Goal: Communication & Community: Answer question/provide support

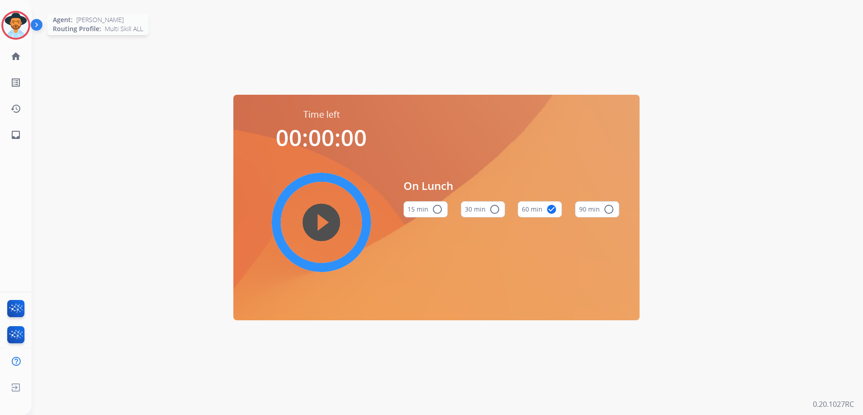
drag, startPoint x: 14, startPoint y: 30, endPoint x: 24, endPoint y: 31, distance: 9.5
click at [15, 31] on img at bounding box center [15, 25] width 25 height 25
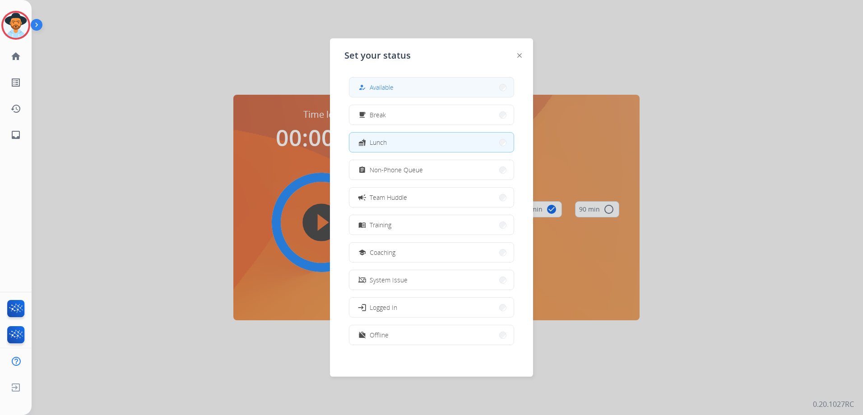
click at [400, 83] on button "how_to_reg Available" at bounding box center [431, 87] width 164 height 19
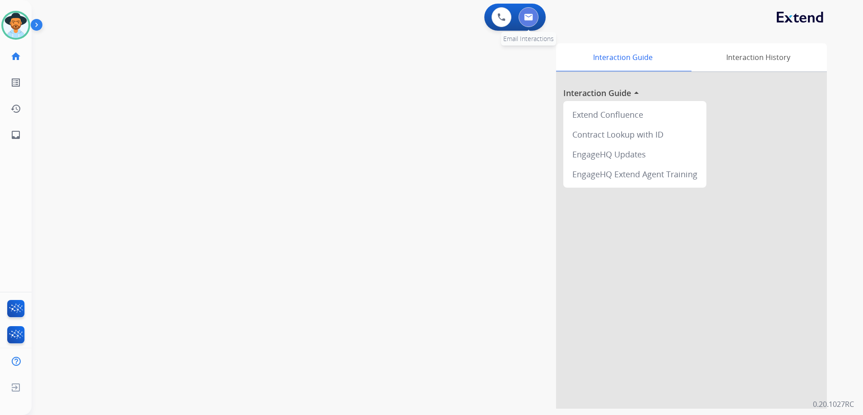
click at [532, 19] on img at bounding box center [528, 17] width 9 height 7
select select "**********"
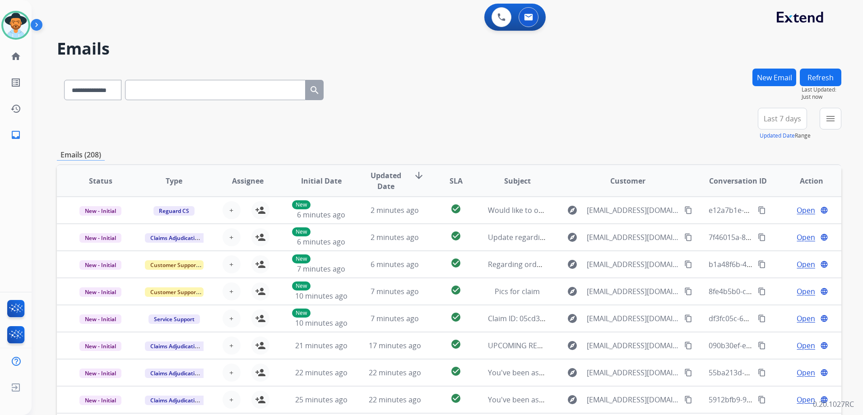
click at [607, 131] on div "**********" at bounding box center [449, 124] width 785 height 33
click at [745, 124] on div "+87" at bounding box center [740, 123] width 22 height 22
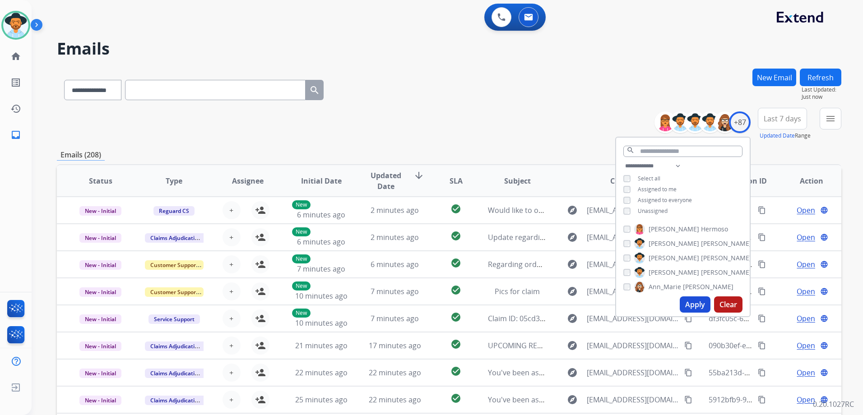
click at [643, 207] on span "Unassigned" at bounding box center [653, 211] width 30 height 8
click at [688, 306] on button "Apply" at bounding box center [695, 305] width 31 height 16
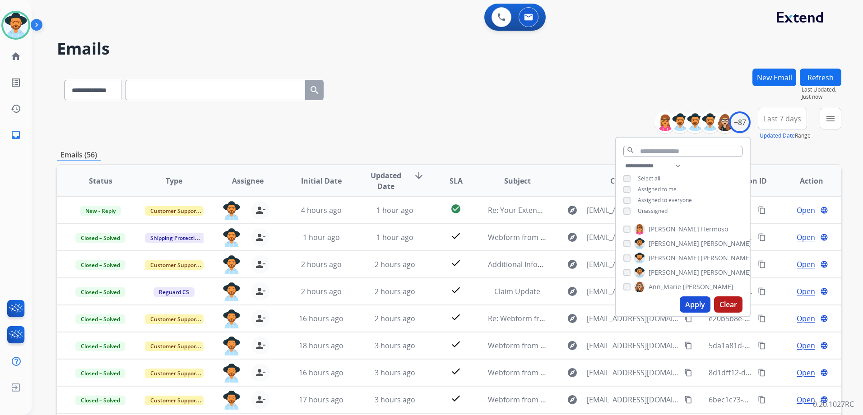
click at [536, 143] on div "**********" at bounding box center [449, 291] width 785 height 445
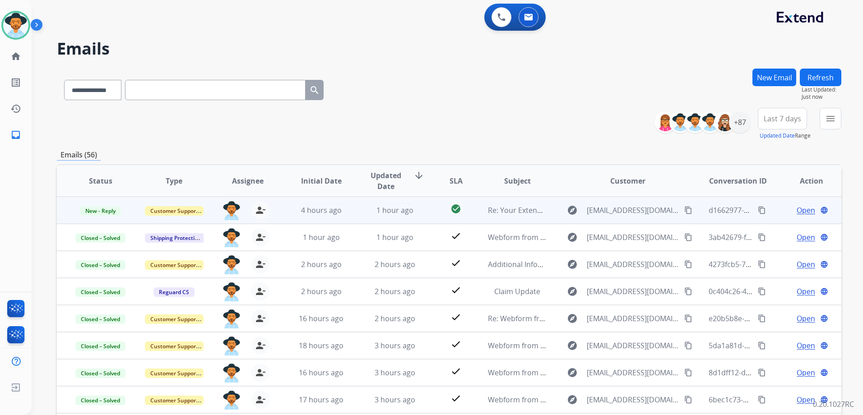
click at [771, 212] on td "Open language" at bounding box center [805, 210] width 74 height 27
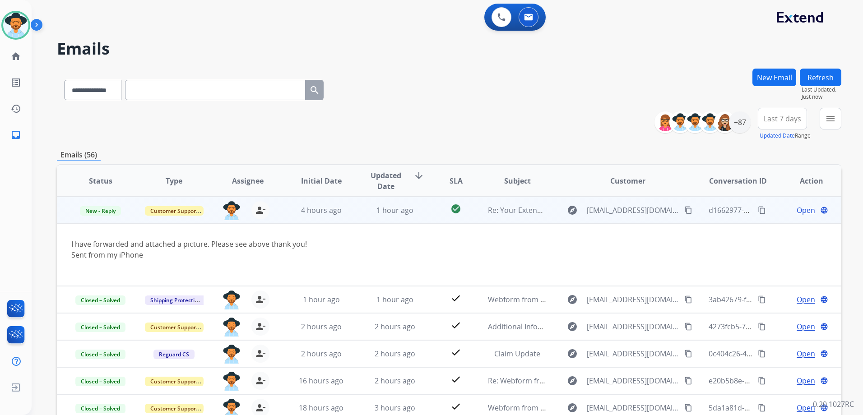
click at [800, 209] on span "Open" at bounding box center [806, 210] width 19 height 11
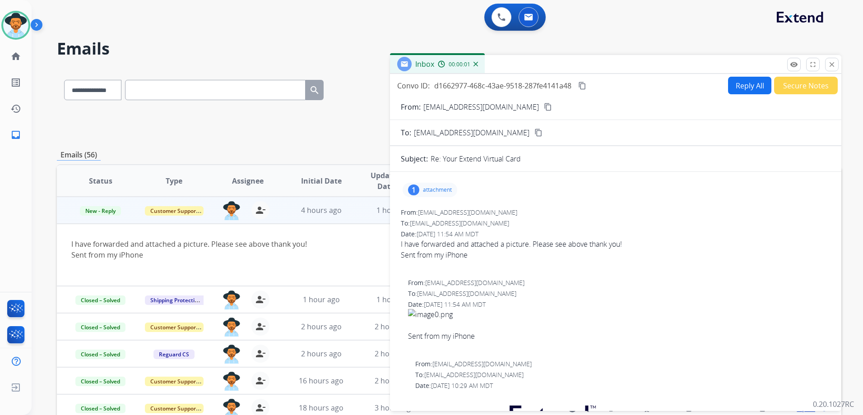
click at [440, 189] on p "attachment" at bounding box center [437, 189] width 29 height 7
click at [440, 214] on div at bounding box center [432, 213] width 45 height 32
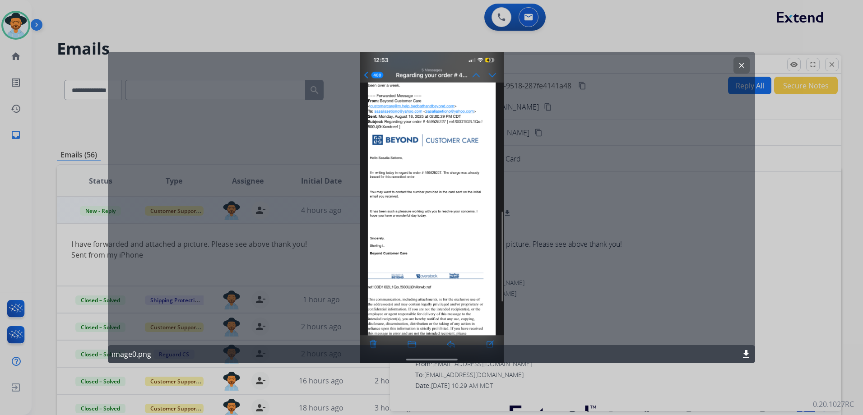
click at [745, 65] on mat-icon "clear" at bounding box center [742, 65] width 8 height 8
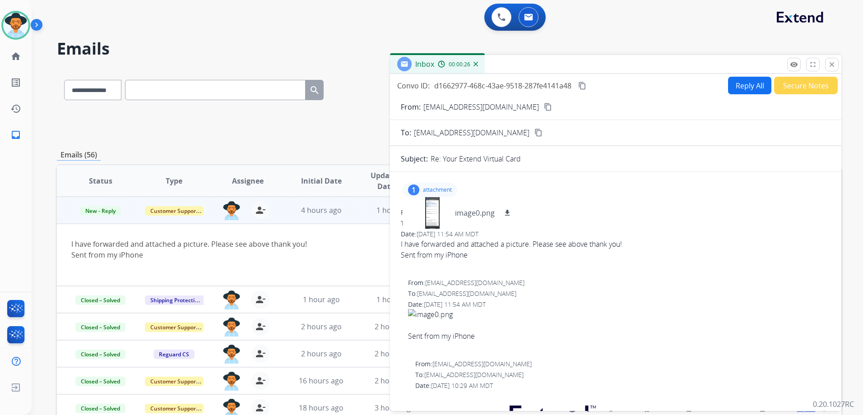
click at [443, 190] on p "attachment" at bounding box center [437, 189] width 29 height 7
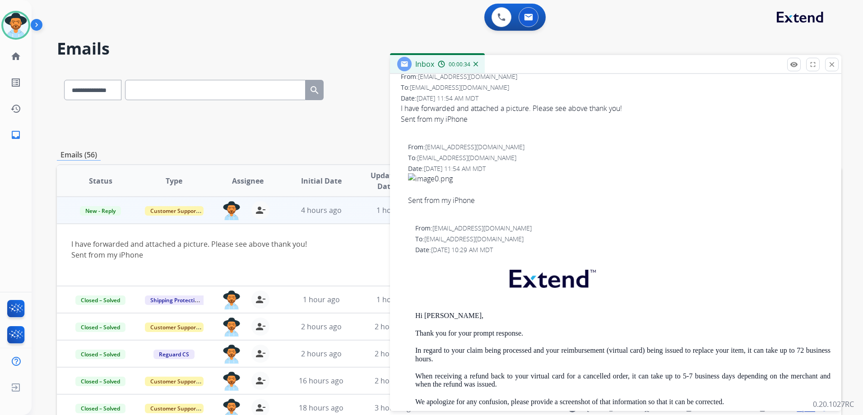
scroll to position [135, 0]
click at [110, 213] on span "New - Reply" at bounding box center [100, 210] width 41 height 9
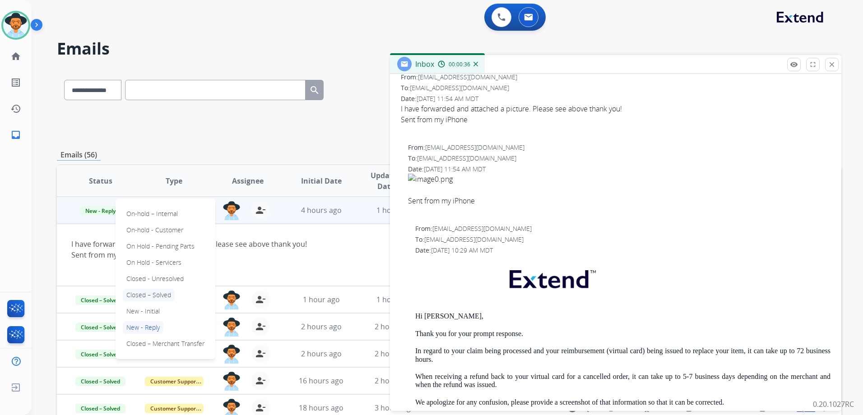
click at [162, 295] on p "Closed – Solved" at bounding box center [149, 295] width 52 height 13
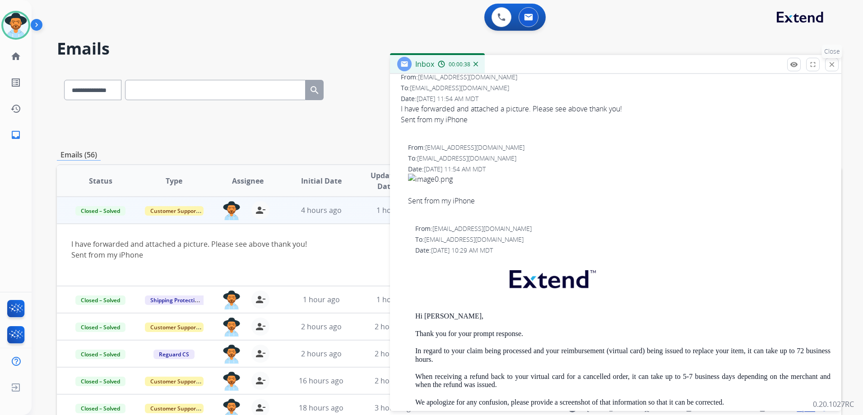
click at [835, 64] on mat-icon "close" at bounding box center [832, 64] width 8 height 8
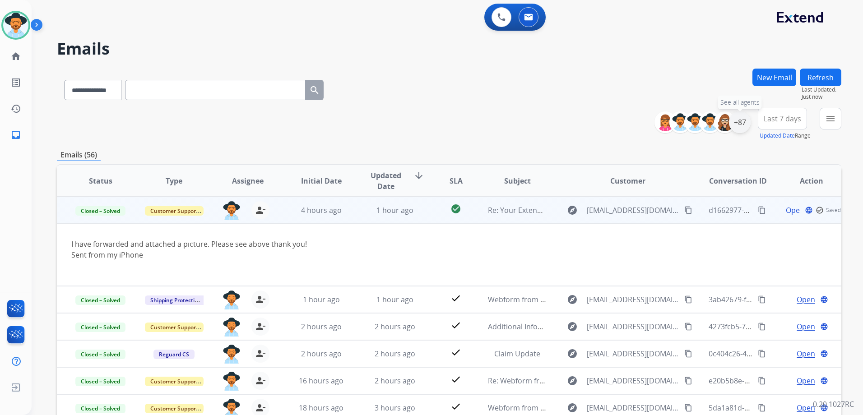
click at [739, 126] on div "+87" at bounding box center [740, 123] width 22 height 22
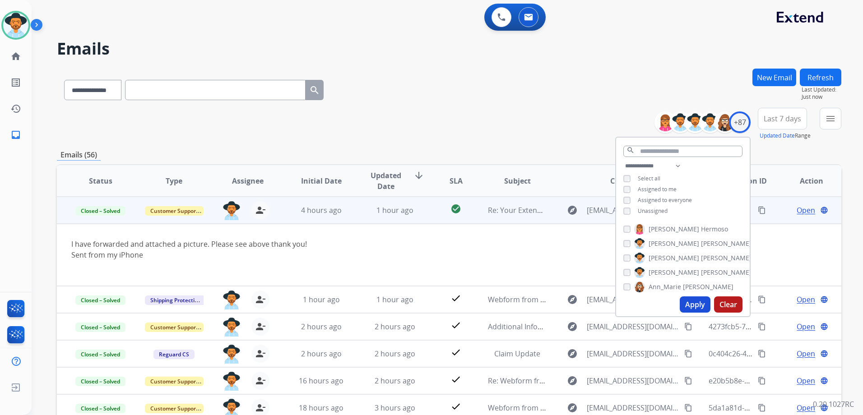
click at [648, 209] on span "Unassigned" at bounding box center [653, 211] width 30 height 8
click at [653, 189] on span "Assigned to me" at bounding box center [657, 190] width 39 height 8
click at [691, 304] on button "Apply" at bounding box center [695, 305] width 31 height 16
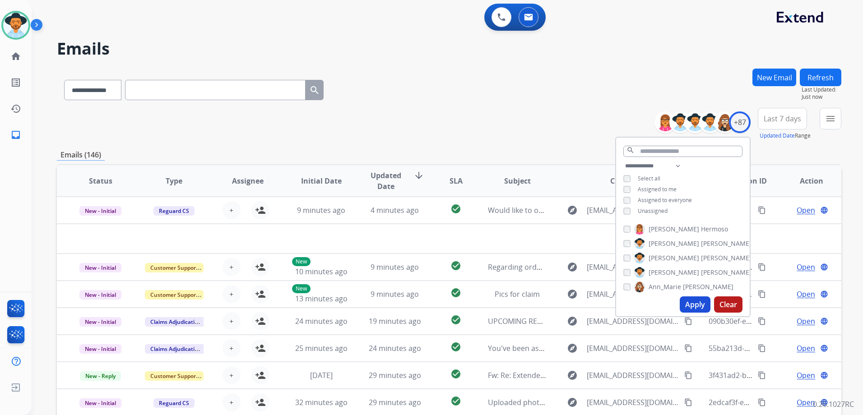
click at [467, 99] on div "**********" at bounding box center [449, 88] width 785 height 39
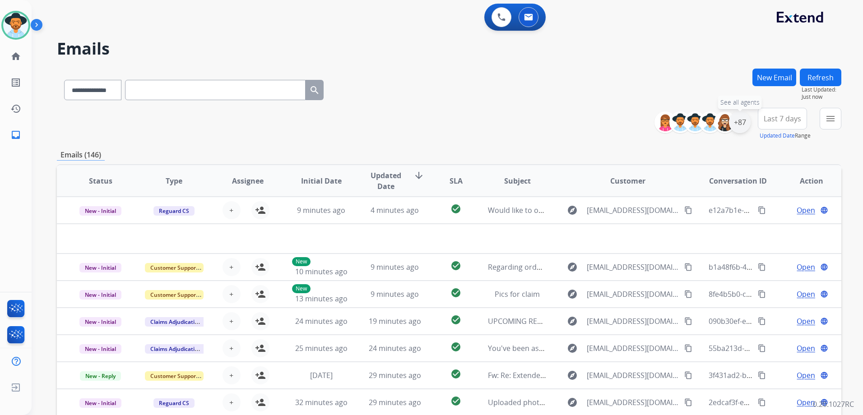
click at [748, 118] on div "+87" at bounding box center [740, 123] width 22 height 22
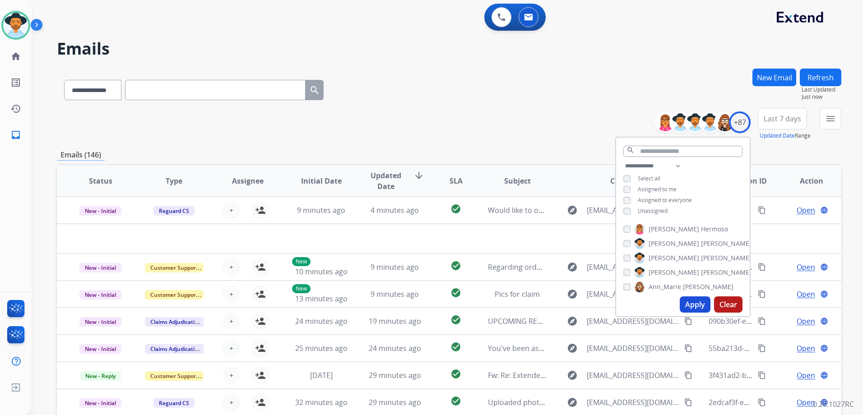
click at [655, 186] on span "Assigned to me" at bounding box center [657, 190] width 39 height 8
click at [651, 208] on span "Unassigned" at bounding box center [653, 211] width 30 height 8
click at [694, 302] on button "Apply" at bounding box center [695, 305] width 31 height 16
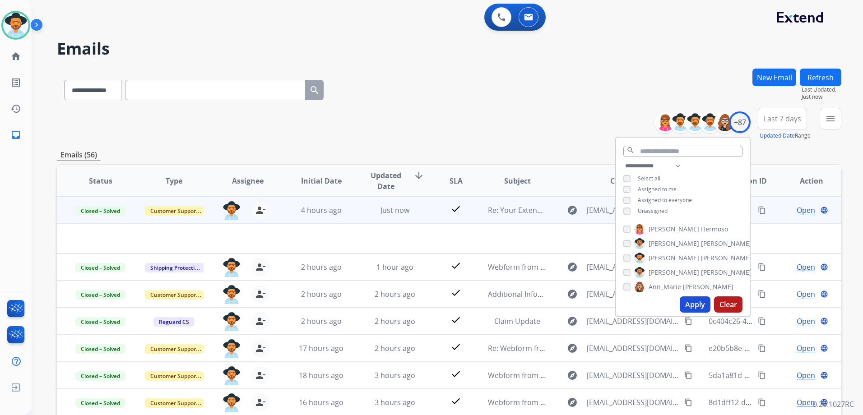
click at [525, 119] on div "**********" at bounding box center [449, 124] width 785 height 33
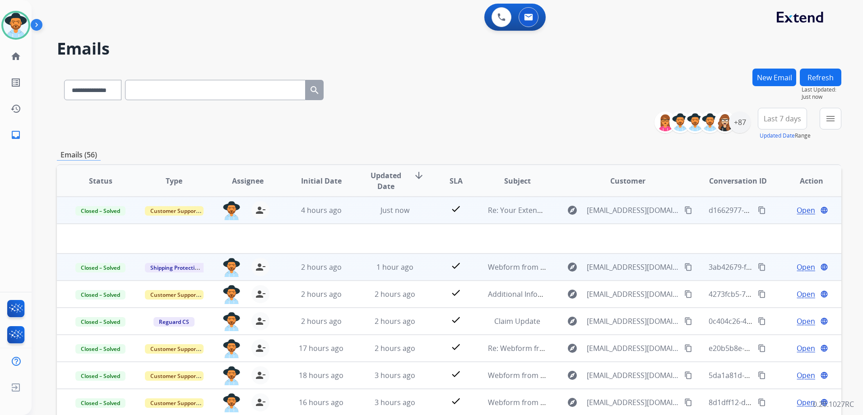
click at [800, 265] on span "Open" at bounding box center [806, 267] width 19 height 11
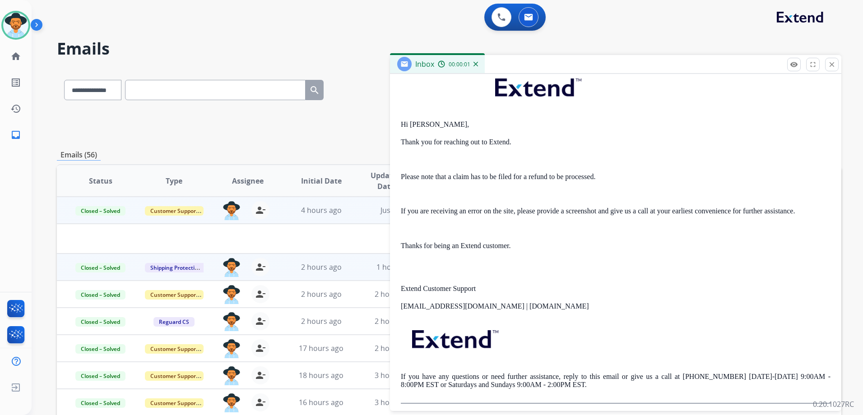
scroll to position [181, 0]
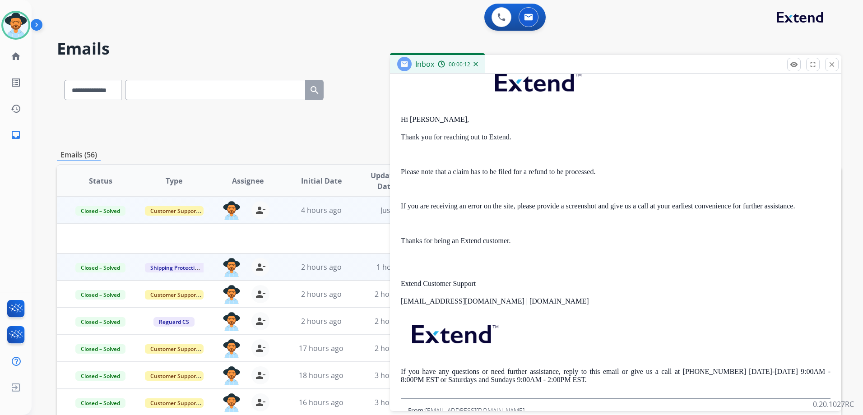
drag, startPoint x: 19, startPoint y: 17, endPoint x: 30, endPoint y: 17, distance: 10.8
click at [19, 17] on img at bounding box center [15, 25] width 25 height 25
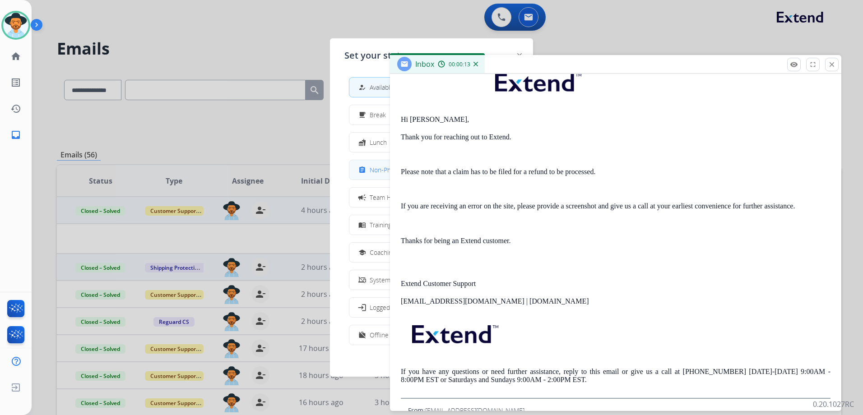
click at [362, 171] on mat-icon "assignment" at bounding box center [362, 170] width 8 height 8
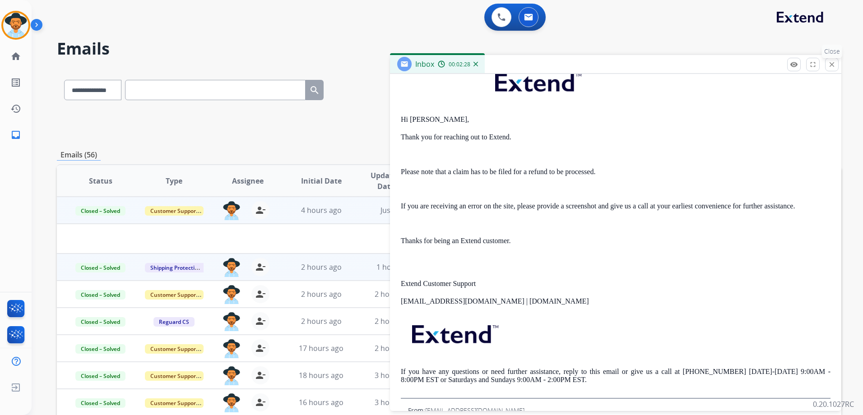
click at [837, 65] on button "close Close" at bounding box center [832, 65] width 14 height 14
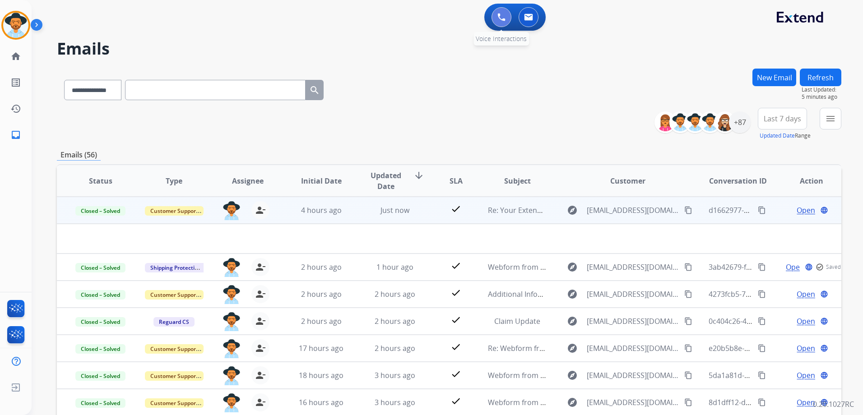
click at [495, 14] on button at bounding box center [502, 17] width 20 height 20
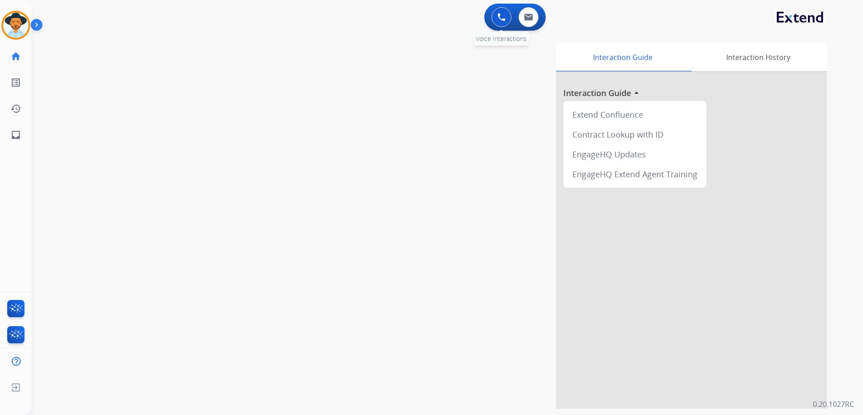
click at [502, 15] on img at bounding box center [501, 17] width 8 height 8
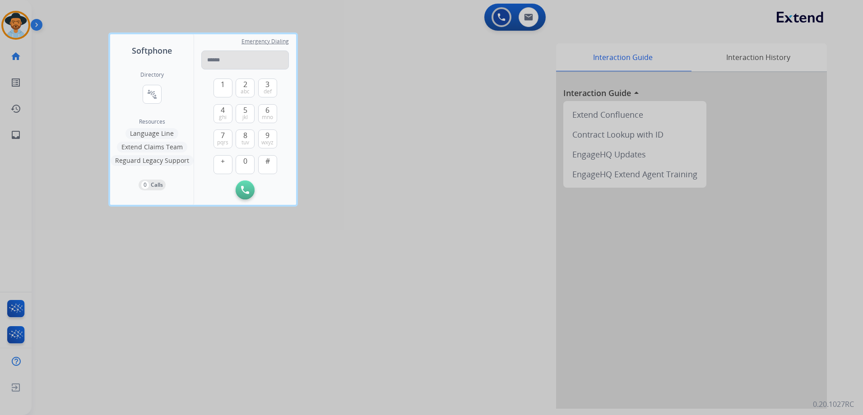
click at [228, 58] on input "tel" at bounding box center [245, 60] width 88 height 19
paste input "**********"
type input "**********"
click at [247, 190] on img at bounding box center [245, 190] width 8 height 8
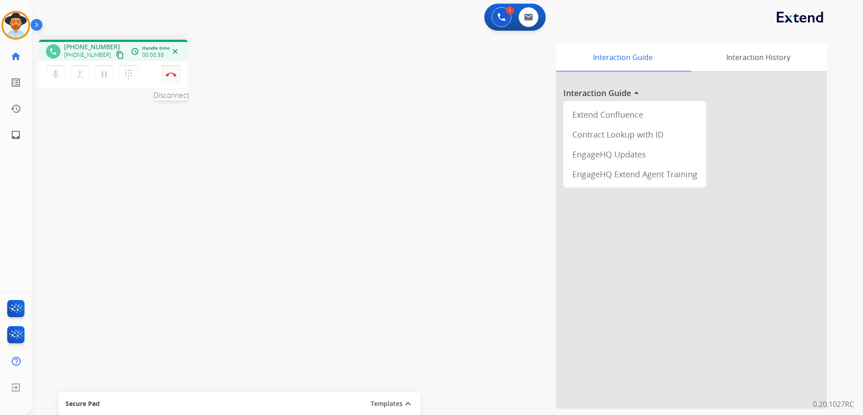
click at [180, 81] on button "Disconnect" at bounding box center [171, 74] width 19 height 19
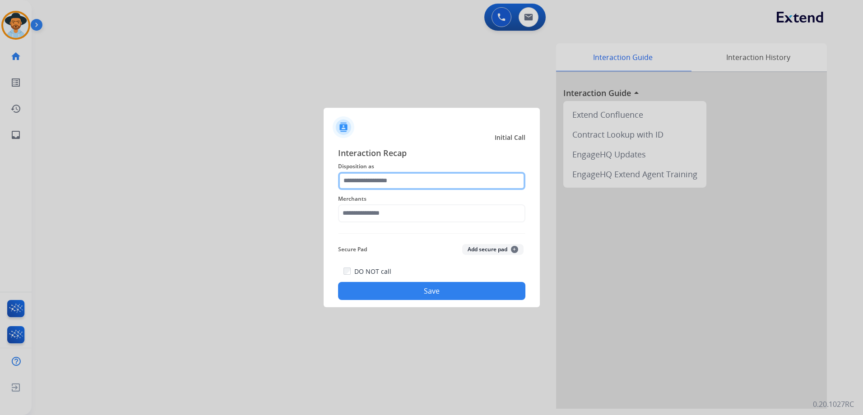
click at [428, 180] on input "text" at bounding box center [431, 181] width 187 height 18
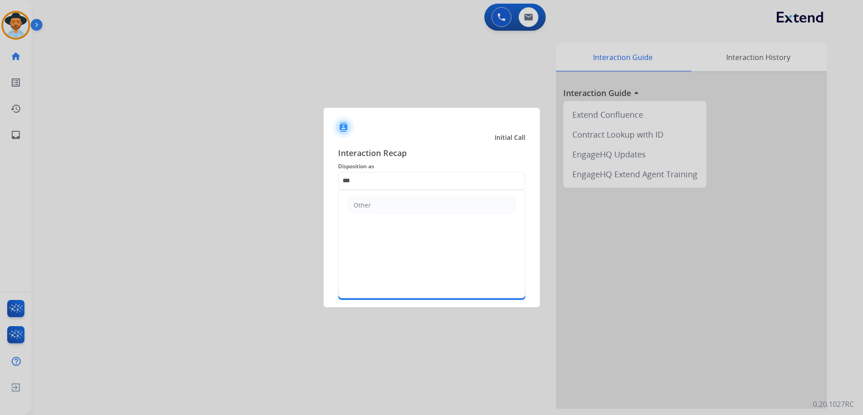
click at [448, 204] on li "Other" at bounding box center [432, 205] width 168 height 17
type input "*****"
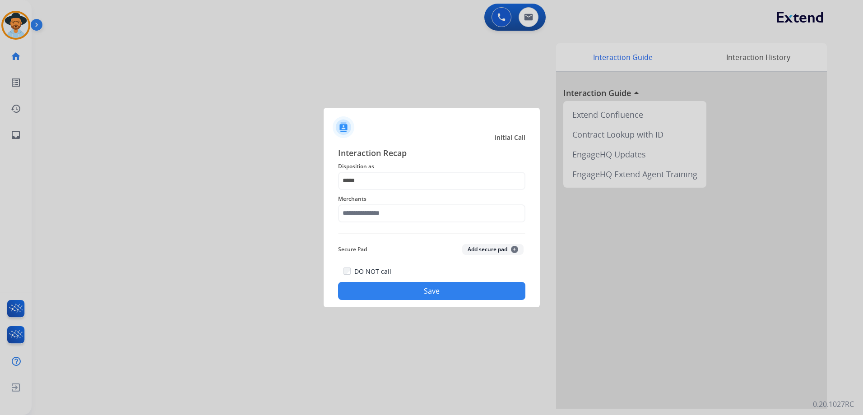
click at [405, 224] on div "Merchants" at bounding box center [431, 208] width 187 height 36
click at [408, 216] on input "text" at bounding box center [431, 213] width 187 height 18
drag, startPoint x: 414, startPoint y: 242, endPoint x: 426, endPoint y: 268, distance: 28.5
click at [413, 242] on li "[PERSON_NAME]" at bounding box center [434, 239] width 172 height 17
type input "**********"
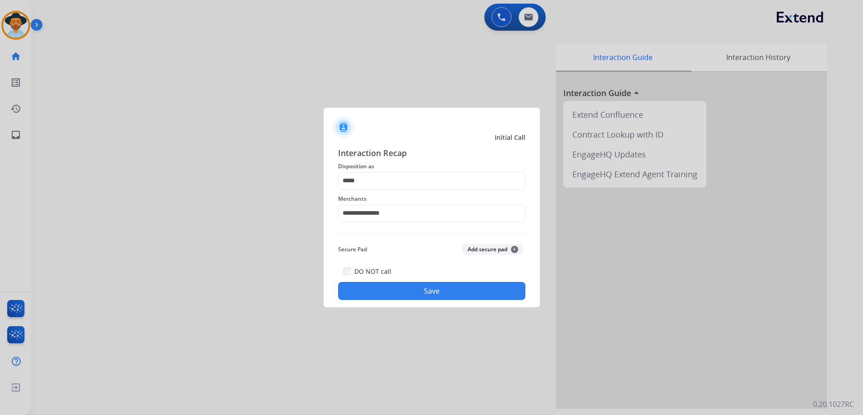
click at [437, 297] on button "Save" at bounding box center [431, 291] width 187 height 18
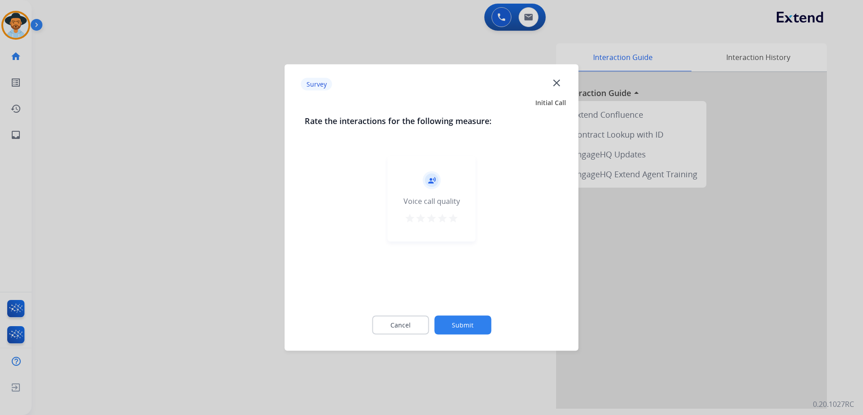
click at [452, 218] on mat-icon "star" at bounding box center [453, 218] width 11 height 11
click at [468, 326] on button "Submit" at bounding box center [462, 325] width 57 height 19
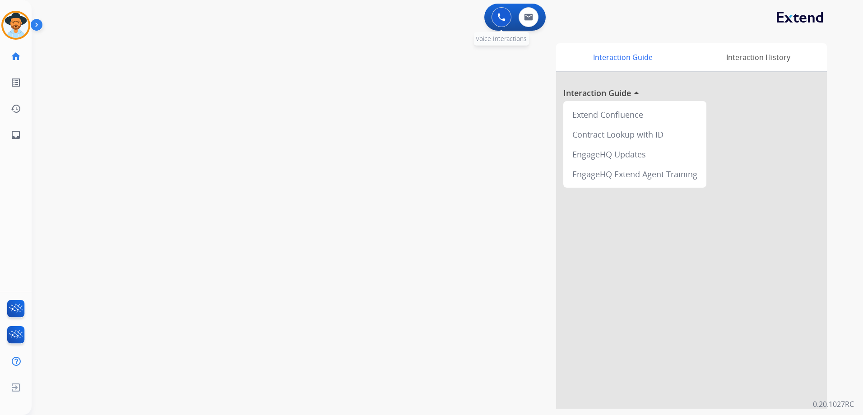
click at [508, 22] on button at bounding box center [502, 17] width 20 height 20
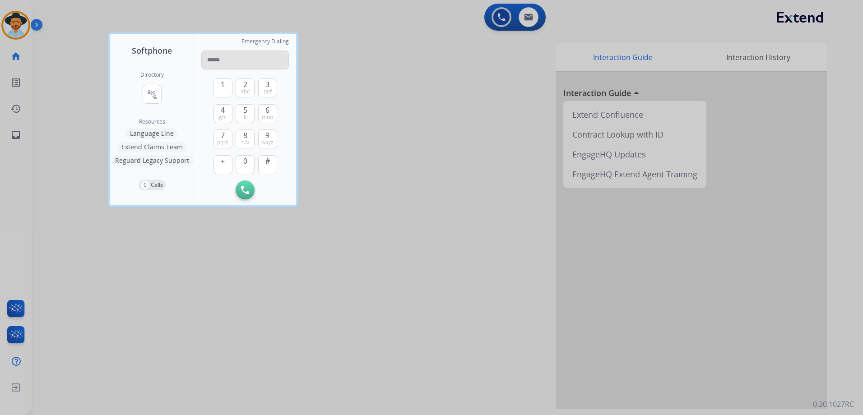
click at [277, 62] on input "tel" at bounding box center [245, 60] width 88 height 19
paste input "**********"
type input "**********"
click at [249, 186] on button "Initiate Call" at bounding box center [245, 190] width 19 height 19
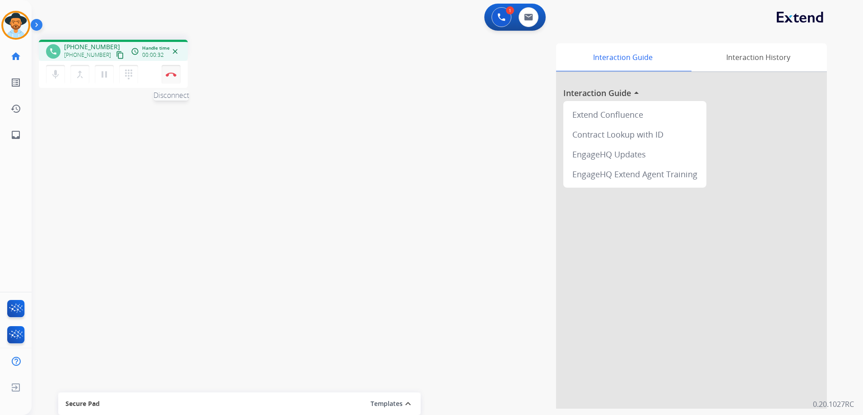
click at [176, 79] on button "Disconnect" at bounding box center [171, 74] width 19 height 19
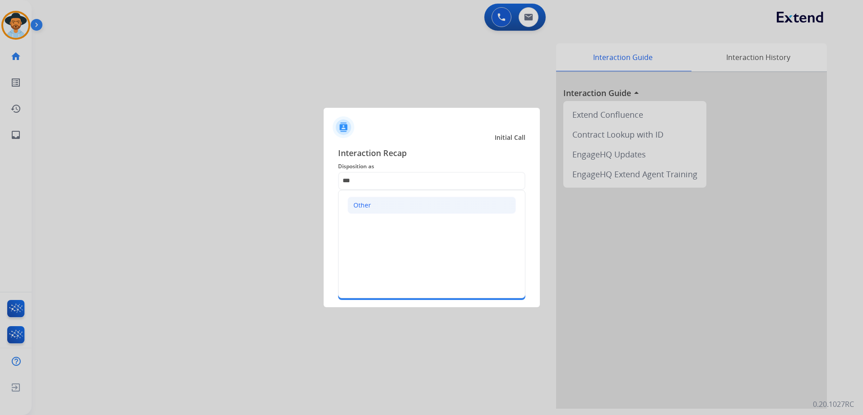
click at [357, 201] on div "Other" at bounding box center [362, 205] width 18 height 9
type input "*****"
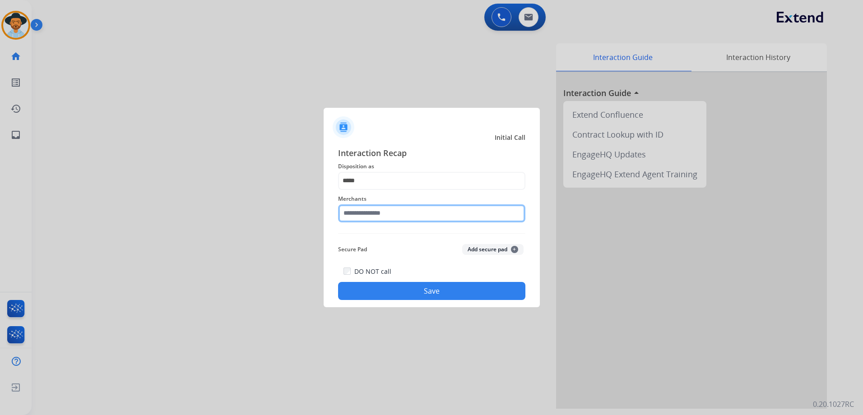
click at [389, 211] on input "text" at bounding box center [431, 213] width 187 height 18
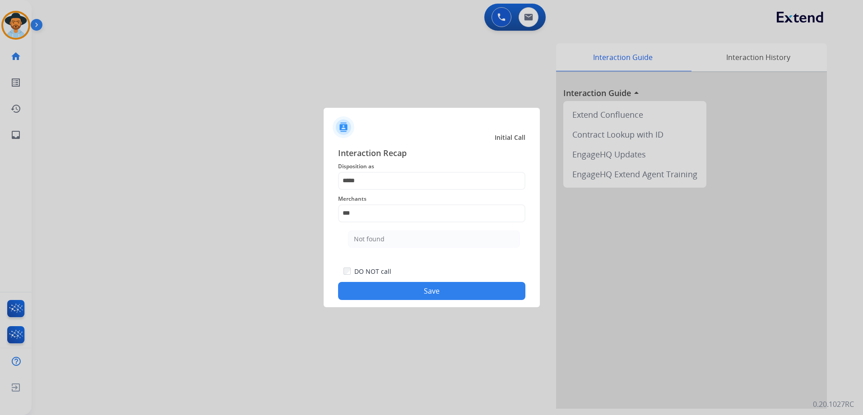
click at [397, 248] on ul "Not found" at bounding box center [433, 241] width 177 height 31
click at [399, 243] on li "Not found" at bounding box center [434, 239] width 172 height 17
type input "*********"
click at [446, 295] on button "Save" at bounding box center [431, 291] width 187 height 18
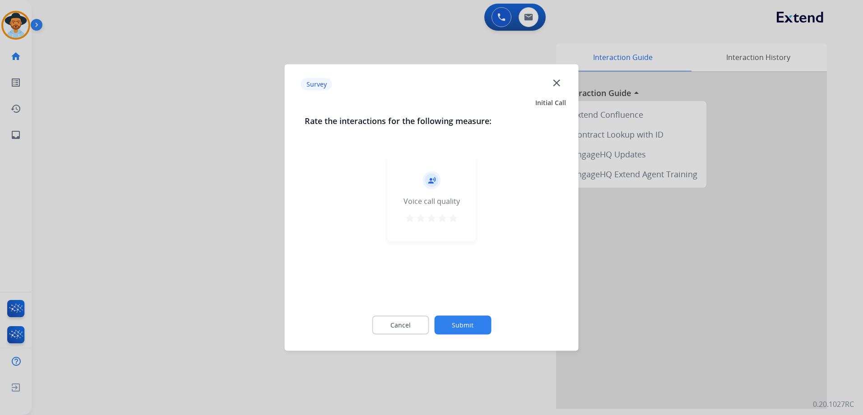
click at [452, 218] on mat-icon "star" at bounding box center [453, 218] width 11 height 11
click at [471, 319] on button "Submit" at bounding box center [462, 325] width 57 height 19
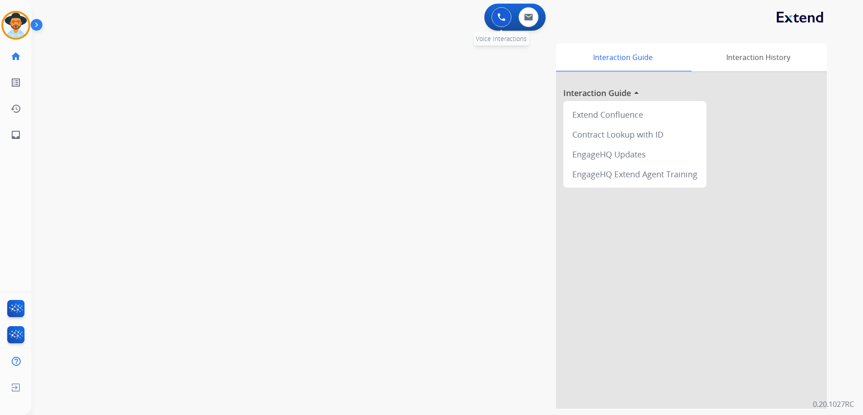
click at [497, 15] on img at bounding box center [501, 17] width 8 height 8
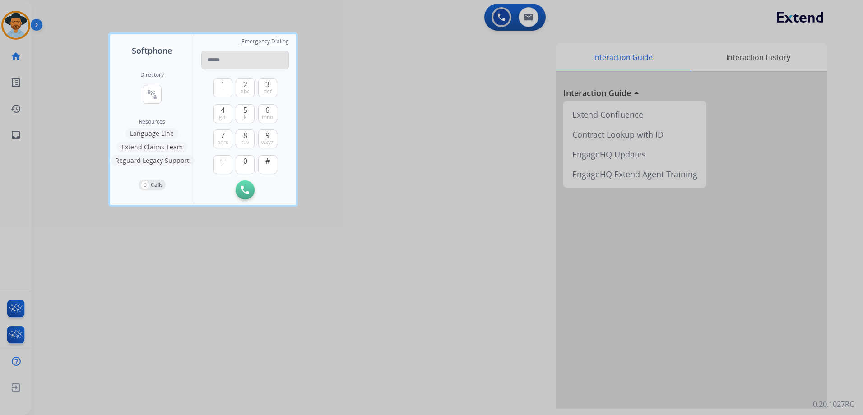
type input "**********"
click at [249, 185] on button "Initiate Call" at bounding box center [245, 190] width 19 height 19
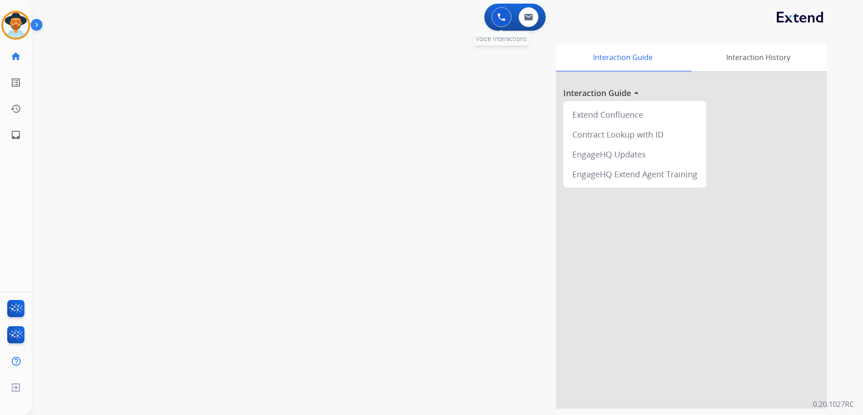
click at [502, 16] on img at bounding box center [501, 17] width 8 height 8
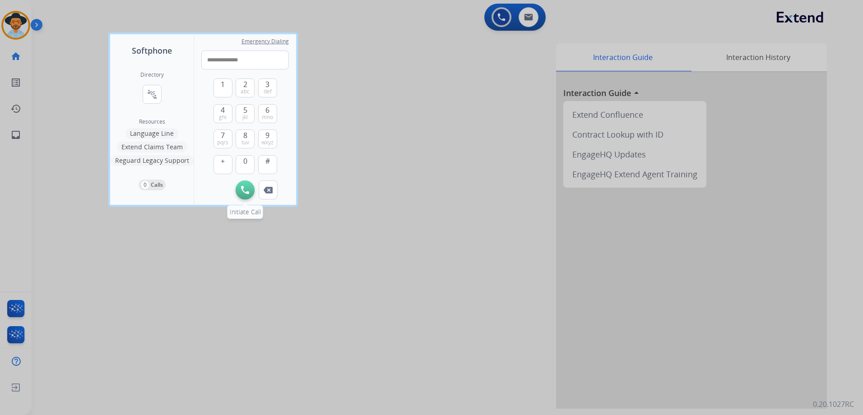
type input "**********"
click at [245, 188] on img at bounding box center [245, 190] width 8 height 8
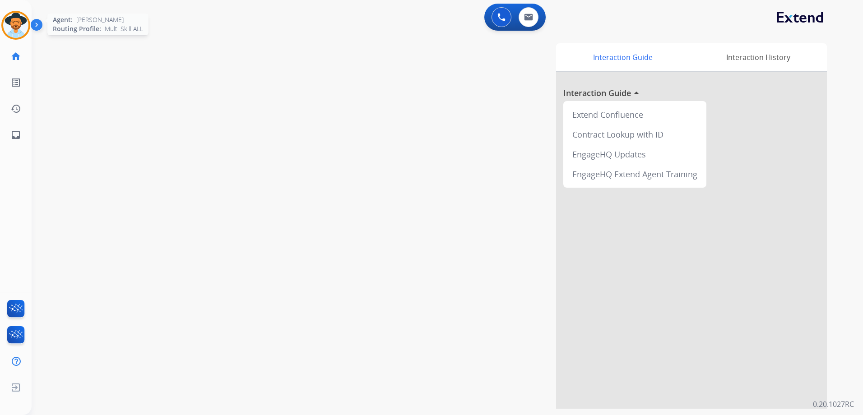
click at [15, 22] on img at bounding box center [15, 25] width 25 height 25
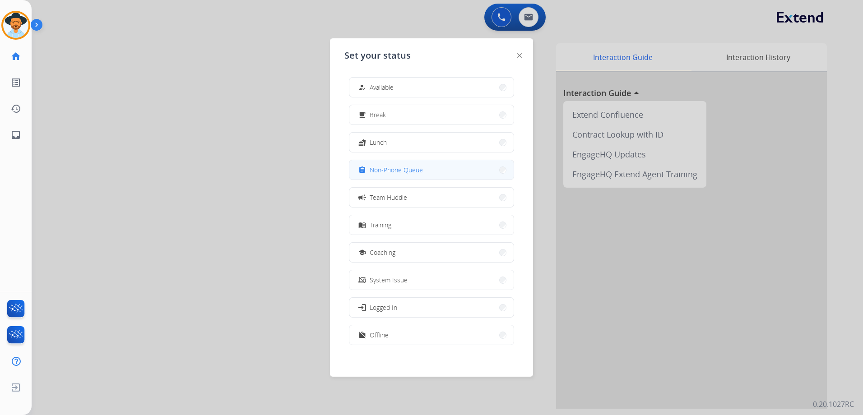
click at [414, 175] on div "assignment Non-Phone Queue" at bounding box center [390, 170] width 66 height 11
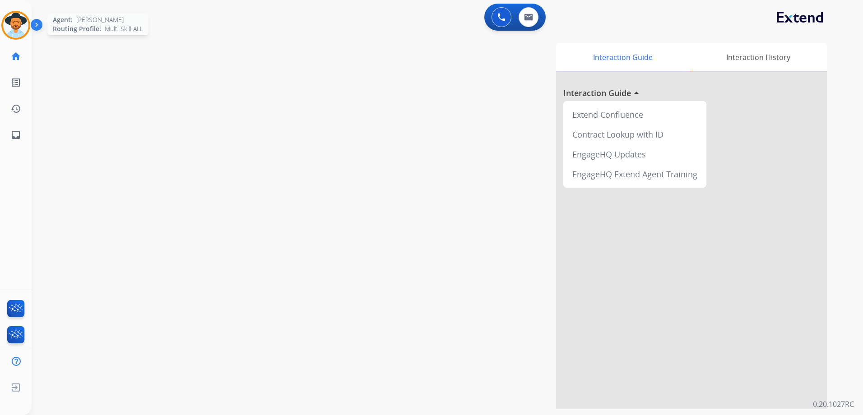
click at [19, 32] on img at bounding box center [15, 25] width 25 height 25
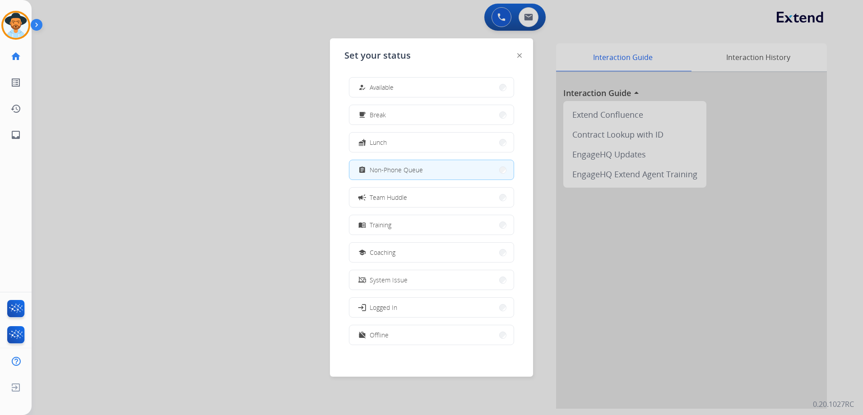
click at [119, 93] on div at bounding box center [431, 207] width 863 height 415
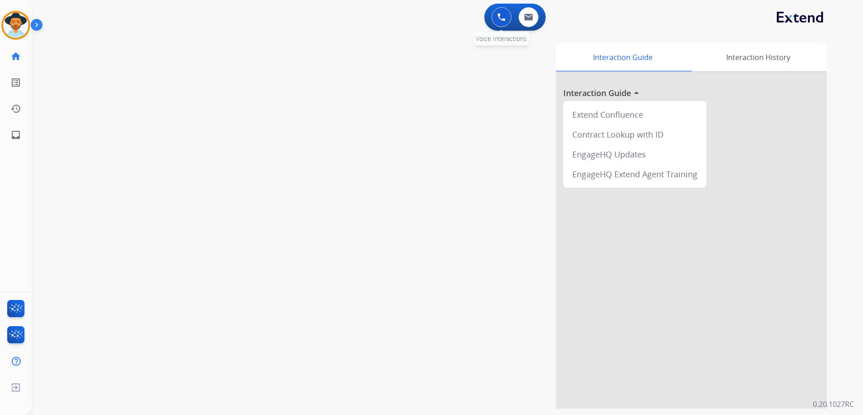
click at [497, 14] on img at bounding box center [501, 17] width 8 height 8
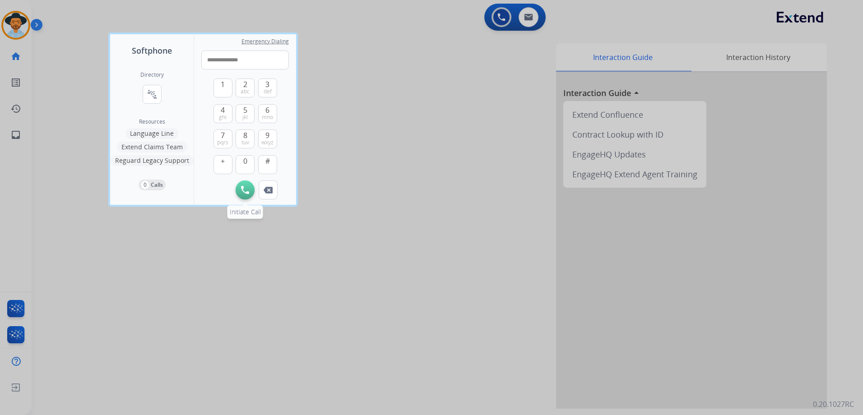
type input "**********"
click at [246, 190] on img at bounding box center [245, 190] width 8 height 8
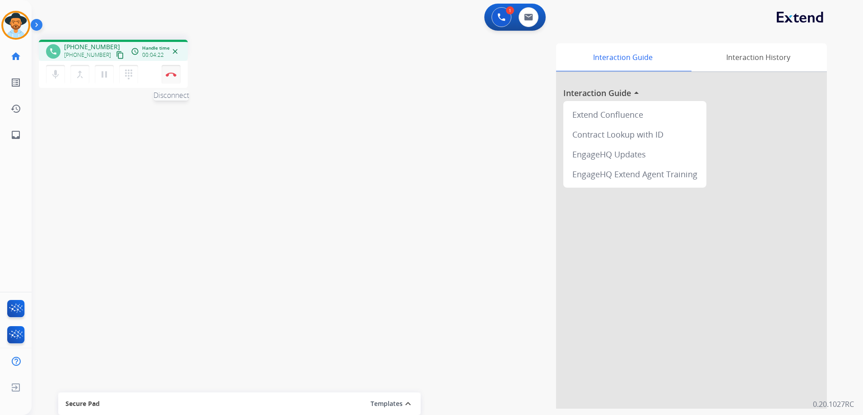
click at [177, 77] on button "Disconnect" at bounding box center [171, 74] width 19 height 19
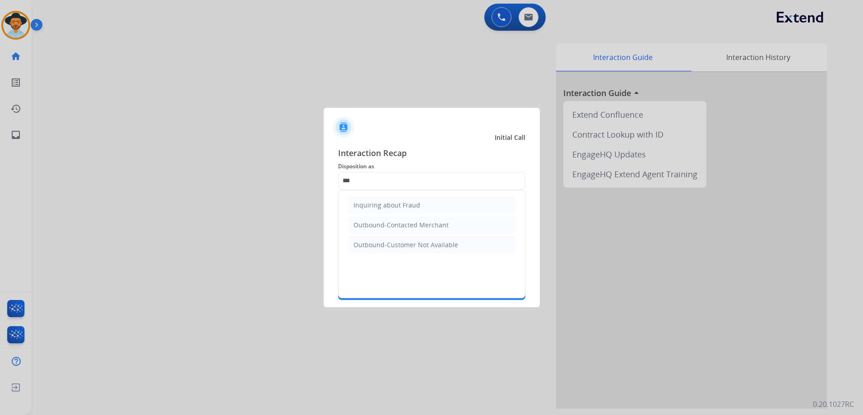
drag, startPoint x: 446, startPoint y: 223, endPoint x: 404, endPoint y: 212, distance: 43.0
click at [445, 223] on li "Outbound-Contacted Merchant" at bounding box center [432, 225] width 168 height 17
type input "**********"
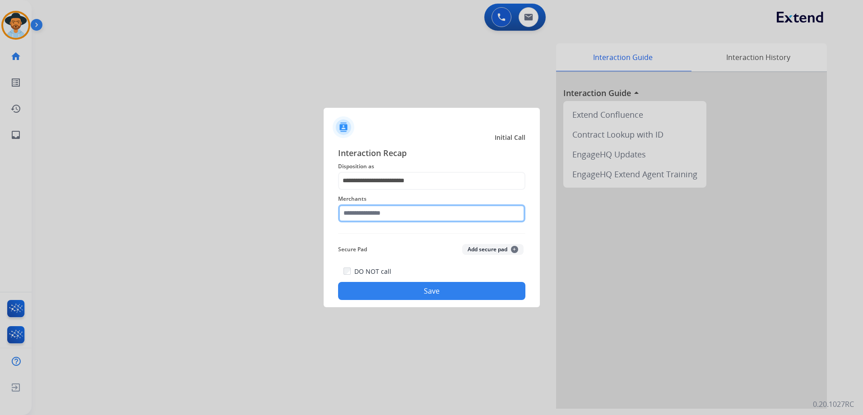
click at [392, 217] on input "text" at bounding box center [431, 213] width 187 height 18
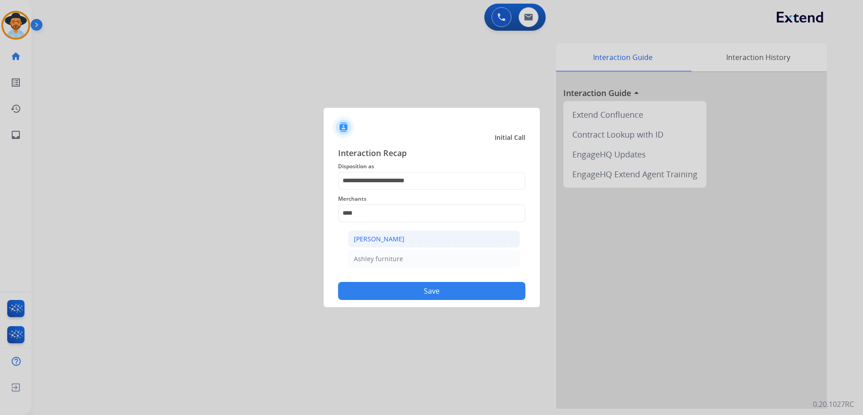
click at [395, 240] on div "[PERSON_NAME]" at bounding box center [379, 239] width 51 height 9
type input "**********"
click at [454, 290] on button "Save" at bounding box center [431, 291] width 187 height 18
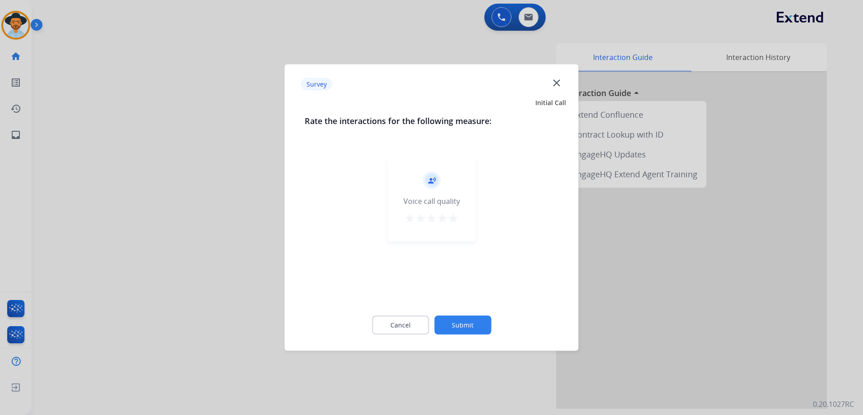
click at [454, 223] on mat-icon "star" at bounding box center [453, 218] width 11 height 11
click at [485, 323] on button "Submit" at bounding box center [462, 325] width 57 height 19
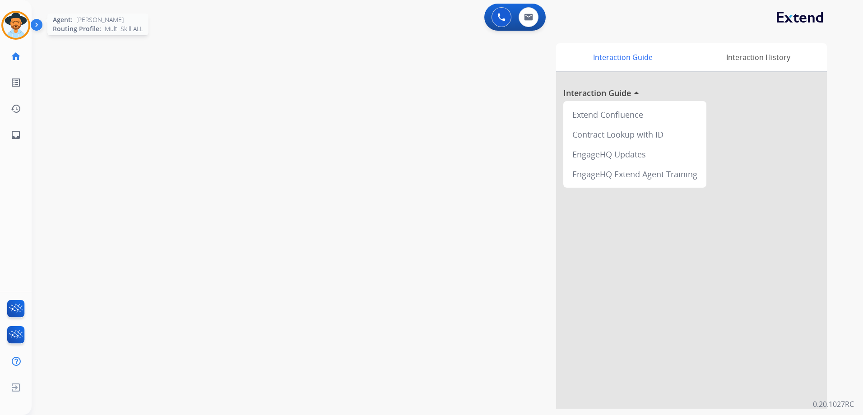
click at [11, 25] on img at bounding box center [15, 25] width 25 height 25
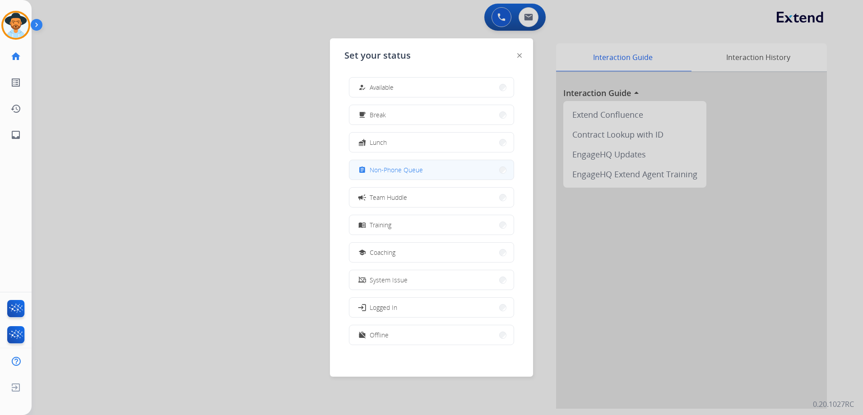
click at [437, 176] on button "assignment Non-Phone Queue" at bounding box center [431, 169] width 164 height 19
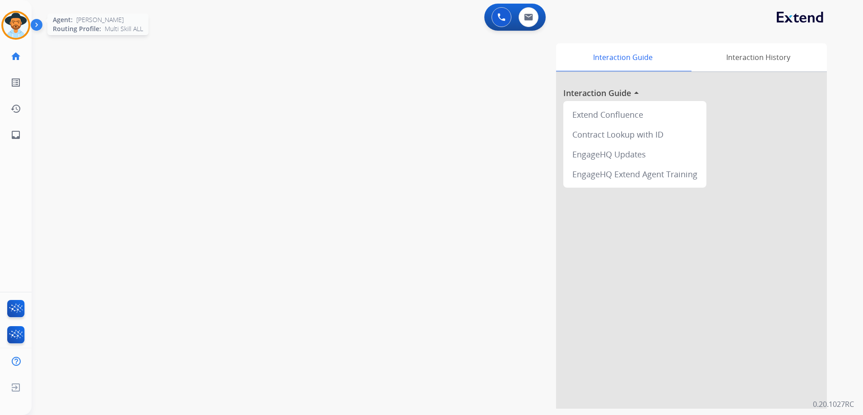
click at [18, 27] on img at bounding box center [15, 25] width 25 height 25
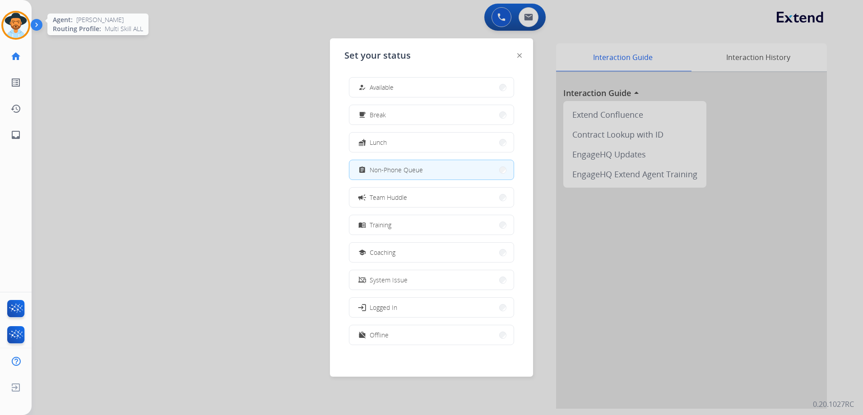
click at [18, 27] on img at bounding box center [15, 25] width 25 height 25
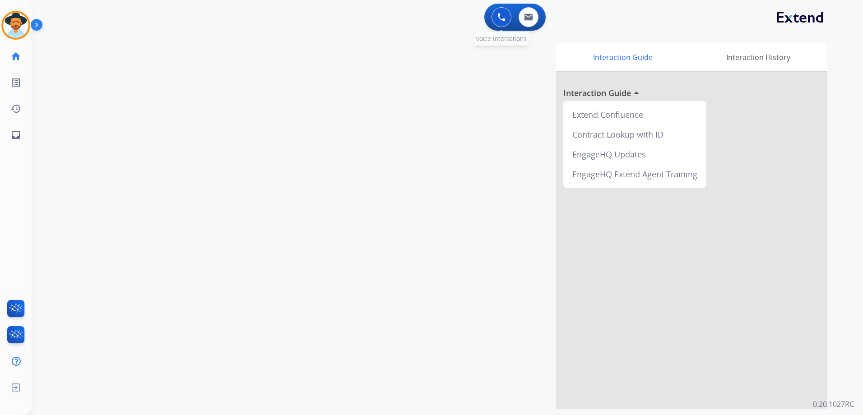
click at [507, 21] on button at bounding box center [502, 17] width 20 height 20
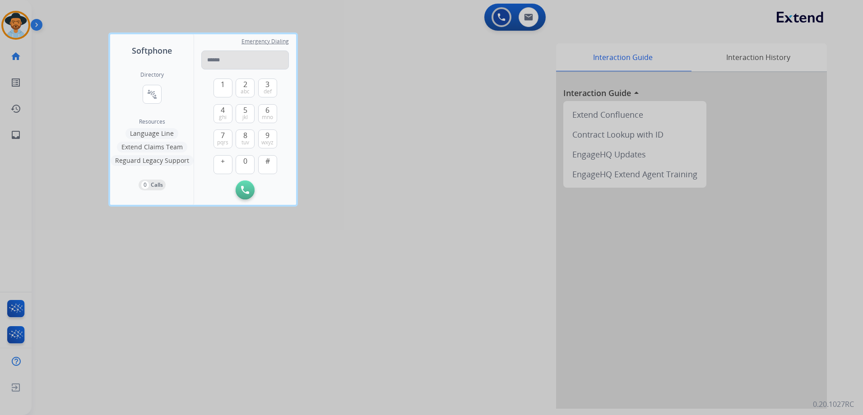
click at [261, 58] on input "tel" at bounding box center [245, 60] width 88 height 19
paste input "**********"
type input "**********"
click at [244, 187] on img at bounding box center [245, 190] width 8 height 8
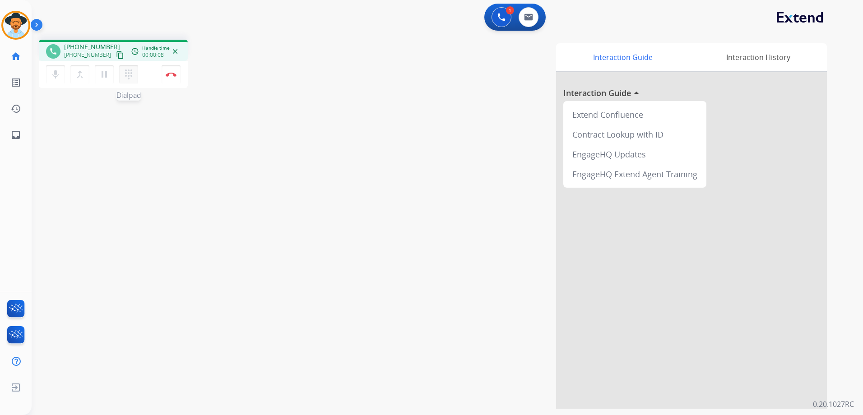
click at [130, 74] on mat-icon "dialpad" at bounding box center [128, 74] width 11 height 11
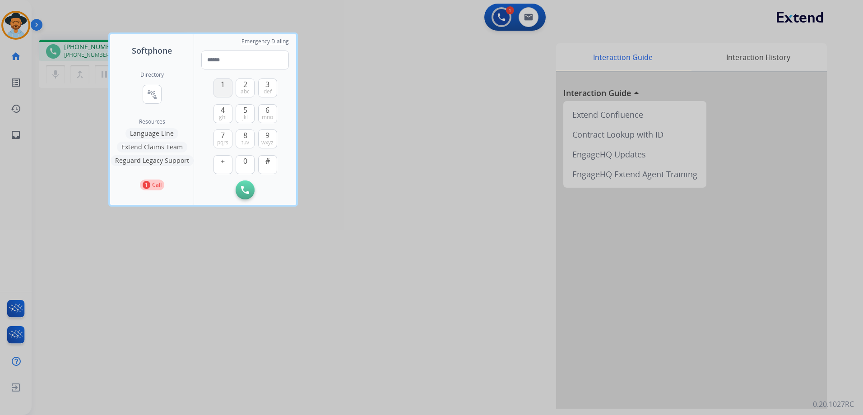
click at [218, 87] on button "1" at bounding box center [223, 88] width 19 height 19
click at [269, 139] on span "wxyz" at bounding box center [267, 142] width 12 height 7
click at [248, 160] on button "0" at bounding box center [245, 164] width 19 height 19
click at [260, 91] on button "3 def" at bounding box center [267, 88] width 19 height 19
click at [250, 139] on button "8 tuv" at bounding box center [245, 139] width 19 height 19
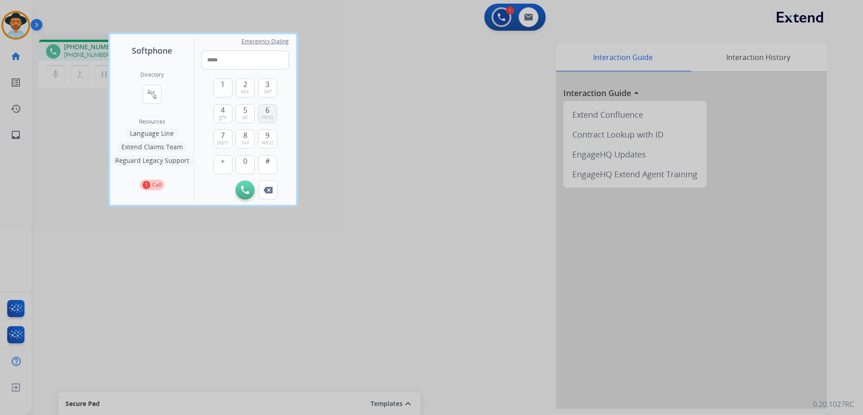
click at [269, 119] on span "mno" at bounding box center [267, 117] width 11 height 7
click at [218, 116] on button "4 ghi" at bounding box center [223, 113] width 19 height 19
click at [248, 136] on button "8 tuv" at bounding box center [245, 139] width 19 height 19
click at [227, 114] on button "4 ghi" at bounding box center [223, 113] width 19 height 19
click at [225, 84] on button "1" at bounding box center [223, 88] width 19 height 19
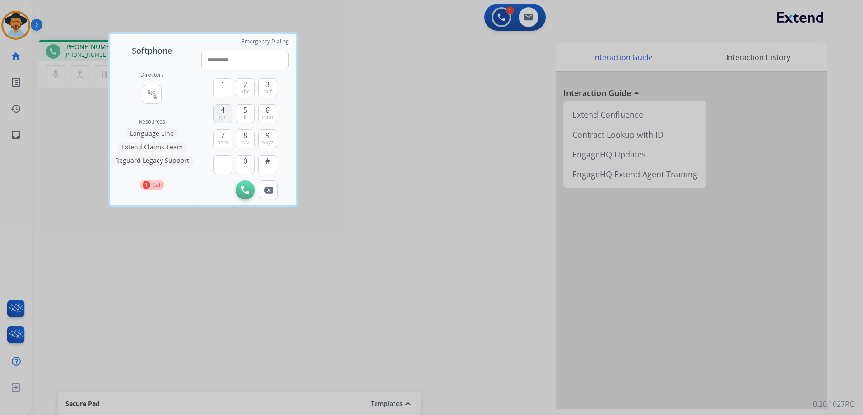
click at [223, 109] on span "4" at bounding box center [223, 110] width 4 height 11
type input "**********"
click at [238, 190] on button "Initiate Call" at bounding box center [245, 190] width 19 height 19
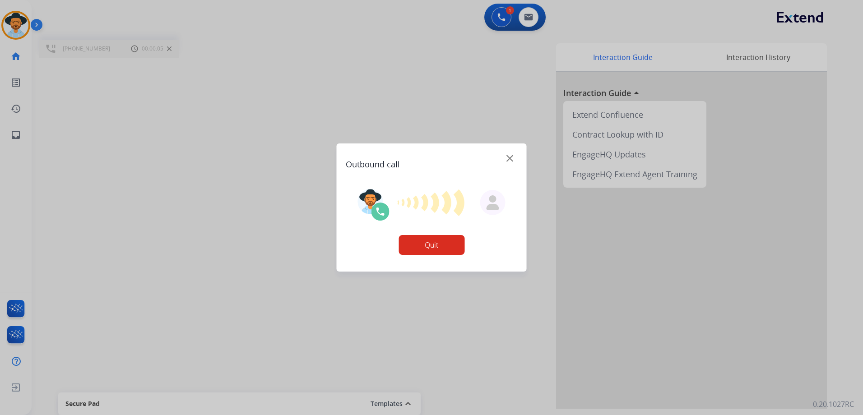
click at [436, 246] on button "Quit" at bounding box center [432, 245] width 66 height 20
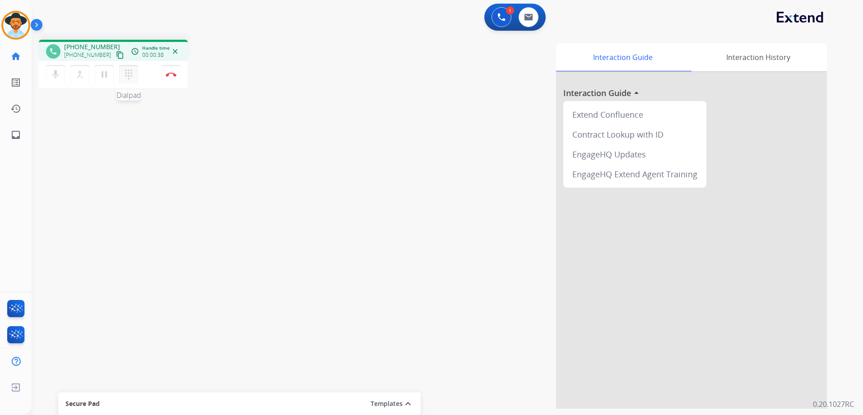
click at [128, 78] on mat-icon "dialpad" at bounding box center [128, 74] width 11 height 11
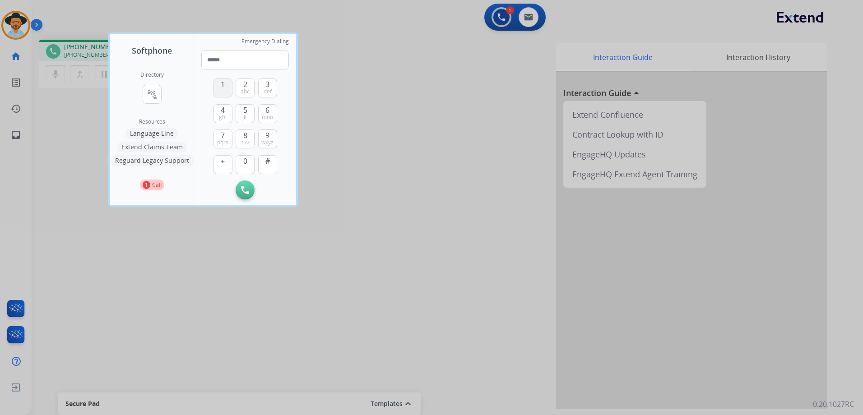
click at [219, 88] on button "1" at bounding box center [223, 88] width 19 height 19
type input "*"
click at [400, 140] on div at bounding box center [431, 207] width 863 height 415
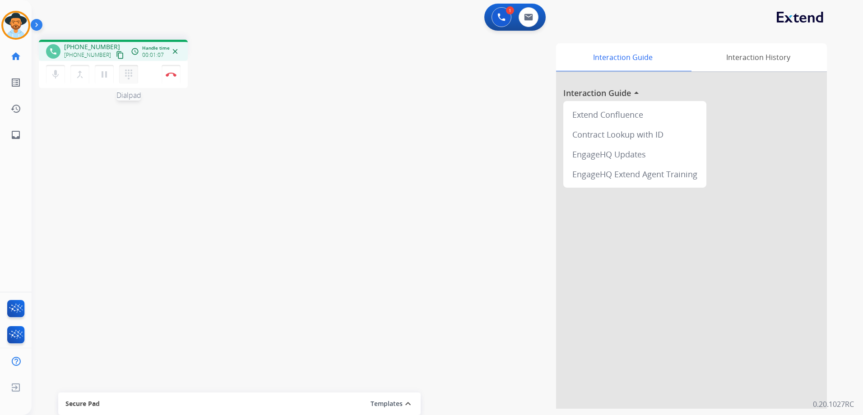
click at [133, 75] on mat-icon "dialpad" at bounding box center [128, 74] width 11 height 11
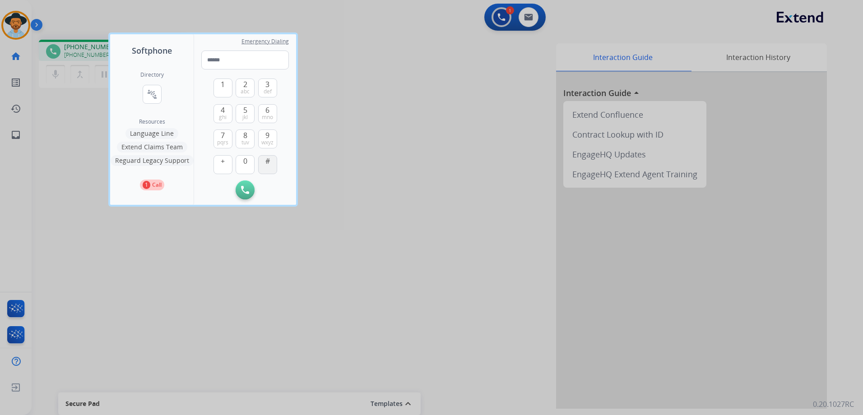
click at [264, 164] on button "#" at bounding box center [267, 164] width 19 height 19
click at [249, 136] on button "8 tuv" at bounding box center [245, 139] width 19 height 19
type input "**"
click at [329, 144] on div at bounding box center [431, 207] width 863 height 415
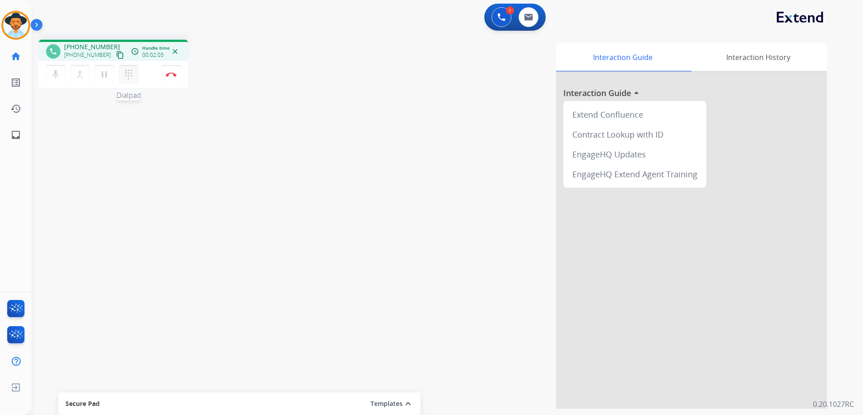
click at [131, 74] on mat-icon "dialpad" at bounding box center [128, 74] width 11 height 11
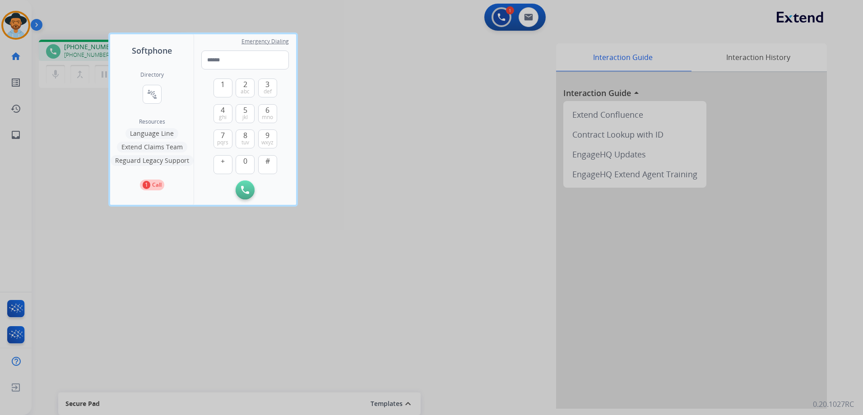
click at [379, 139] on div at bounding box center [431, 207] width 863 height 415
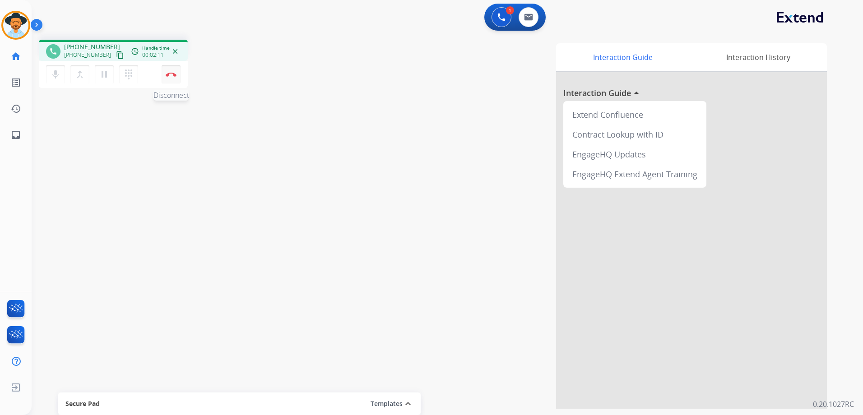
click at [172, 73] on img at bounding box center [171, 74] width 11 height 5
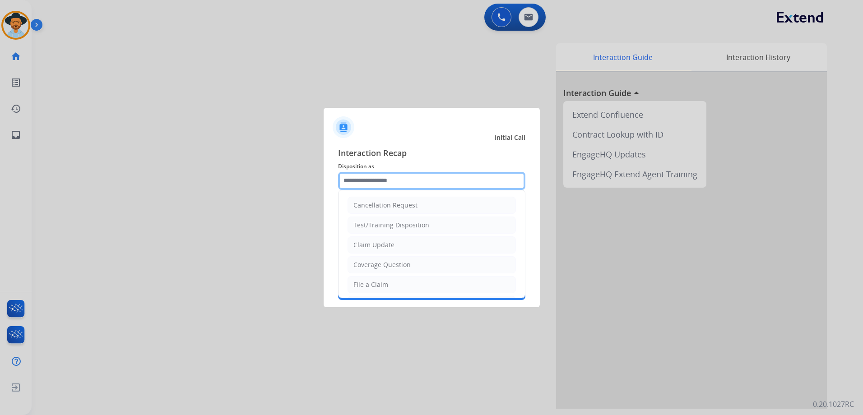
click at [415, 181] on input "text" at bounding box center [431, 181] width 187 height 18
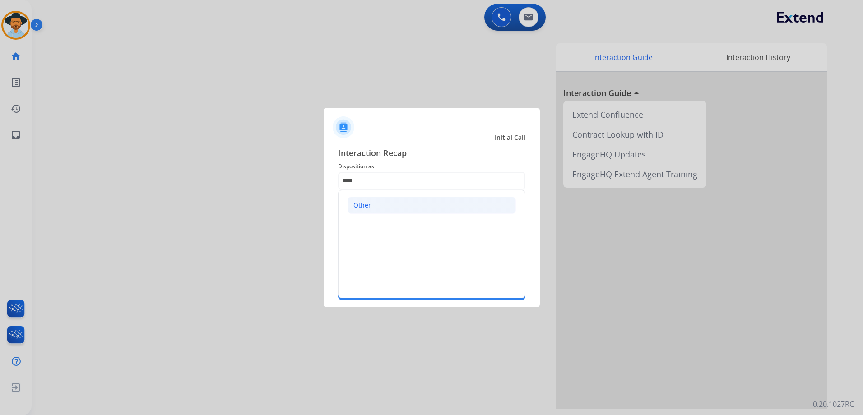
click at [411, 209] on li "Other" at bounding box center [432, 205] width 168 height 17
type input "*****"
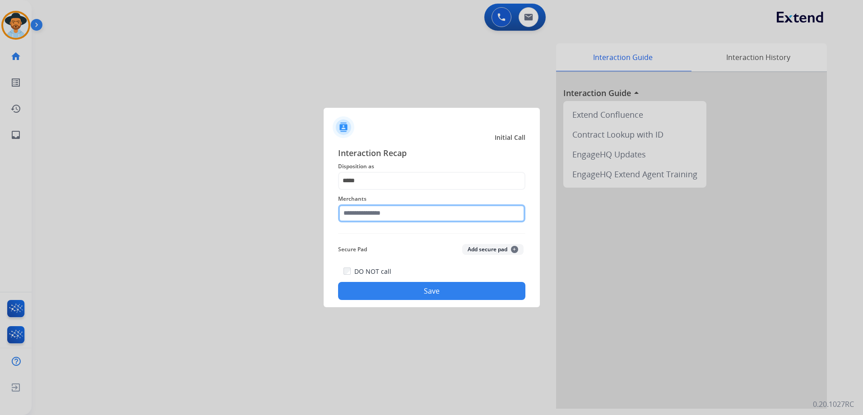
click at [400, 215] on input "text" at bounding box center [431, 213] width 187 height 18
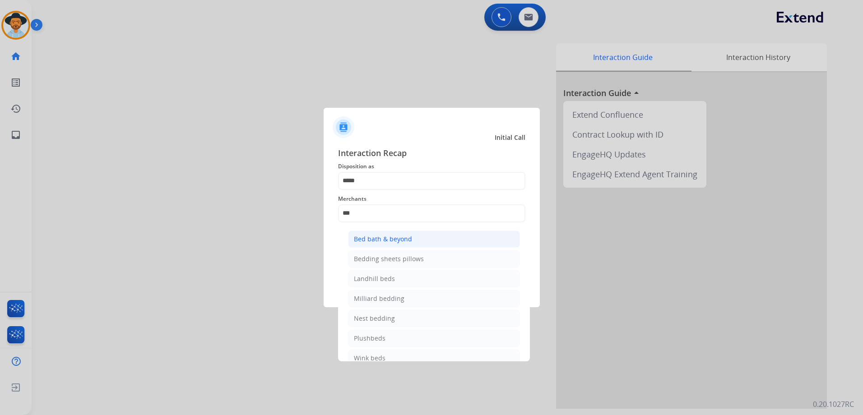
click at [406, 233] on li "Bed bath & beyond" at bounding box center [434, 239] width 172 height 17
type input "**********"
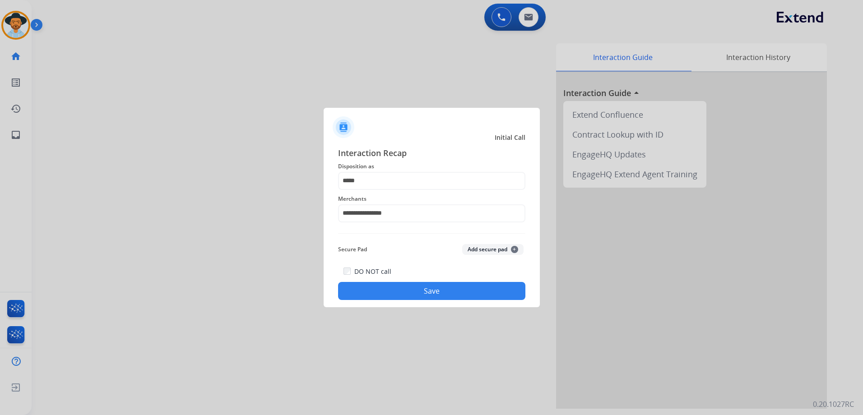
click at [420, 286] on button "Save" at bounding box center [431, 291] width 187 height 18
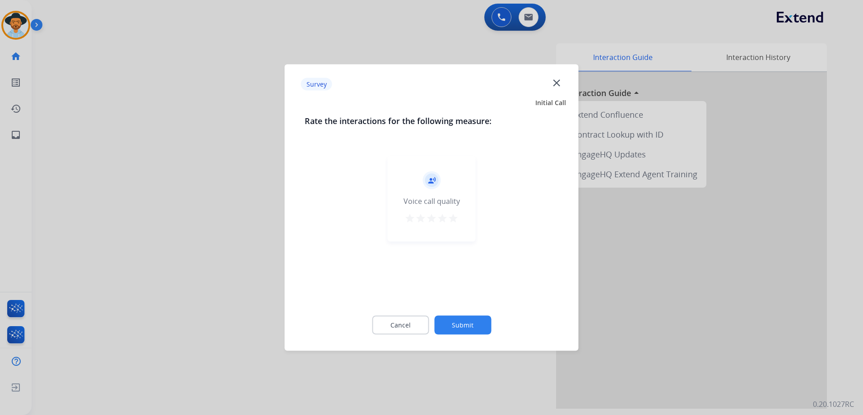
click at [456, 222] on mat-icon "star" at bounding box center [453, 218] width 11 height 11
click at [485, 320] on button "Submit" at bounding box center [462, 325] width 57 height 19
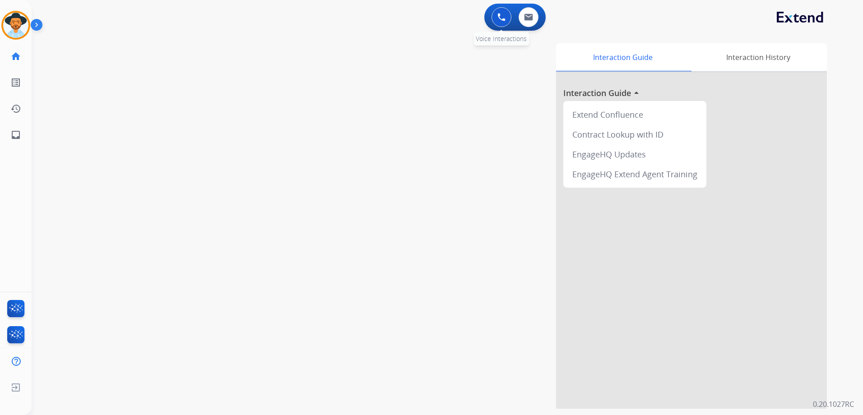
click at [499, 20] on img at bounding box center [501, 17] width 8 height 8
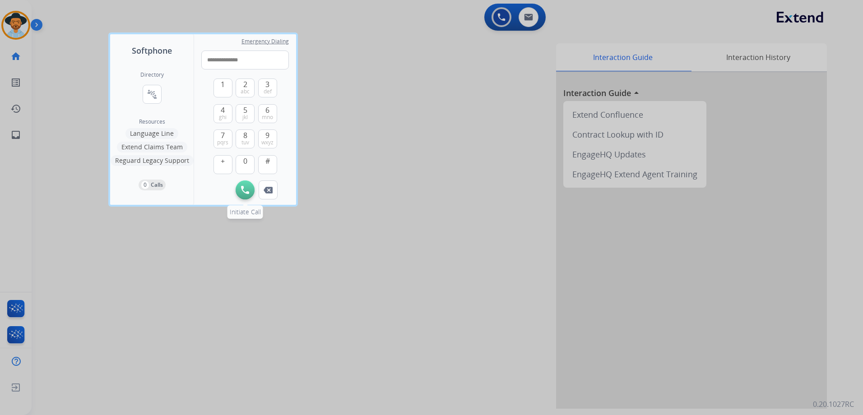
type input "**********"
click at [245, 188] on img at bounding box center [245, 190] width 8 height 8
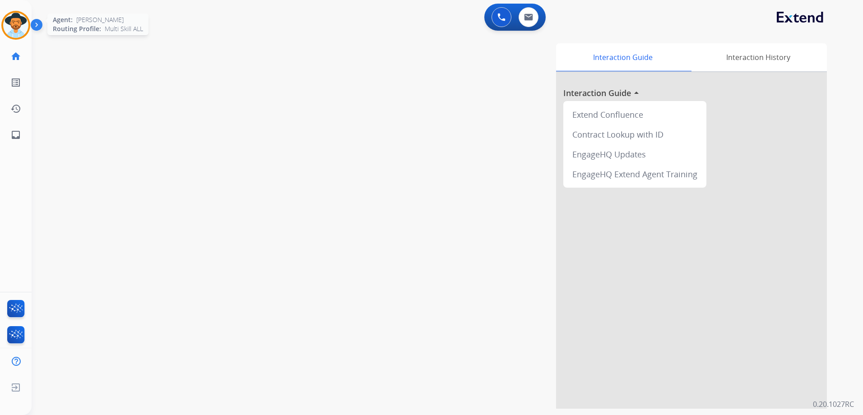
click at [20, 19] on img at bounding box center [15, 25] width 25 height 25
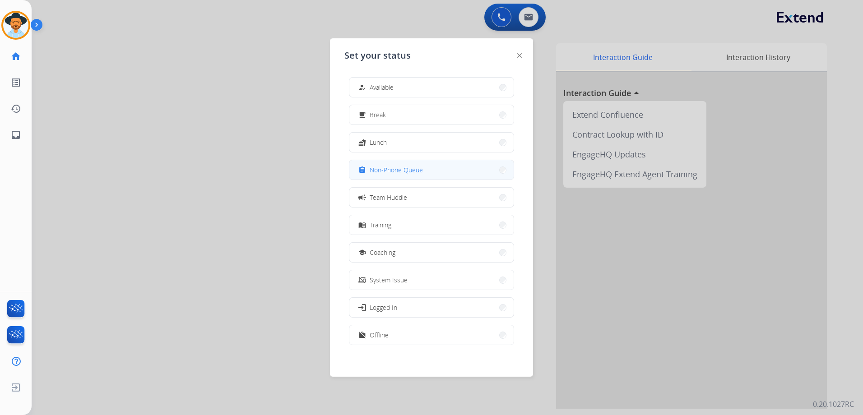
click at [406, 175] on div "assignment Non-Phone Queue" at bounding box center [390, 170] width 66 height 11
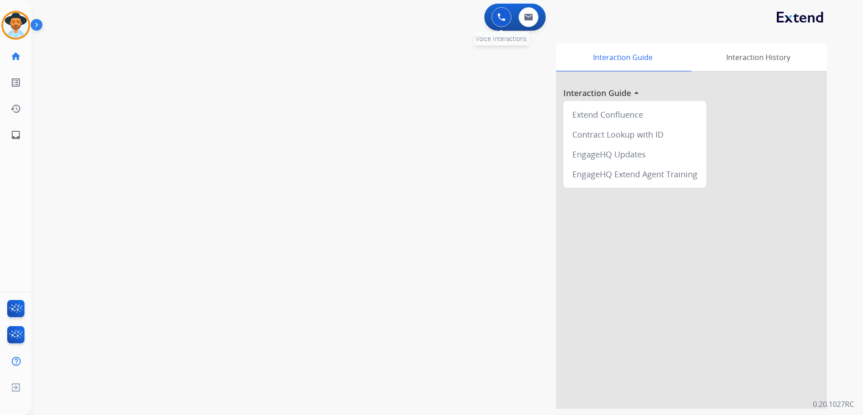
click at [503, 13] on img at bounding box center [501, 17] width 8 height 8
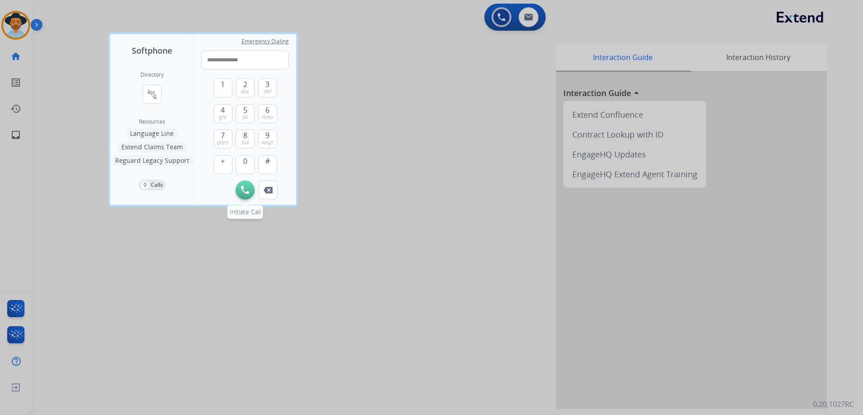
type input "**********"
click at [244, 193] on img at bounding box center [245, 190] width 8 height 8
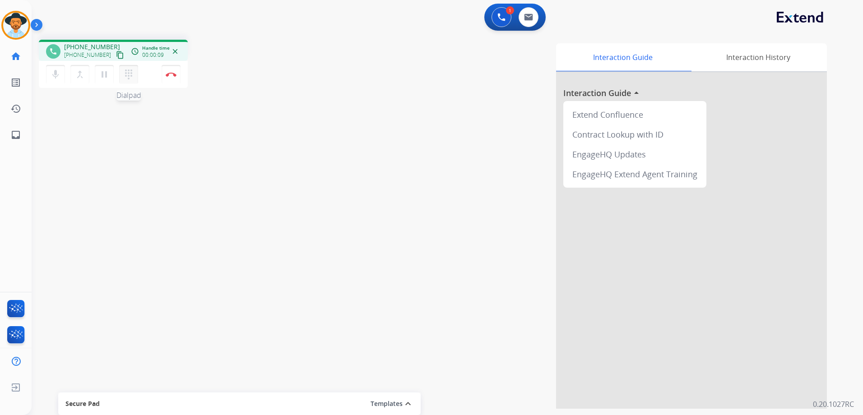
click at [131, 79] on mat-icon "dialpad" at bounding box center [128, 74] width 11 height 11
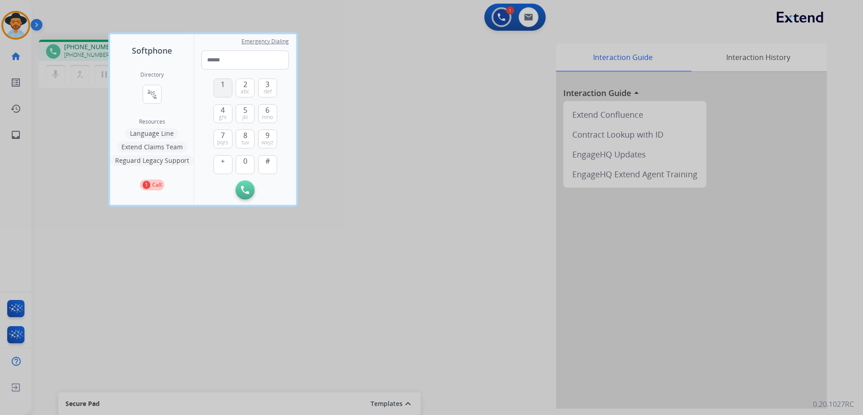
click at [225, 91] on button "1" at bounding box center [223, 88] width 19 height 19
click at [267, 140] on span "wxyz" at bounding box center [267, 142] width 12 height 7
click at [246, 158] on span "0" at bounding box center [245, 161] width 4 height 11
click at [269, 85] on span "3" at bounding box center [267, 84] width 4 height 11
click at [246, 137] on span "8" at bounding box center [245, 135] width 4 height 11
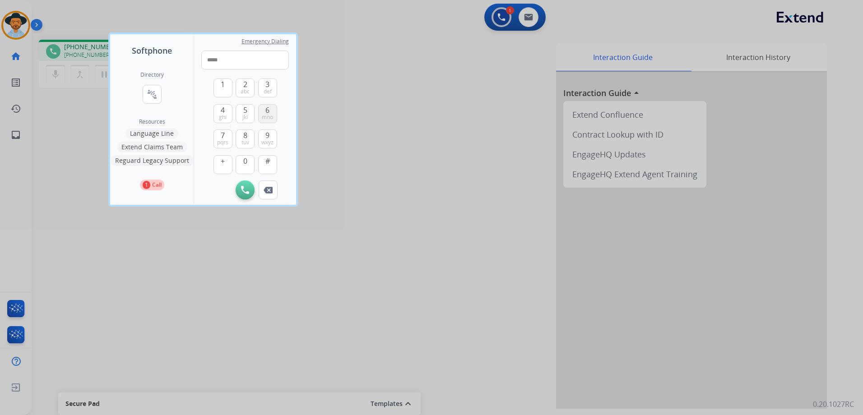
click at [266, 113] on span "6" at bounding box center [267, 110] width 4 height 11
click at [222, 114] on span "ghi" at bounding box center [223, 117] width 8 height 7
click at [246, 137] on span "8" at bounding box center [245, 135] width 4 height 11
click at [228, 112] on button "4 ghi" at bounding box center [223, 113] width 19 height 19
click at [223, 84] on span "1" at bounding box center [223, 84] width 4 height 11
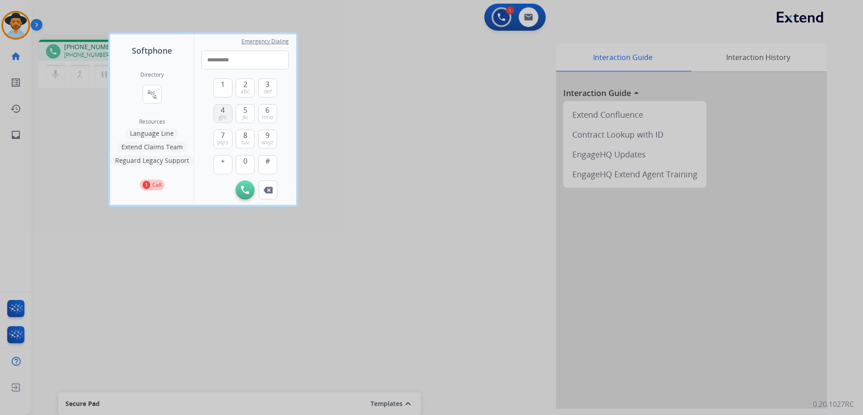
click at [223, 111] on span "4" at bounding box center [223, 110] width 4 height 11
click at [272, 163] on button "#" at bounding box center [267, 164] width 19 height 19
click at [228, 89] on button "1" at bounding box center [223, 88] width 19 height 19
type input "**********"
click at [454, 105] on div at bounding box center [431, 207] width 863 height 415
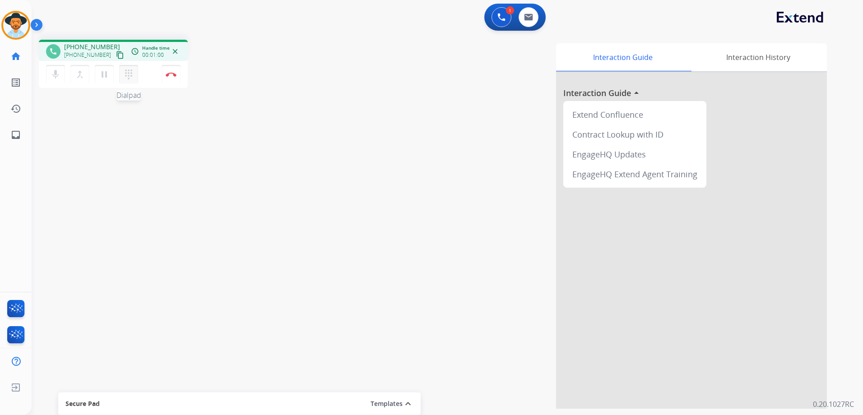
click at [130, 80] on button "dialpad Dialpad" at bounding box center [128, 74] width 19 height 19
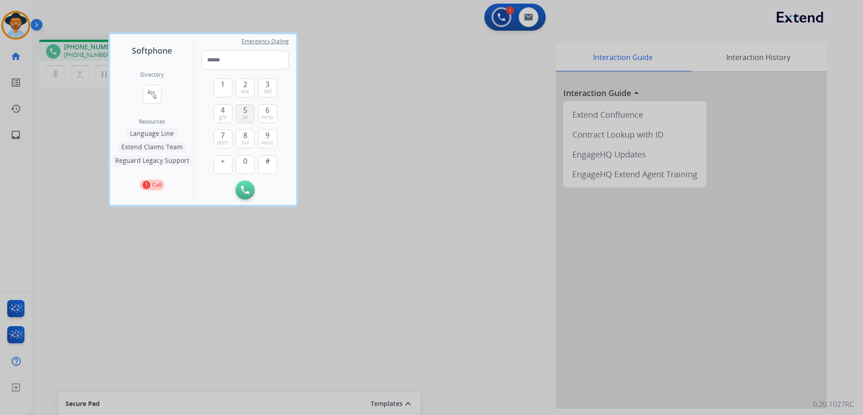
click at [247, 120] on span "jkl" at bounding box center [244, 117] width 5 height 7
type input "*"
click at [484, 254] on div at bounding box center [431, 207] width 863 height 415
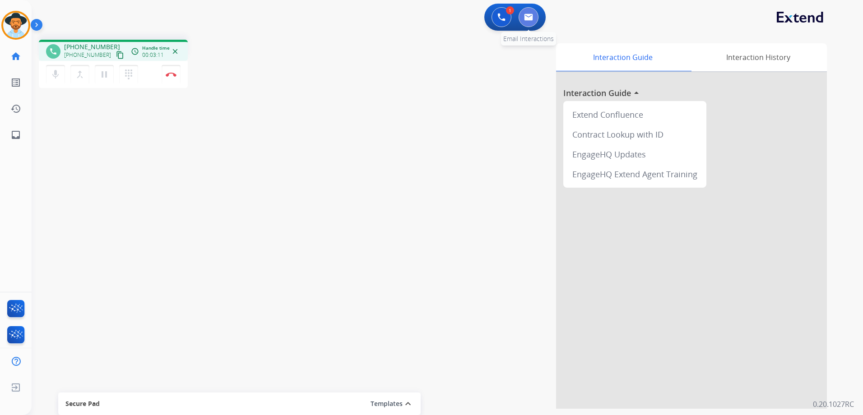
click at [534, 19] on button at bounding box center [529, 17] width 20 height 20
select select "**********"
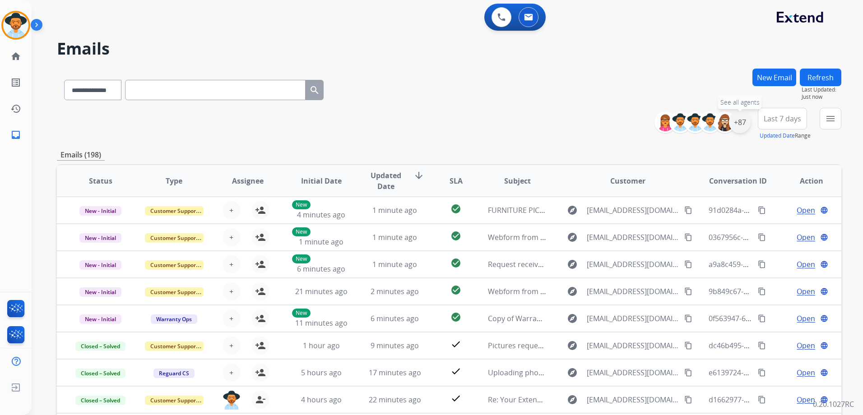
click at [739, 127] on div "+87" at bounding box center [740, 123] width 22 height 22
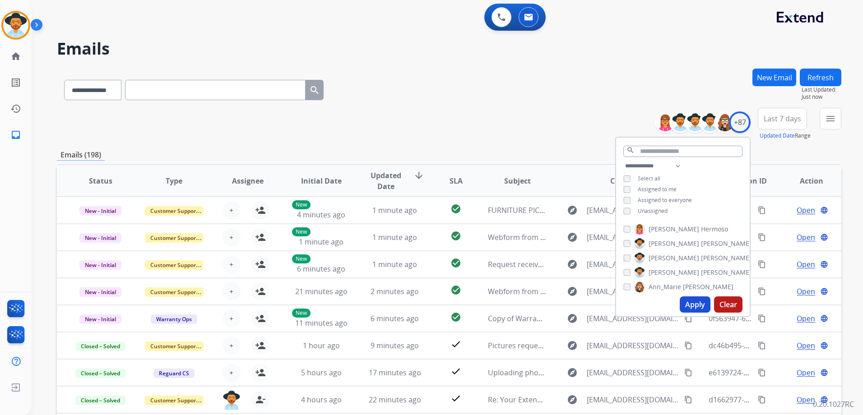
click at [658, 209] on span "Unassigned" at bounding box center [653, 211] width 30 height 8
click at [699, 302] on button "Apply" at bounding box center [695, 305] width 31 height 16
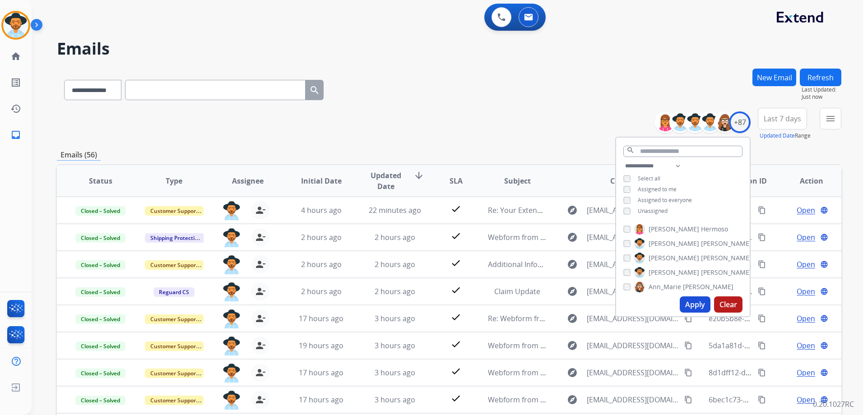
drag, startPoint x: 478, startPoint y: 119, endPoint x: 474, endPoint y: 123, distance: 5.4
click at [478, 121] on div "**********" at bounding box center [449, 124] width 785 height 33
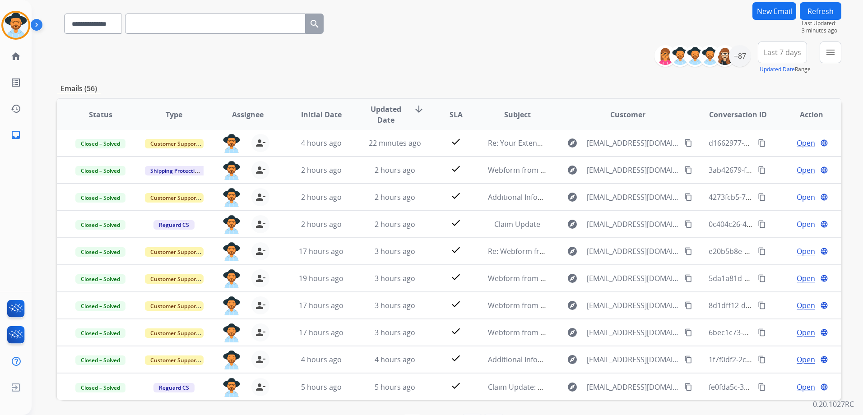
scroll to position [98, 0]
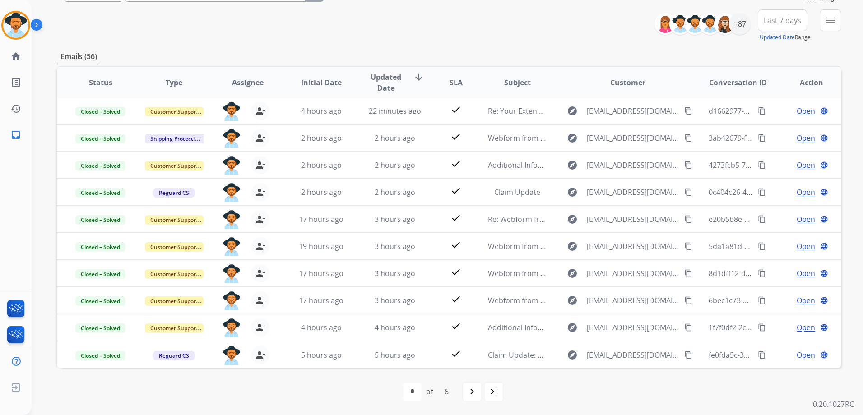
click at [475, 395] on mat-icon "navigate_next" at bounding box center [472, 391] width 11 height 11
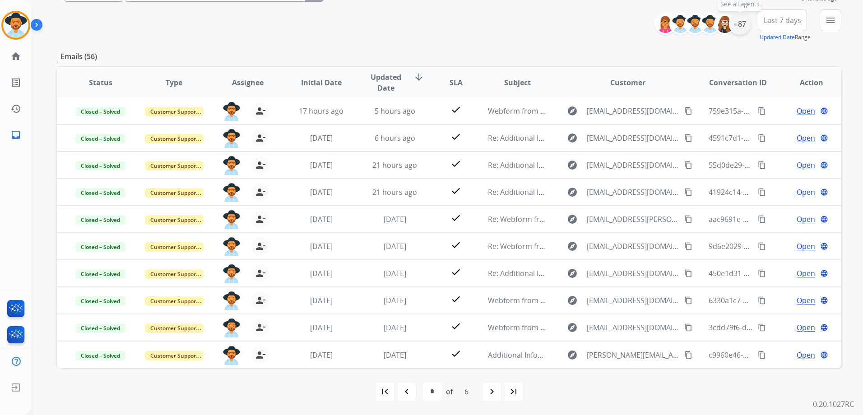
click at [739, 24] on div "+87" at bounding box center [740, 24] width 22 height 22
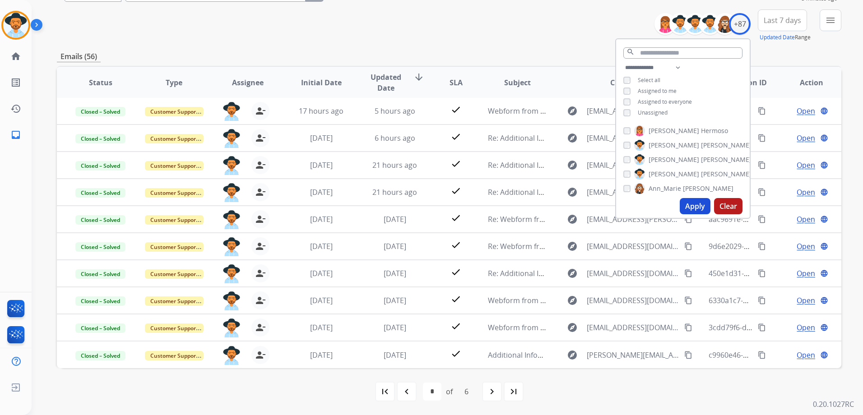
click at [644, 115] on span "Unassigned" at bounding box center [653, 113] width 30 height 8
click at [655, 89] on span "Assigned to me" at bounding box center [657, 91] width 39 height 8
click at [689, 205] on button "Apply" at bounding box center [695, 206] width 31 height 16
select select "*"
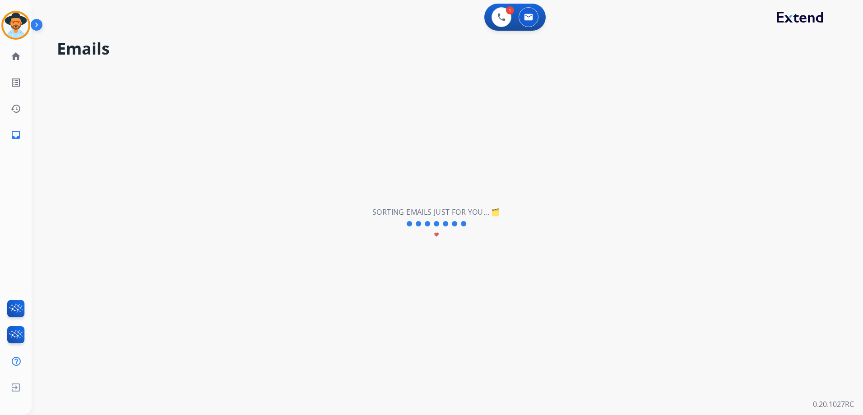
scroll to position [0, 0]
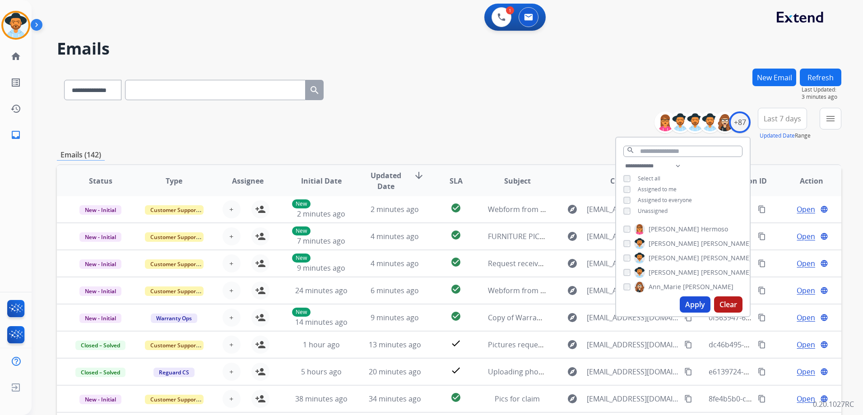
click at [529, 148] on div "**********" at bounding box center [449, 291] width 785 height 445
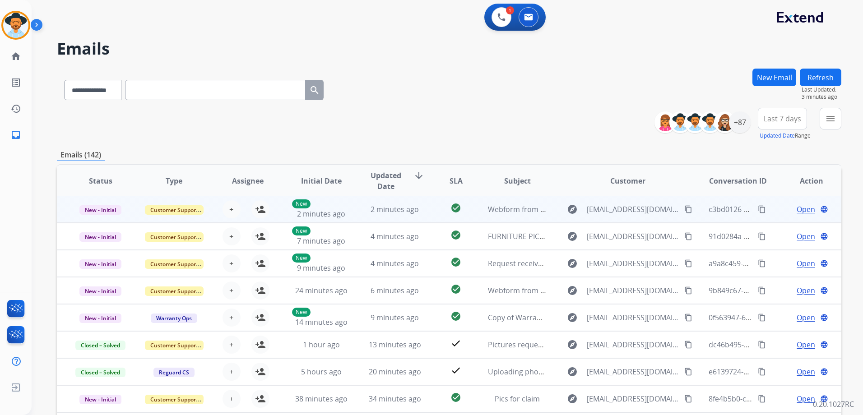
click at [768, 213] on td "Open language" at bounding box center [805, 209] width 74 height 27
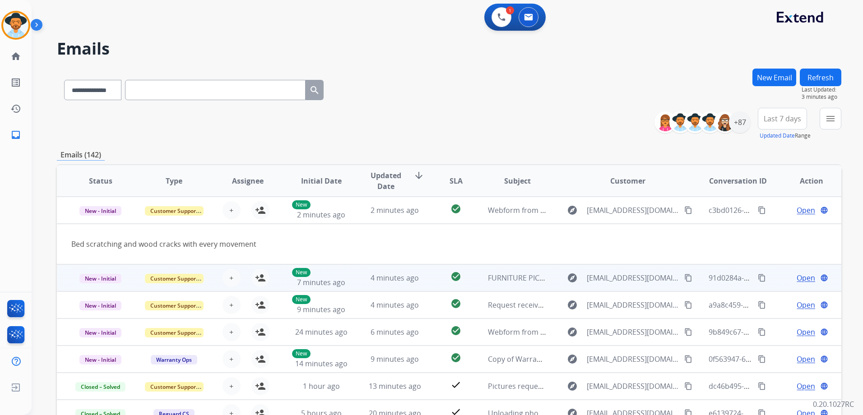
click at [770, 278] on td "Open language" at bounding box center [805, 278] width 74 height 27
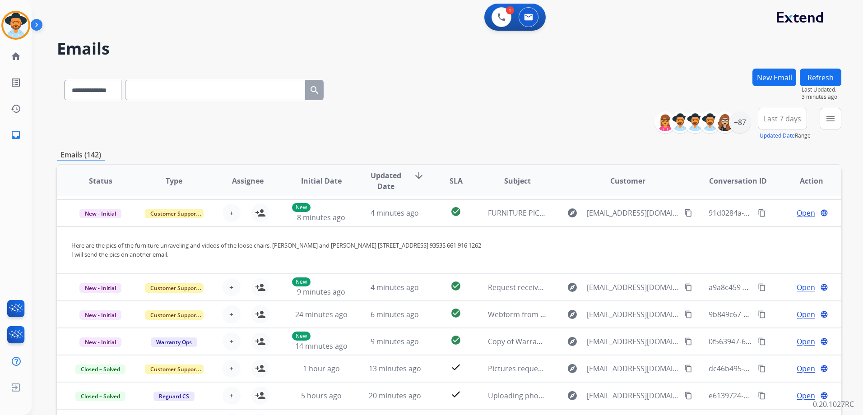
scroll to position [48, 0]
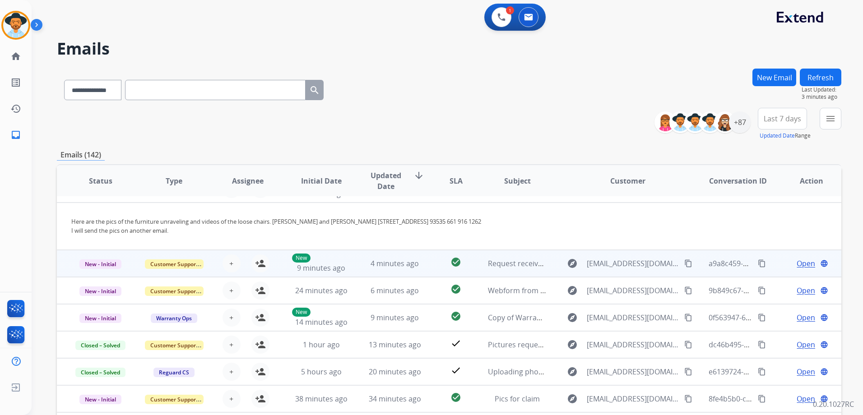
click at [771, 271] on td "Open language" at bounding box center [805, 263] width 74 height 27
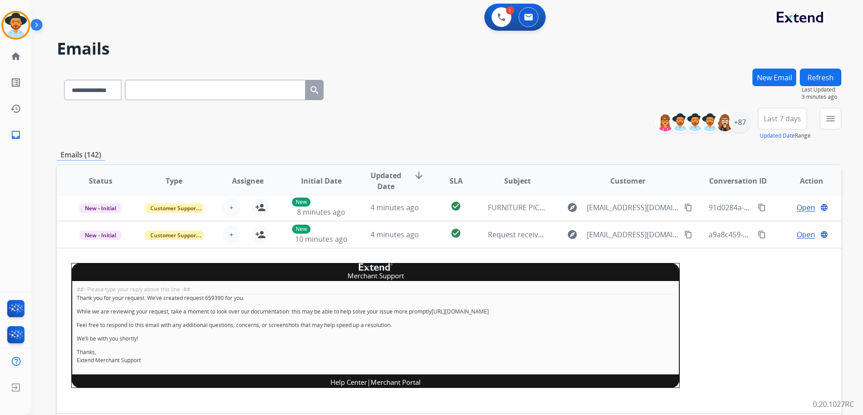
scroll to position [0, 0]
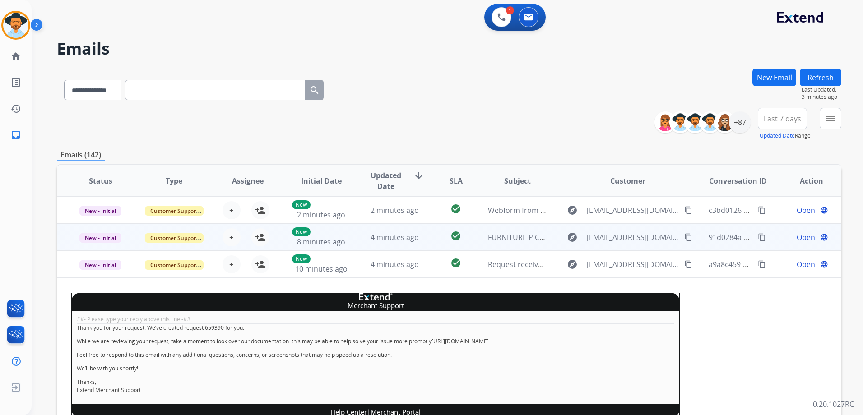
click at [775, 239] on td "Open language" at bounding box center [805, 237] width 74 height 27
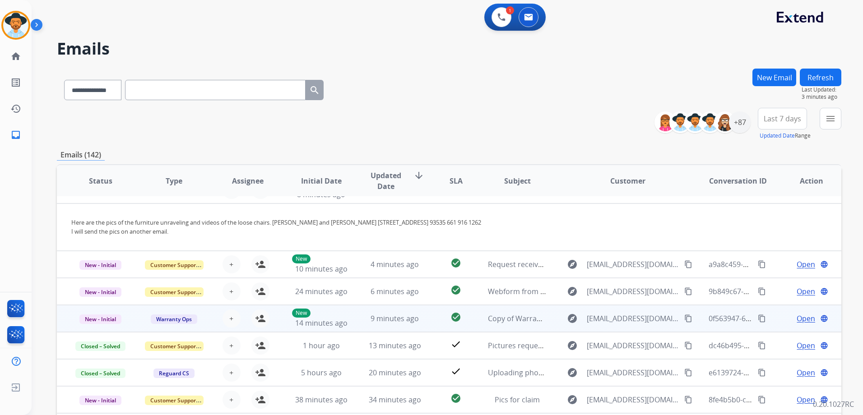
scroll to position [48, 0]
click at [768, 320] on td "Open language" at bounding box center [805, 317] width 74 height 27
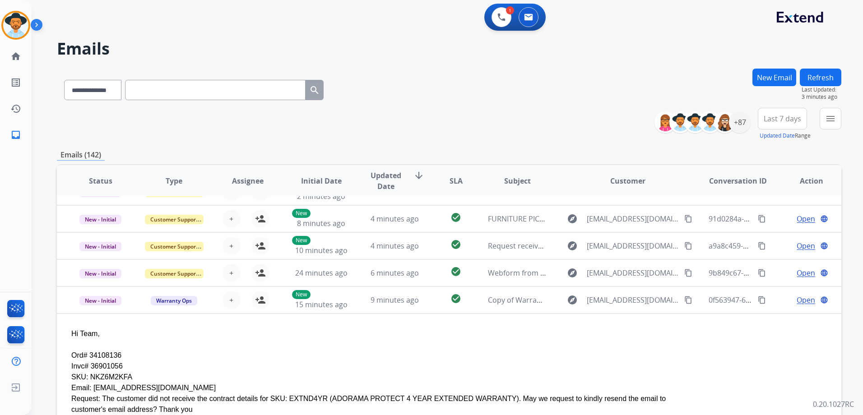
scroll to position [18, 0]
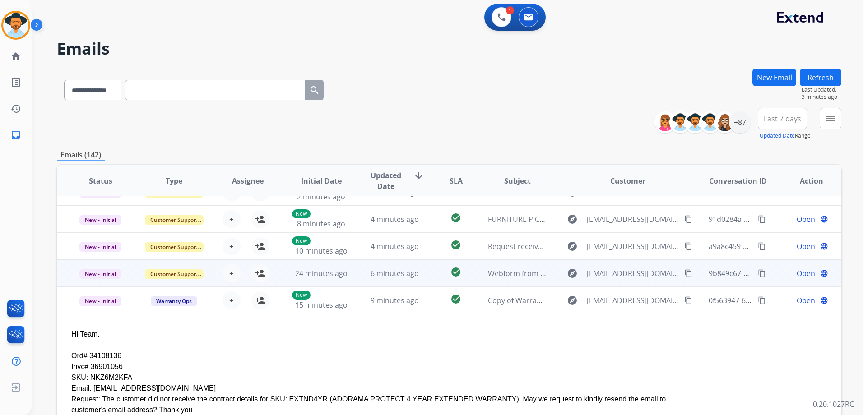
click at [774, 277] on td "Open language" at bounding box center [805, 273] width 74 height 27
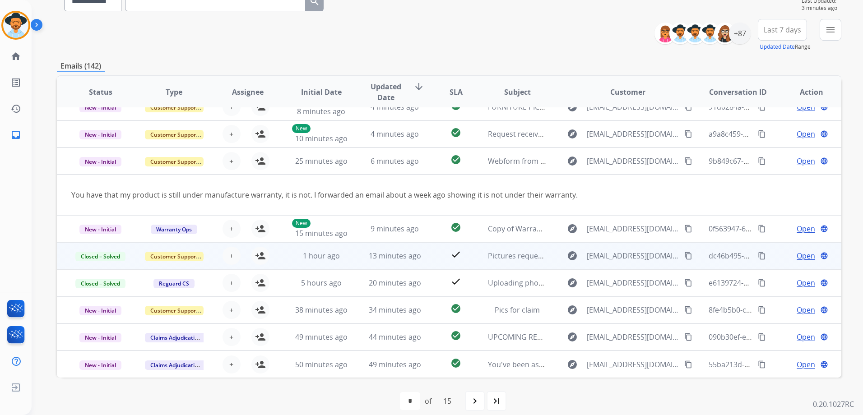
scroll to position [90, 0]
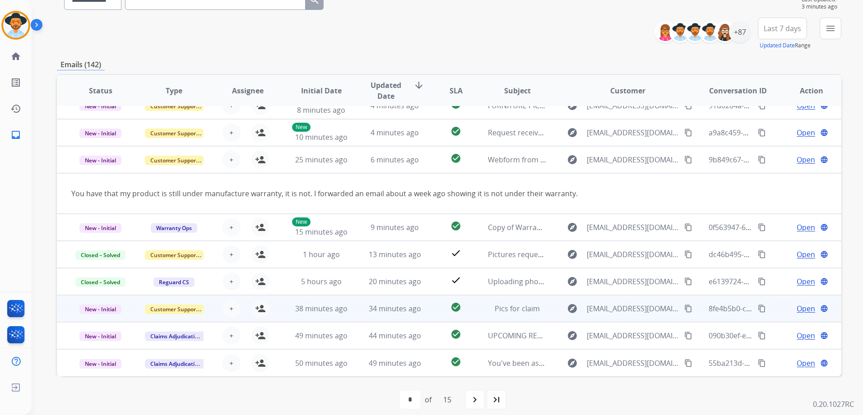
click at [768, 313] on td "Open language" at bounding box center [805, 308] width 74 height 27
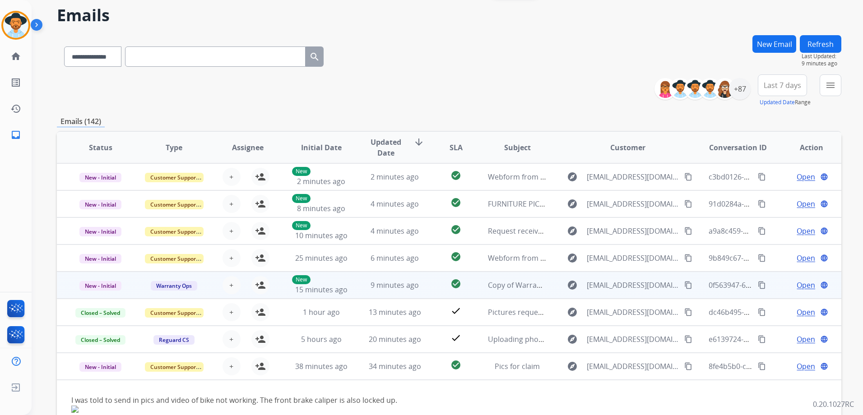
scroll to position [0, 0]
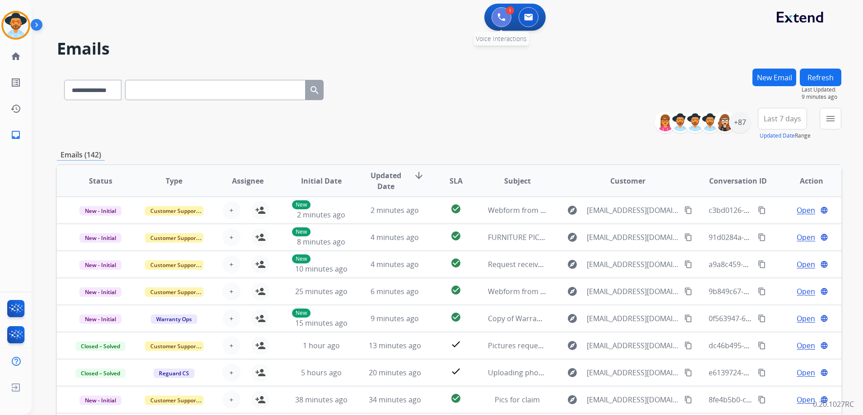
click at [497, 20] on img at bounding box center [501, 17] width 8 height 8
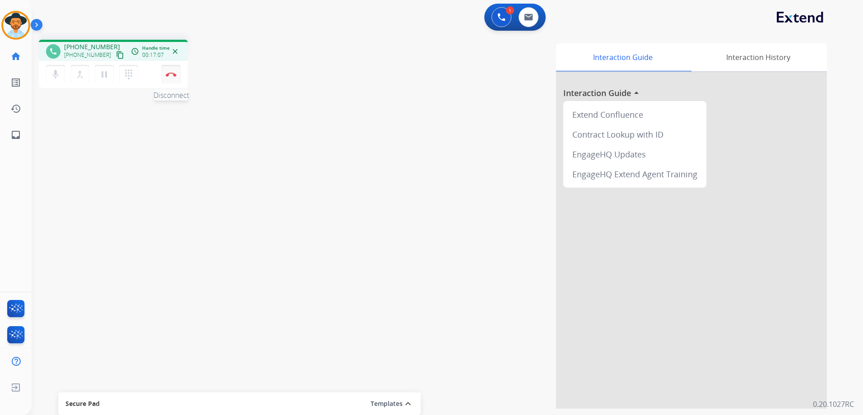
click at [166, 78] on button "Disconnect" at bounding box center [171, 74] width 19 height 19
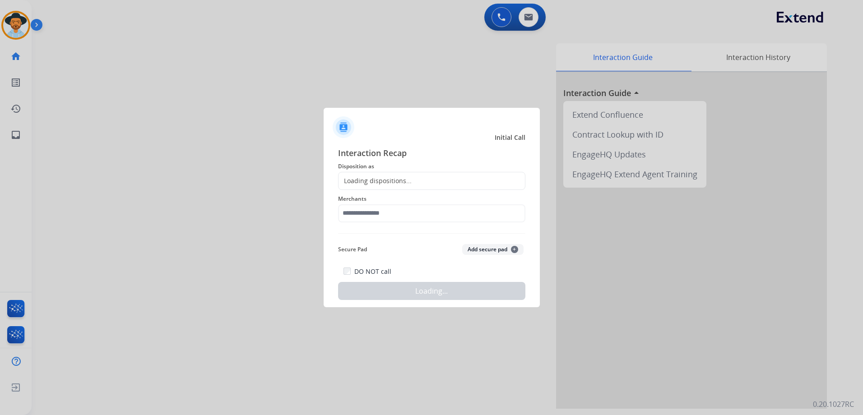
click at [445, 181] on div "Loading dispositions..." at bounding box center [431, 181] width 187 height 18
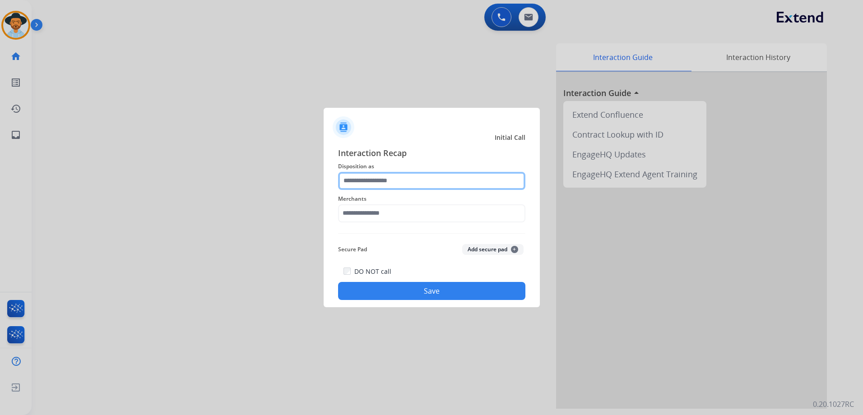
click at [444, 178] on input "text" at bounding box center [431, 181] width 187 height 18
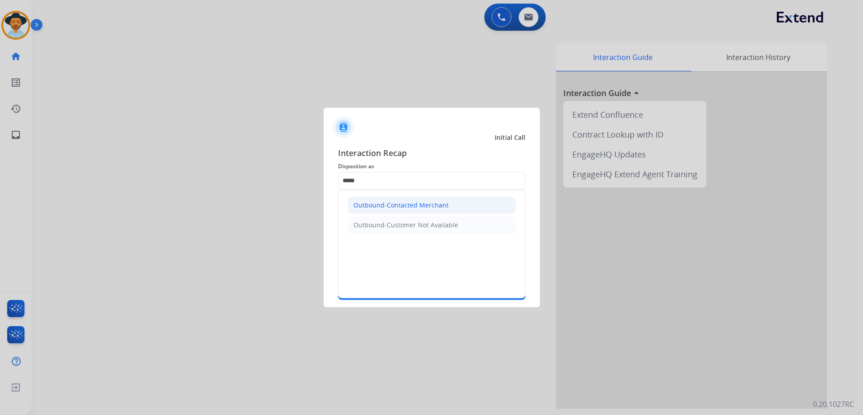
click at [430, 199] on li "Outbound-Contacted Merchant" at bounding box center [432, 205] width 168 height 17
type input "**********"
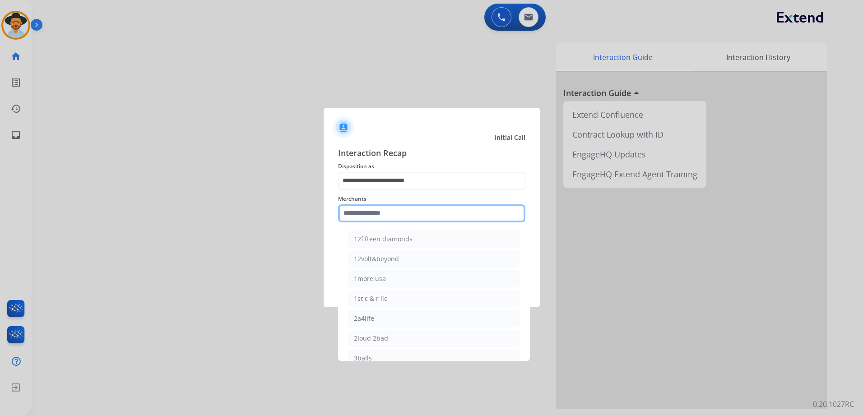
click at [415, 213] on input "text" at bounding box center [431, 213] width 187 height 18
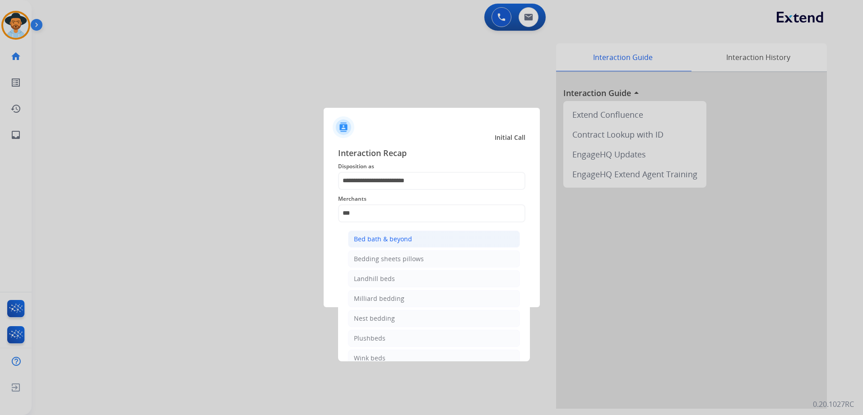
click at [450, 242] on li "Bed bath & beyond" at bounding box center [434, 239] width 172 height 17
type input "**********"
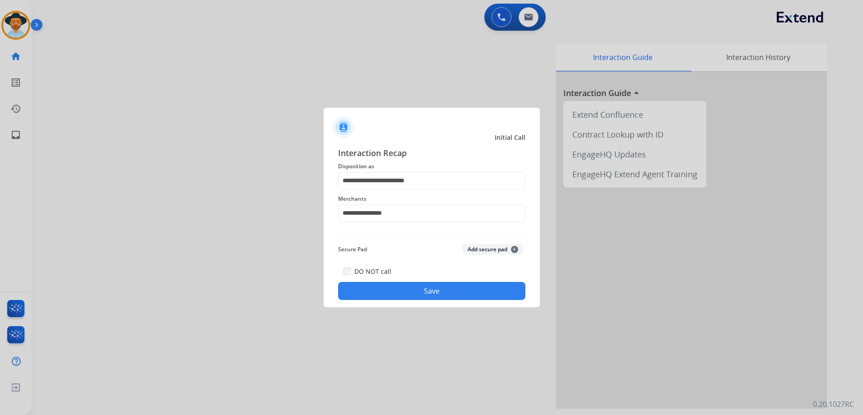
click at [475, 289] on button "Save" at bounding box center [431, 291] width 187 height 18
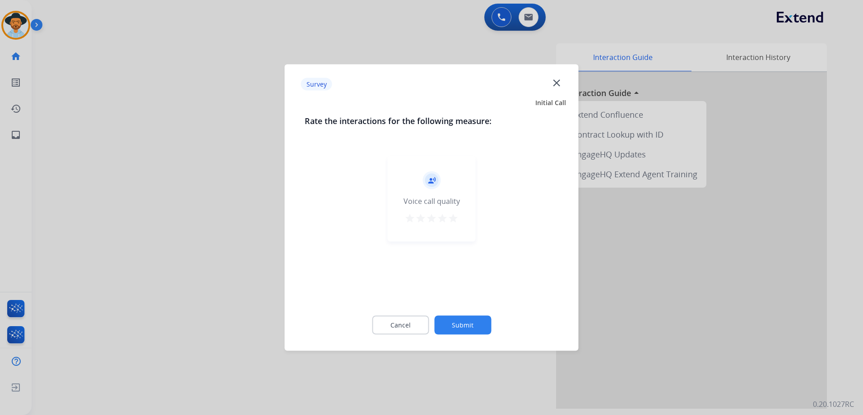
click at [453, 221] on mat-icon "star" at bounding box center [453, 218] width 11 height 11
click at [482, 329] on button "Submit" at bounding box center [462, 325] width 57 height 19
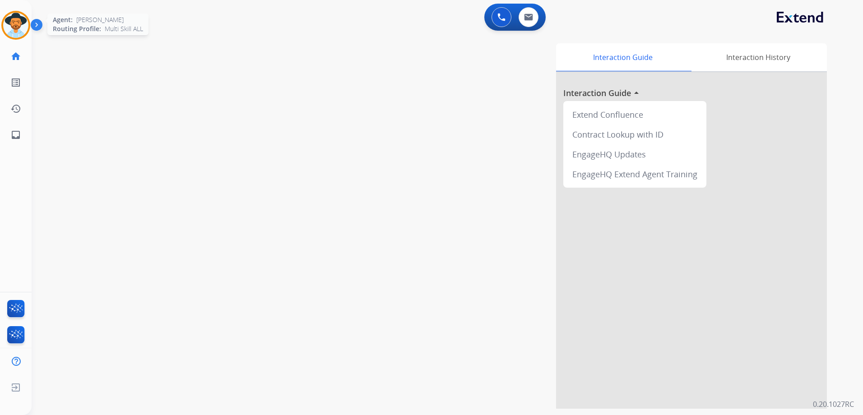
click at [4, 18] on div at bounding box center [15, 25] width 29 height 29
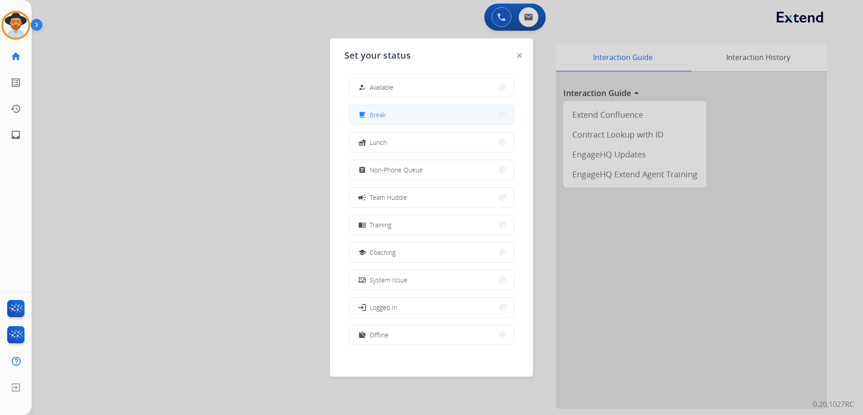
click at [414, 118] on button "free_breakfast Break" at bounding box center [431, 114] width 164 height 19
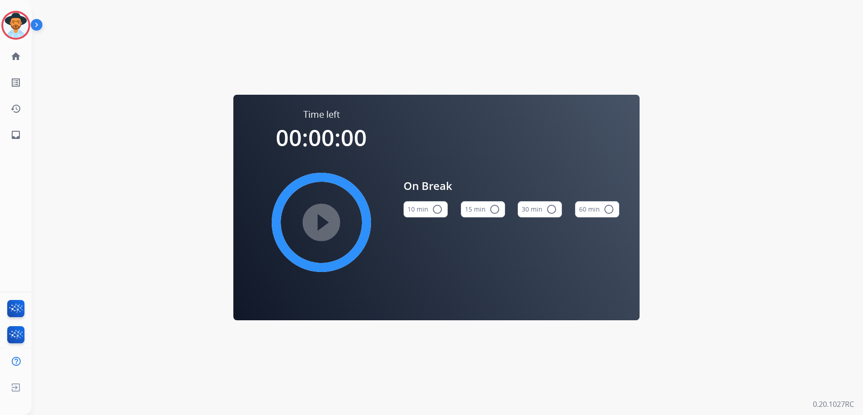
click at [495, 207] on mat-icon "radio_button_unchecked" at bounding box center [494, 209] width 11 height 11
click at [320, 225] on mat-icon "play_circle_filled" at bounding box center [321, 222] width 11 height 11
click at [168, 204] on div "Time left 00:00:00 play_circle_filled On Break 10 min radio_button_unchecked 15…" at bounding box center [437, 207] width 810 height 415
click at [17, 23] on img at bounding box center [15, 25] width 25 height 25
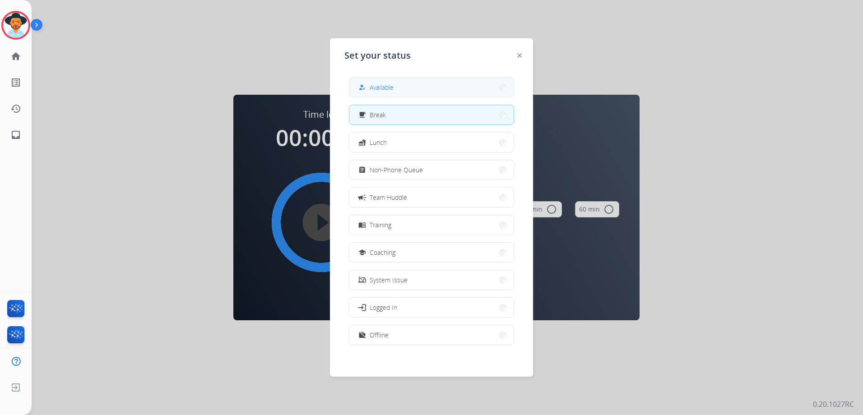
click at [397, 88] on button "how_to_reg Available" at bounding box center [431, 87] width 164 height 19
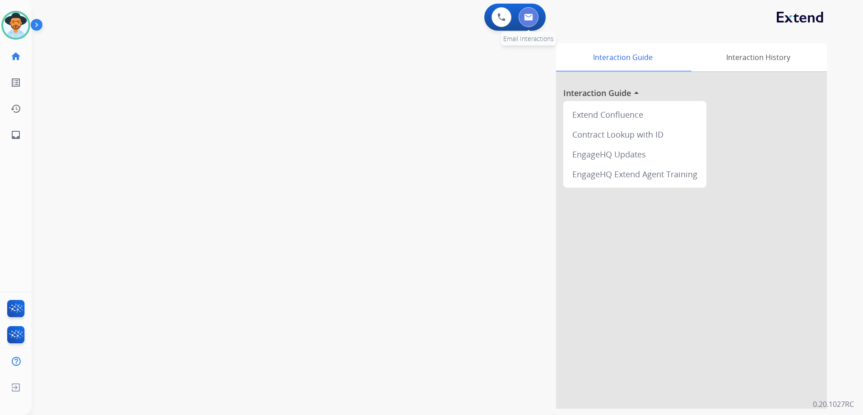
click at [524, 14] on button at bounding box center [529, 17] width 20 height 20
select select "**********"
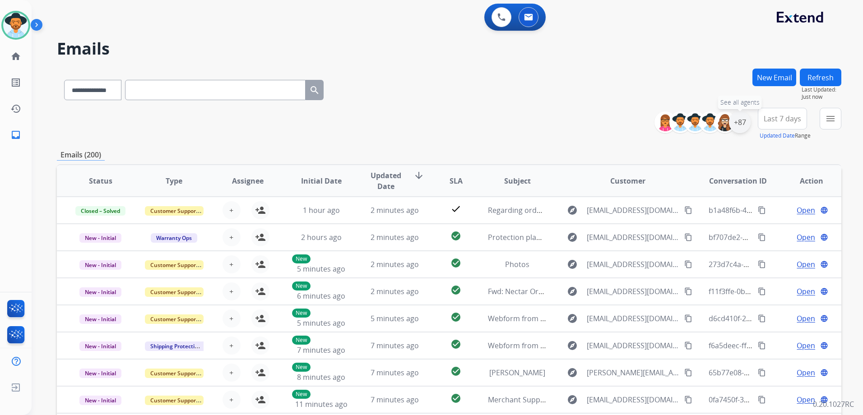
click at [735, 128] on div "+87" at bounding box center [740, 123] width 22 height 22
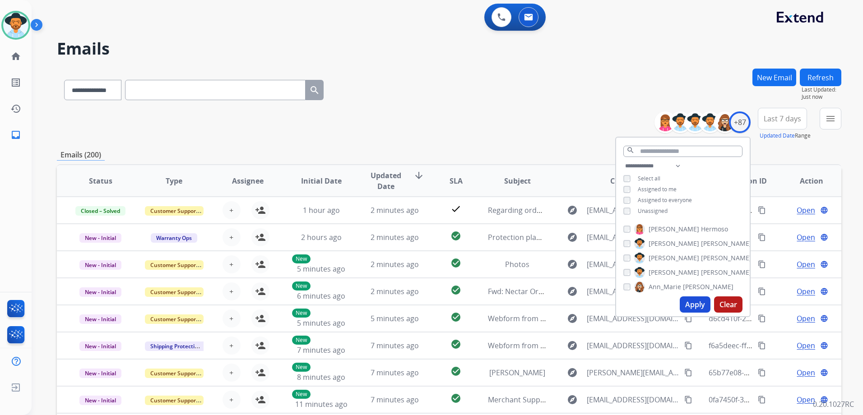
click at [654, 208] on span "Unassigned" at bounding box center [653, 211] width 30 height 8
click at [700, 305] on button "Apply" at bounding box center [695, 305] width 31 height 16
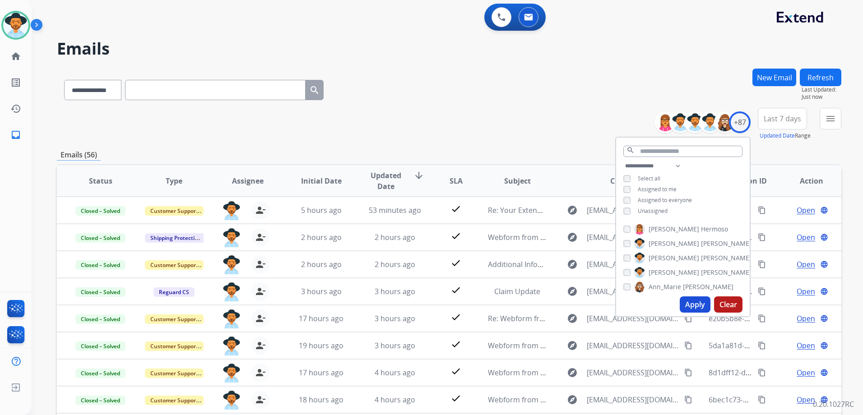
click at [484, 142] on div "**********" at bounding box center [449, 291] width 785 height 445
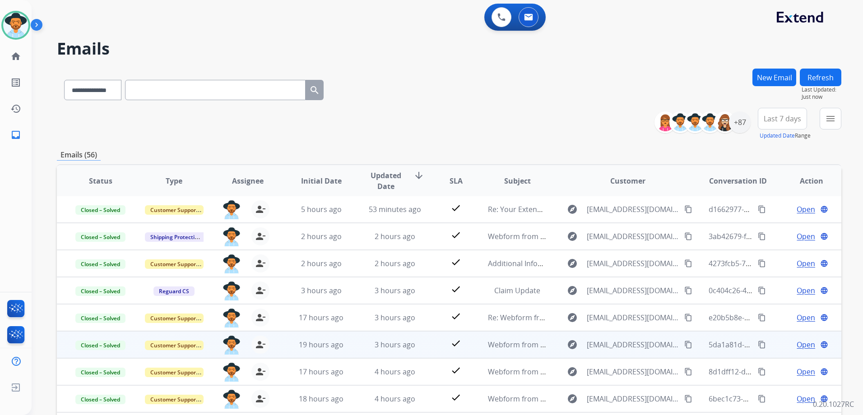
scroll to position [98, 0]
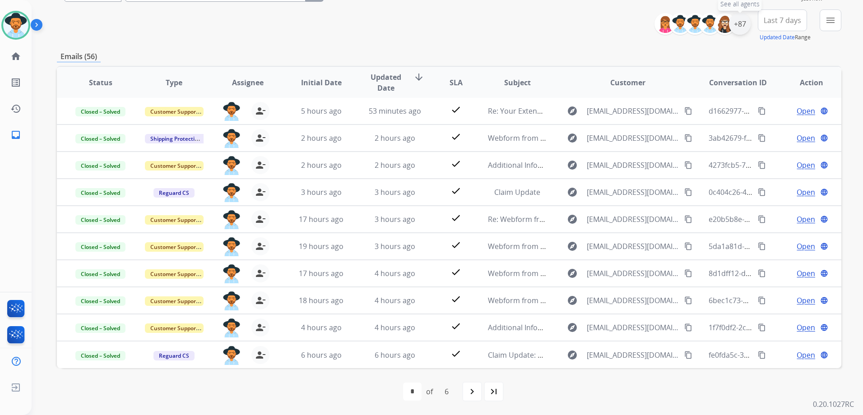
click at [743, 26] on div "+87" at bounding box center [740, 24] width 22 height 22
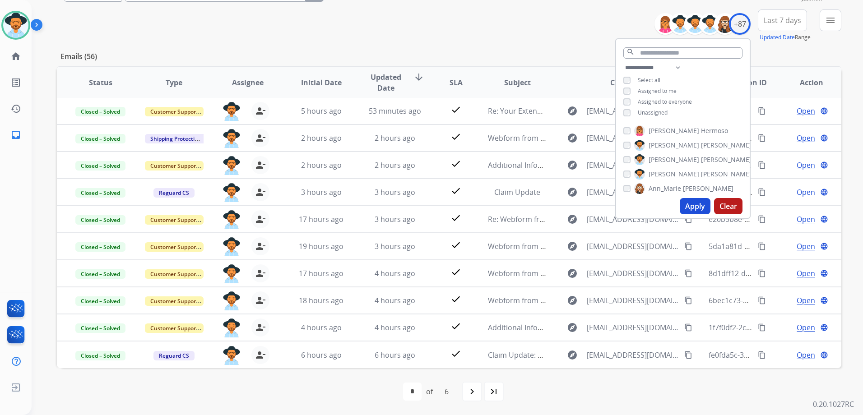
click at [648, 113] on span "Unassigned" at bounding box center [653, 113] width 30 height 8
click at [651, 87] on span "Assigned to me" at bounding box center [657, 91] width 39 height 8
click at [702, 209] on button "Apply" at bounding box center [695, 206] width 31 height 16
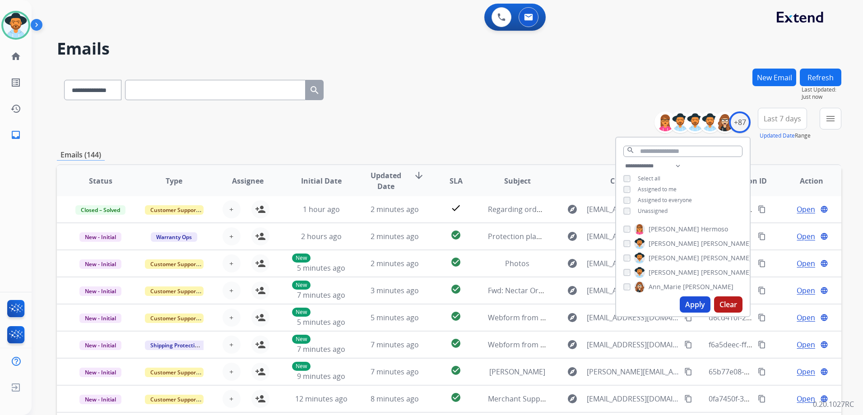
click at [594, 116] on div "**********" at bounding box center [449, 124] width 785 height 33
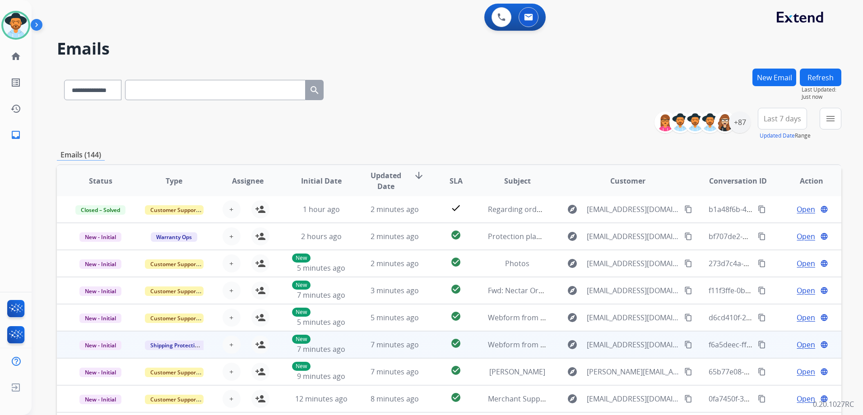
scroll to position [90, 0]
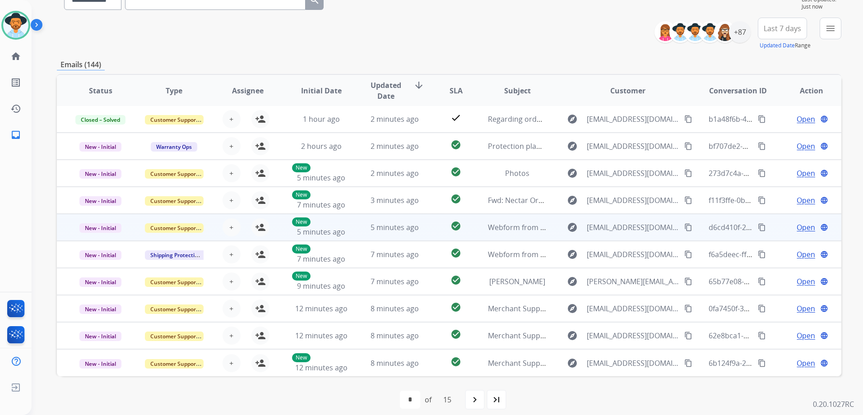
click at [775, 226] on td "Open language" at bounding box center [805, 227] width 74 height 27
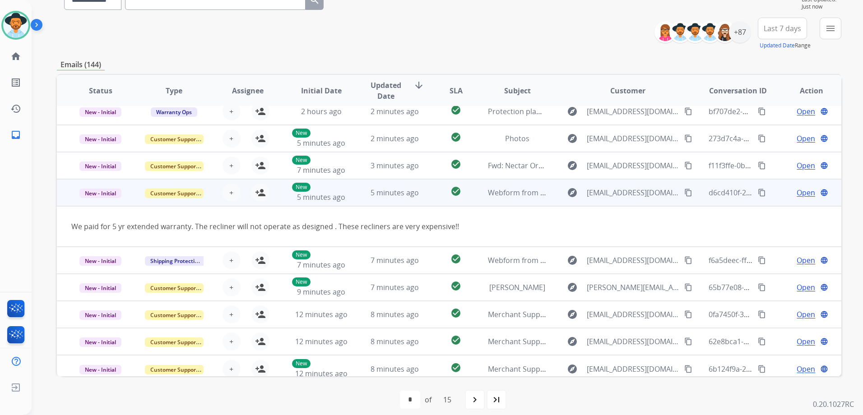
scroll to position [42, 0]
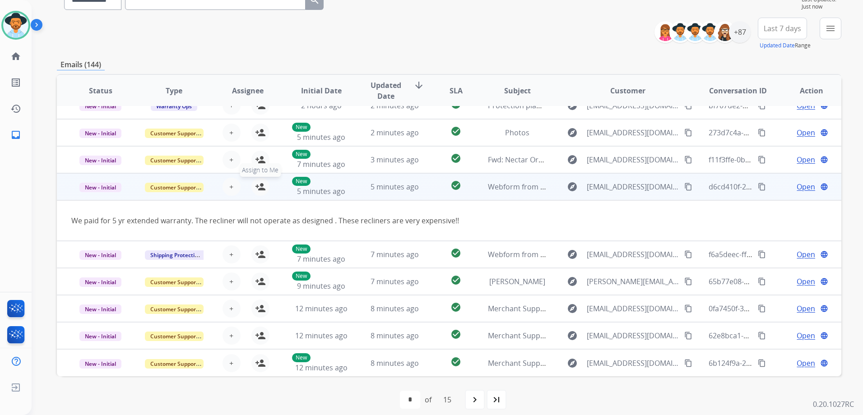
click at [258, 194] on button "person_add Assign to Me" at bounding box center [260, 187] width 18 height 18
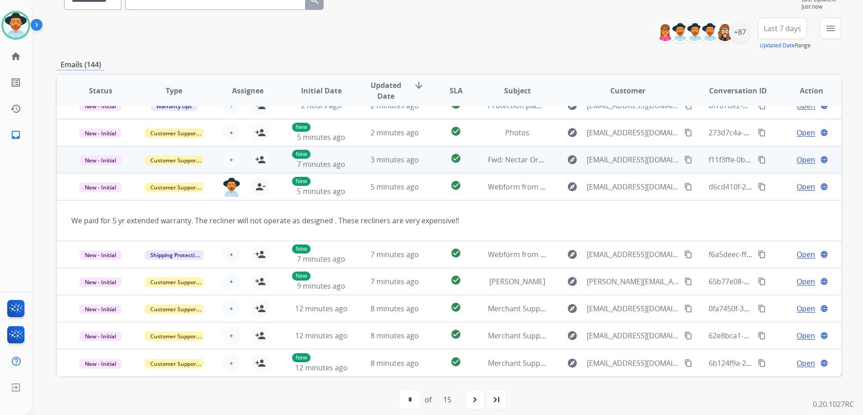
click at [775, 154] on td "Open language" at bounding box center [805, 159] width 74 height 27
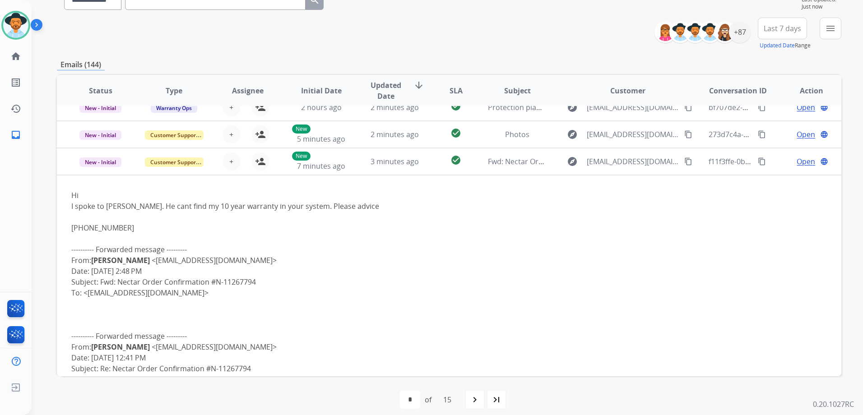
scroll to position [0, 0]
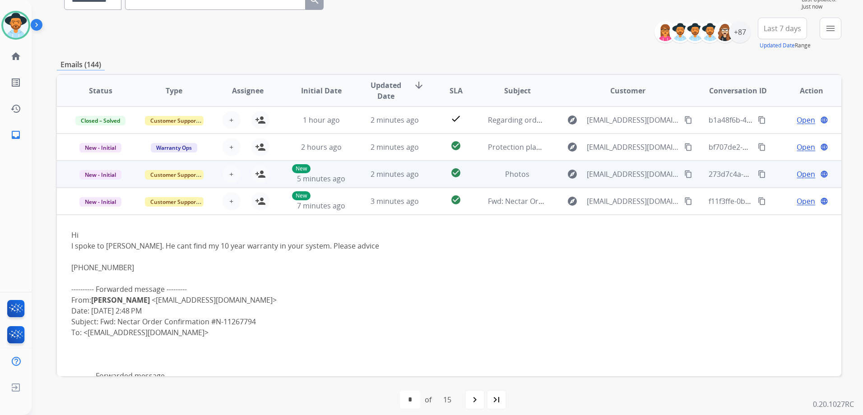
click at [769, 172] on td "Open language" at bounding box center [805, 174] width 74 height 27
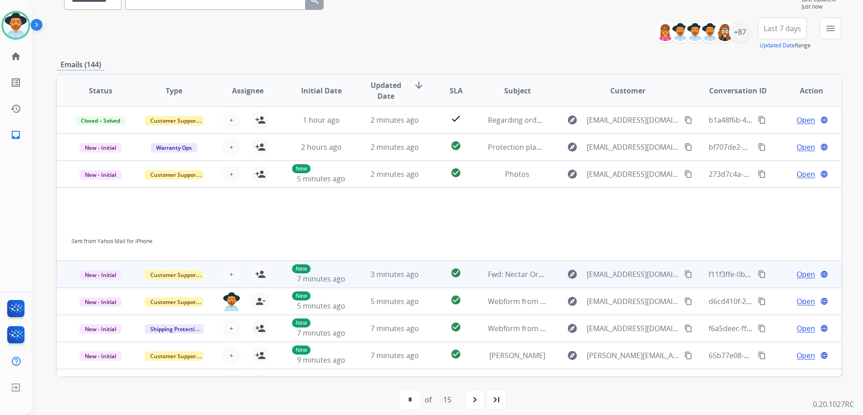
scroll to position [74, 0]
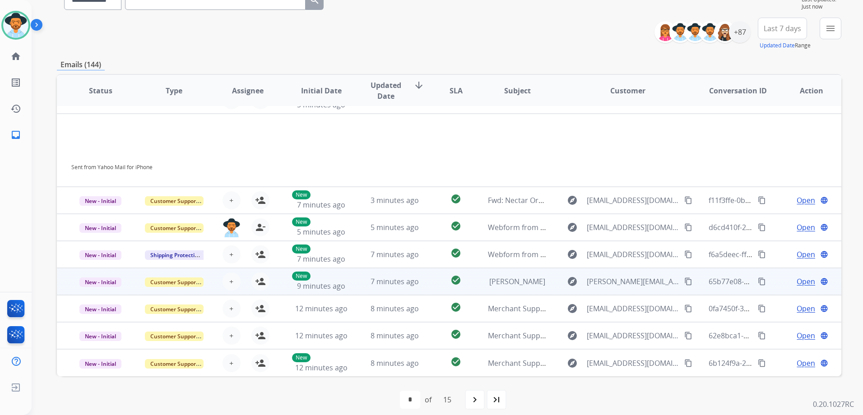
click at [773, 280] on td "Open language" at bounding box center [805, 281] width 74 height 27
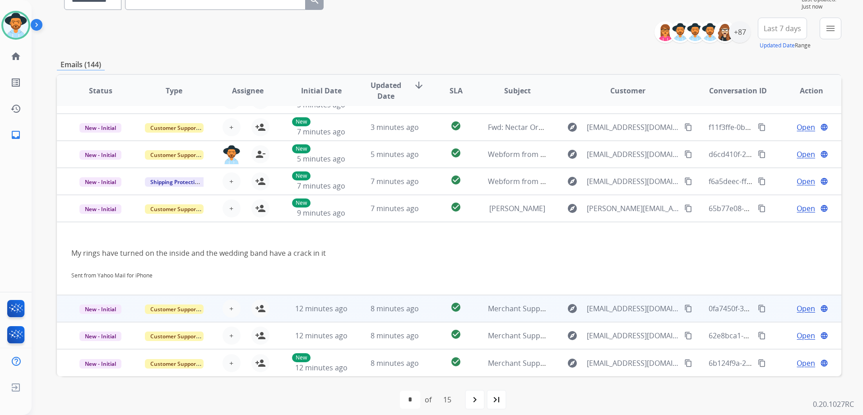
click at [782, 307] on div "Open language" at bounding box center [811, 308] width 59 height 11
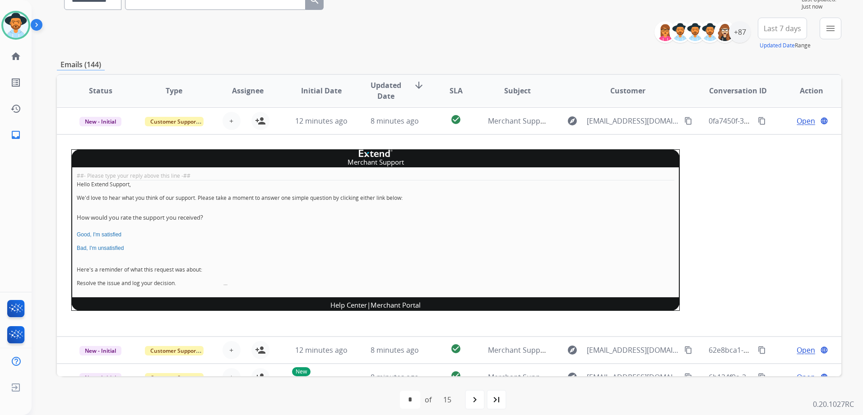
scroll to position [190, 0]
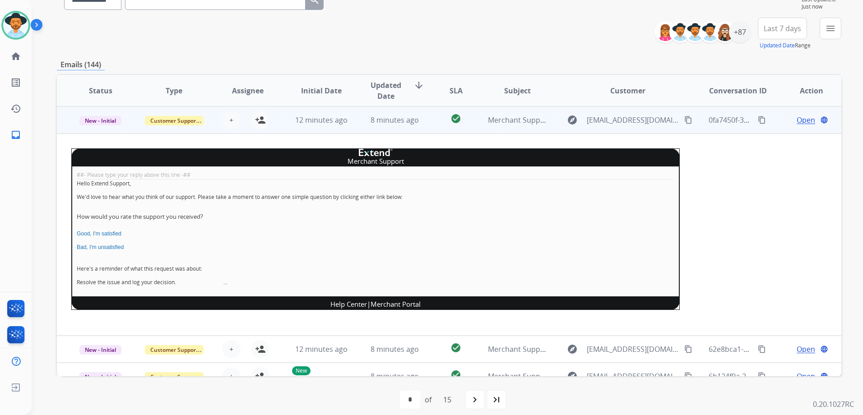
click at [769, 124] on td "Open language" at bounding box center [805, 120] width 74 height 27
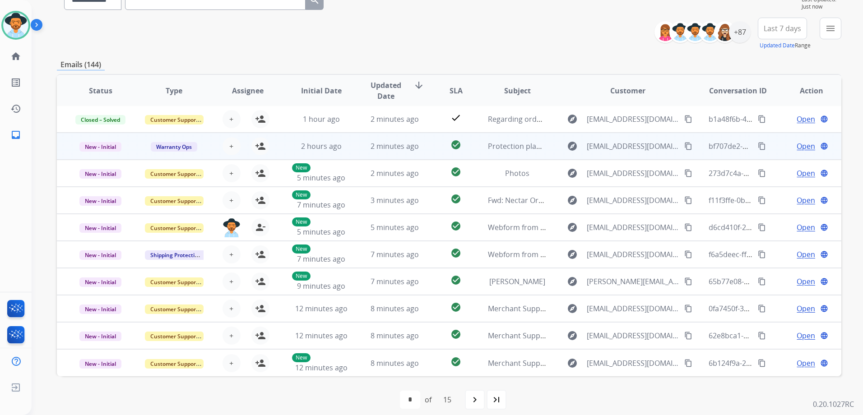
scroll to position [1, 0]
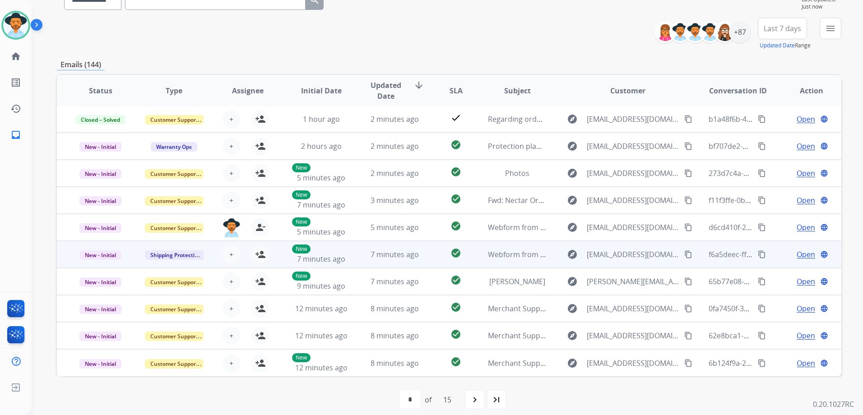
click at [777, 260] on td "Open language" at bounding box center [805, 254] width 74 height 27
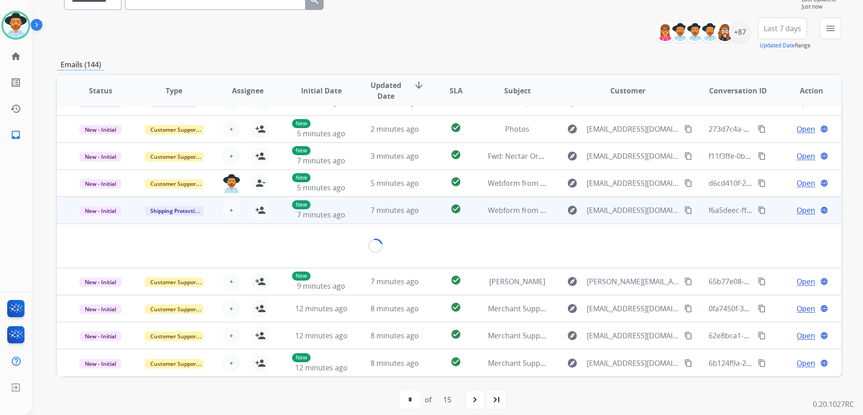
scroll to position [42, 0]
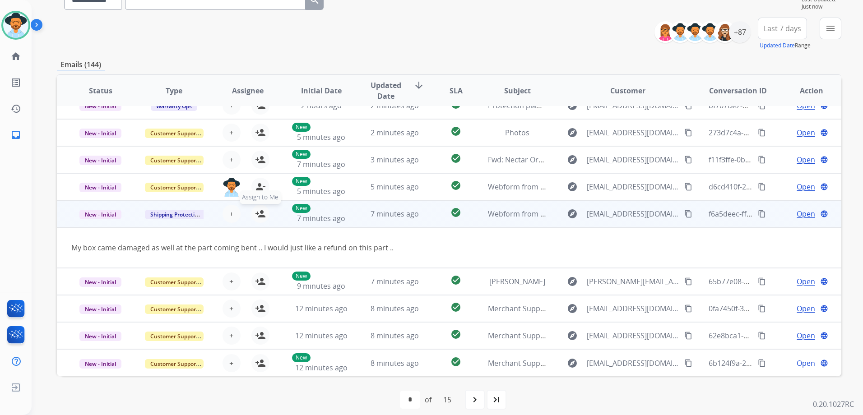
click at [257, 217] on mat-icon "person_add" at bounding box center [260, 214] width 11 height 11
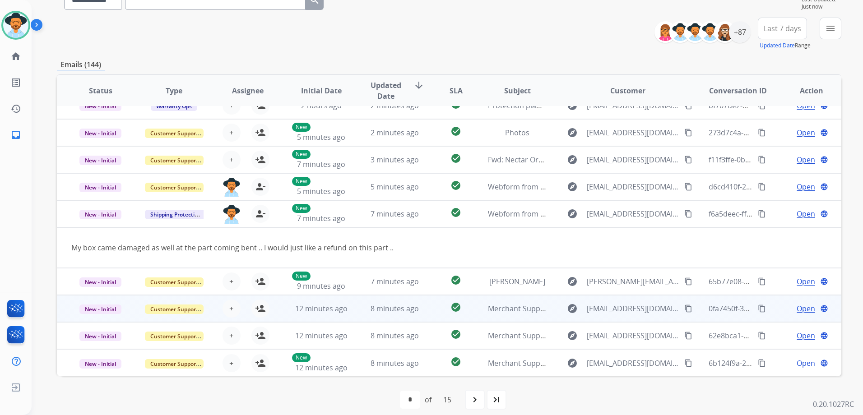
scroll to position [0, 0]
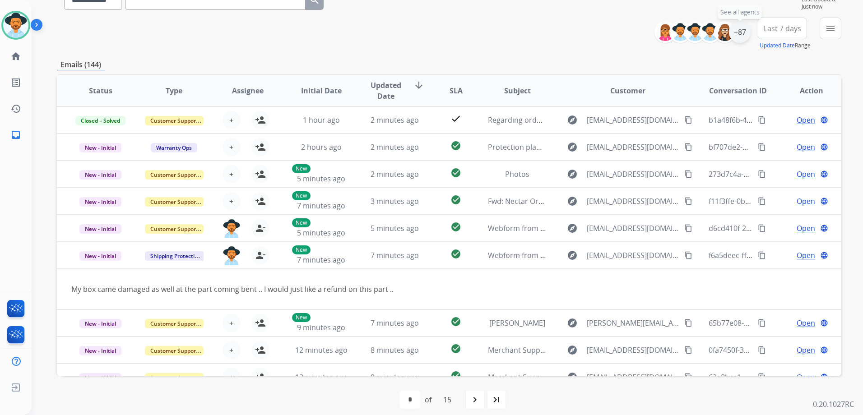
click at [736, 36] on div "+87" at bounding box center [740, 32] width 22 height 22
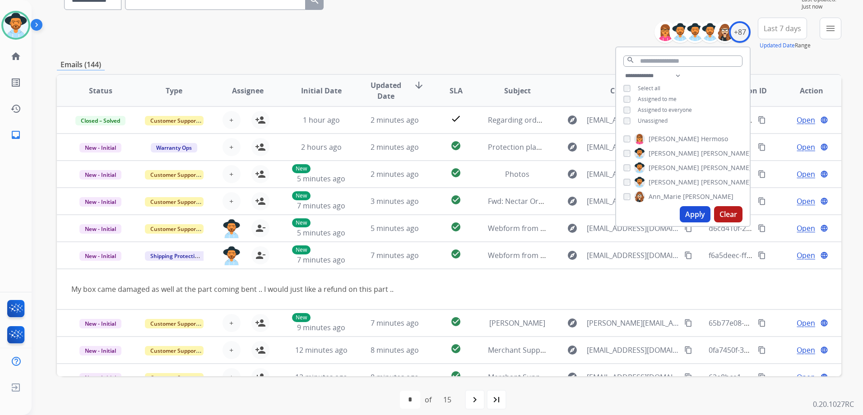
click at [655, 117] on span "Unassigned" at bounding box center [653, 121] width 30 height 8
click at [673, 96] on span "Assigned to me" at bounding box center [657, 99] width 39 height 8
click at [699, 214] on button "Apply" at bounding box center [695, 214] width 31 height 16
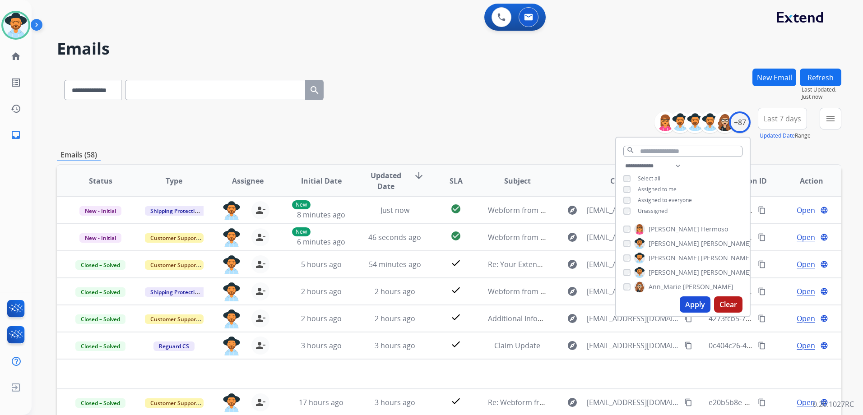
click at [479, 130] on div "**********" at bounding box center [449, 124] width 785 height 33
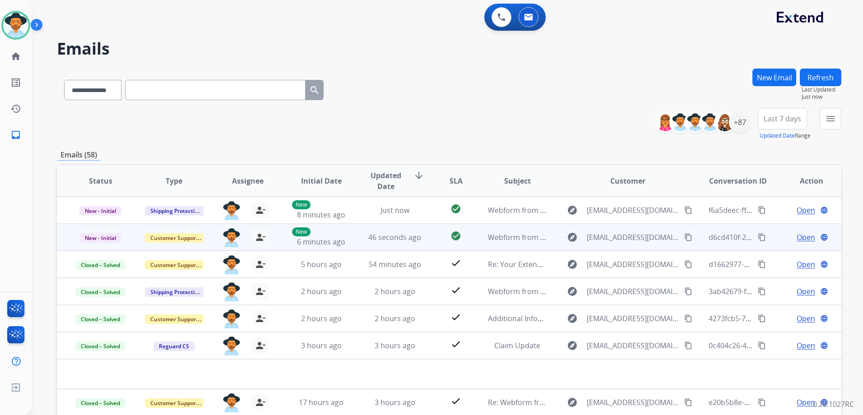
click at [684, 237] on mat-icon "content_copy" at bounding box center [688, 237] width 8 height 8
click at [798, 238] on span "Open" at bounding box center [806, 237] width 19 height 11
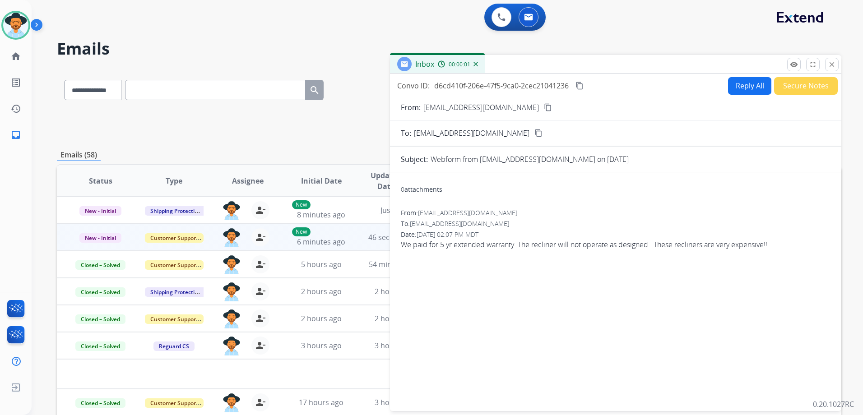
click at [750, 90] on button "Reply All" at bounding box center [749, 86] width 43 height 18
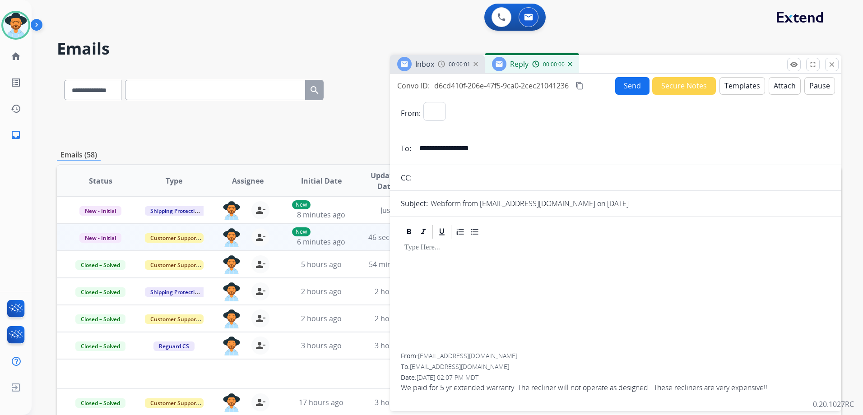
select select "**********"
click at [739, 84] on button "Templates" at bounding box center [743, 86] width 46 height 18
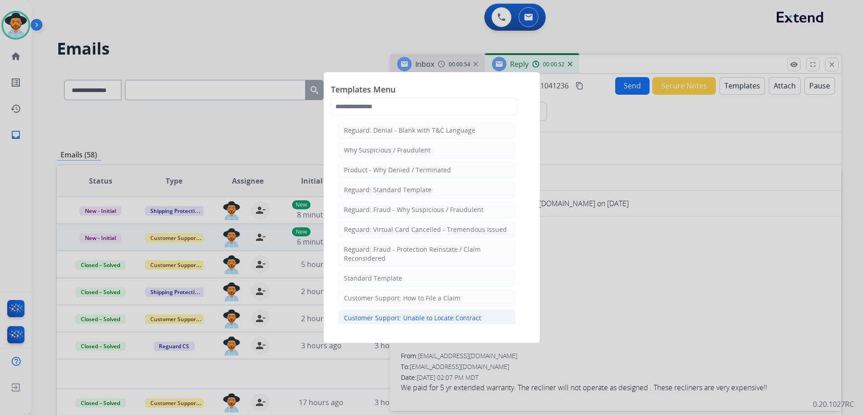
click at [428, 314] on div "Customer Support: Unable to Locate Contract" at bounding box center [412, 318] width 137 height 9
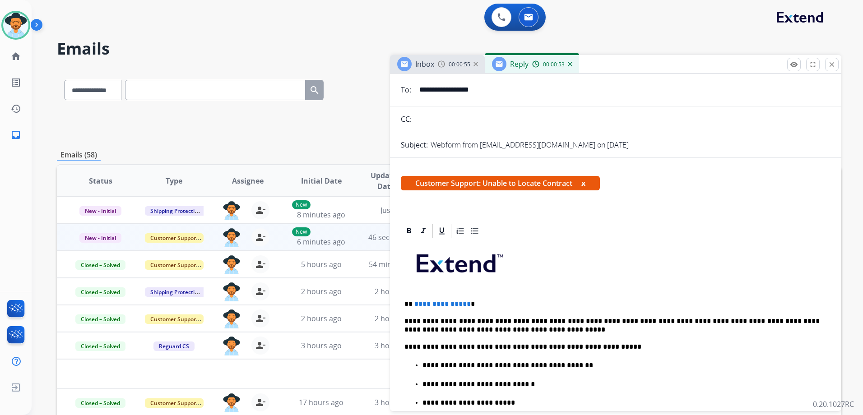
scroll to position [135, 0]
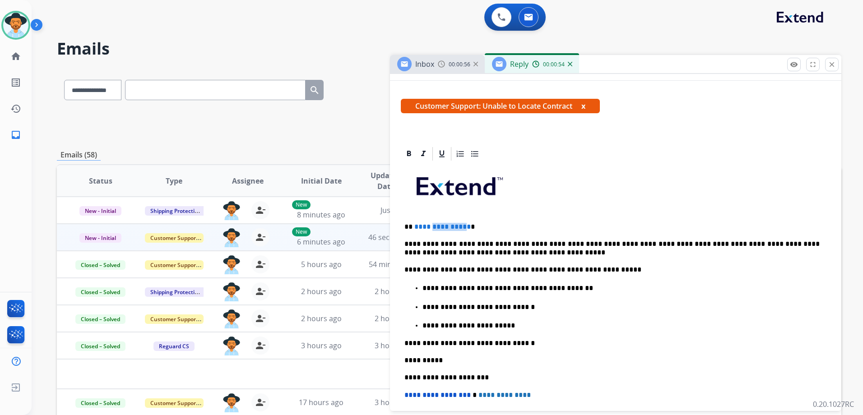
drag, startPoint x: 464, startPoint y: 230, endPoint x: 438, endPoint y: 226, distance: 26.5
click at [429, 227] on p "**********" at bounding box center [611, 227] width 415 height 8
click at [452, 225] on span "**********" at bounding box center [442, 226] width 56 height 7
drag, startPoint x: 465, startPoint y: 227, endPoint x: 414, endPoint y: 228, distance: 51.5
click at [414, 228] on p "**********" at bounding box center [611, 227] width 415 height 8
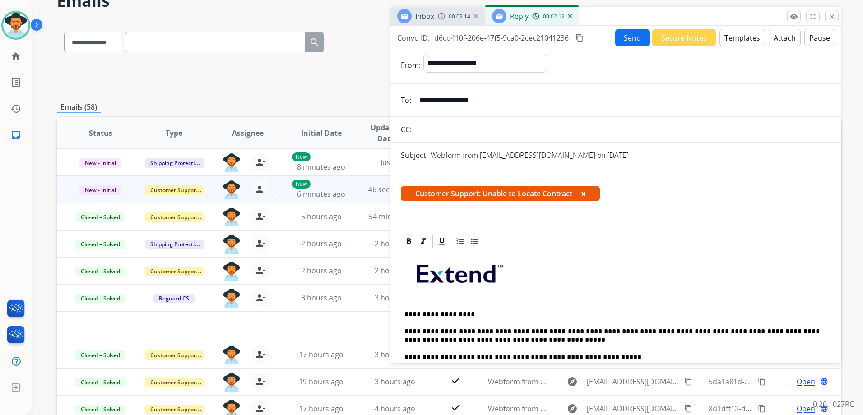
scroll to position [8, 0]
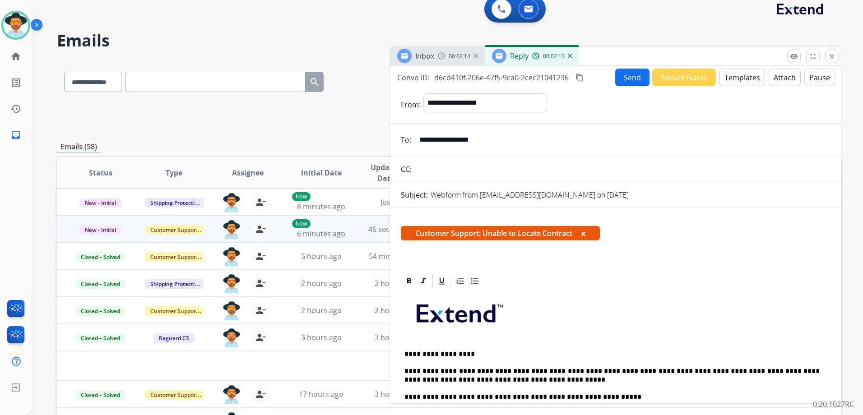
click at [632, 79] on button "Send" at bounding box center [632, 78] width 34 height 18
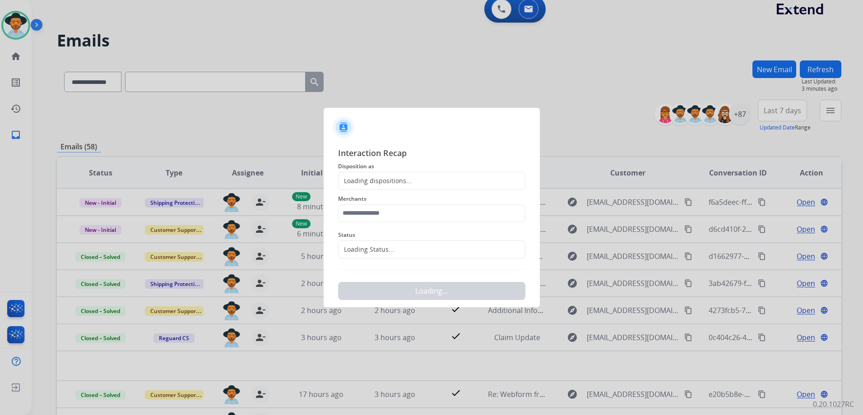
click at [432, 179] on div "Loading dispositions..." at bounding box center [431, 181] width 187 height 18
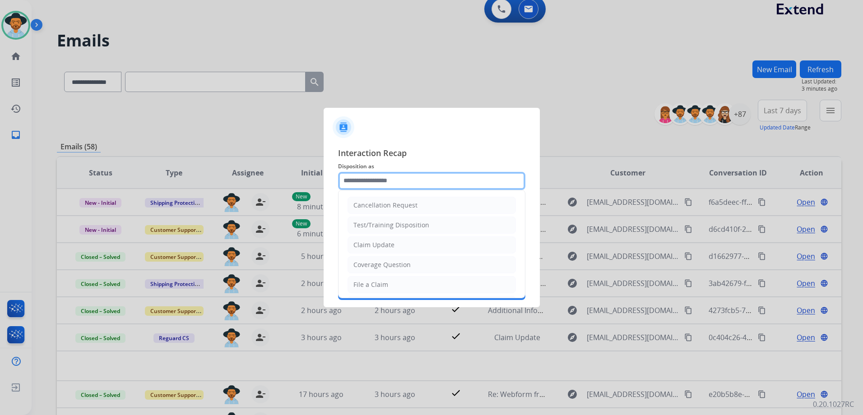
click at [434, 178] on input "text" at bounding box center [431, 181] width 187 height 18
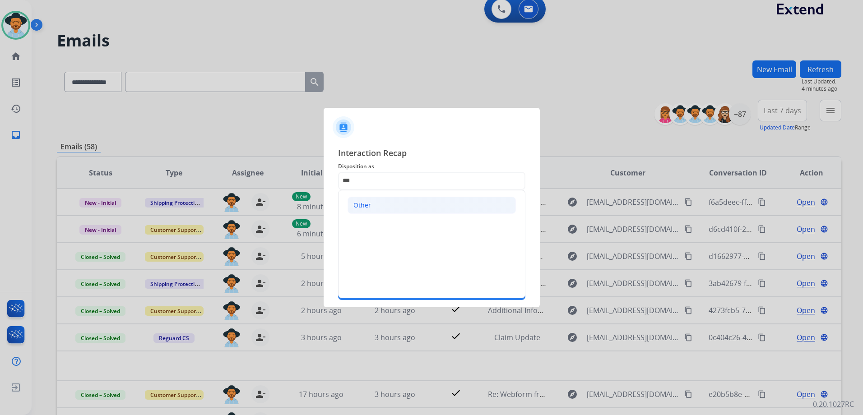
click at [419, 210] on li "Other" at bounding box center [432, 205] width 168 height 17
type input "*****"
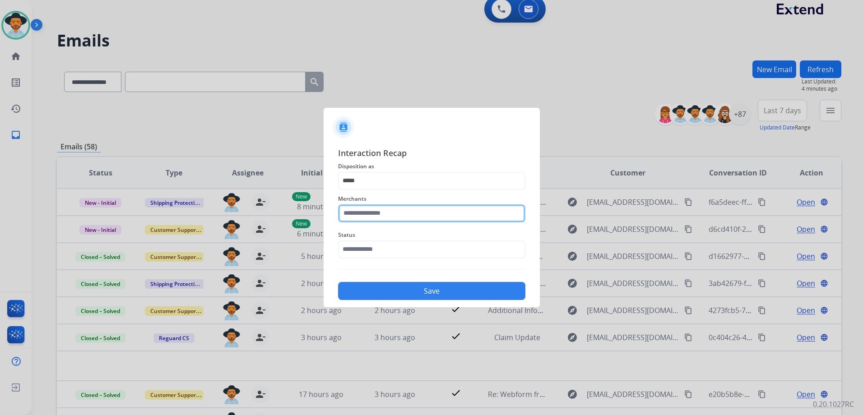
click at [398, 212] on input "text" at bounding box center [431, 213] width 187 height 18
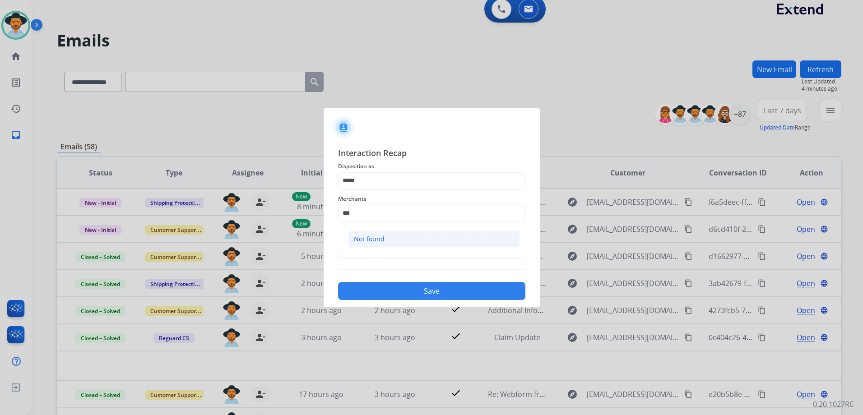
click at [373, 242] on div "Not found" at bounding box center [369, 239] width 31 height 9
type input "*********"
click at [375, 253] on input "text" at bounding box center [431, 250] width 187 height 18
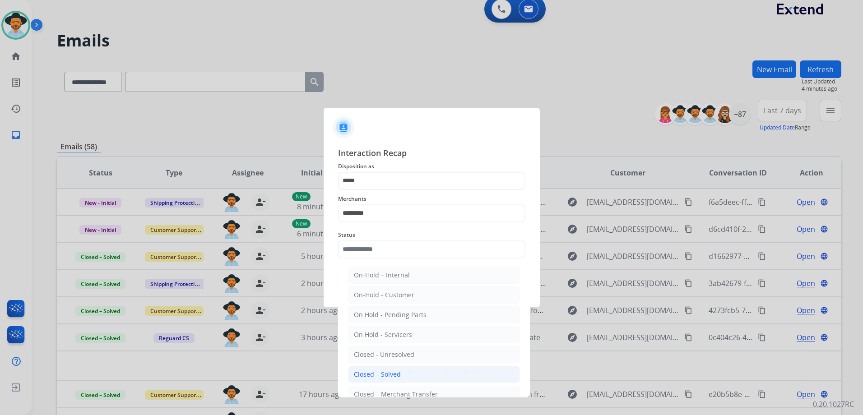
click at [400, 376] on li "Closed – Solved" at bounding box center [434, 374] width 172 height 17
type input "**********"
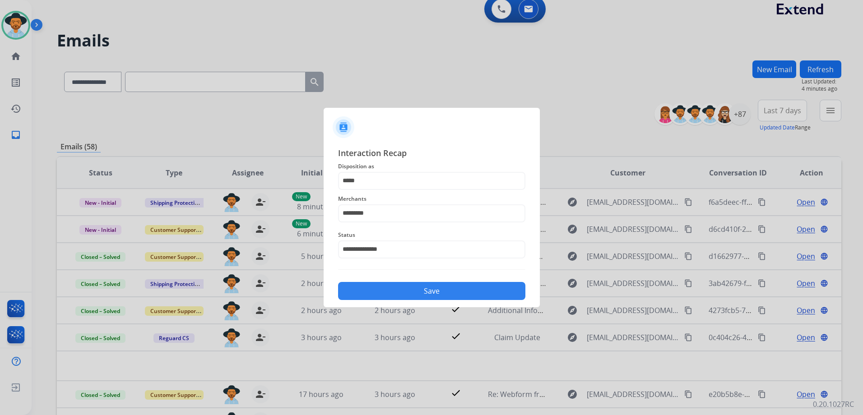
click at [408, 292] on button "Save" at bounding box center [431, 291] width 187 height 18
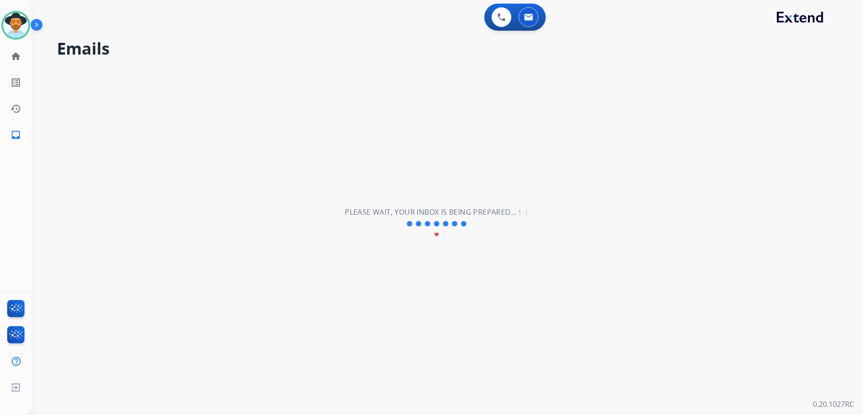
scroll to position [0, 0]
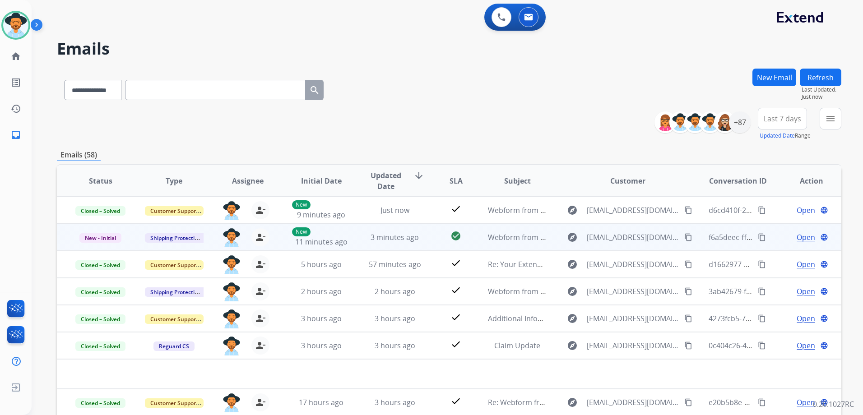
click at [684, 233] on mat-icon "content_copy" at bounding box center [688, 237] width 8 height 8
click at [804, 239] on span "Open" at bounding box center [806, 237] width 19 height 11
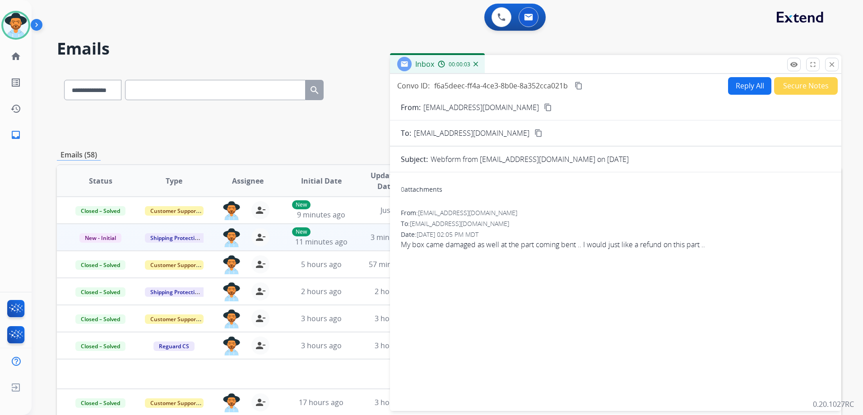
click at [739, 85] on button "Reply All" at bounding box center [749, 86] width 43 height 18
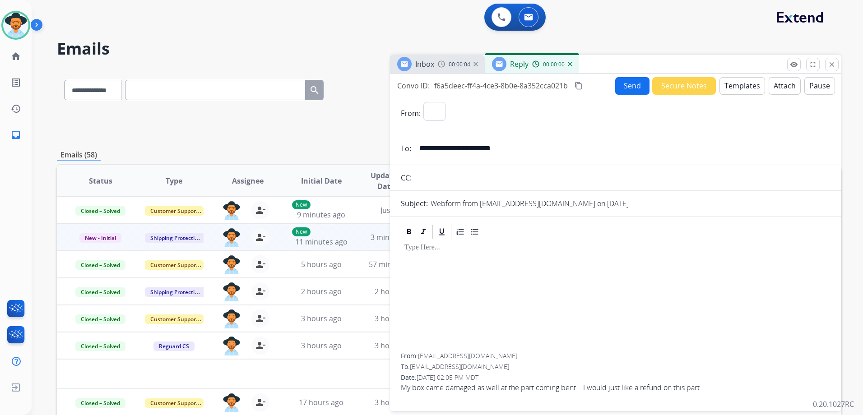
select select "**********"
click at [739, 88] on button "Templates" at bounding box center [743, 86] width 46 height 18
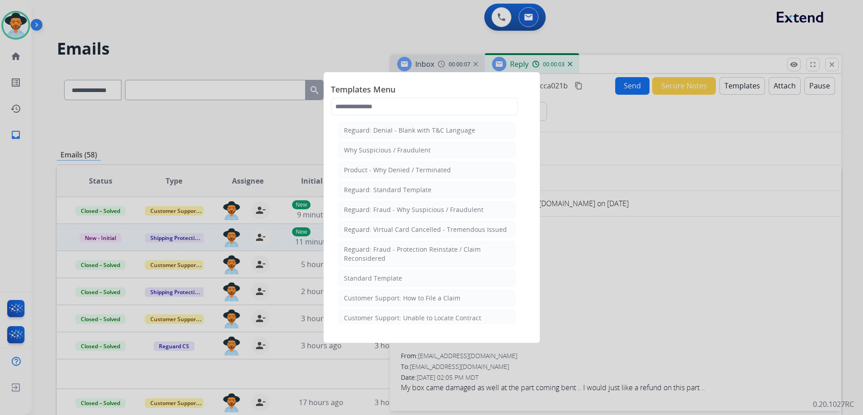
click at [457, 295] on div "Customer Support: How to File a Claim" at bounding box center [402, 298] width 116 height 9
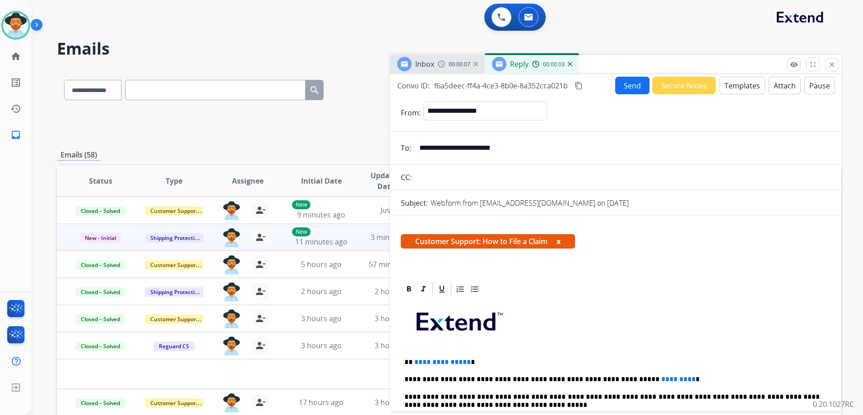
scroll to position [135, 0]
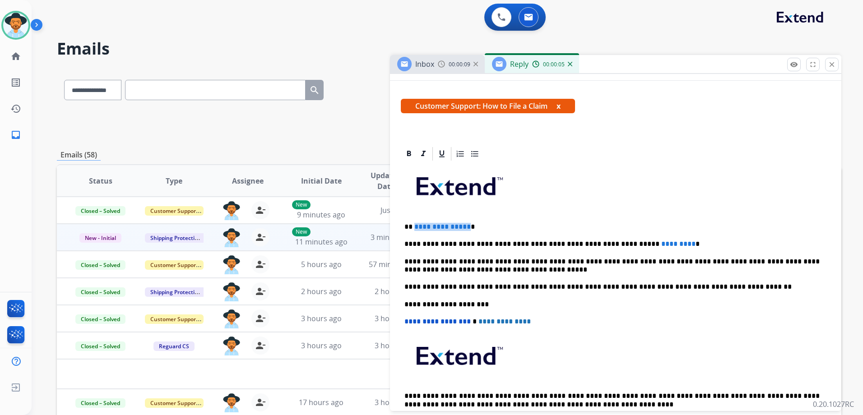
drag, startPoint x: 466, startPoint y: 228, endPoint x: 413, endPoint y: 228, distance: 53.3
click at [413, 228] on p "**********" at bounding box center [611, 227] width 415 height 8
drag, startPoint x: 650, startPoint y: 242, endPoint x: 587, endPoint y: 242, distance: 62.7
click at [587, 242] on p "**********" at bounding box center [611, 244] width 415 height 8
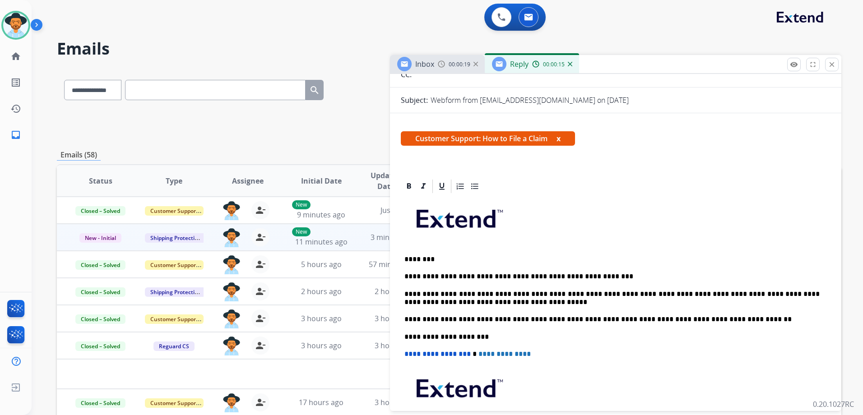
scroll to position [0, 0]
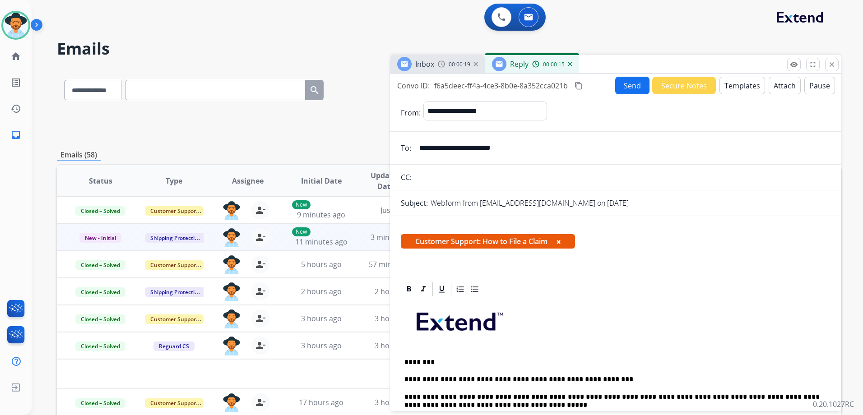
click at [632, 85] on button "Send" at bounding box center [632, 86] width 34 height 18
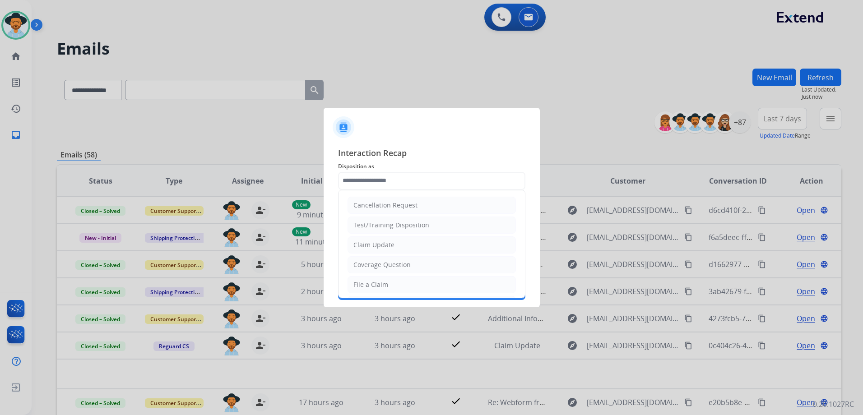
click at [386, 180] on input "text" at bounding box center [431, 181] width 187 height 18
click at [399, 246] on li "Claim Update" at bounding box center [432, 245] width 168 height 17
type input "**********"
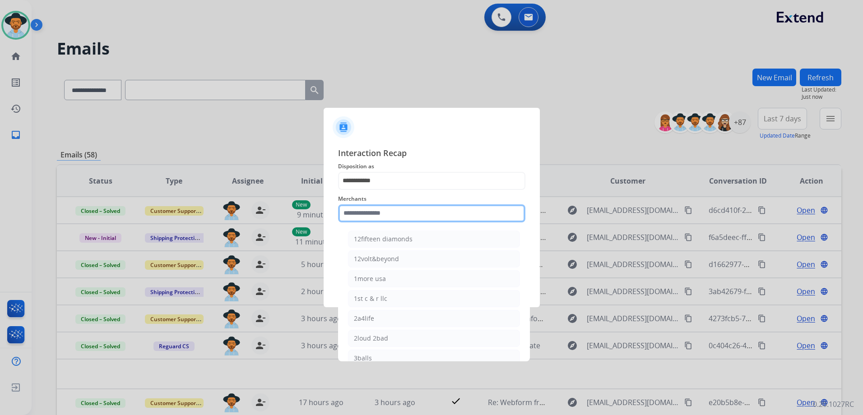
click at [382, 217] on input "text" at bounding box center [431, 213] width 187 height 18
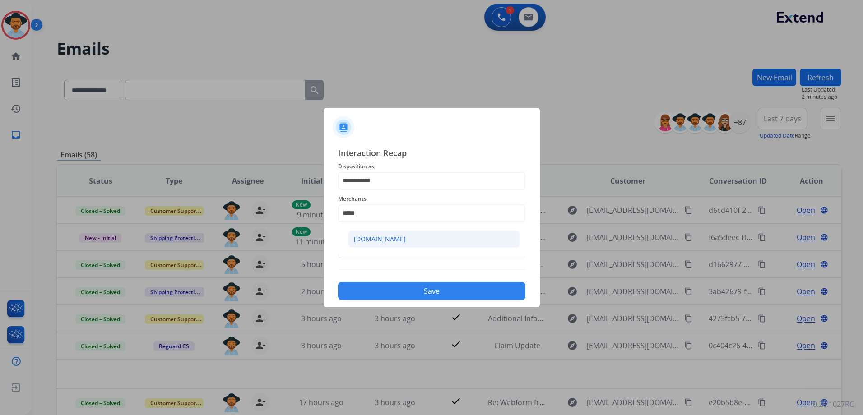
click at [395, 243] on li "[DOMAIN_NAME]" at bounding box center [434, 239] width 172 height 17
type input "**********"
click at [398, 248] on input "text" at bounding box center [431, 250] width 187 height 18
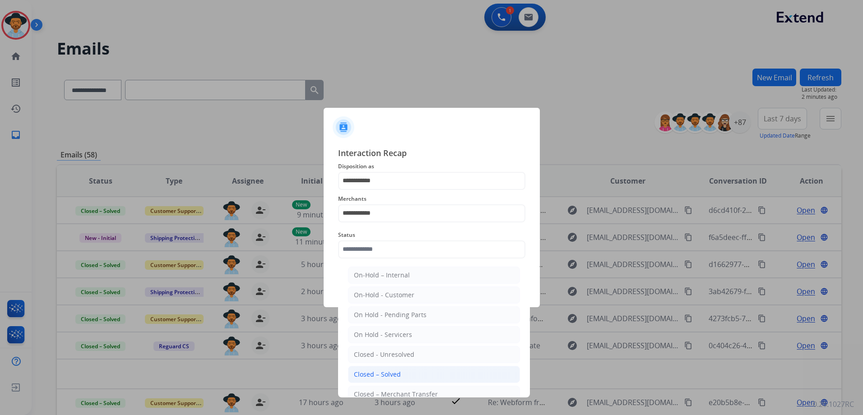
click at [418, 373] on li "Closed – Solved" at bounding box center [434, 374] width 172 height 17
type input "**********"
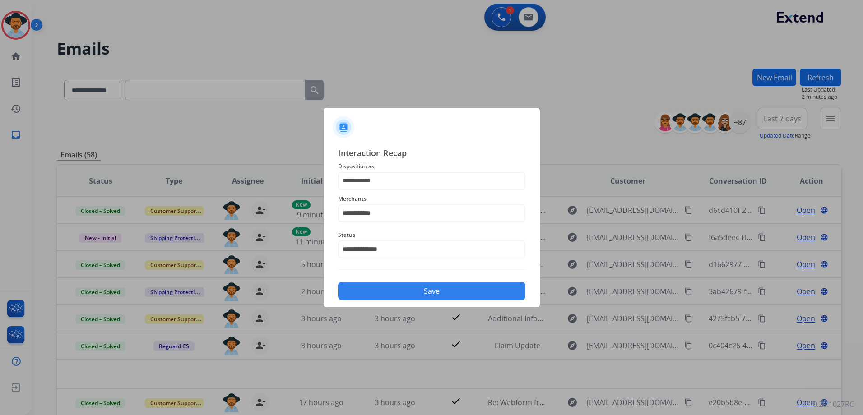
click at [437, 287] on button "Save" at bounding box center [431, 291] width 187 height 18
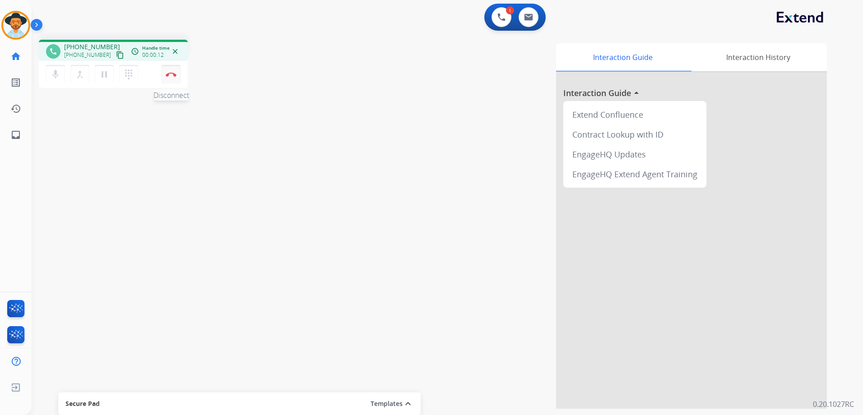
click at [173, 83] on button "Disconnect" at bounding box center [171, 74] width 19 height 19
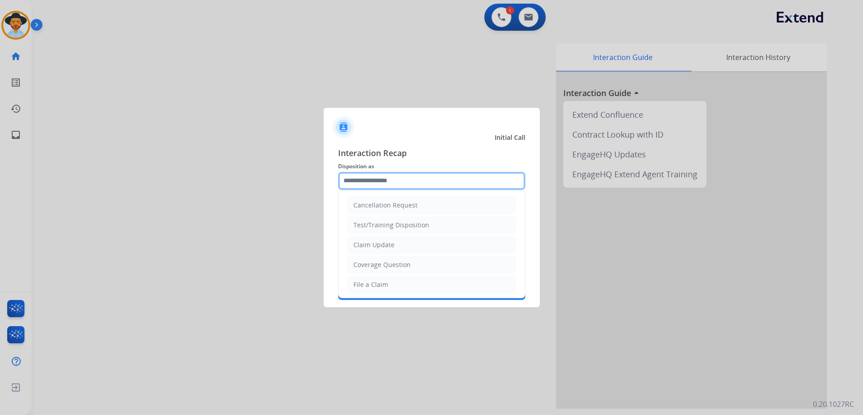
click at [394, 177] on input "text" at bounding box center [431, 181] width 187 height 18
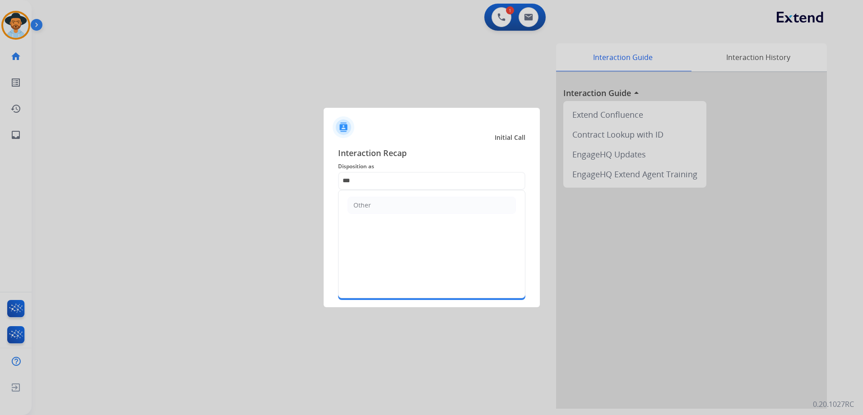
click at [389, 216] on ul "Other" at bounding box center [432, 205] width 186 height 30
click at [389, 209] on li "Other" at bounding box center [432, 205] width 168 height 17
type input "*****"
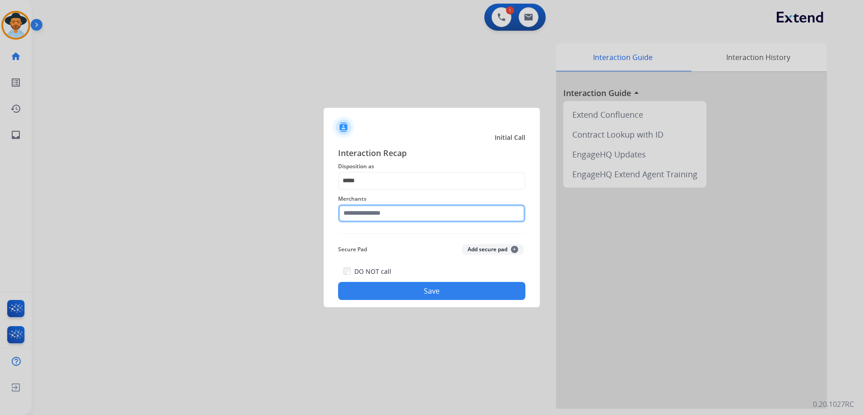
click at [382, 219] on input "text" at bounding box center [431, 213] width 187 height 18
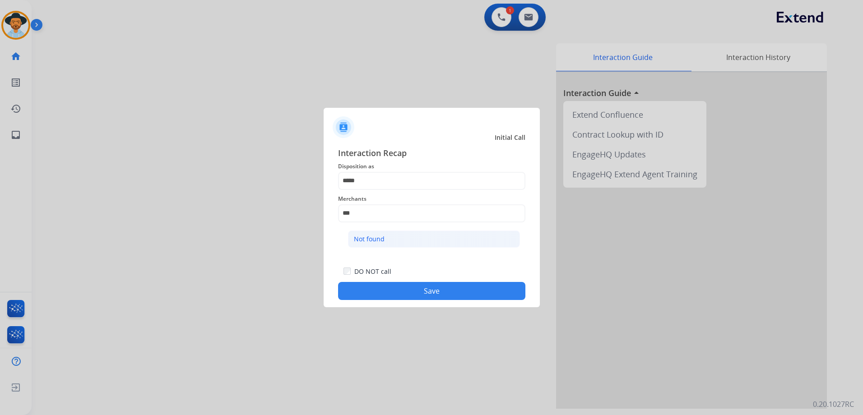
click at [390, 239] on li "Not found" at bounding box center [434, 239] width 172 height 17
type input "*********"
click at [460, 291] on button "Save" at bounding box center [431, 291] width 187 height 18
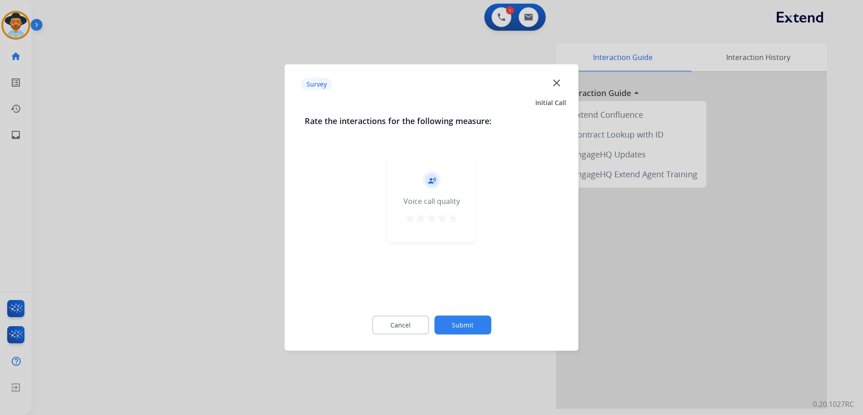
click at [453, 220] on mat-icon "star" at bounding box center [453, 218] width 11 height 11
click at [481, 322] on button "Submit" at bounding box center [462, 325] width 57 height 19
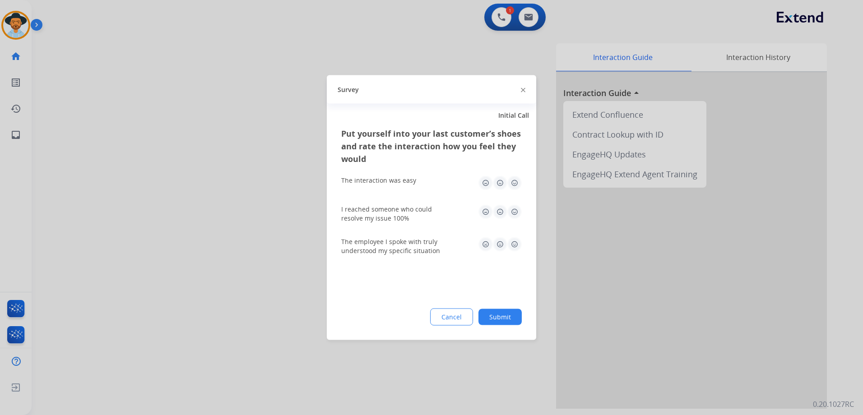
click at [512, 185] on img at bounding box center [514, 183] width 14 height 14
click at [517, 215] on img at bounding box center [514, 212] width 14 height 14
click at [514, 242] on img at bounding box center [514, 244] width 14 height 14
click at [494, 314] on button "Submit" at bounding box center [500, 317] width 43 height 16
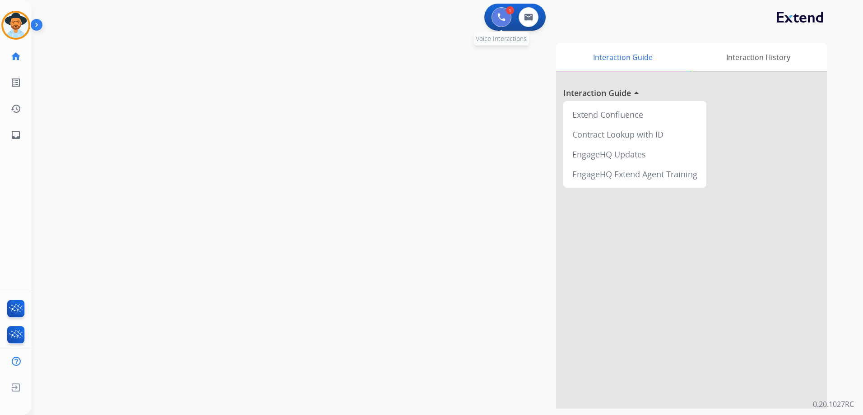
click at [498, 15] on img at bounding box center [501, 17] width 8 height 8
click at [533, 19] on button at bounding box center [529, 17] width 20 height 20
select select "**********"
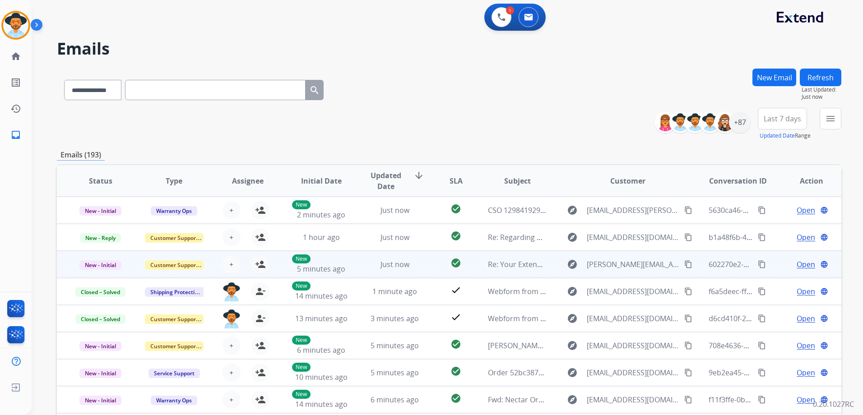
click at [768, 270] on td "Open language" at bounding box center [805, 264] width 74 height 27
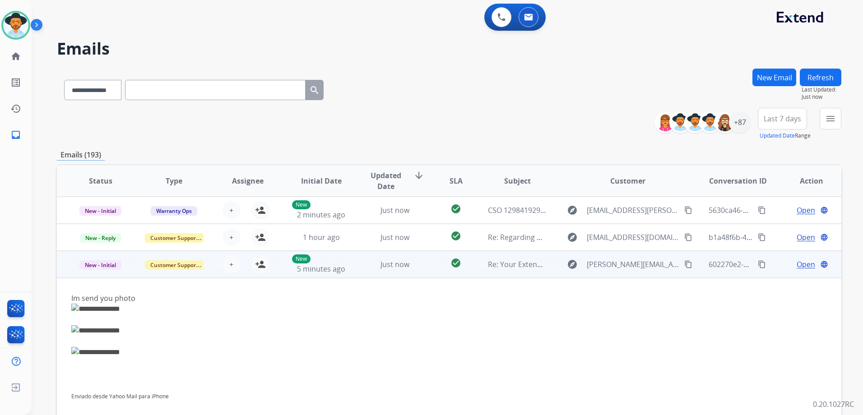
click at [768, 264] on td "Open language" at bounding box center [805, 264] width 74 height 27
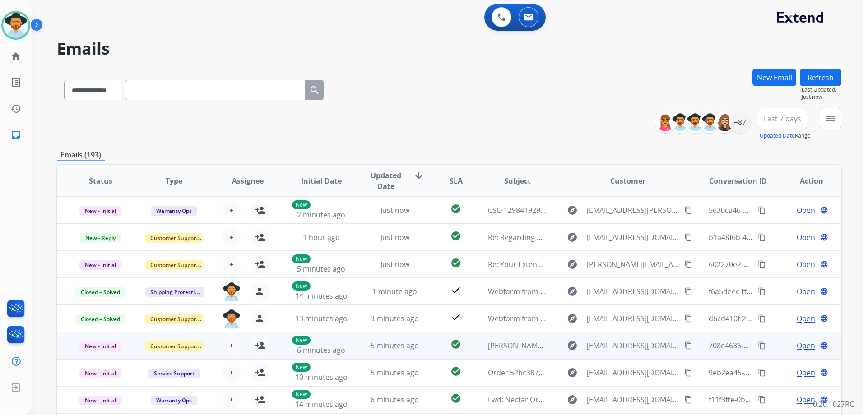
scroll to position [1, 0]
click at [771, 347] on td "Open language" at bounding box center [805, 344] width 74 height 27
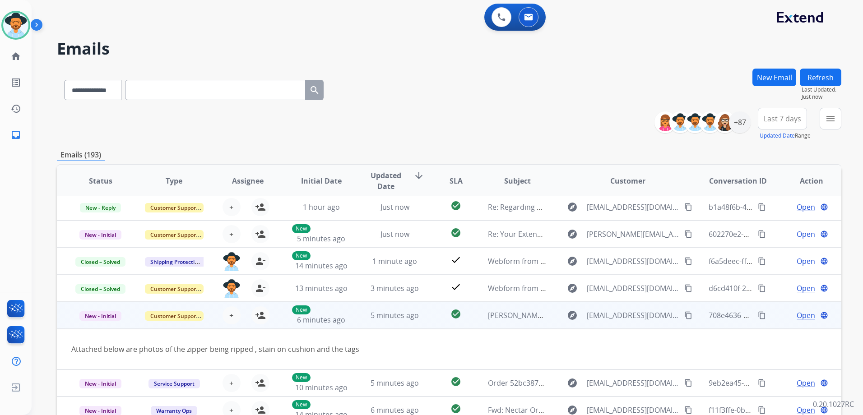
scroll to position [42, 0]
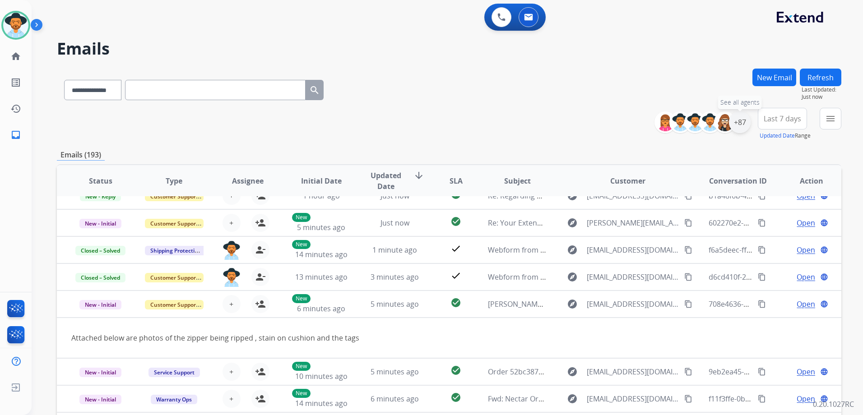
click at [742, 124] on div "+87" at bounding box center [740, 123] width 22 height 22
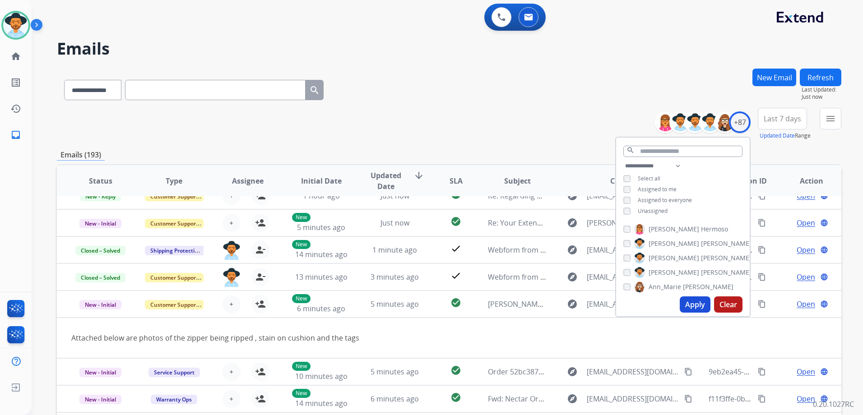
click at [660, 211] on span "Unassigned" at bounding box center [653, 211] width 30 height 8
click at [701, 307] on button "Apply" at bounding box center [695, 305] width 31 height 16
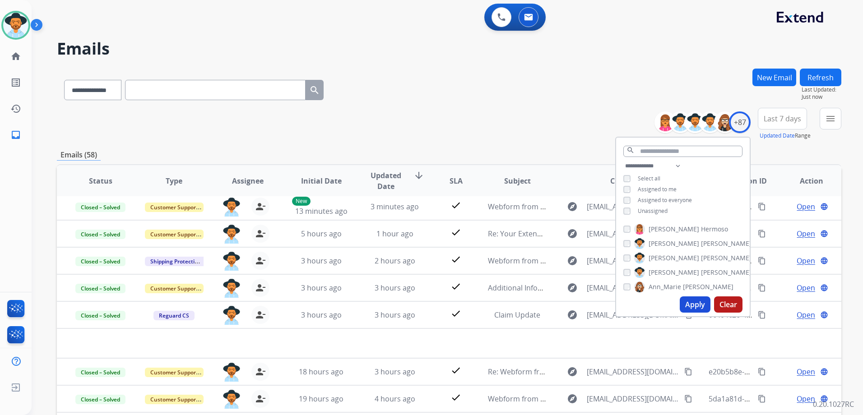
scroll to position [31, 0]
click at [571, 139] on div "**********" at bounding box center [449, 124] width 785 height 33
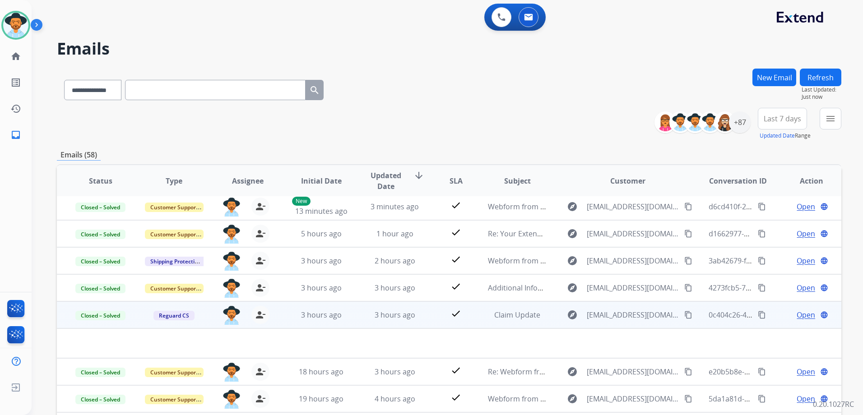
scroll to position [0, 0]
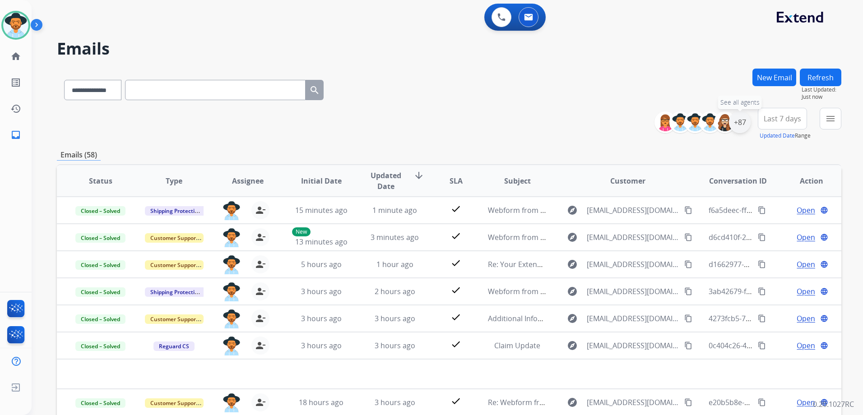
click at [746, 122] on div "+87" at bounding box center [740, 123] width 22 height 22
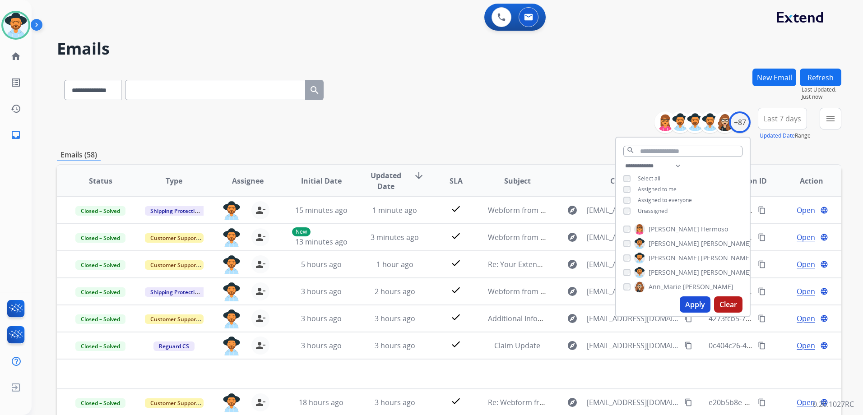
click at [647, 209] on span "Unassigned" at bounding box center [653, 211] width 30 height 8
click at [648, 188] on span "Assigned to me" at bounding box center [657, 190] width 39 height 8
click at [692, 303] on button "Apply" at bounding box center [695, 305] width 31 height 16
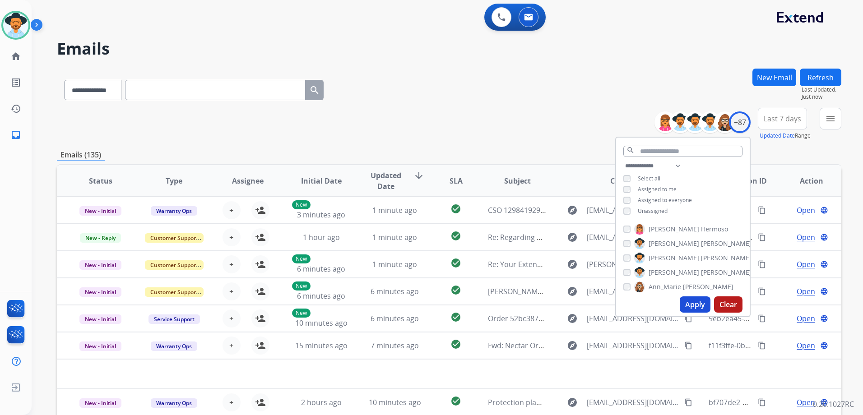
click at [569, 135] on div "**********" at bounding box center [449, 124] width 785 height 33
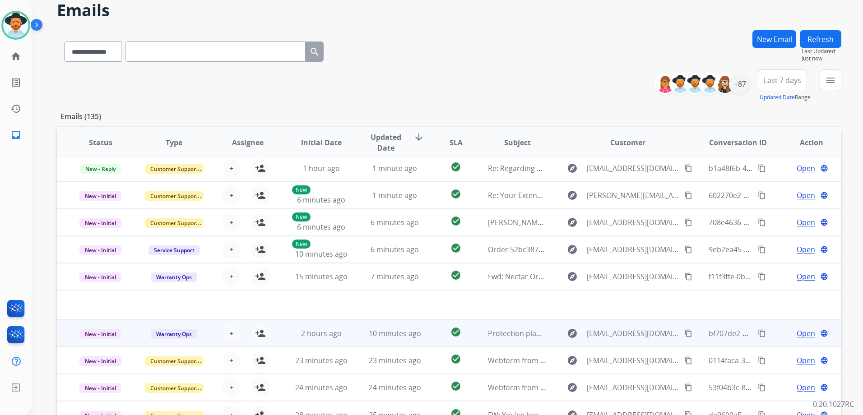
scroll to position [98, 0]
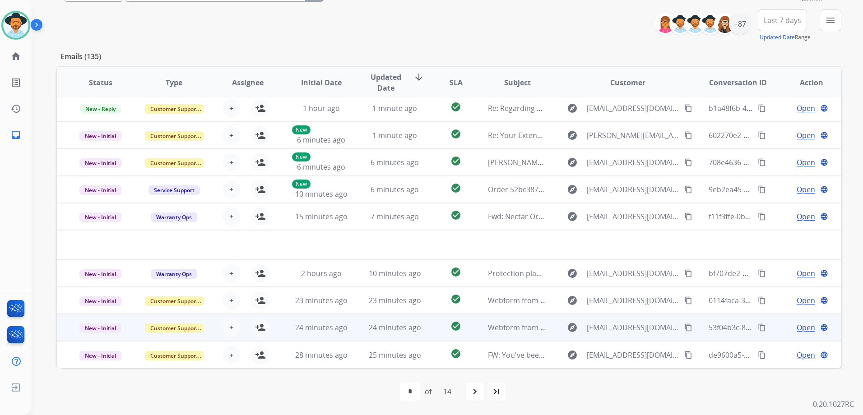
click at [774, 334] on td "Open language" at bounding box center [805, 327] width 74 height 27
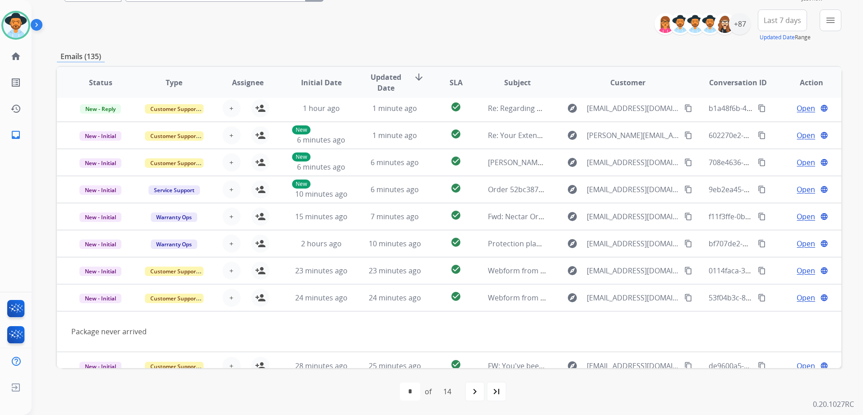
scroll to position [42, 0]
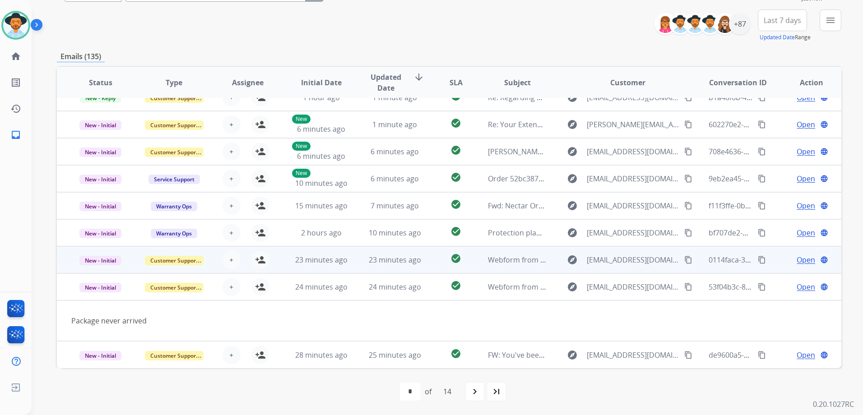
click at [768, 264] on td "Open language" at bounding box center [805, 259] width 74 height 27
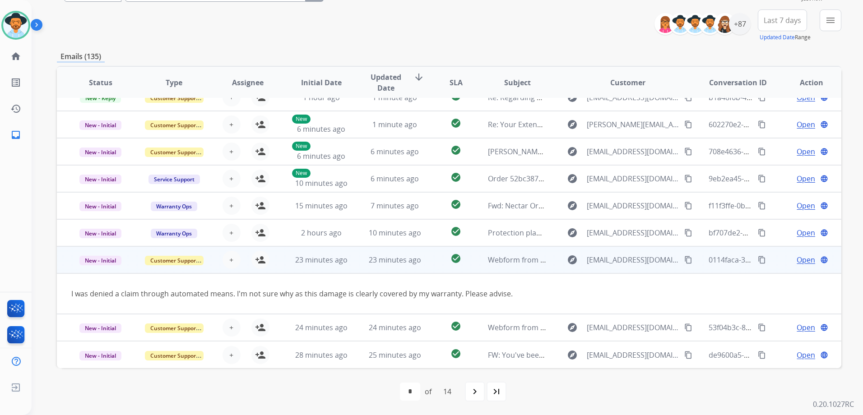
click at [769, 263] on td "Open language" at bounding box center [805, 259] width 74 height 27
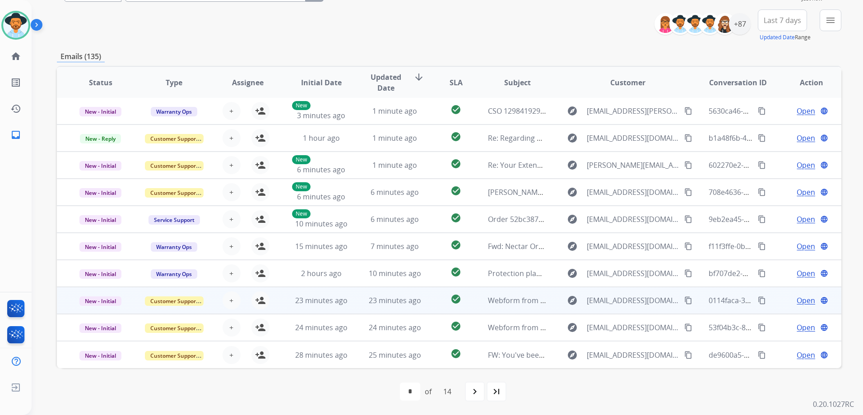
scroll to position [1, 0]
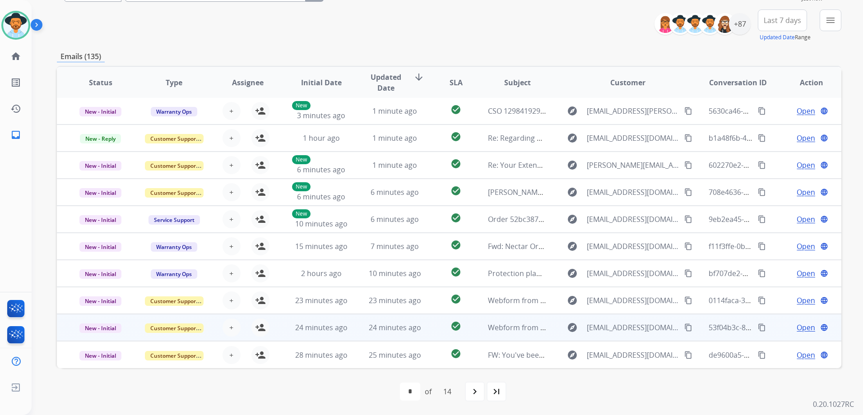
click at [772, 330] on td "Open language" at bounding box center [805, 327] width 74 height 27
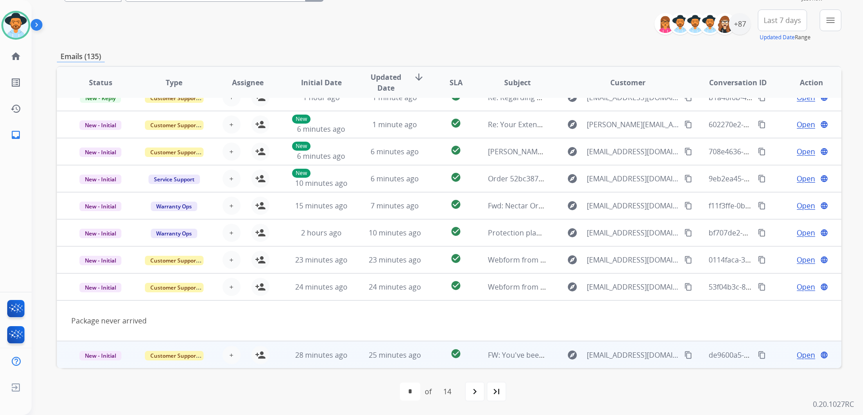
click at [768, 359] on td "Open language" at bounding box center [805, 354] width 74 height 27
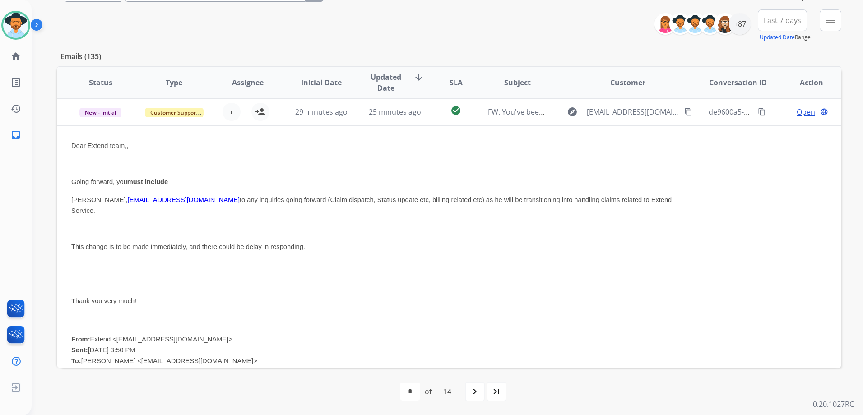
scroll to position [108, 0]
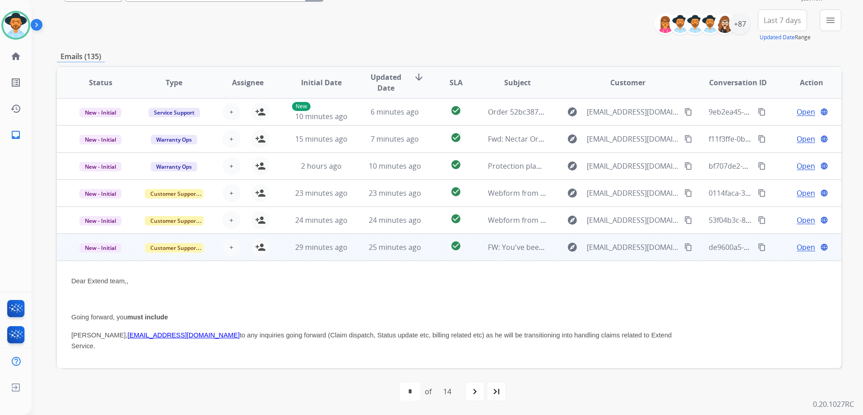
click at [768, 249] on td "Open language" at bounding box center [805, 247] width 74 height 27
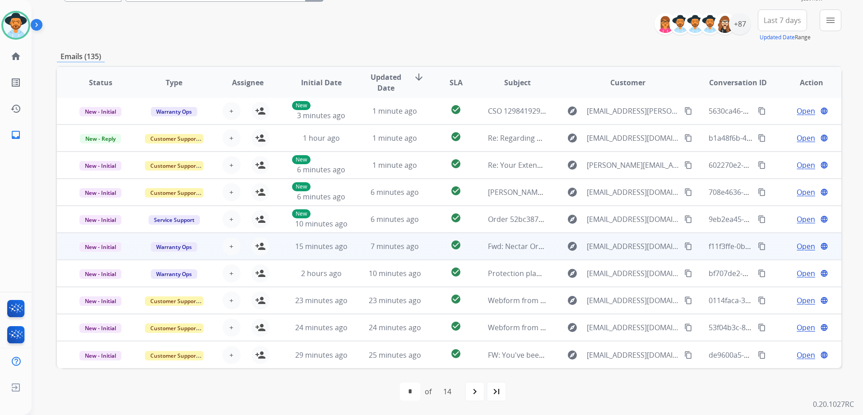
scroll to position [1, 0]
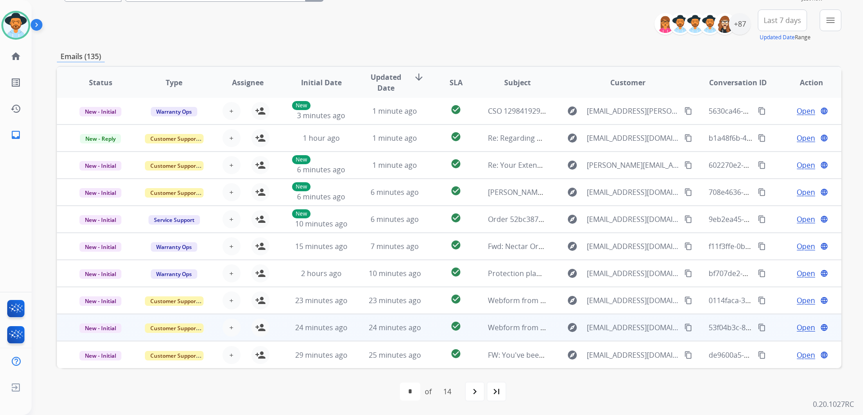
click at [771, 333] on td "Open language" at bounding box center [805, 327] width 74 height 27
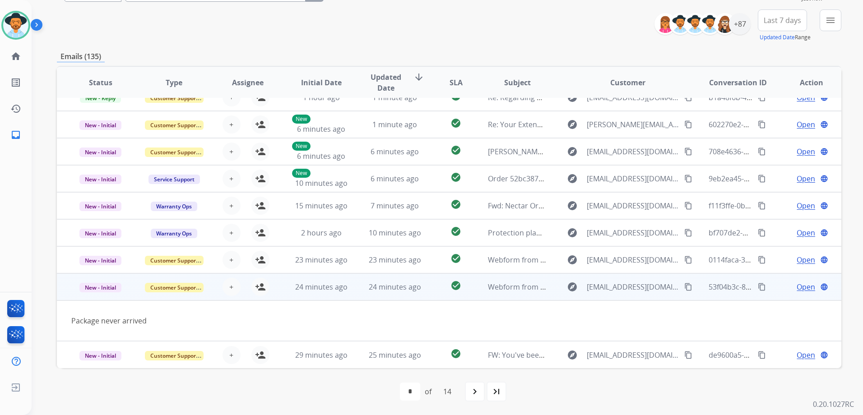
click at [684, 286] on mat-icon "content_copy" at bounding box center [688, 287] width 8 height 8
click at [261, 286] on mat-icon "person_add" at bounding box center [260, 287] width 11 height 11
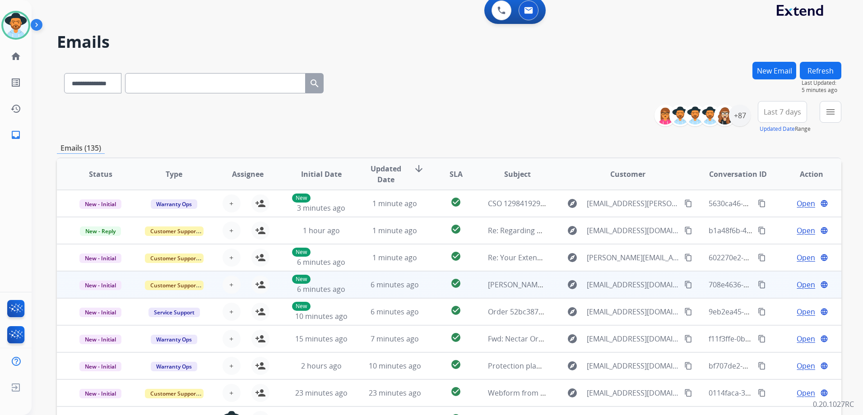
scroll to position [0, 0]
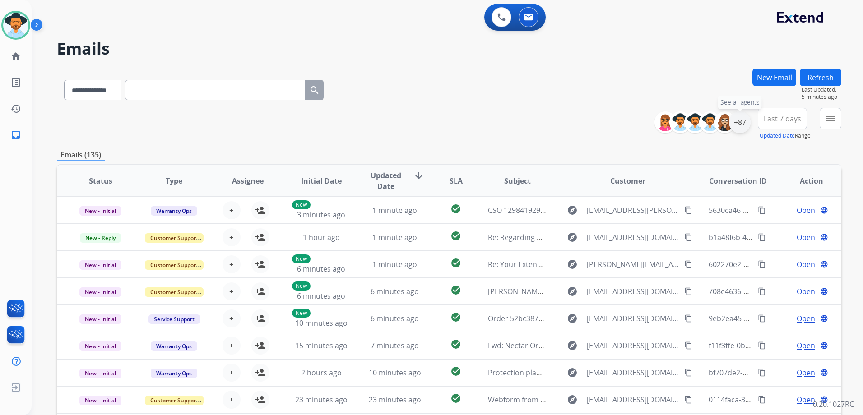
click at [738, 126] on div "+87" at bounding box center [740, 123] width 22 height 22
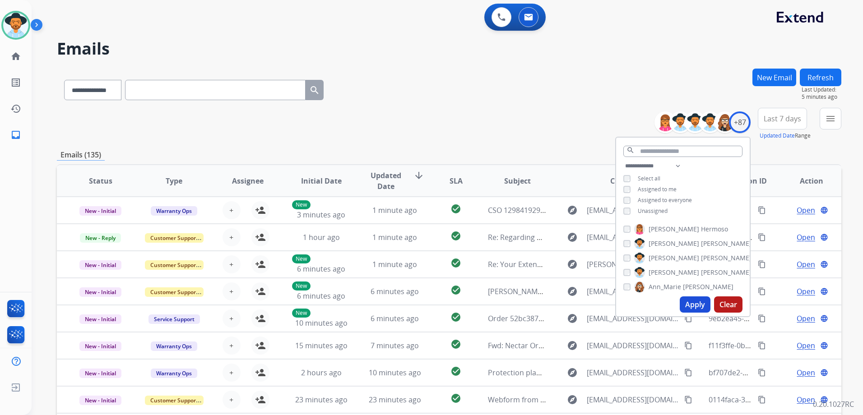
click at [652, 210] on span "Unassigned" at bounding box center [653, 211] width 30 height 8
click at [650, 189] on span "Assigned to me" at bounding box center [657, 190] width 39 height 8
click at [697, 301] on button "Apply" at bounding box center [695, 305] width 31 height 16
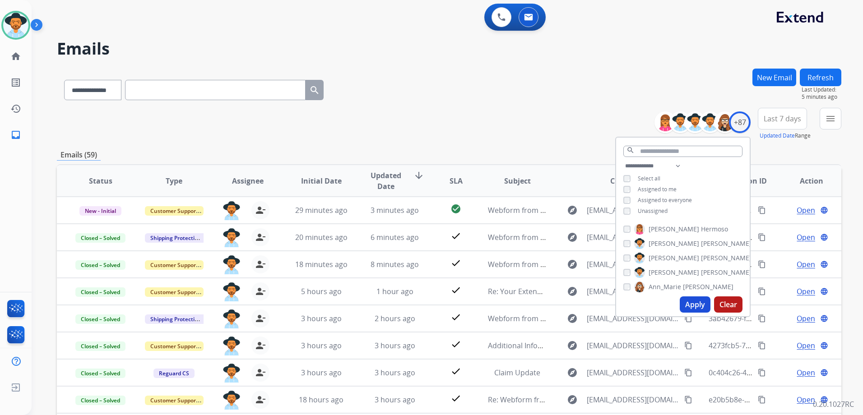
click at [512, 116] on div "**********" at bounding box center [449, 124] width 785 height 33
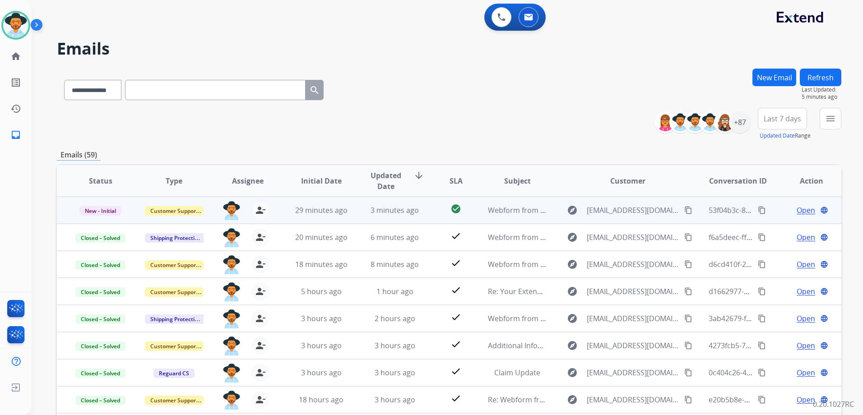
click at [770, 213] on td "Open language" at bounding box center [805, 210] width 74 height 27
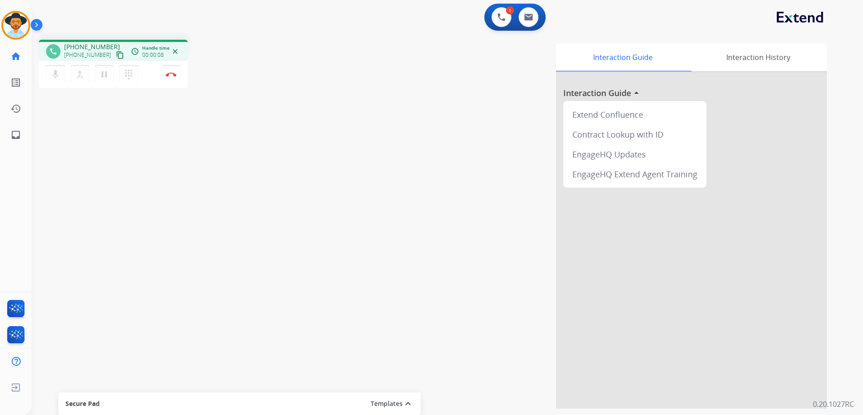
drag, startPoint x: 109, startPoint y: 54, endPoint x: 131, endPoint y: 44, distance: 24.2
click at [116, 54] on mat-icon "content_copy" at bounding box center [120, 55] width 8 height 8
click at [105, 74] on mat-icon "pause" at bounding box center [104, 74] width 11 height 11
click at [132, 74] on mat-icon "dialpad" at bounding box center [128, 74] width 11 height 11
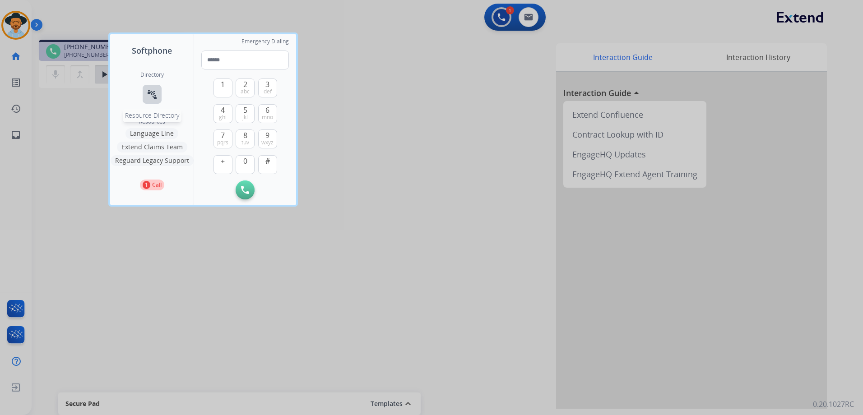
click at [148, 96] on mat-icon "connect_without_contact" at bounding box center [152, 94] width 11 height 11
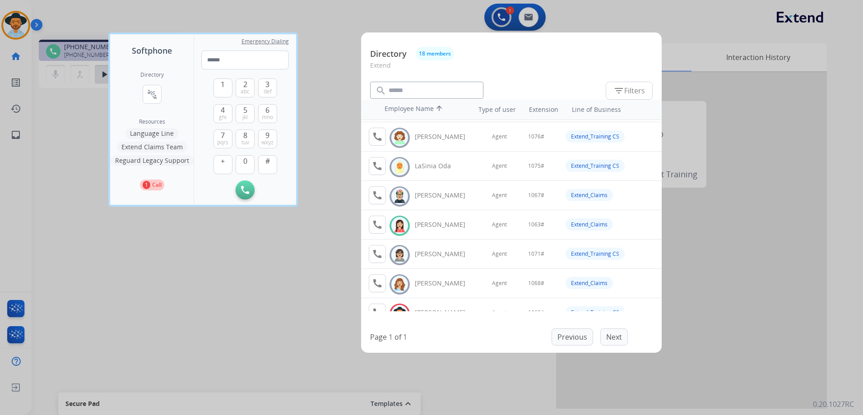
scroll to position [271, 0]
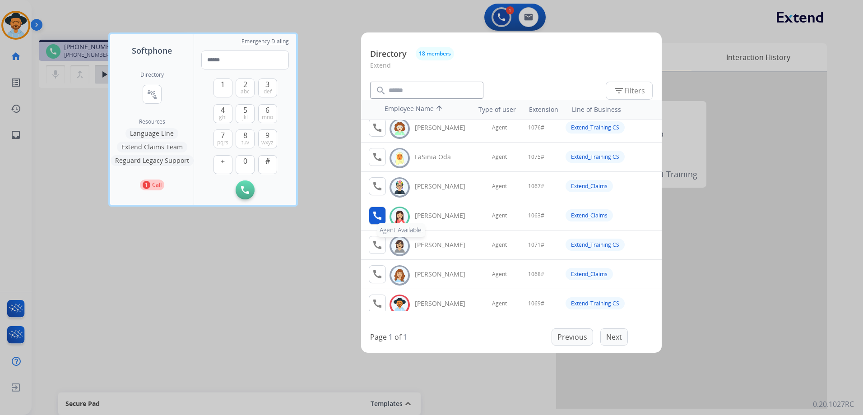
click at [379, 218] on mat-icon "call" at bounding box center [377, 215] width 11 height 11
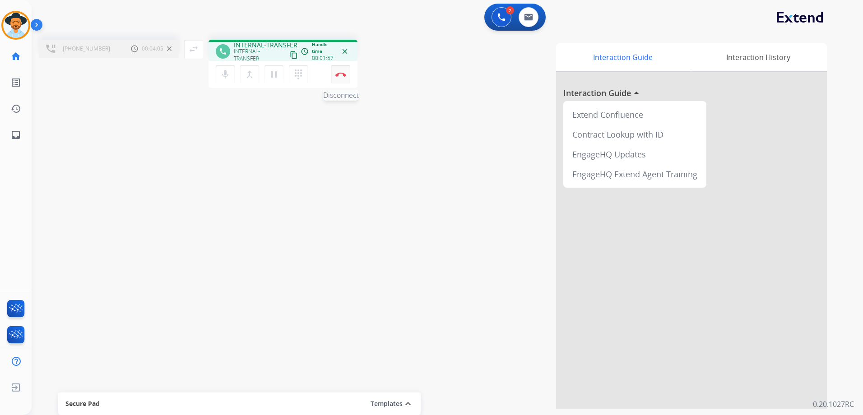
click at [336, 81] on button "Disconnect" at bounding box center [340, 74] width 19 height 19
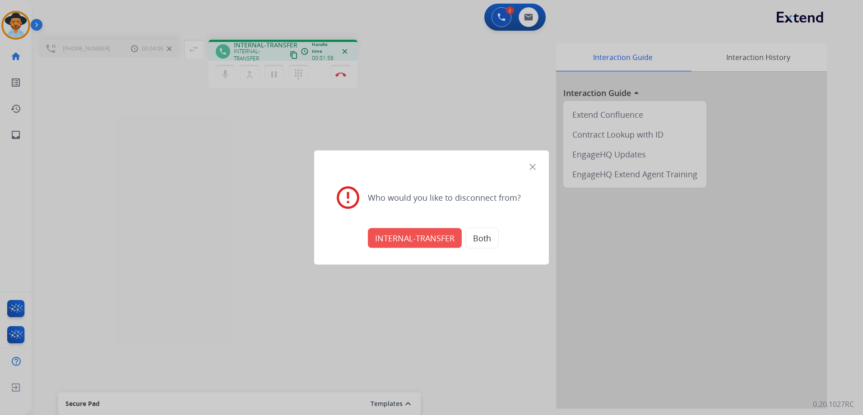
click at [419, 244] on button "INTERNAL-TRANSFER" at bounding box center [415, 238] width 94 height 20
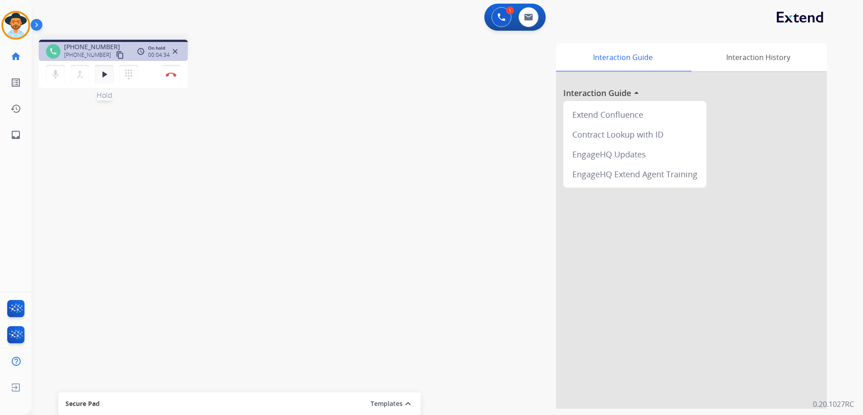
click at [105, 80] on button "play_arrow Hold" at bounding box center [104, 74] width 19 height 19
click at [178, 77] on button "Disconnect" at bounding box center [171, 74] width 19 height 19
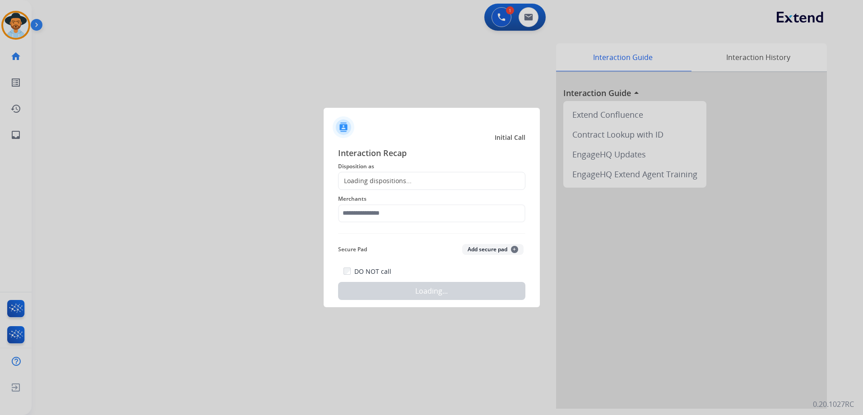
click at [427, 176] on div "Loading dispositions..." at bounding box center [431, 181] width 187 height 18
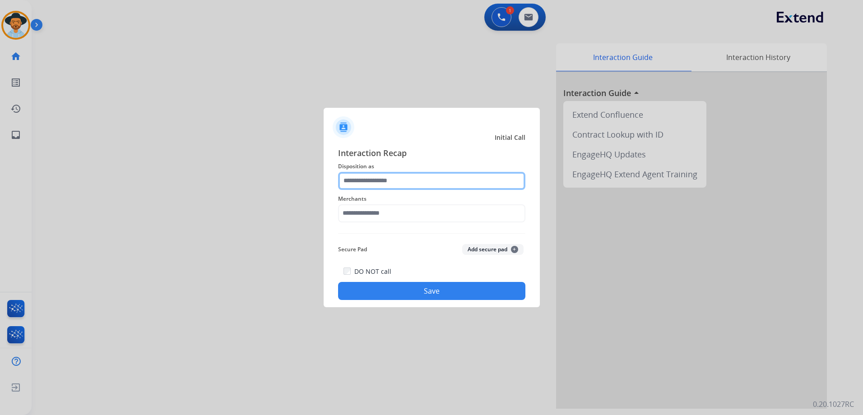
click at [427, 179] on input "text" at bounding box center [431, 181] width 187 height 18
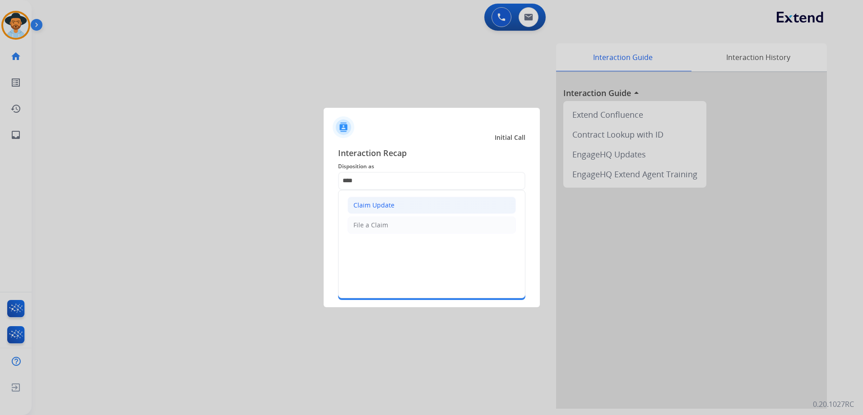
click at [397, 205] on li "Claim Update" at bounding box center [432, 205] width 168 height 17
type input "**********"
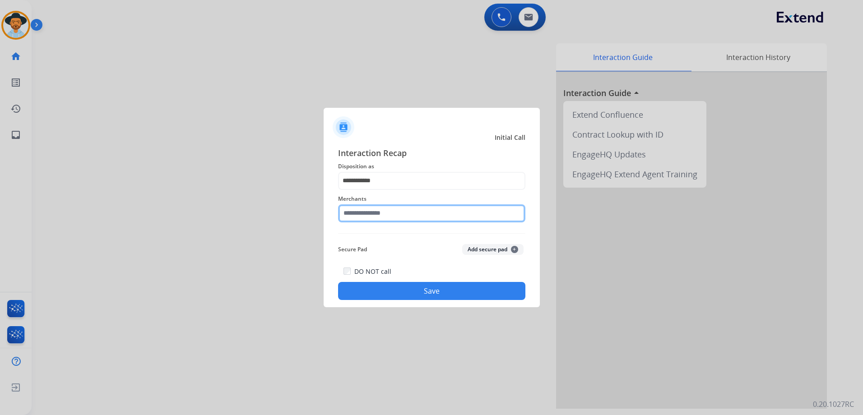
click at [396, 215] on input "text" at bounding box center [431, 213] width 187 height 18
click at [413, 212] on input "text" at bounding box center [431, 213] width 187 height 18
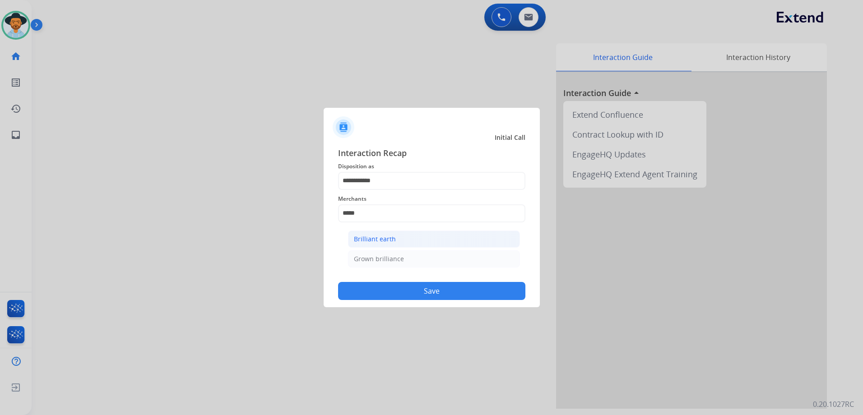
click at [411, 237] on li "Brilliant earth" at bounding box center [434, 239] width 172 height 17
type input "**********"
click at [456, 286] on button "Save" at bounding box center [431, 291] width 187 height 18
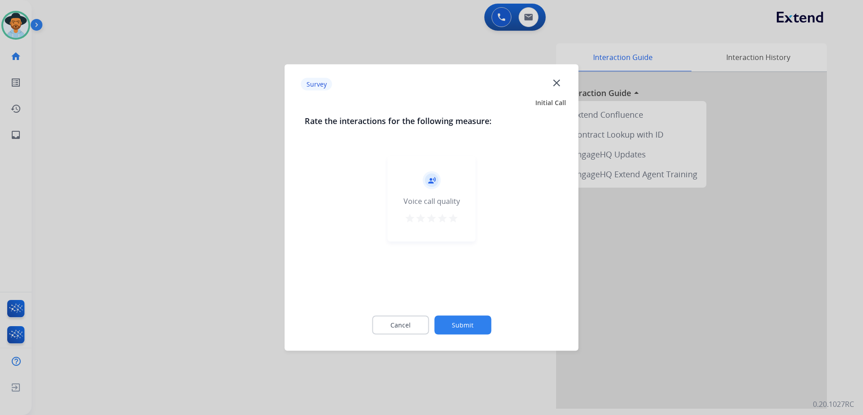
click at [454, 217] on mat-icon "star" at bounding box center [453, 218] width 11 height 11
click at [480, 324] on button "Submit" at bounding box center [462, 325] width 57 height 19
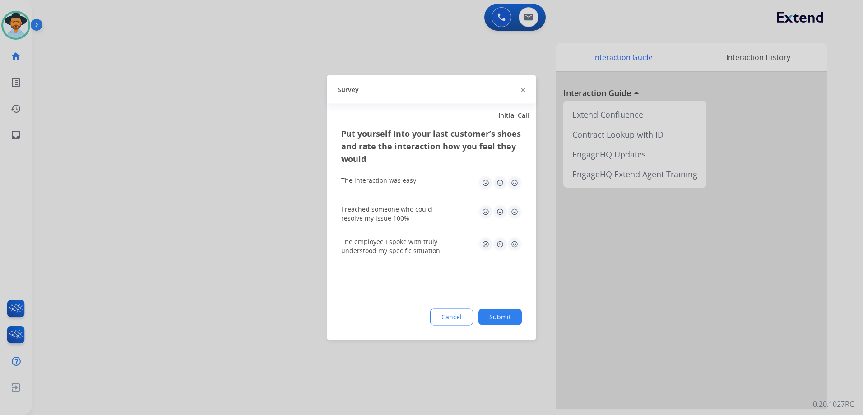
click at [515, 184] on img at bounding box center [514, 183] width 14 height 14
click at [516, 214] on img at bounding box center [514, 212] width 14 height 14
click at [511, 246] on img at bounding box center [514, 244] width 14 height 14
drag, startPoint x: 512, startPoint y: 316, endPoint x: 541, endPoint y: 308, distance: 30.0
click at [512, 317] on button "Submit" at bounding box center [500, 317] width 43 height 16
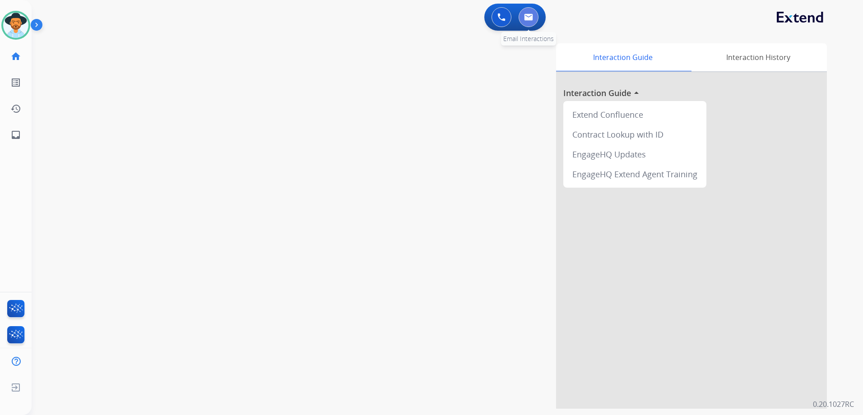
click at [530, 16] on img at bounding box center [528, 17] width 9 height 7
select select "**********"
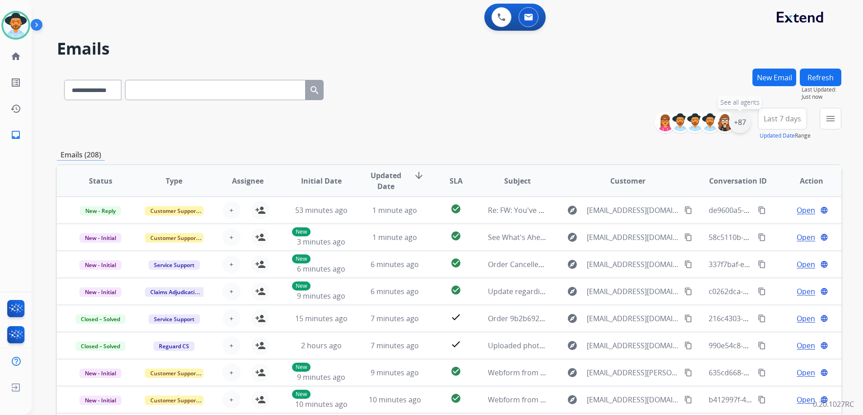
click at [747, 120] on div "+87" at bounding box center [740, 123] width 22 height 22
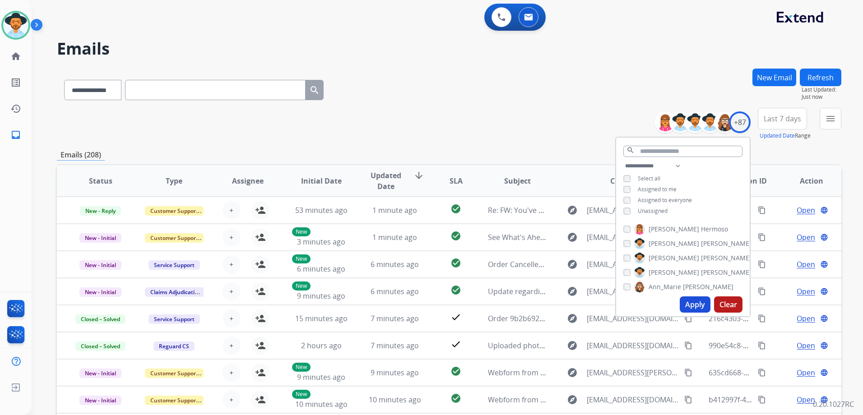
click at [649, 211] on span "Unassigned" at bounding box center [653, 211] width 30 height 8
click at [698, 306] on button "Apply" at bounding box center [695, 305] width 31 height 16
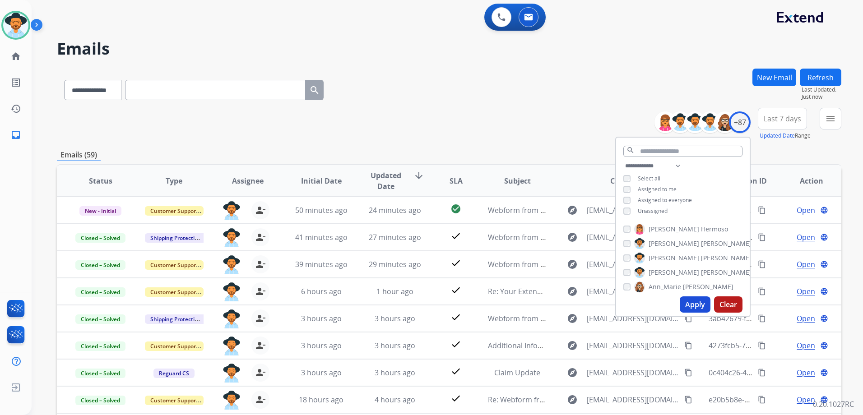
click at [426, 149] on div "**********" at bounding box center [449, 291] width 785 height 445
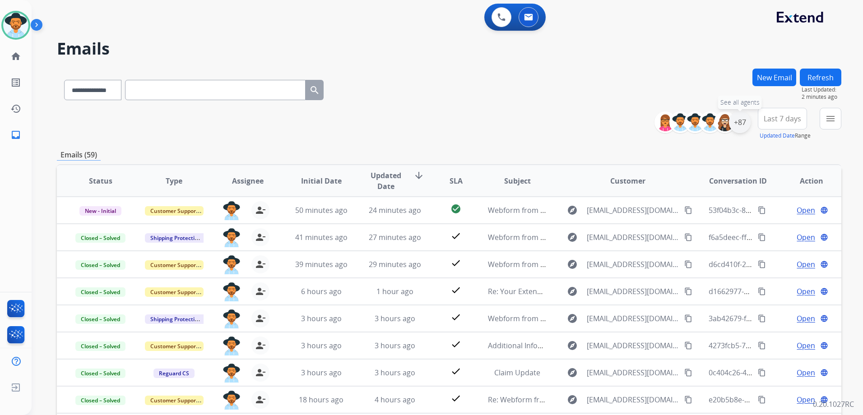
click at [743, 125] on div "+87" at bounding box center [740, 123] width 22 height 22
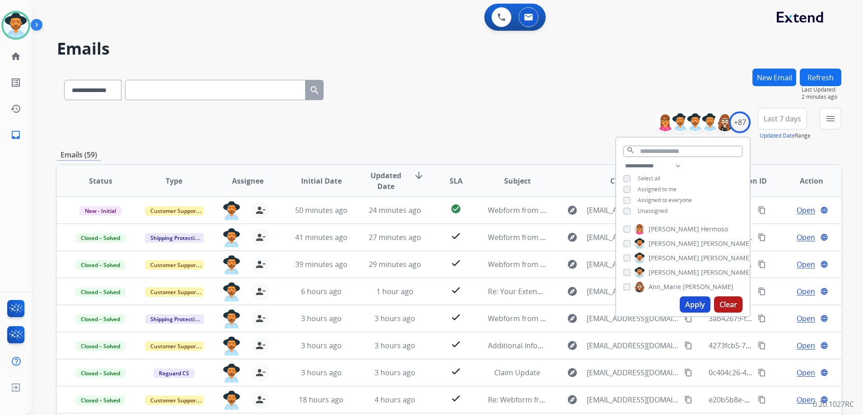
click at [655, 212] on span "Unassigned" at bounding box center [653, 211] width 30 height 8
click at [658, 189] on span "Assigned to me" at bounding box center [657, 190] width 39 height 8
click at [691, 305] on button "Apply" at bounding box center [695, 305] width 31 height 16
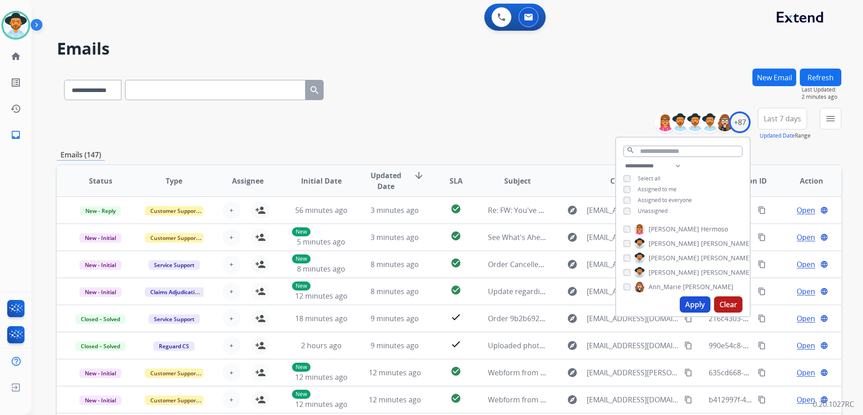
click at [479, 132] on div "**********" at bounding box center [449, 124] width 785 height 33
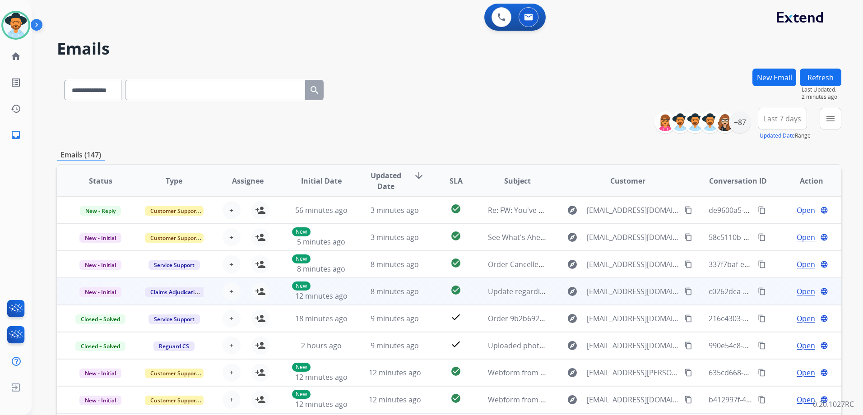
scroll to position [1, 0]
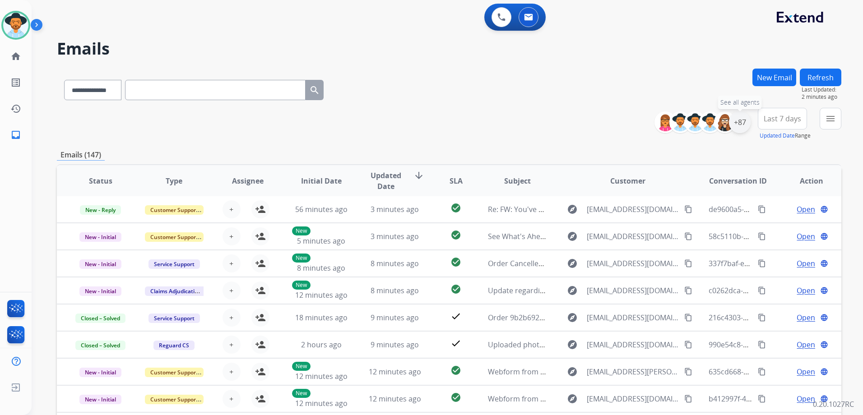
click at [739, 127] on div "+87" at bounding box center [740, 123] width 22 height 22
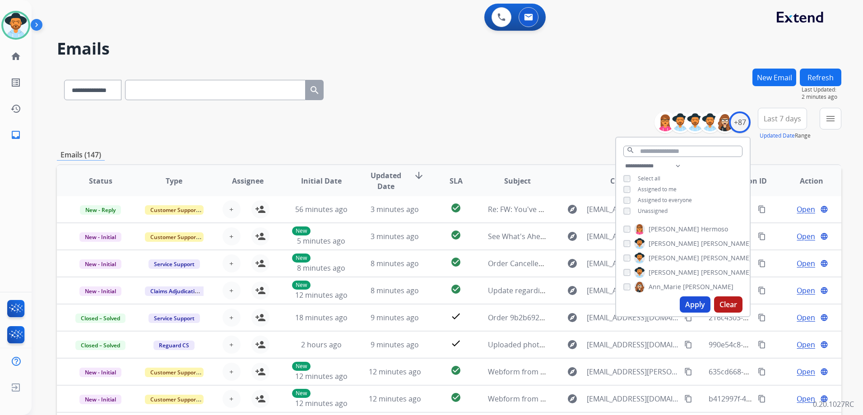
click at [648, 209] on span "Unassigned" at bounding box center [653, 211] width 30 height 8
click at [655, 188] on span "Assigned to me" at bounding box center [657, 190] width 39 height 8
click at [696, 301] on button "Apply" at bounding box center [695, 305] width 31 height 16
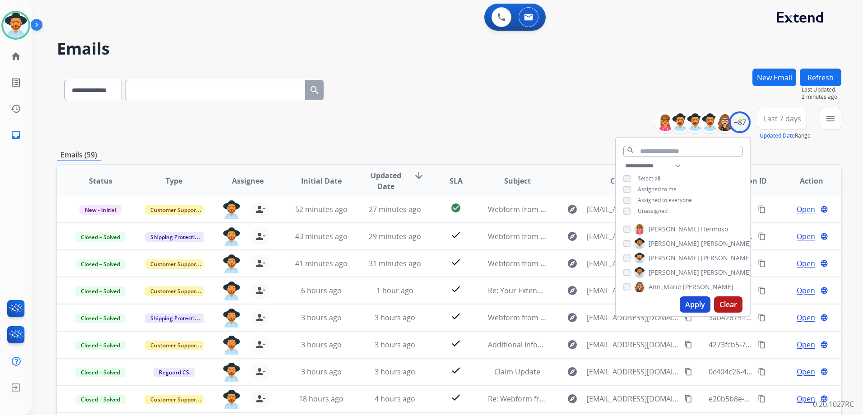
click at [556, 103] on div "**********" at bounding box center [449, 88] width 785 height 39
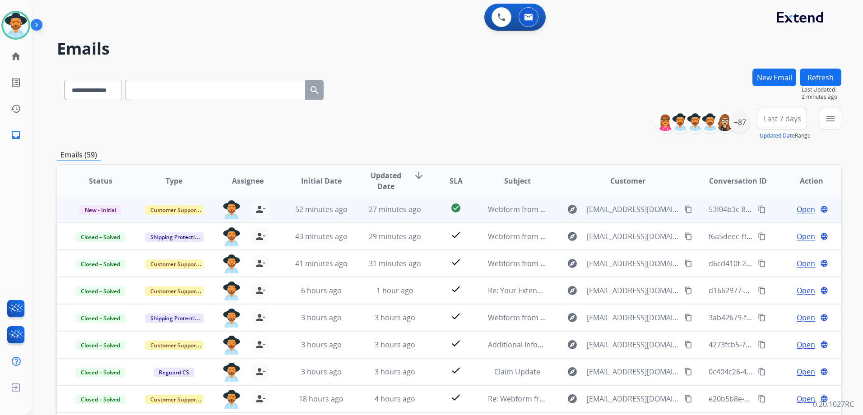
click at [782, 211] on div "Open language" at bounding box center [811, 209] width 59 height 11
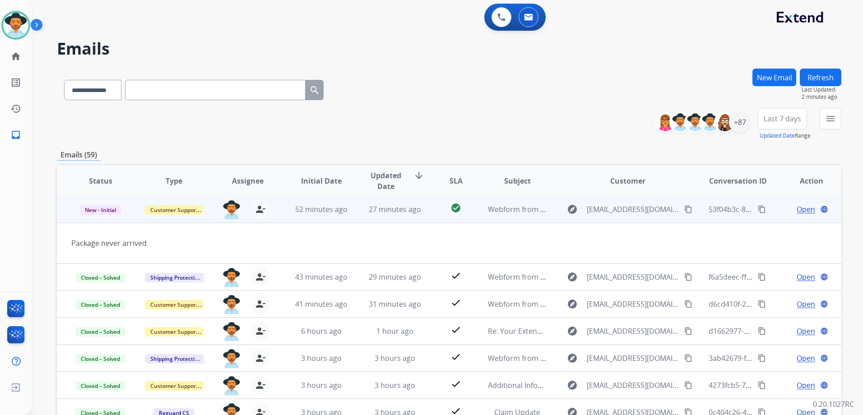
scroll to position [0, 0]
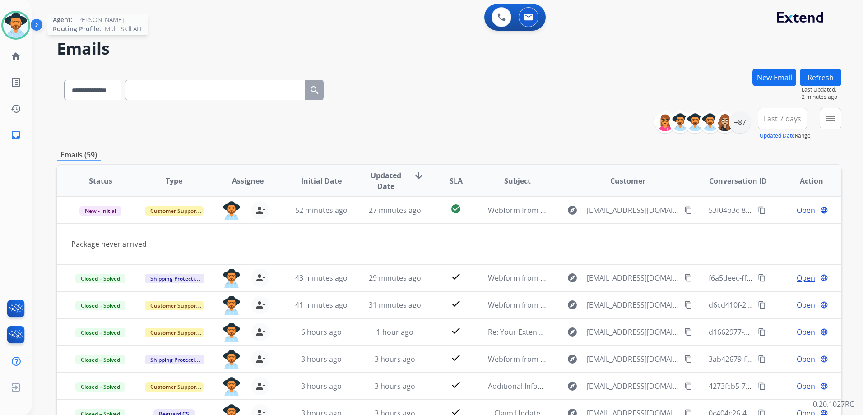
click at [5, 24] on img at bounding box center [15, 25] width 25 height 25
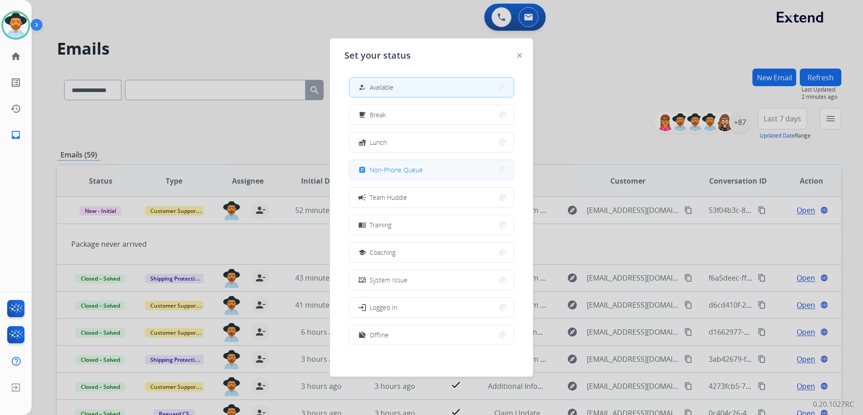
click at [460, 166] on button "assignment Non-Phone Queue" at bounding box center [431, 169] width 164 height 19
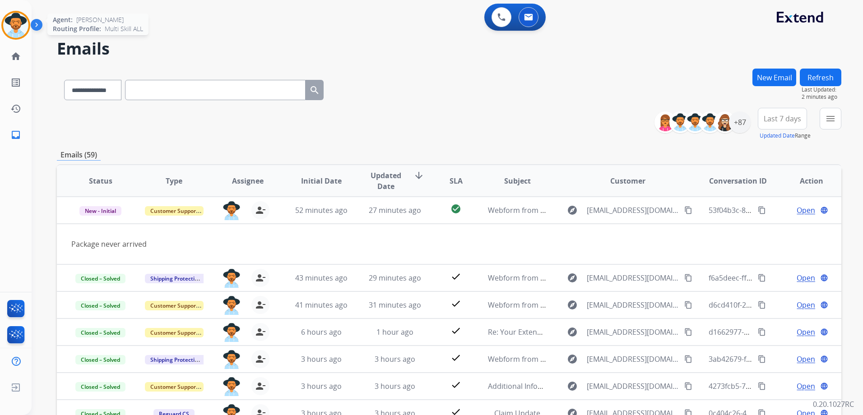
click at [11, 32] on img at bounding box center [15, 25] width 25 height 25
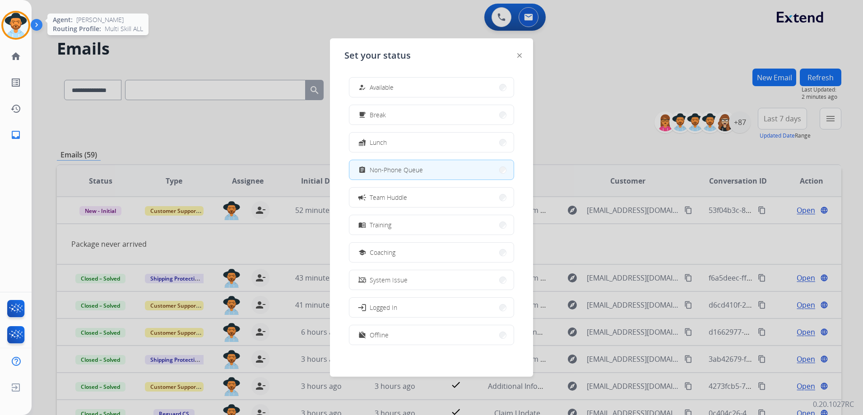
click at [14, 32] on img at bounding box center [15, 25] width 25 height 25
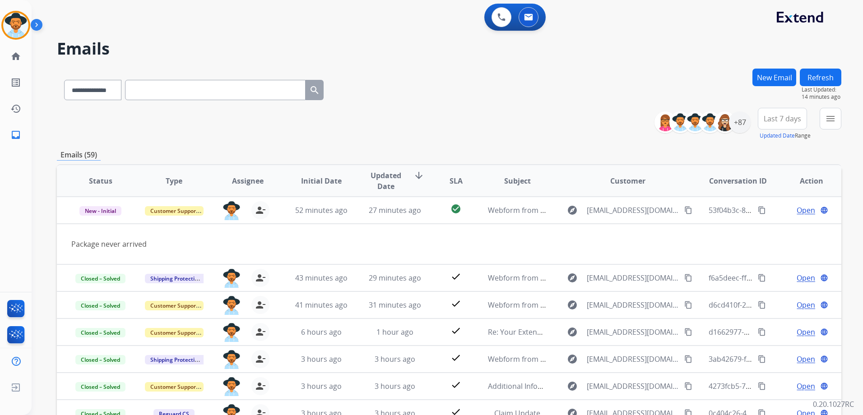
click at [609, 128] on div "**********" at bounding box center [449, 124] width 785 height 33
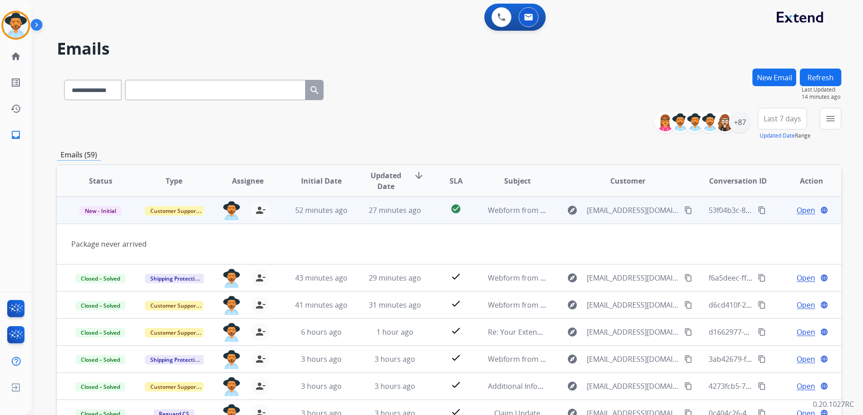
click at [684, 211] on mat-icon "content_copy" at bounding box center [688, 210] width 8 height 8
click at [797, 212] on span "Open" at bounding box center [806, 210] width 19 height 11
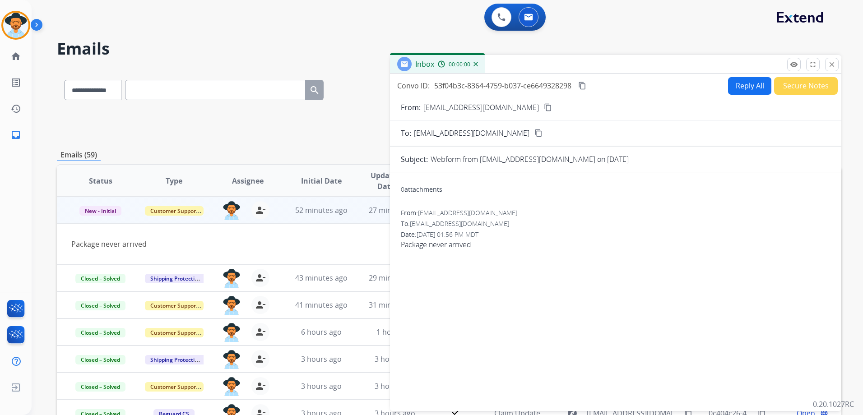
click at [740, 84] on button "Reply All" at bounding box center [749, 86] width 43 height 18
select select "**********"
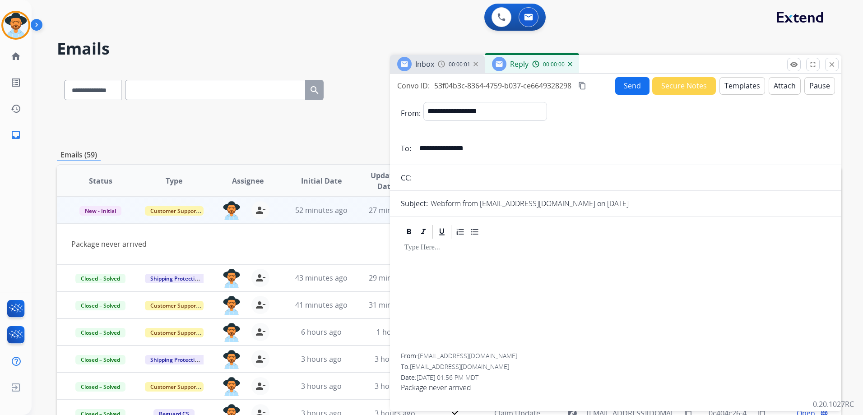
click at [736, 85] on button "Templates" at bounding box center [743, 86] width 46 height 18
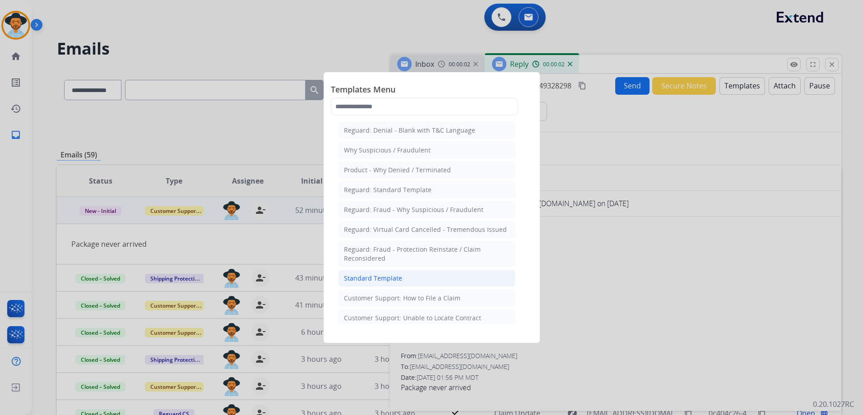
click at [416, 277] on li "Standard Template" at bounding box center [426, 278] width 177 height 17
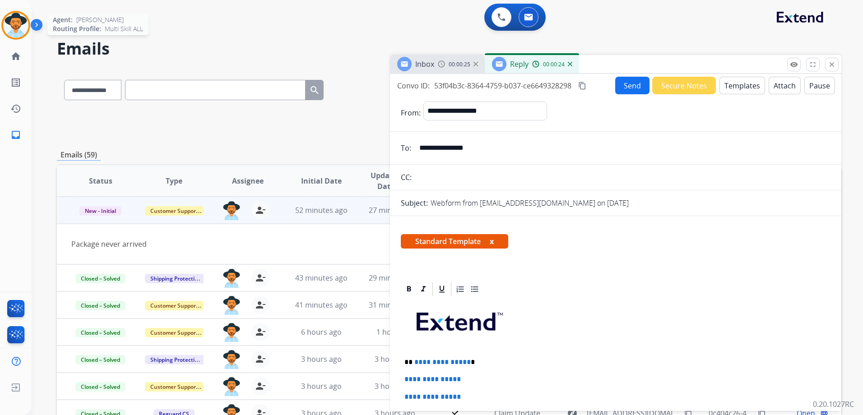
drag, startPoint x: 12, startPoint y: 21, endPoint x: 26, endPoint y: 21, distance: 14.0
click at [12, 21] on img at bounding box center [15, 25] width 25 height 25
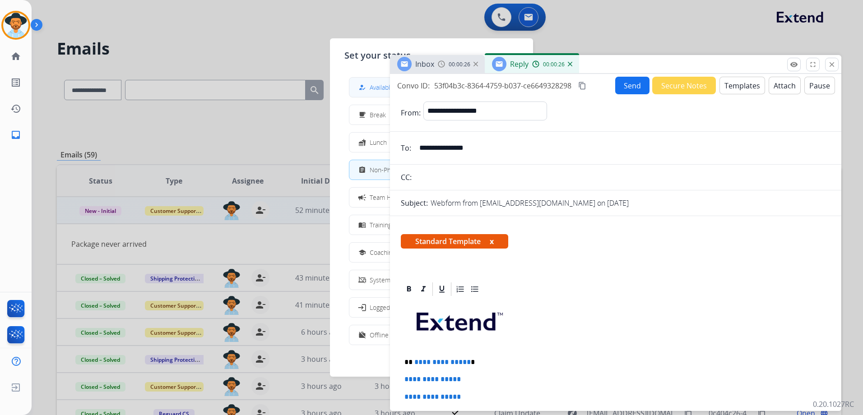
click at [379, 86] on span "Available" at bounding box center [382, 87] width 24 height 9
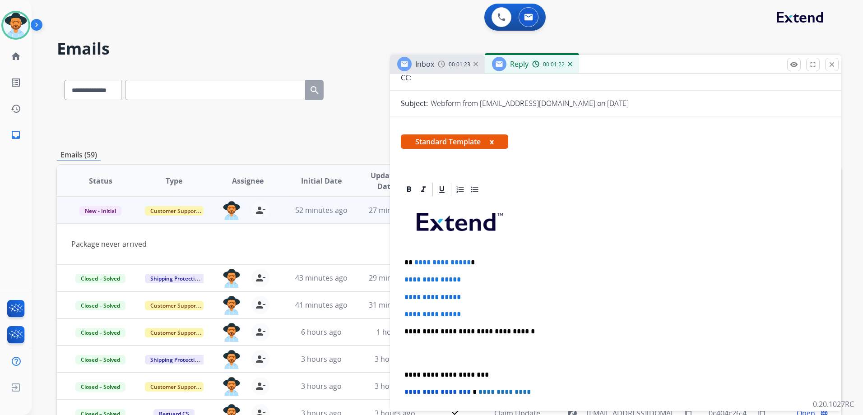
scroll to position [226, 0]
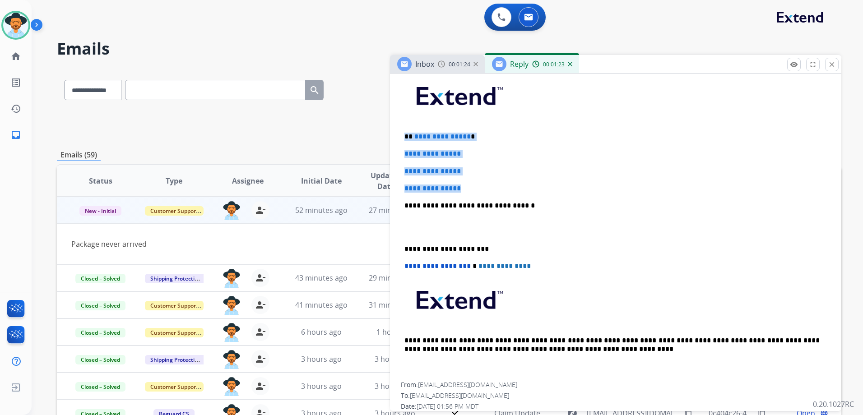
drag, startPoint x: 401, startPoint y: 132, endPoint x: 486, endPoint y: 182, distance: 98.6
click at [486, 182] on div "**********" at bounding box center [616, 227] width 430 height 311
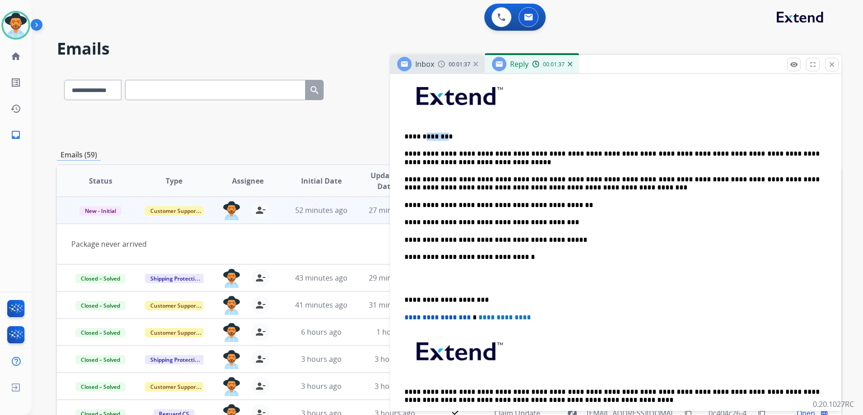
drag, startPoint x: 440, startPoint y: 136, endPoint x: 424, endPoint y: 135, distance: 16.3
click at [424, 135] on p "**********" at bounding box center [611, 137] width 415 height 8
click at [633, 179] on p "**********" at bounding box center [611, 184] width 415 height 17
drag, startPoint x: 579, startPoint y: 239, endPoint x: 528, endPoint y: 237, distance: 51.5
click at [528, 237] on p "**********" at bounding box center [611, 240] width 415 height 8
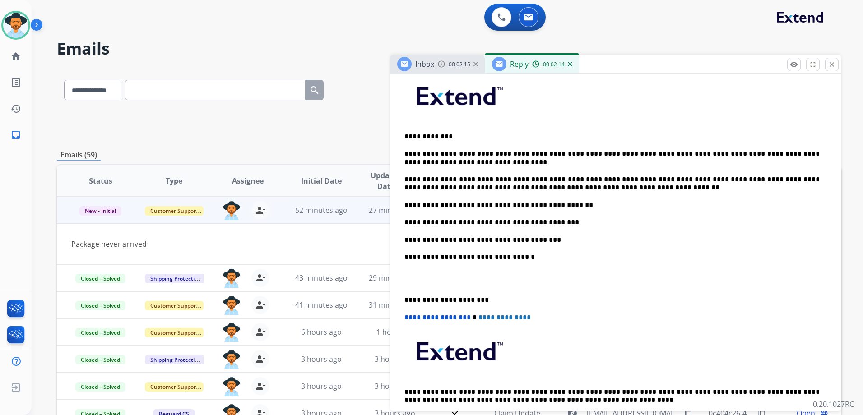
click at [540, 240] on p "**********" at bounding box center [611, 240] width 415 height 8
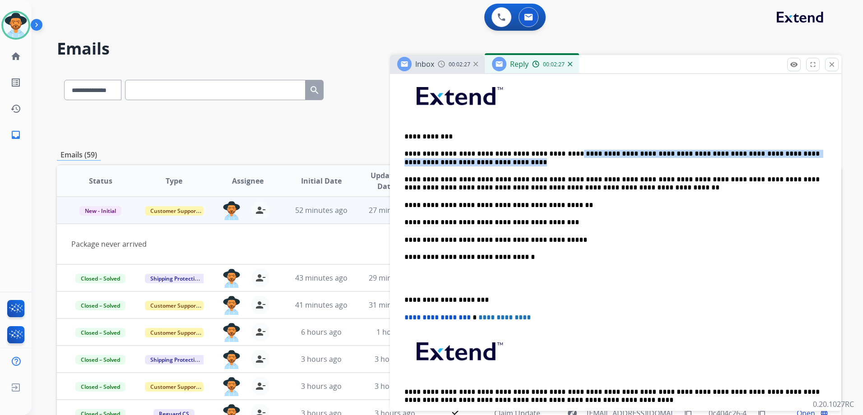
drag, startPoint x: 555, startPoint y: 152, endPoint x: 557, endPoint y: 159, distance: 7.4
click at [557, 159] on p "**********" at bounding box center [611, 158] width 415 height 17
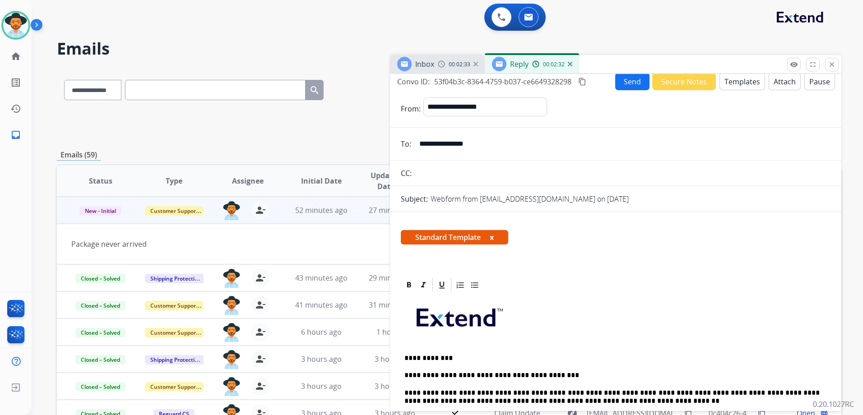
scroll to position [0, 0]
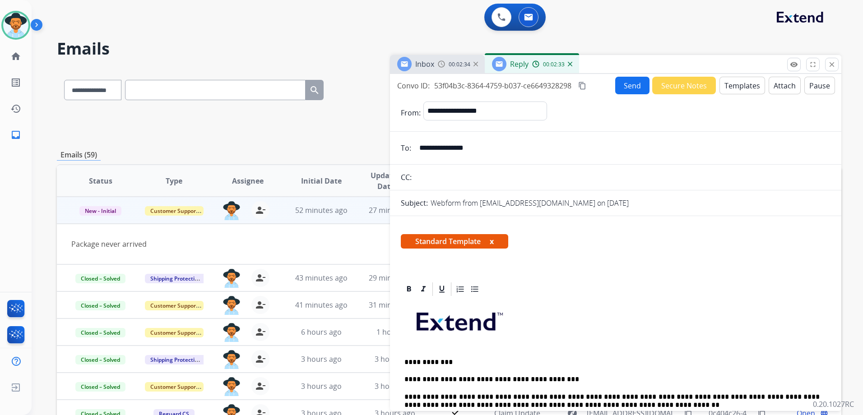
click at [627, 82] on button "Send" at bounding box center [632, 86] width 34 height 18
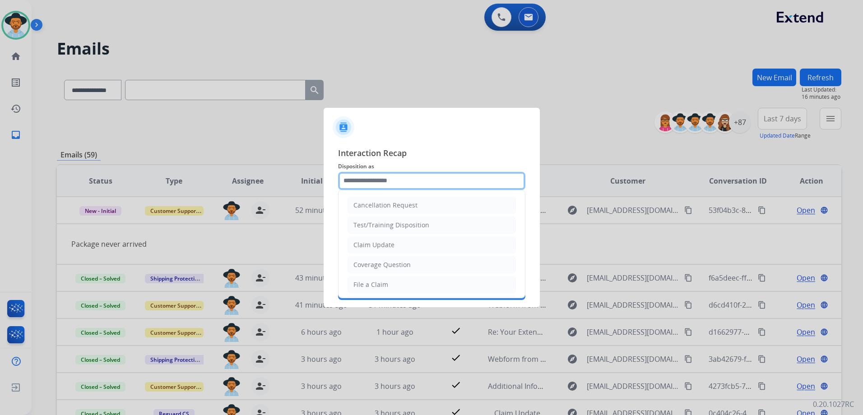
click at [414, 177] on input "text" at bounding box center [431, 181] width 187 height 18
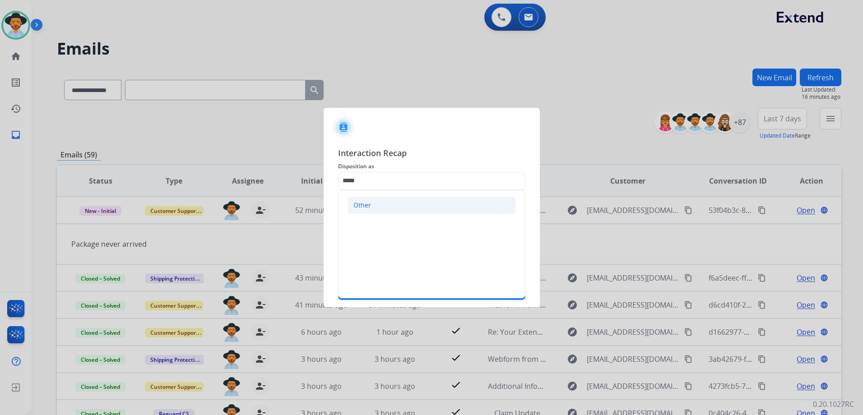
click at [366, 205] on div "Other" at bounding box center [362, 205] width 18 height 9
type input "*****"
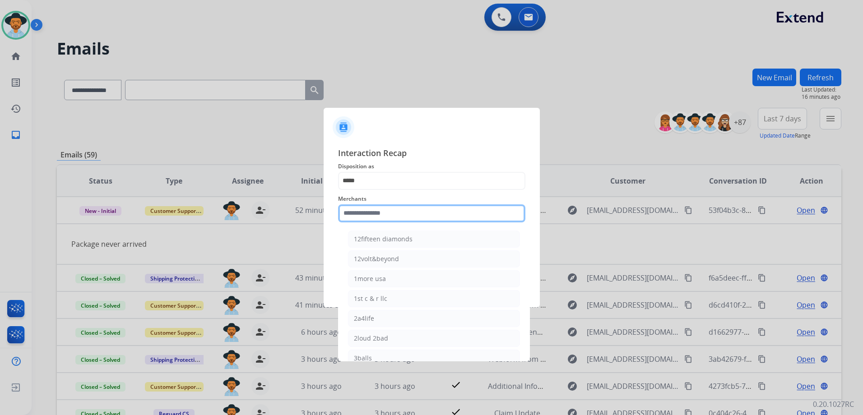
click at [367, 218] on input "text" at bounding box center [431, 213] width 187 height 18
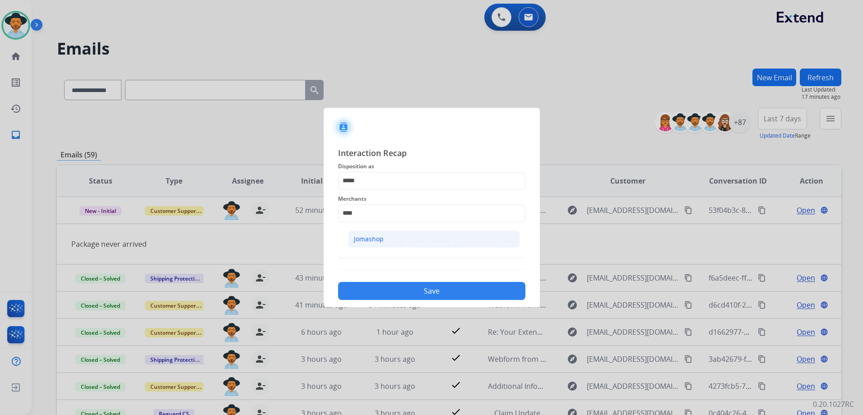
click at [433, 242] on li "Jomashop" at bounding box center [434, 239] width 172 height 17
type input "********"
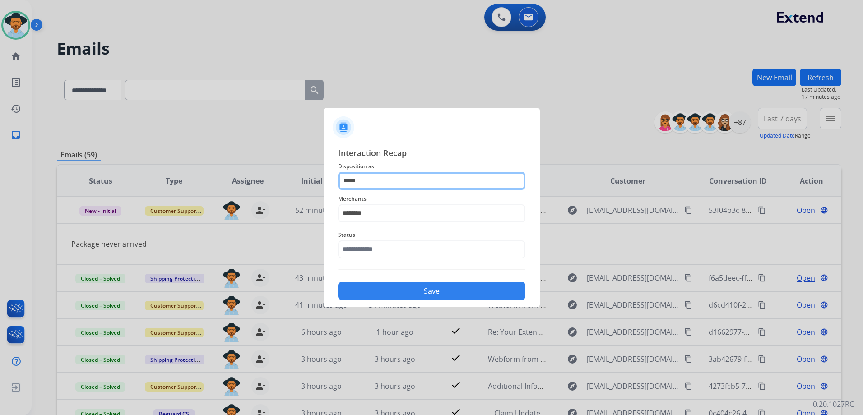
click at [368, 181] on input "*****" at bounding box center [431, 181] width 187 height 18
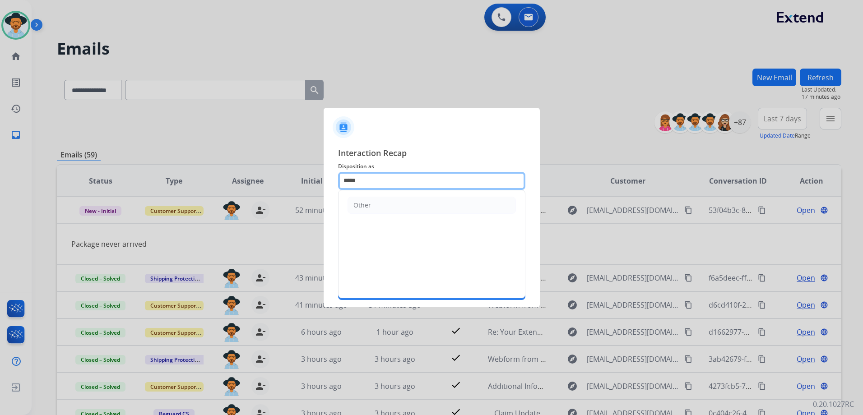
drag, startPoint x: 377, startPoint y: 181, endPoint x: 337, endPoint y: 179, distance: 40.2
click at [337, 179] on div "Interaction Recap Disposition as ***** Other Merchants ******** Status Save" at bounding box center [432, 223] width 216 height 168
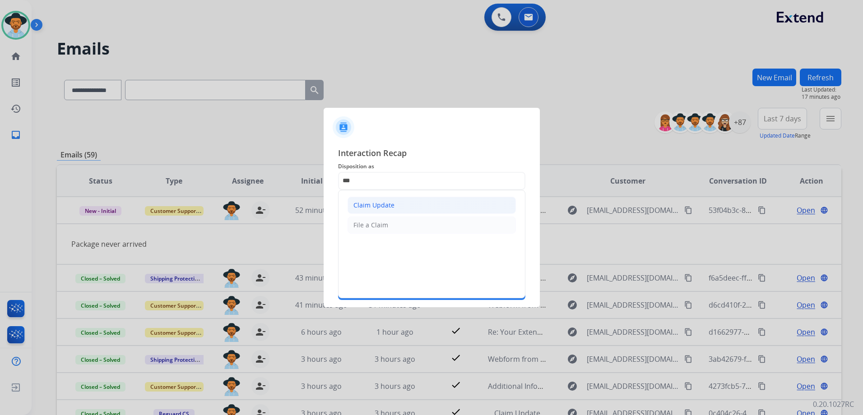
click at [420, 208] on li "Claim Update" at bounding box center [432, 205] width 168 height 17
type input "**********"
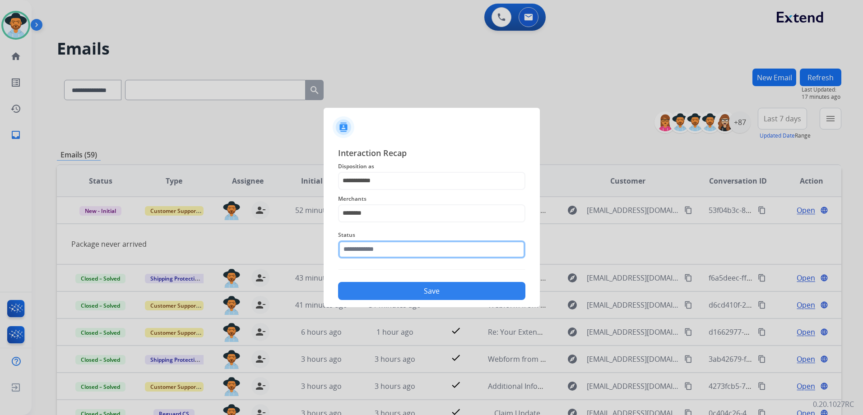
click at [410, 252] on input "text" at bounding box center [431, 250] width 187 height 18
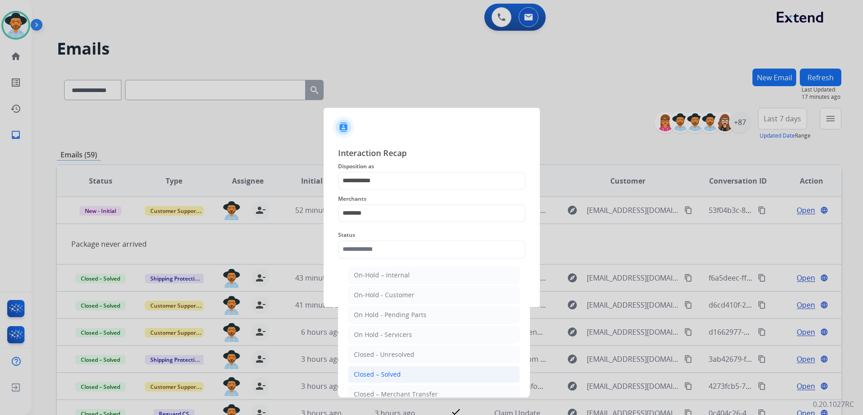
click at [410, 371] on li "Closed – Solved" at bounding box center [434, 374] width 172 height 17
type input "**********"
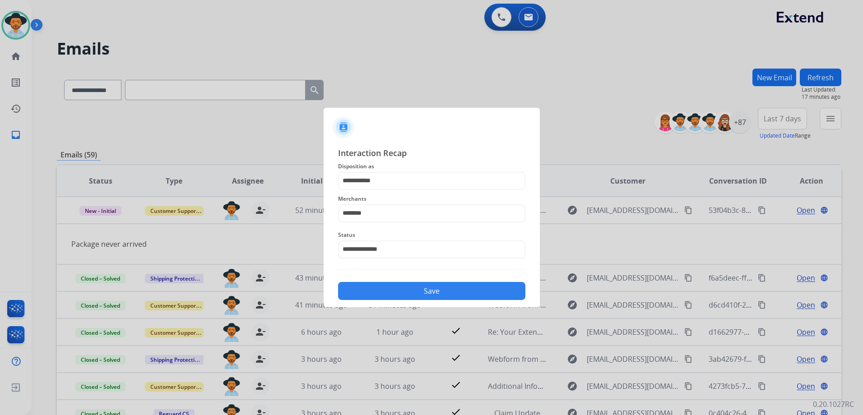
click at [427, 293] on button "Save" at bounding box center [431, 291] width 187 height 18
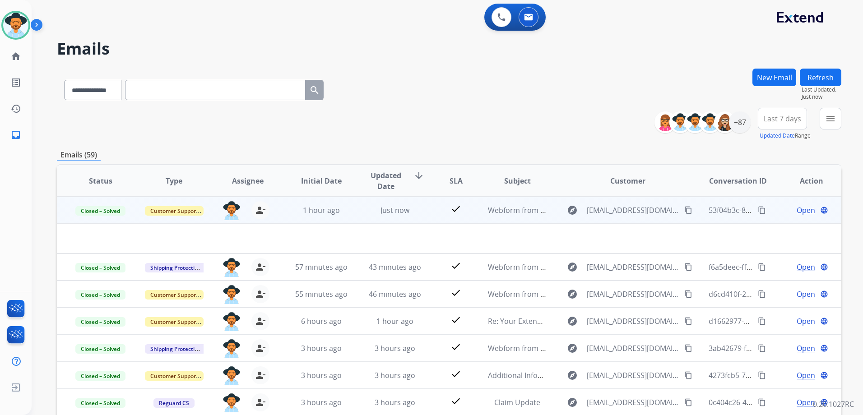
click at [758, 211] on mat-icon "content_copy" at bounding box center [762, 210] width 8 height 8
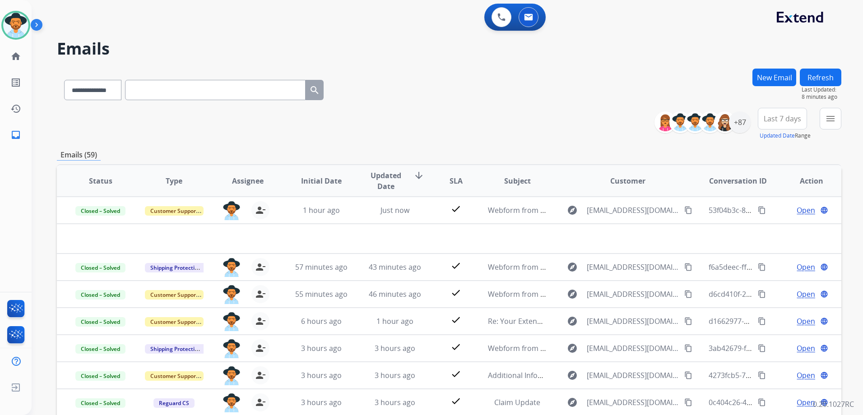
click at [476, 135] on div "**********" at bounding box center [449, 124] width 785 height 33
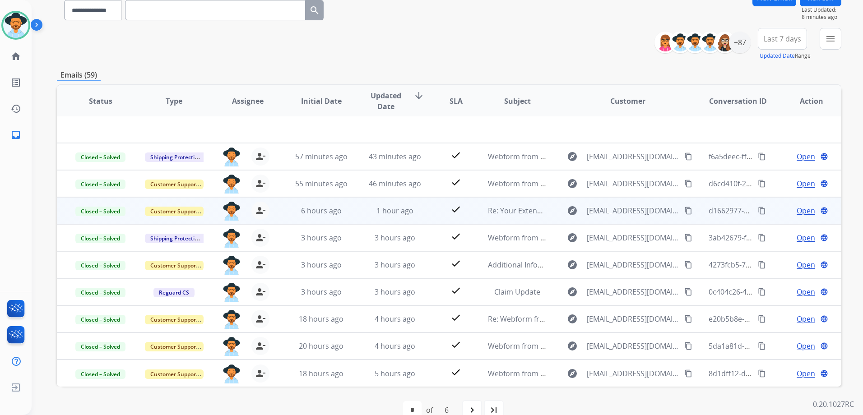
scroll to position [90, 0]
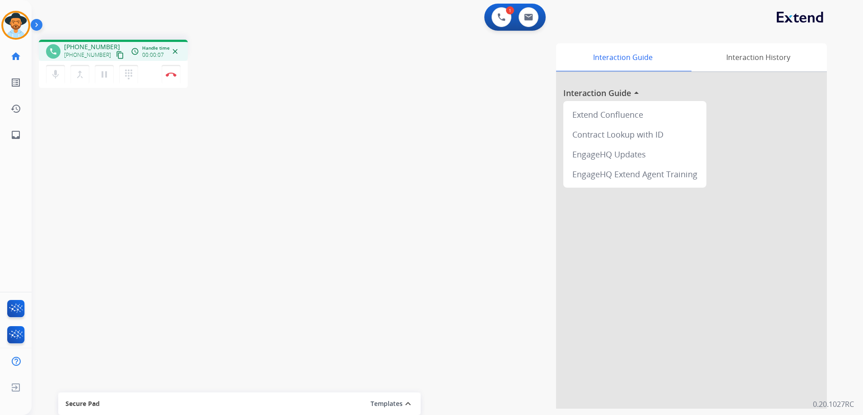
click at [116, 55] on mat-icon "content_copy" at bounding box center [120, 55] width 8 height 8
click at [106, 81] on button "pause Hold" at bounding box center [104, 74] width 19 height 19
click at [132, 77] on mat-icon "dialpad" at bounding box center [128, 74] width 11 height 11
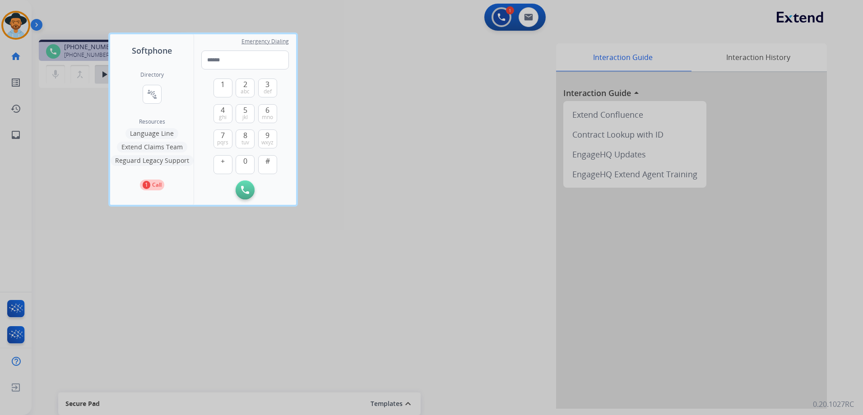
click at [163, 136] on button "Language Line" at bounding box center [151, 133] width 53 height 11
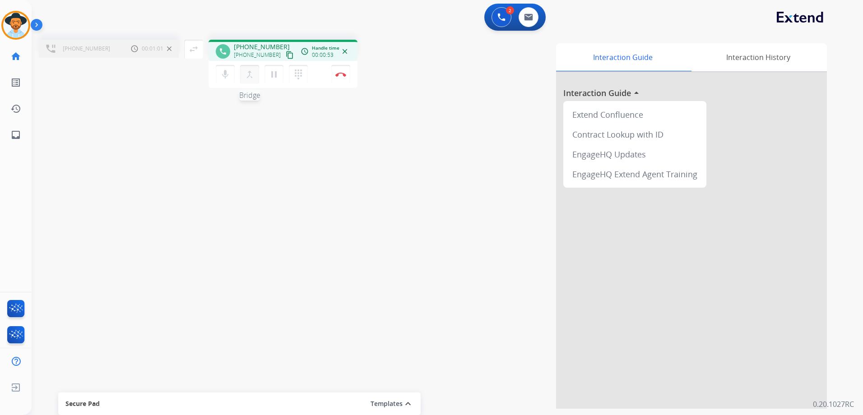
click at [250, 75] on mat-icon "merge_type" at bounding box center [249, 74] width 11 height 11
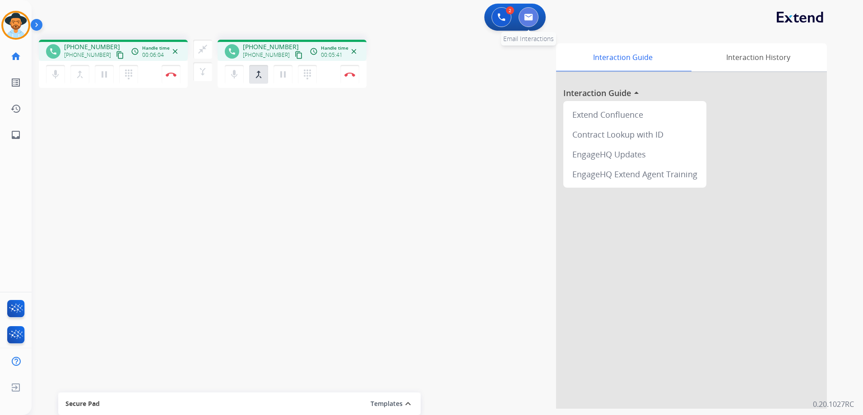
click at [534, 17] on button at bounding box center [529, 17] width 20 height 20
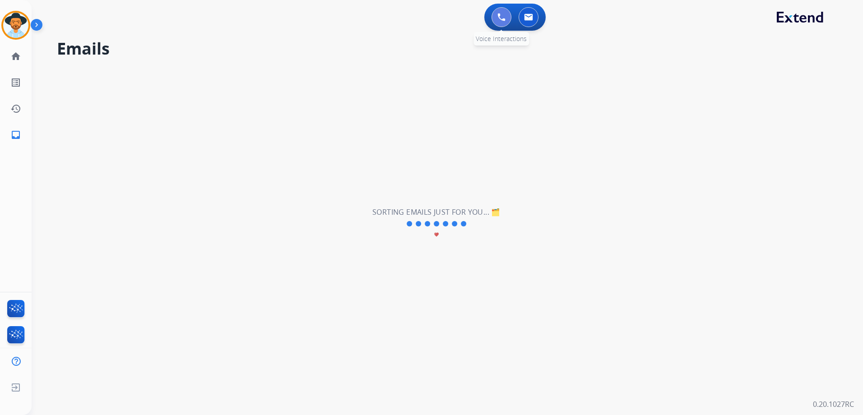
click at [502, 21] on button at bounding box center [502, 17] width 20 height 20
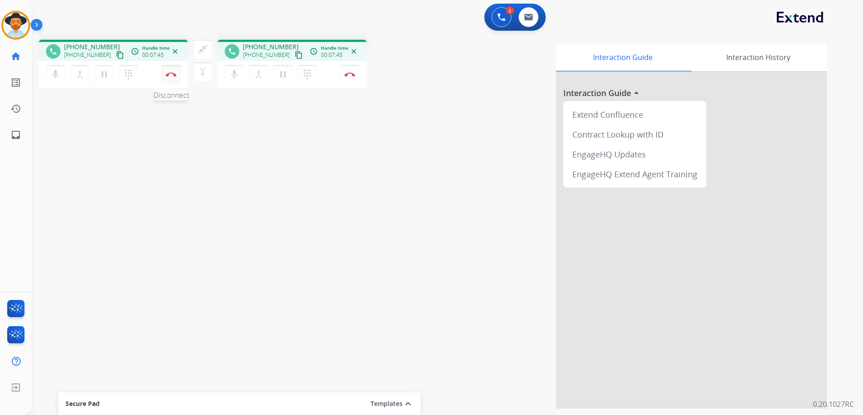
click at [177, 82] on button "Disconnect" at bounding box center [171, 74] width 19 height 19
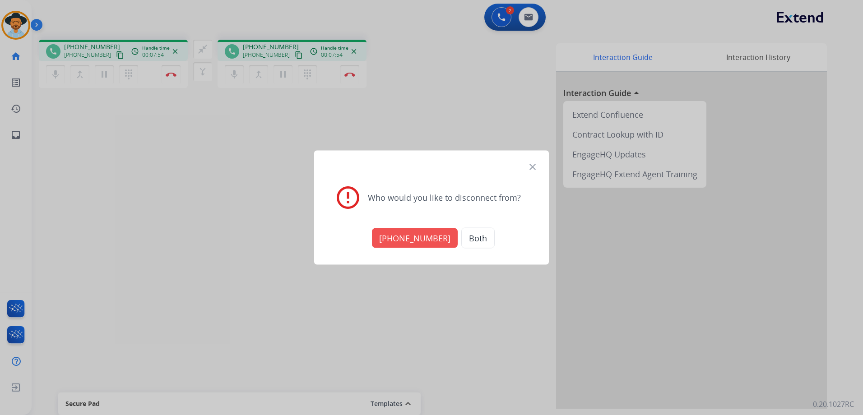
click at [478, 237] on button "Both" at bounding box center [477, 238] width 33 height 21
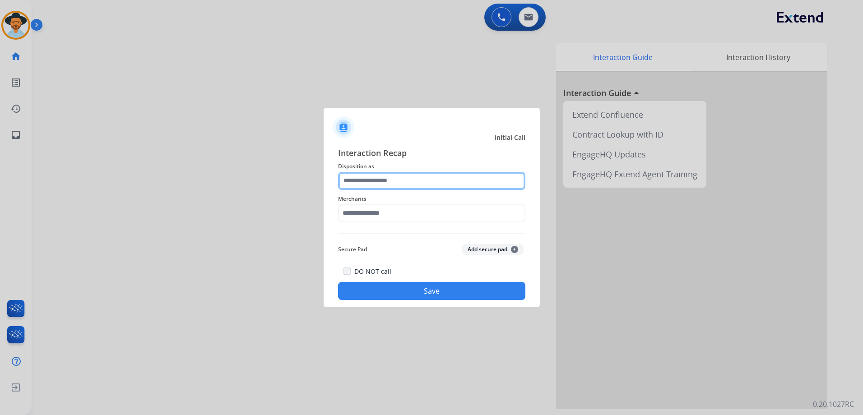
click at [396, 185] on input "text" at bounding box center [431, 181] width 187 height 18
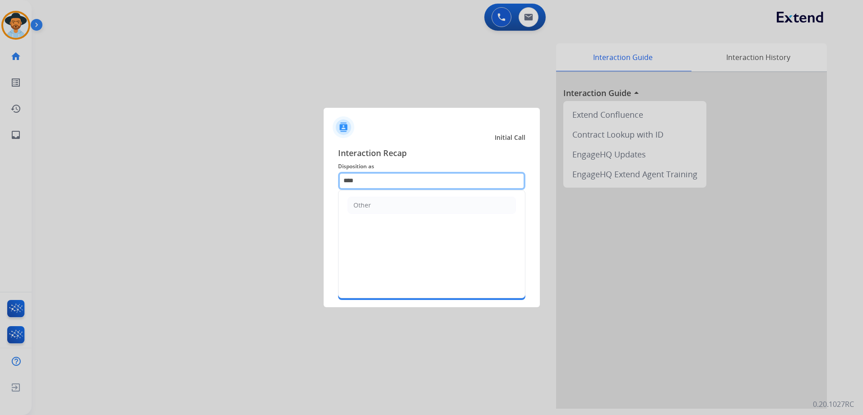
drag, startPoint x: 362, startPoint y: 172, endPoint x: 325, endPoint y: 175, distance: 36.6
click at [327, 175] on div "Interaction Recap Disposition as **** Other Merchants Secure Pad Add secure pad…" at bounding box center [432, 223] width 216 height 168
click at [365, 204] on div "File a Claim" at bounding box center [370, 205] width 35 height 9
type input "**********"
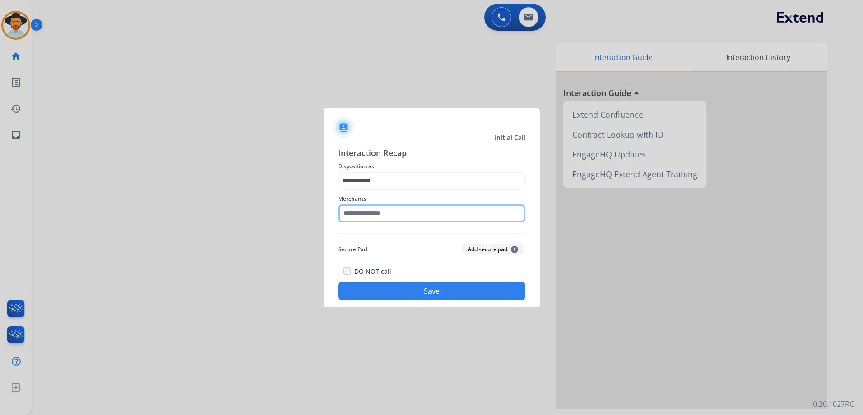
click at [379, 212] on input "text" at bounding box center [431, 213] width 187 height 18
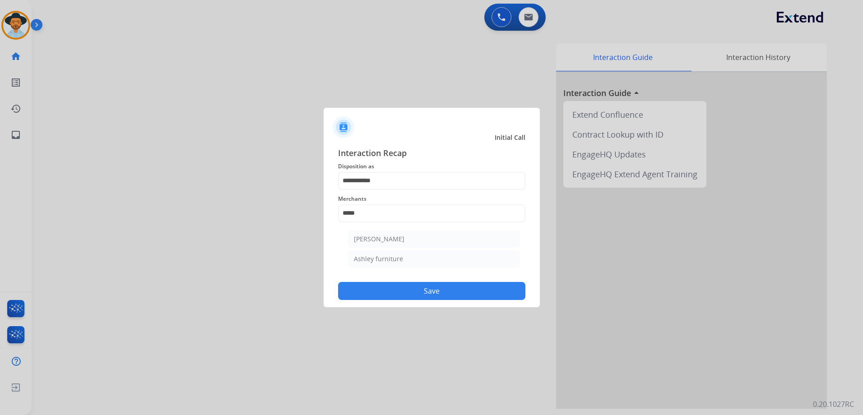
drag, startPoint x: 433, startPoint y: 260, endPoint x: 445, endPoint y: 278, distance: 21.8
click at [433, 259] on li "Ashley furniture" at bounding box center [434, 259] width 172 height 17
type input "**********"
click at [461, 294] on button "Save" at bounding box center [431, 291] width 187 height 18
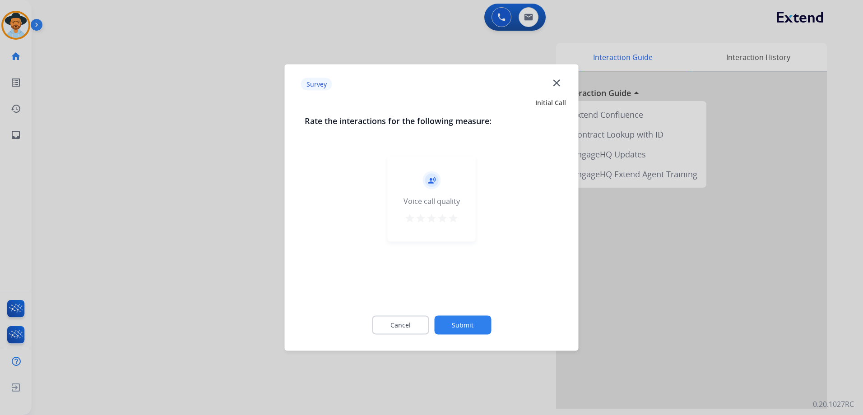
click at [454, 218] on mat-icon "star" at bounding box center [453, 218] width 11 height 11
click at [469, 318] on button "Submit" at bounding box center [462, 325] width 57 height 19
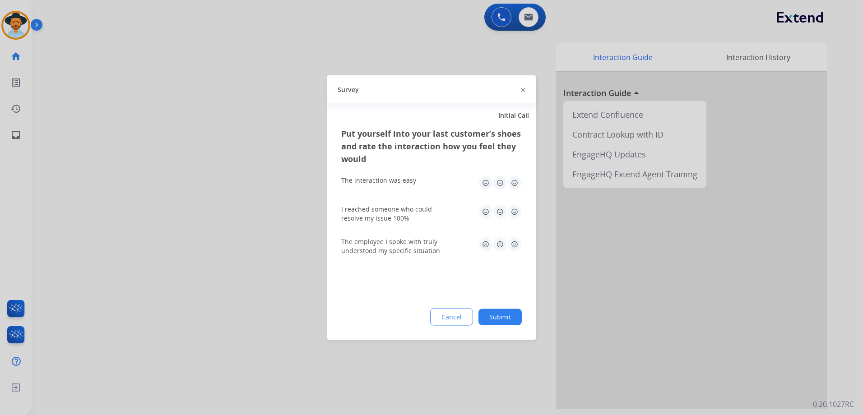
click at [513, 182] on img at bounding box center [514, 183] width 14 height 14
click at [518, 209] on img at bounding box center [514, 212] width 14 height 14
click at [517, 247] on img at bounding box center [514, 244] width 14 height 14
click at [507, 317] on button "Submit" at bounding box center [500, 317] width 43 height 16
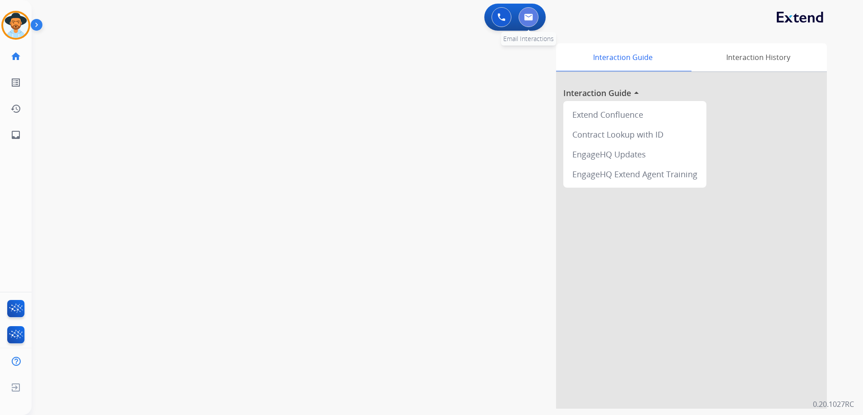
click at [535, 17] on button at bounding box center [529, 17] width 20 height 20
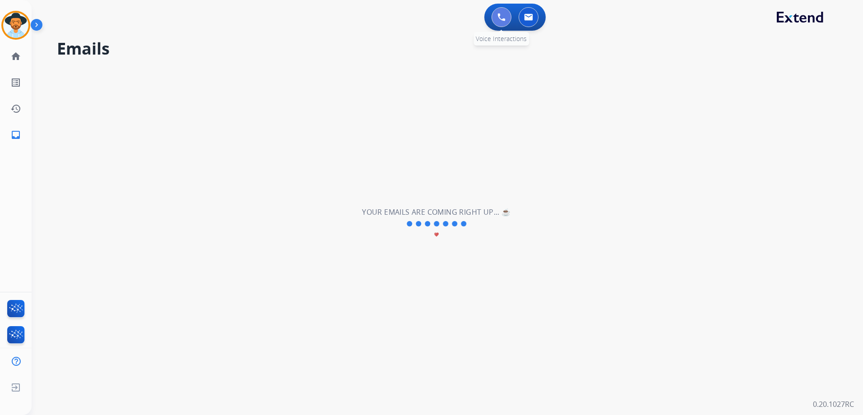
click at [499, 17] on img at bounding box center [501, 17] width 8 height 8
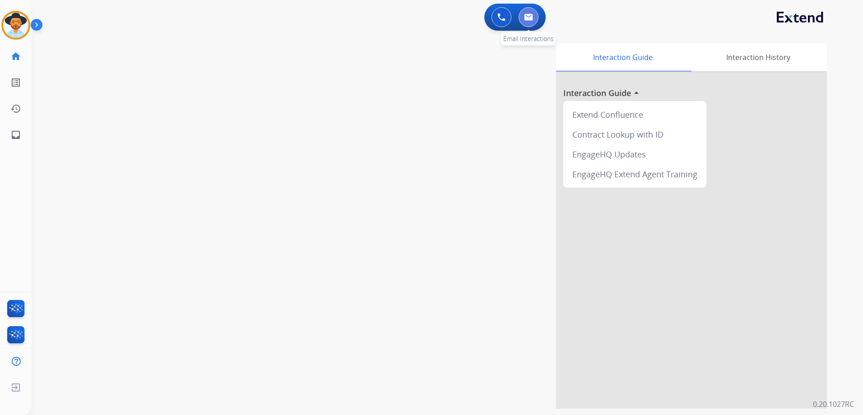
click at [531, 20] on img at bounding box center [528, 17] width 9 height 7
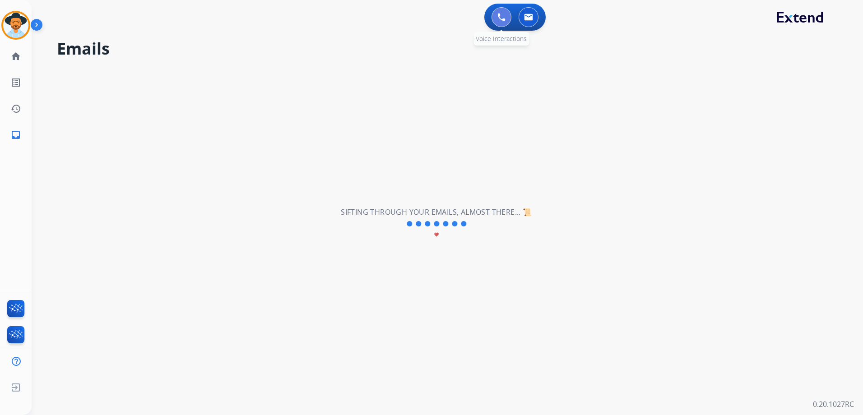
click at [502, 11] on button at bounding box center [502, 17] width 20 height 20
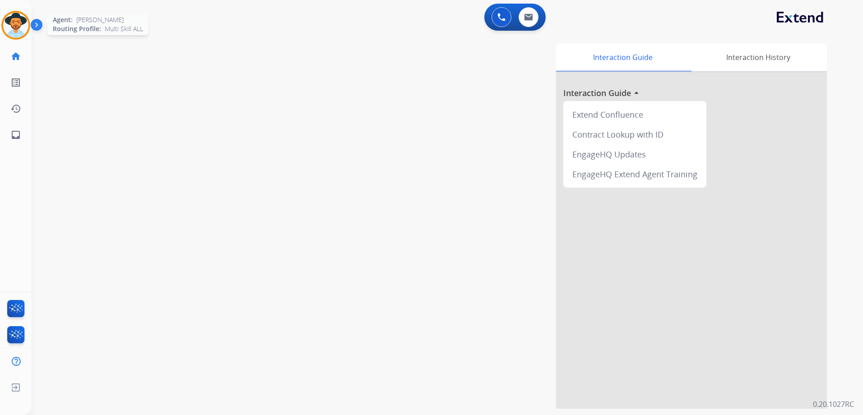
click at [12, 23] on img at bounding box center [15, 25] width 25 height 25
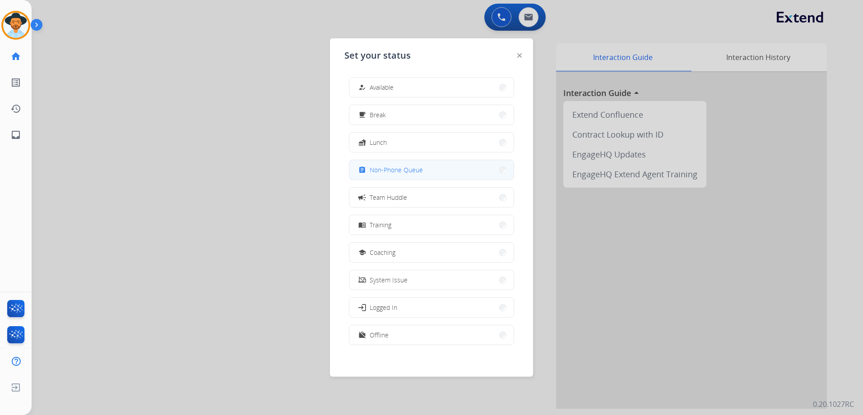
click at [401, 174] on span "Non-Phone Queue" at bounding box center [396, 169] width 53 height 9
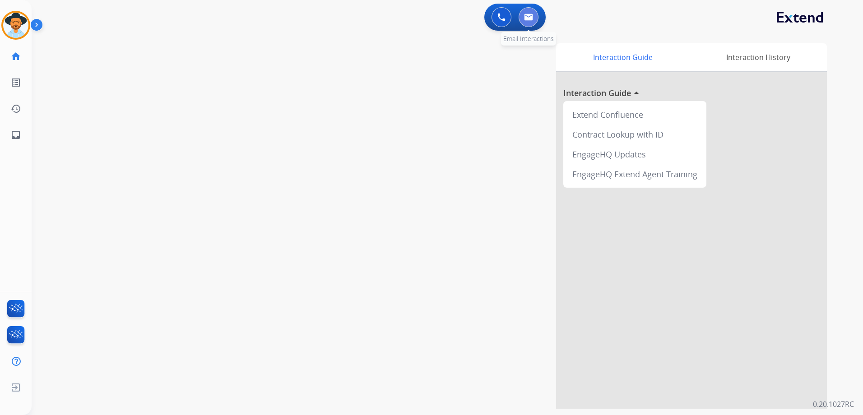
click at [529, 16] on img at bounding box center [528, 17] width 9 height 7
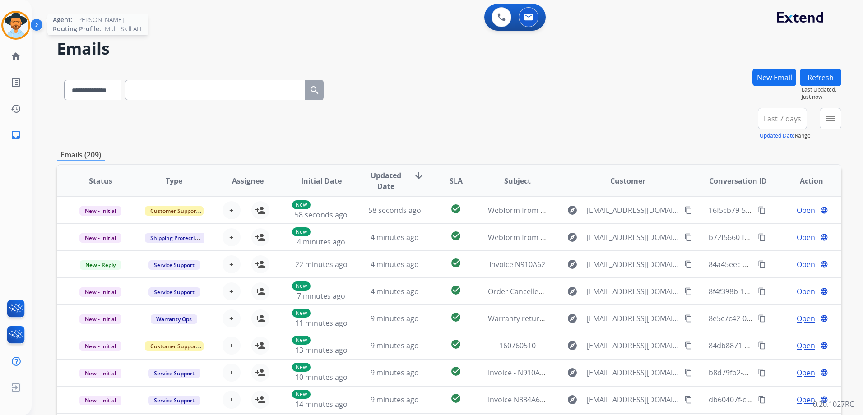
click at [18, 18] on img at bounding box center [15, 25] width 25 height 25
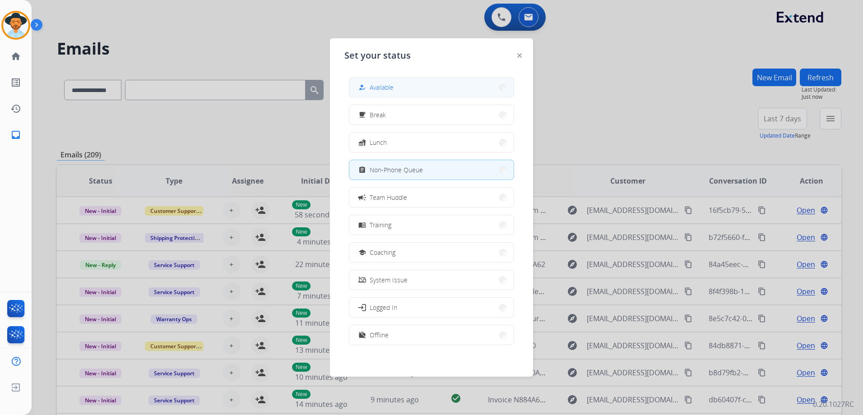
click at [410, 83] on button "how_to_reg Available" at bounding box center [431, 87] width 164 height 19
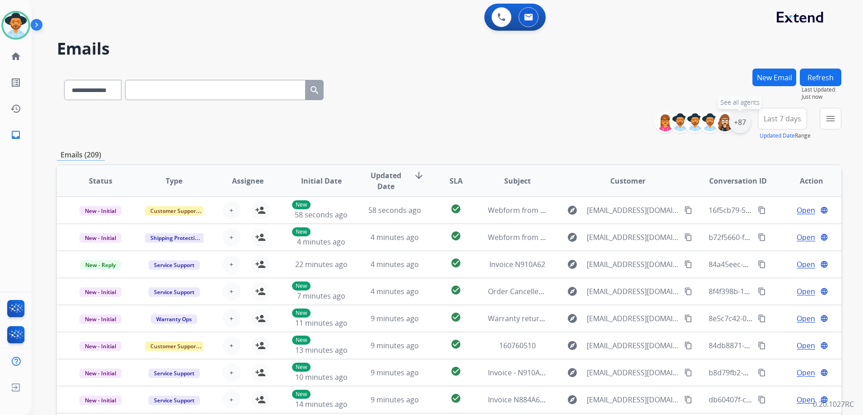
click at [743, 125] on div "+87" at bounding box center [740, 123] width 22 height 22
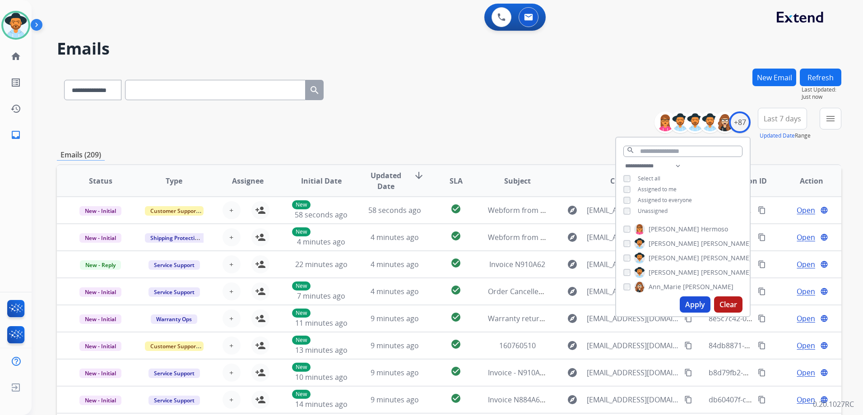
click at [658, 210] on span "Unassigned" at bounding box center [653, 211] width 30 height 8
click at [703, 308] on button "Apply" at bounding box center [695, 305] width 31 height 16
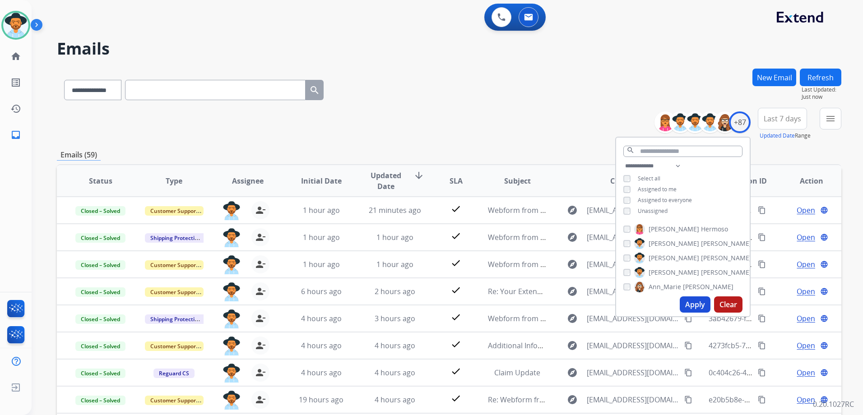
click at [478, 121] on div "**********" at bounding box center [449, 124] width 785 height 33
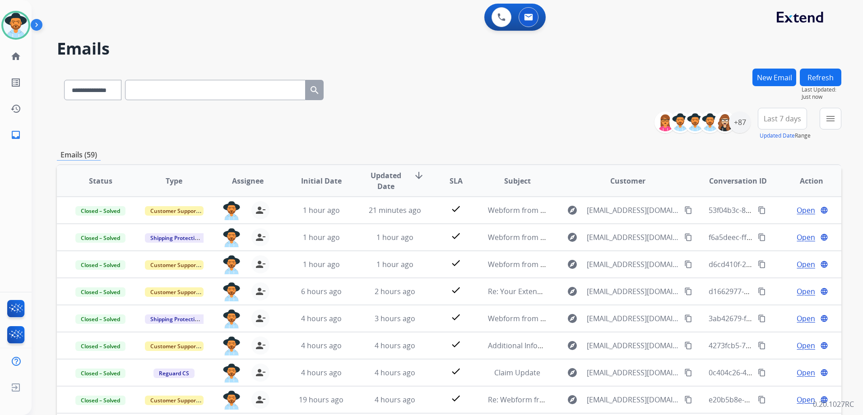
click at [783, 73] on button "New Email" at bounding box center [775, 78] width 44 height 18
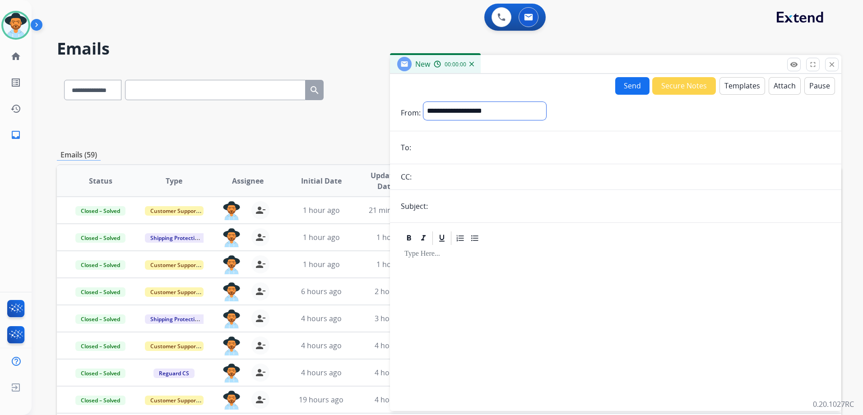
drag, startPoint x: 525, startPoint y: 108, endPoint x: 522, endPoint y: 112, distance: 4.8
click at [525, 108] on select "**********" at bounding box center [484, 111] width 123 height 18
select select "**********"
click at [423, 102] on select "**********" at bounding box center [484, 111] width 123 height 18
paste input "**********"
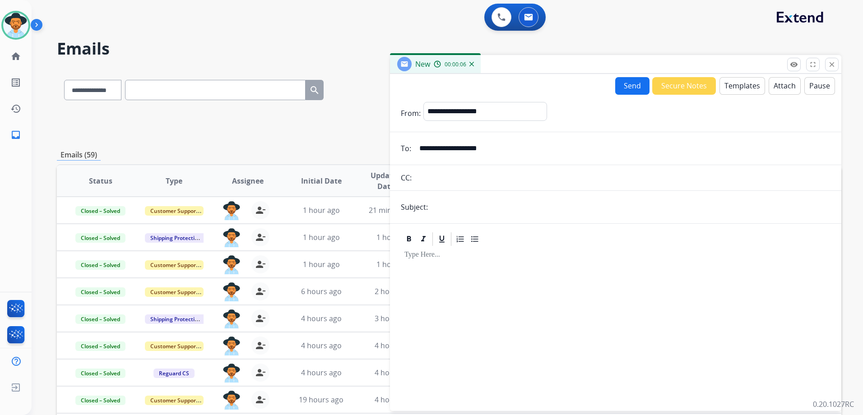
type input "**********"
click at [481, 210] on input "text" at bounding box center [631, 207] width 400 height 18
type input "**********"
click at [448, 278] on div at bounding box center [616, 324] width 430 height 155
click at [737, 89] on button "Templates" at bounding box center [743, 86] width 46 height 18
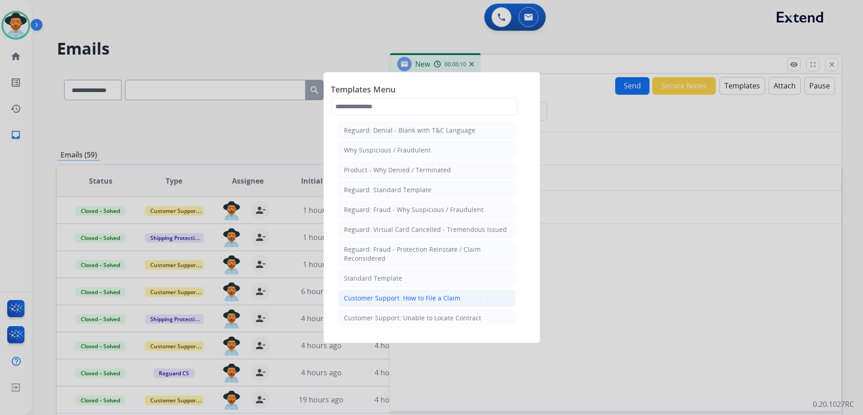
click at [436, 300] on div "Customer Support: How to File a Claim" at bounding box center [402, 298] width 116 height 9
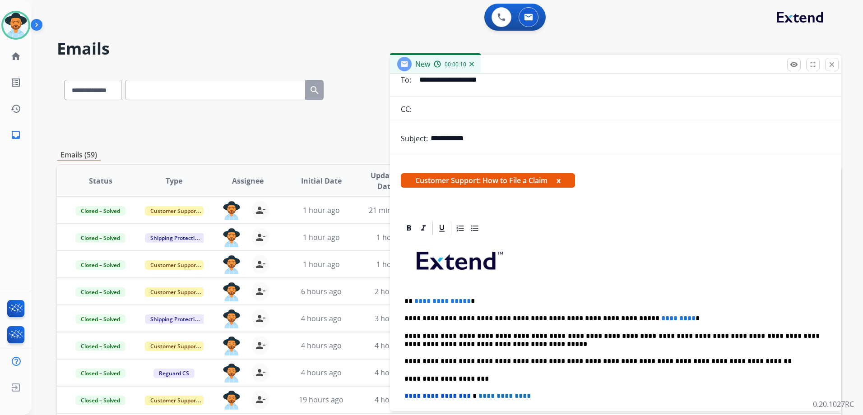
scroll to position [174, 0]
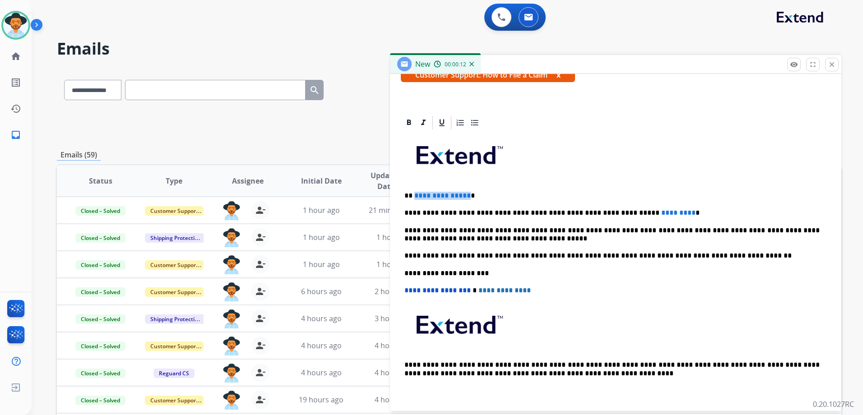
drag, startPoint x: 465, startPoint y: 196, endPoint x: 413, endPoint y: 193, distance: 52.4
click at [413, 193] on p "**********" at bounding box center [611, 196] width 415 height 8
drag, startPoint x: 650, startPoint y: 214, endPoint x: 586, endPoint y: 210, distance: 64.2
click at [586, 210] on p "**********" at bounding box center [611, 213] width 415 height 8
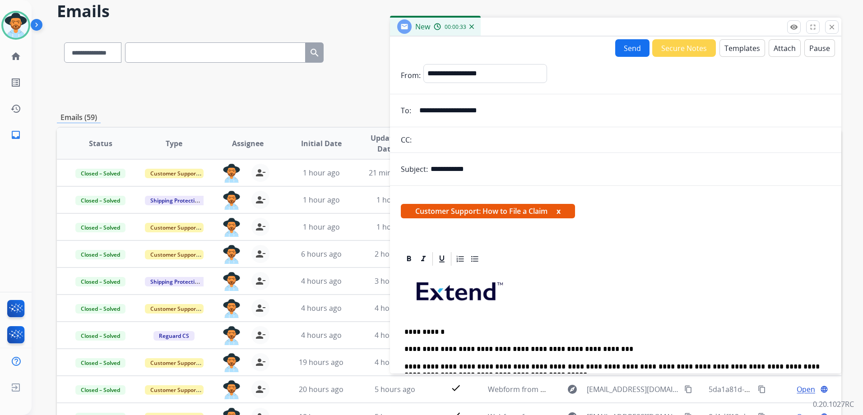
scroll to position [0, 0]
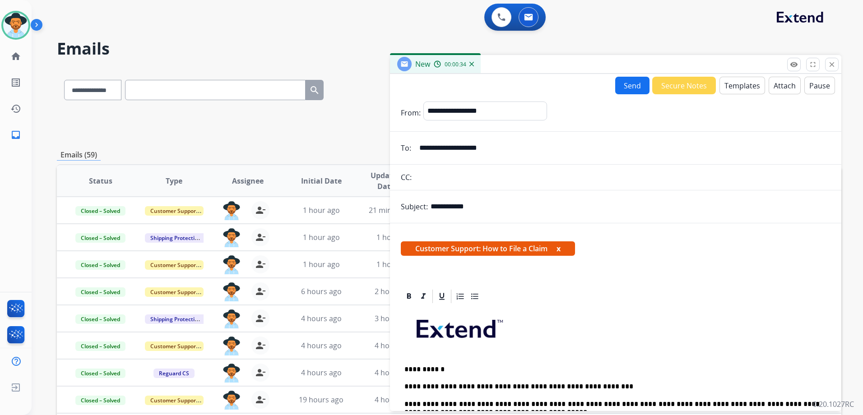
click at [622, 84] on button "Send" at bounding box center [632, 86] width 34 height 18
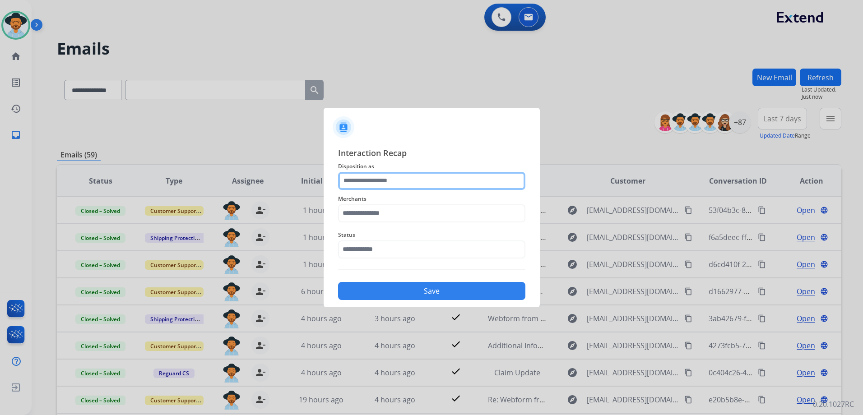
drag, startPoint x: 452, startPoint y: 181, endPoint x: 441, endPoint y: 181, distance: 11.3
click at [441, 181] on input "text" at bounding box center [431, 181] width 187 height 18
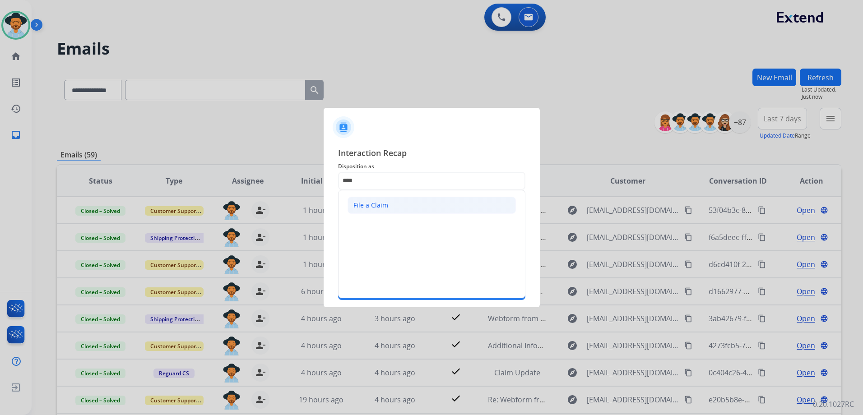
click at [414, 202] on li "File a Claim" at bounding box center [432, 205] width 168 height 17
type input "**********"
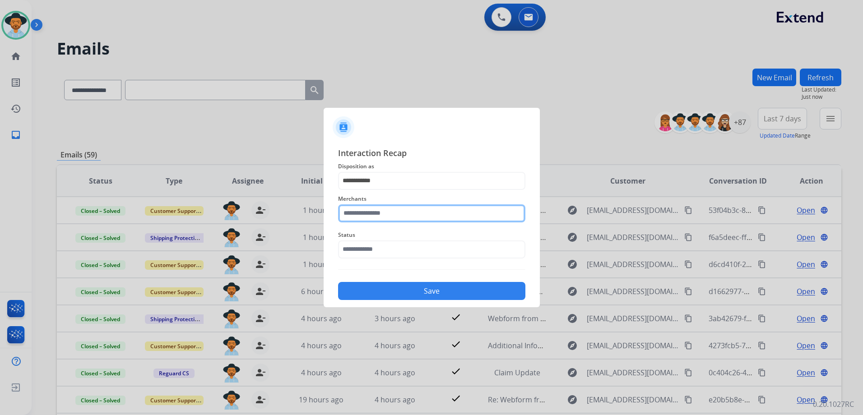
click at [382, 211] on input "text" at bounding box center [431, 213] width 187 height 18
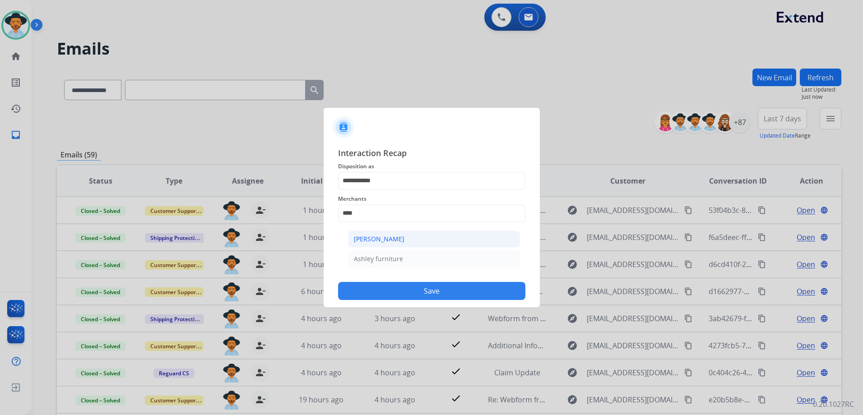
click at [379, 241] on div "[PERSON_NAME]" at bounding box center [379, 239] width 51 height 9
type input "**********"
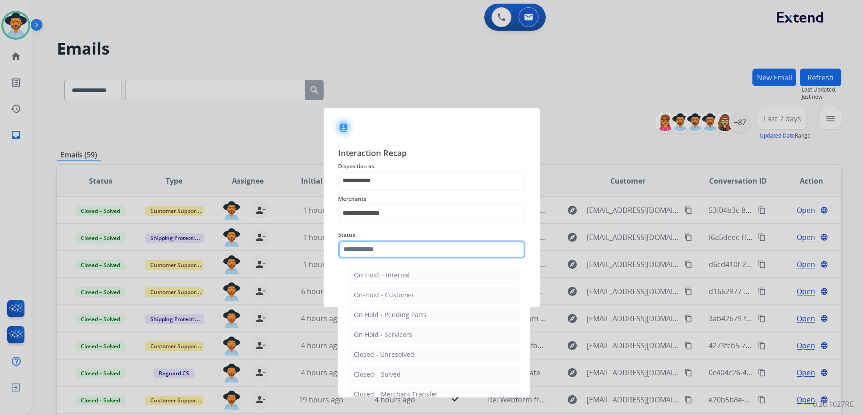
click at [404, 251] on input "text" at bounding box center [431, 250] width 187 height 18
click at [418, 376] on li "Closed – Solved" at bounding box center [434, 374] width 172 height 17
type input "**********"
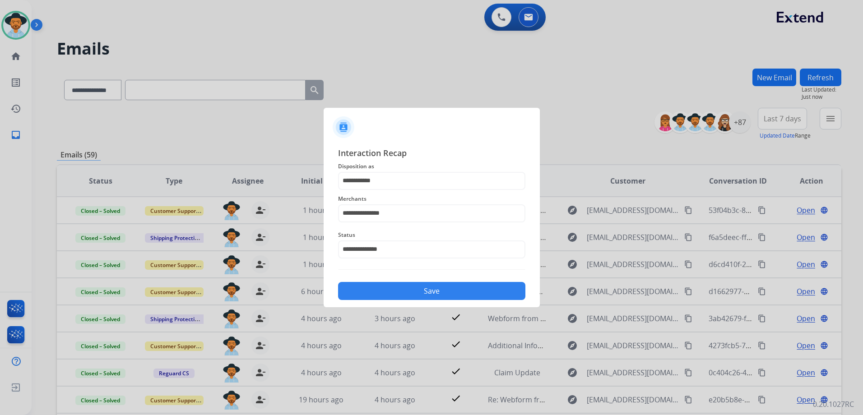
click at [449, 291] on button "Save" at bounding box center [431, 291] width 187 height 18
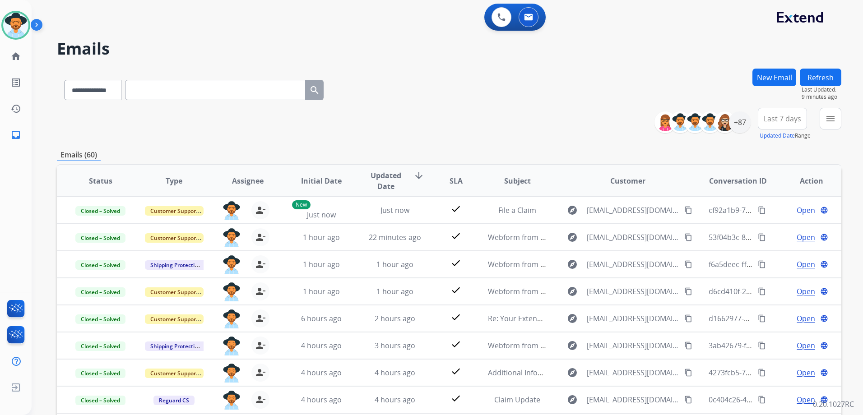
paste input "**********"
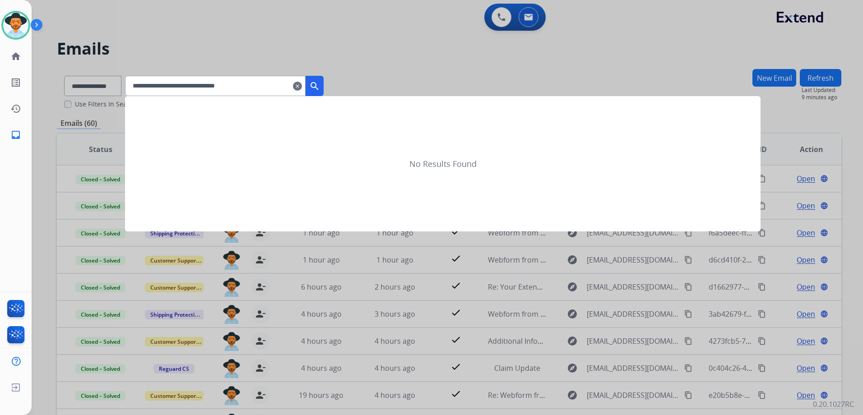
type input "**********"
click at [320, 86] on mat-icon "search" at bounding box center [314, 86] width 11 height 11
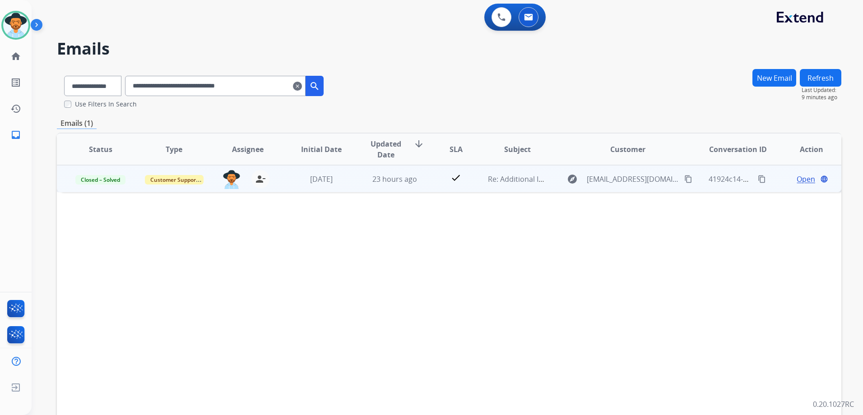
click at [782, 183] on div "Open language" at bounding box center [811, 179] width 59 height 11
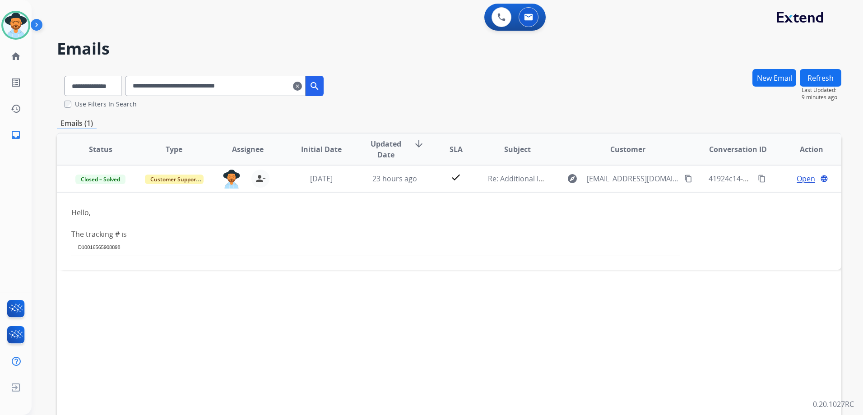
click at [586, 108] on div "**********" at bounding box center [449, 89] width 785 height 40
click at [302, 87] on mat-icon "clear" at bounding box center [297, 86] width 9 height 11
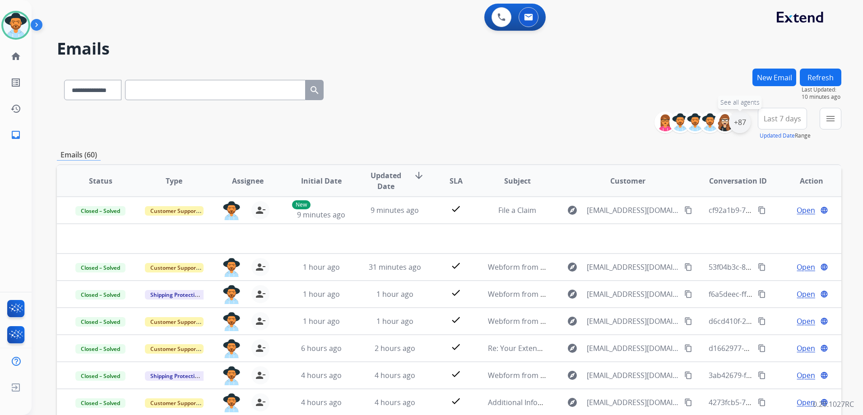
click at [741, 122] on div "+87" at bounding box center [740, 123] width 22 height 22
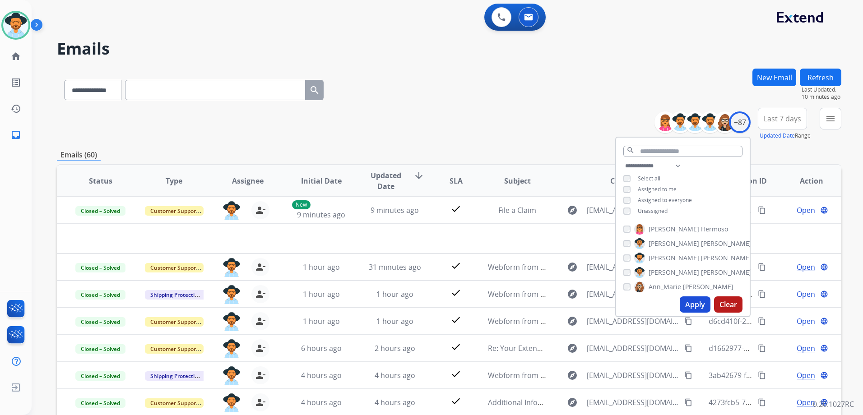
click at [655, 209] on span "Unassigned" at bounding box center [653, 211] width 30 height 8
click at [655, 186] on span "Assigned to me" at bounding box center [657, 190] width 39 height 8
click at [701, 306] on button "Apply" at bounding box center [695, 305] width 31 height 16
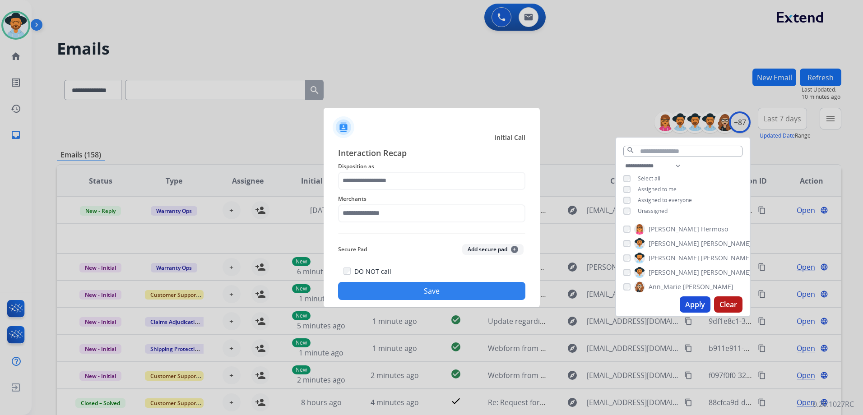
click at [640, 83] on div at bounding box center [431, 207] width 863 height 415
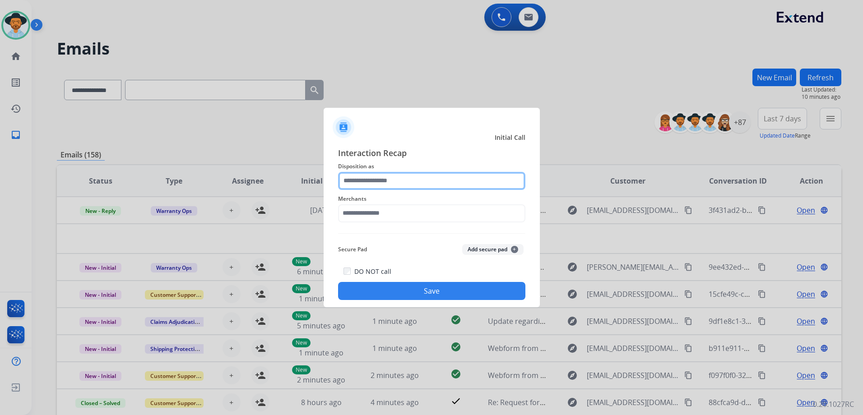
click at [389, 182] on input "text" at bounding box center [431, 181] width 187 height 18
drag, startPoint x: 380, startPoint y: 181, endPoint x: 454, endPoint y: 159, distance: 77.1
click at [380, 181] on input "text" at bounding box center [431, 181] width 187 height 18
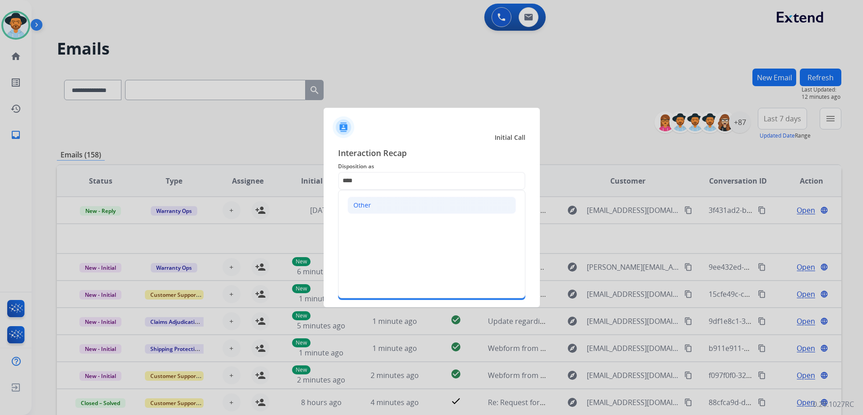
drag, startPoint x: 345, startPoint y: 204, endPoint x: 378, endPoint y: 204, distance: 32.5
click at [346, 204] on ul "Other" at bounding box center [432, 205] width 186 height 30
click at [376, 205] on li "Other" at bounding box center [432, 205] width 168 height 17
type input "*****"
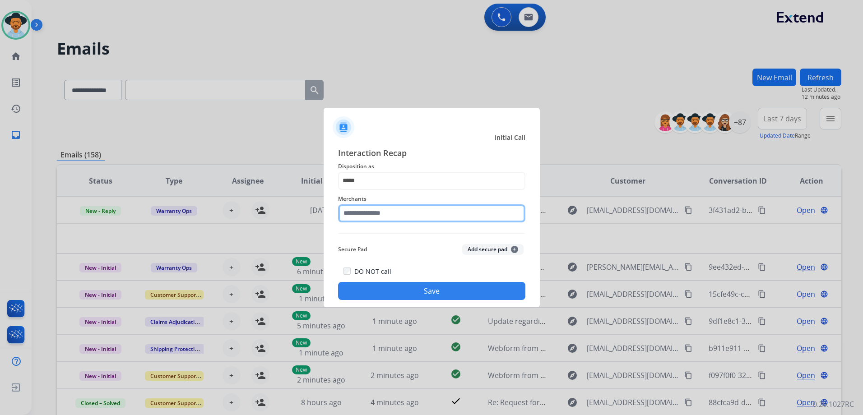
click at [372, 213] on input "text" at bounding box center [431, 213] width 187 height 18
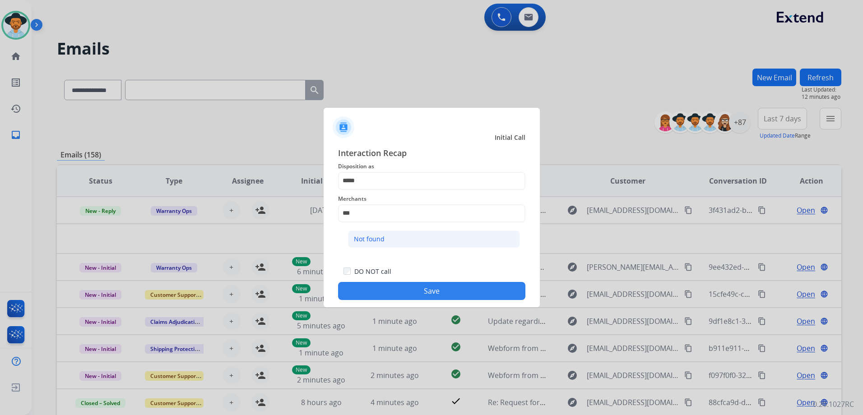
click at [369, 237] on div "Not found" at bounding box center [369, 239] width 31 height 9
type input "*********"
click at [439, 291] on button "Save" at bounding box center [431, 291] width 187 height 18
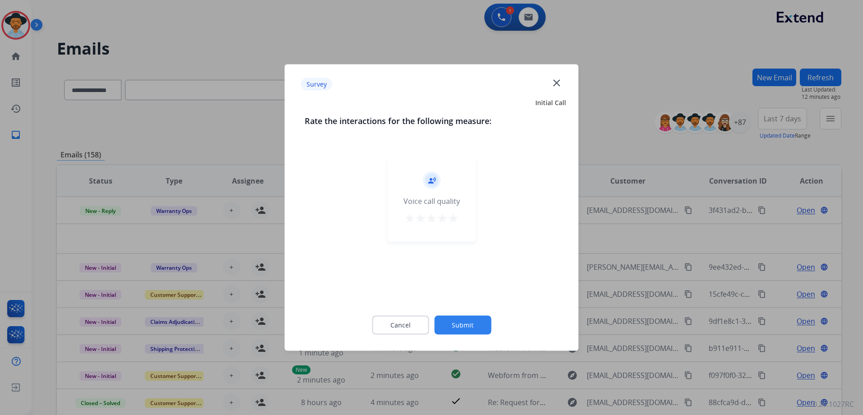
click at [454, 223] on mat-icon "star" at bounding box center [453, 218] width 11 height 11
click at [474, 331] on button "Submit" at bounding box center [462, 325] width 57 height 19
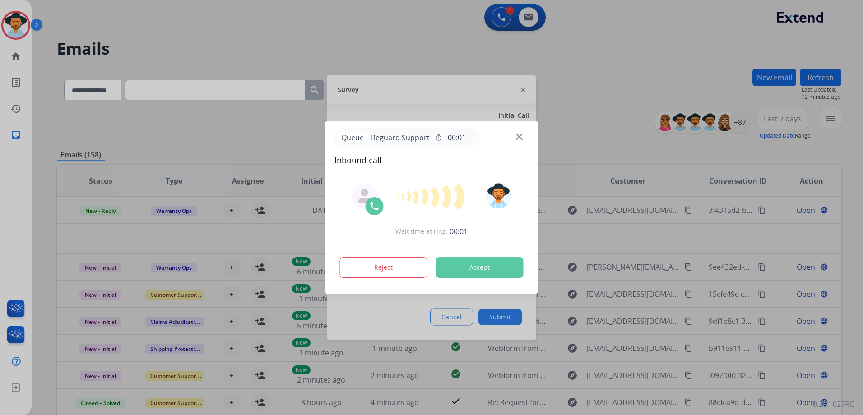
click at [595, 208] on div at bounding box center [431, 207] width 863 height 415
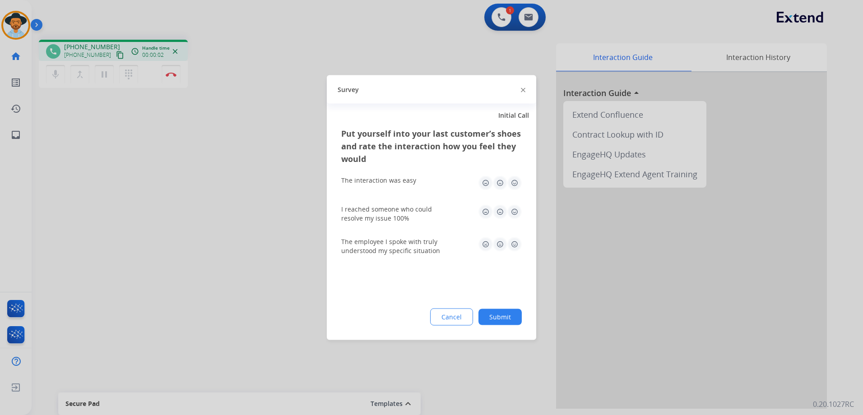
click at [521, 90] on img at bounding box center [523, 90] width 5 height 5
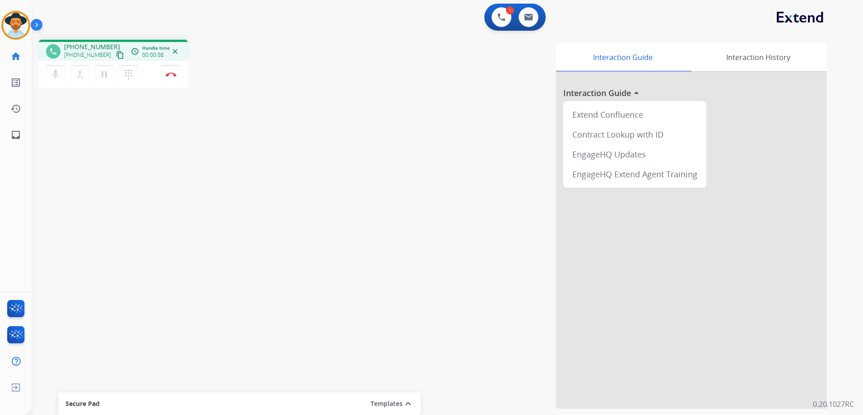
drag, startPoint x: 110, startPoint y: 53, endPoint x: 167, endPoint y: 46, distance: 56.9
click at [116, 53] on mat-icon "content_copy" at bounding box center [120, 55] width 8 height 8
click at [99, 81] on button "pause Hold" at bounding box center [104, 74] width 19 height 19
click at [127, 81] on button "dialpad Dialpad" at bounding box center [128, 74] width 19 height 19
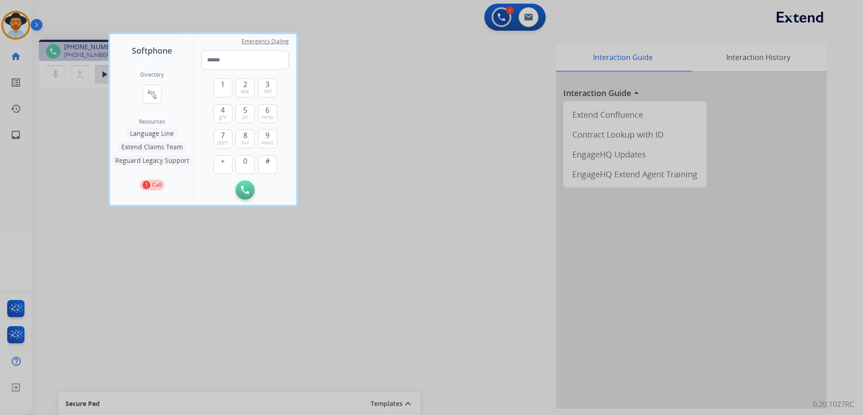
click at [170, 133] on button "Language Line" at bounding box center [151, 133] width 53 height 11
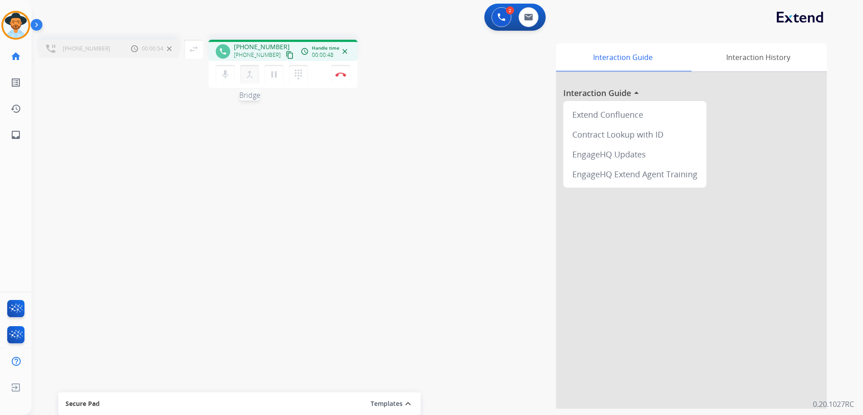
click at [248, 78] on mat-icon "merge_type" at bounding box center [249, 74] width 11 height 11
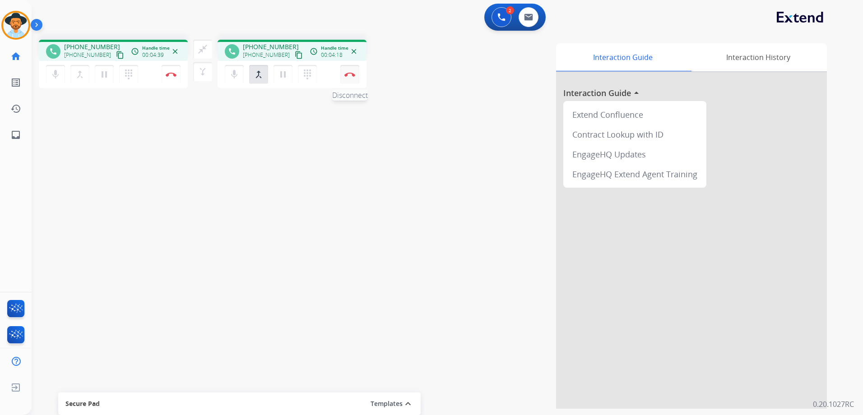
click at [181, 80] on button "Disconnect" at bounding box center [171, 74] width 19 height 19
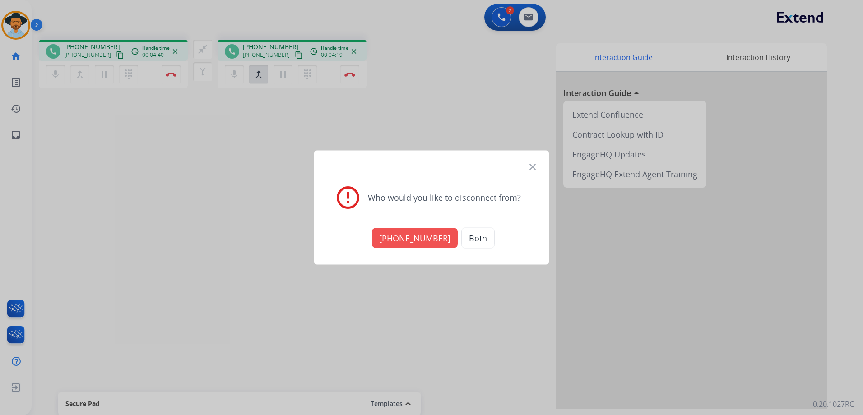
click at [407, 238] on button "+18005568467" at bounding box center [415, 238] width 86 height 20
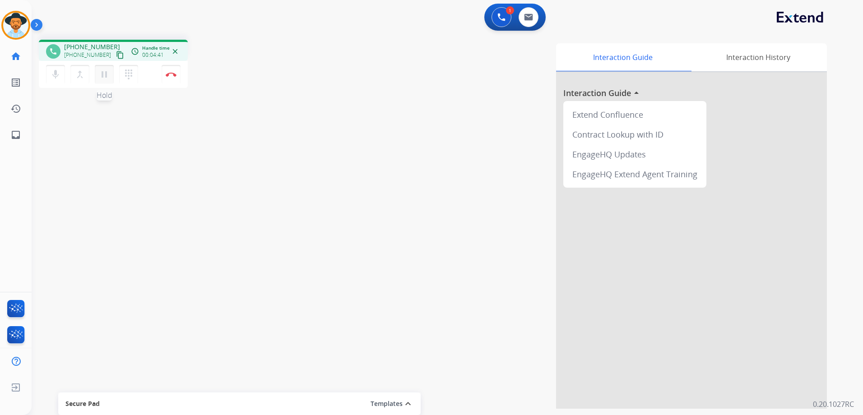
click at [105, 74] on mat-icon "pause" at bounding box center [104, 74] width 11 height 11
click at [131, 79] on mat-icon "dialpad" at bounding box center [128, 74] width 11 height 11
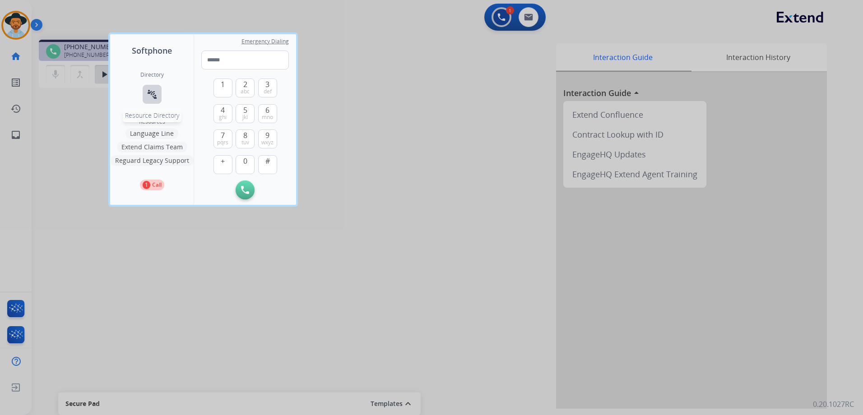
click at [153, 97] on mat-icon "connect_without_contact" at bounding box center [152, 94] width 11 height 11
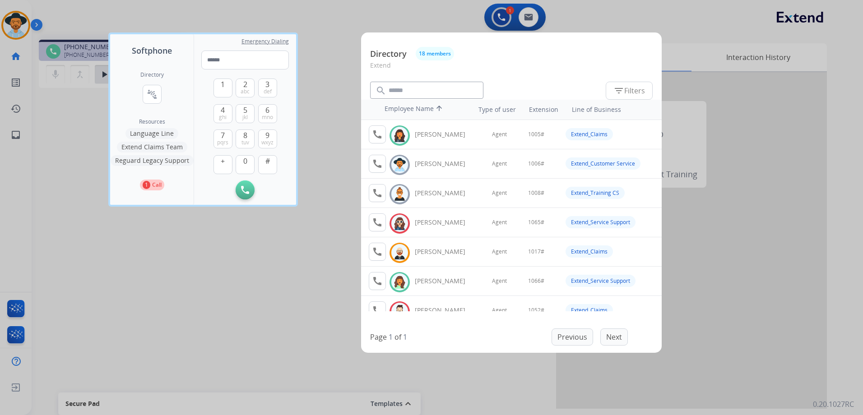
click at [162, 135] on button "Language Line" at bounding box center [151, 133] width 53 height 11
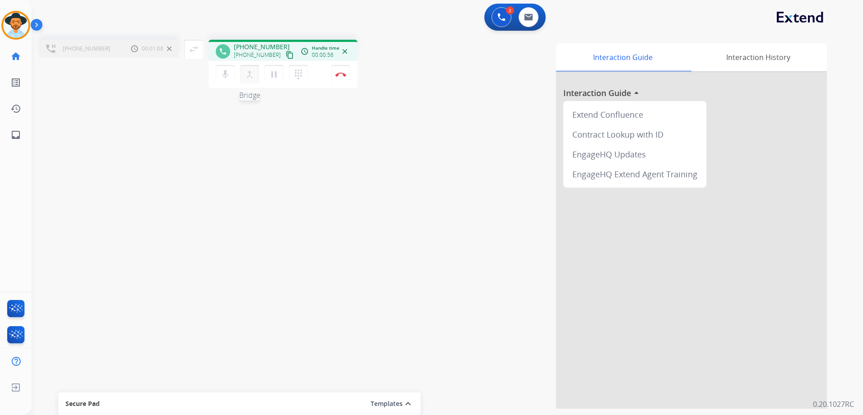
click at [250, 84] on div "merge_type Bridge" at bounding box center [252, 74] width 24 height 19
click at [247, 71] on mat-icon "merge_type" at bounding box center [249, 74] width 11 height 11
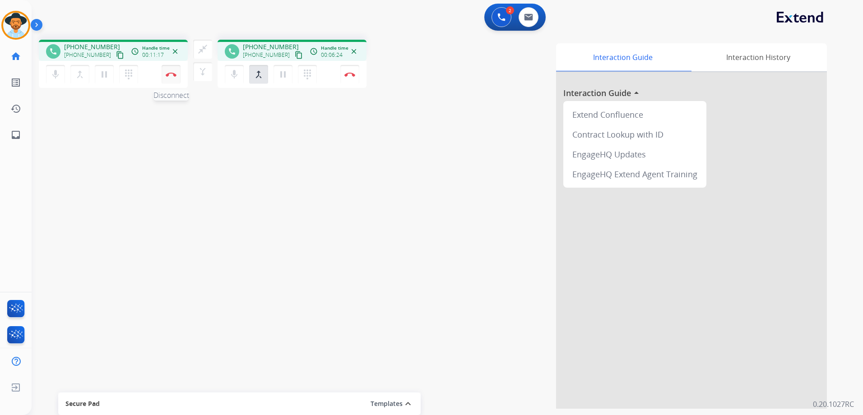
click at [169, 79] on button "Disconnect" at bounding box center [171, 74] width 19 height 19
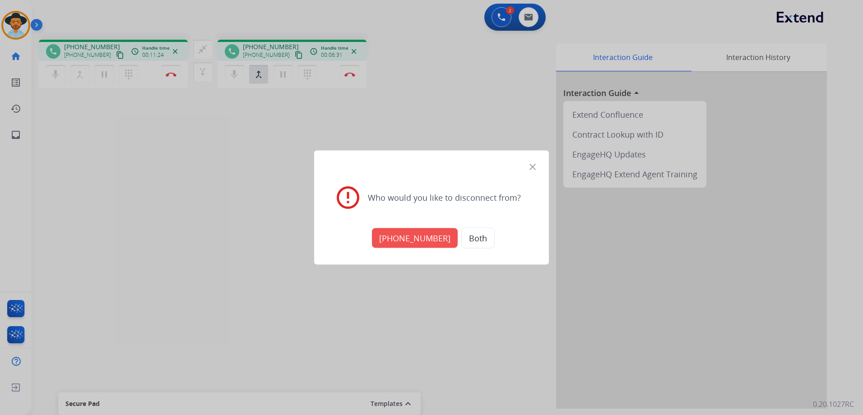
click at [473, 237] on button "Both" at bounding box center [477, 238] width 33 height 21
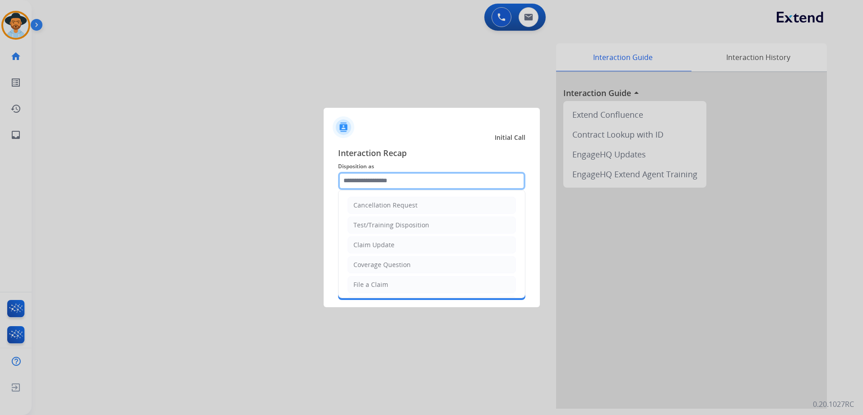
click at [408, 186] on input "text" at bounding box center [431, 181] width 187 height 18
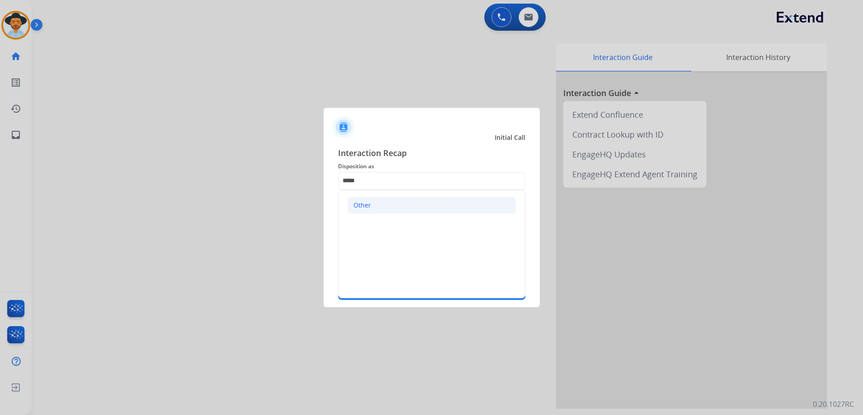
click at [425, 201] on li "Other" at bounding box center [432, 205] width 168 height 17
type input "*****"
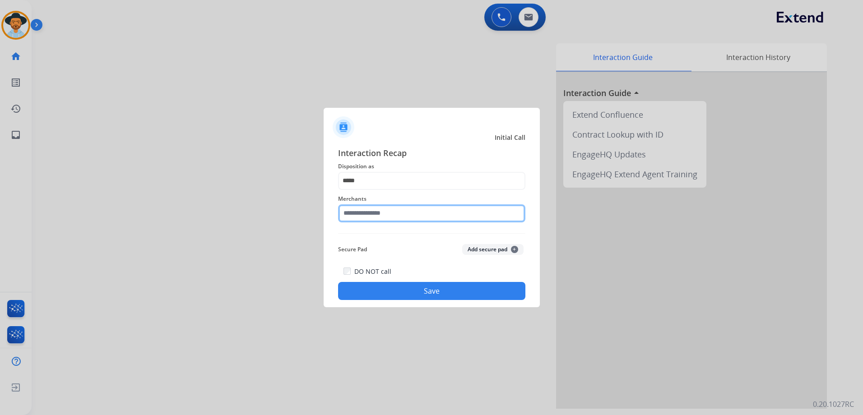
click at [413, 211] on input "text" at bounding box center [431, 213] width 187 height 18
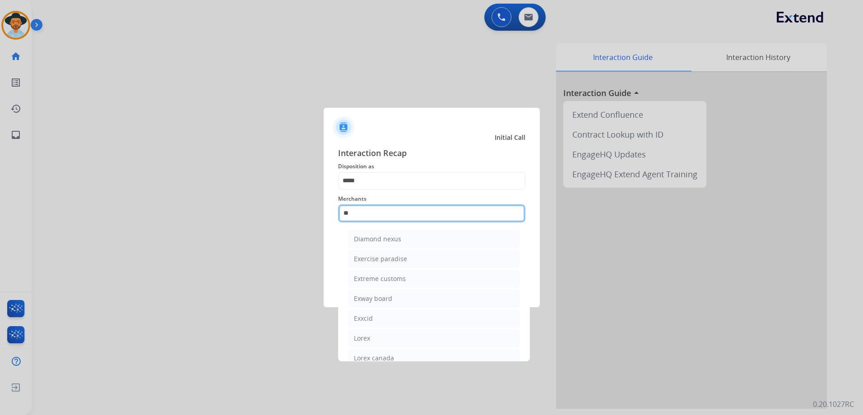
type input "*"
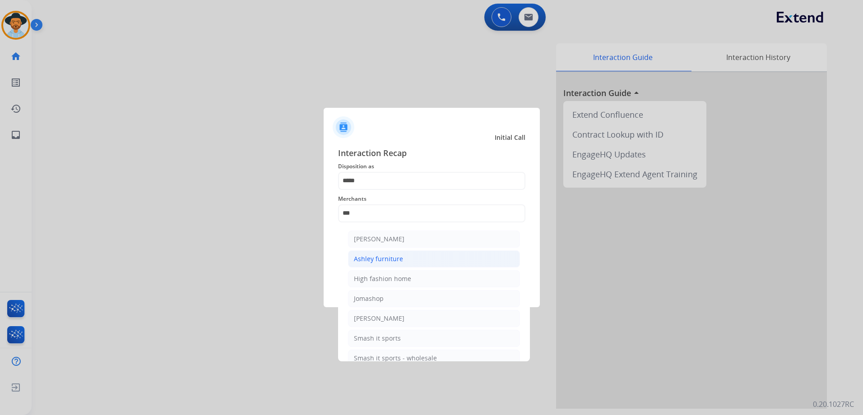
click at [378, 258] on div "Ashley furniture" at bounding box center [378, 259] width 49 height 9
type input "**********"
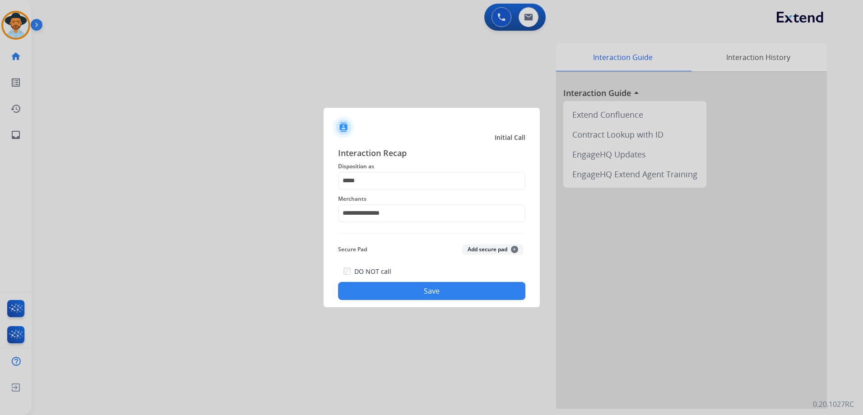
click at [463, 296] on button "Save" at bounding box center [431, 291] width 187 height 18
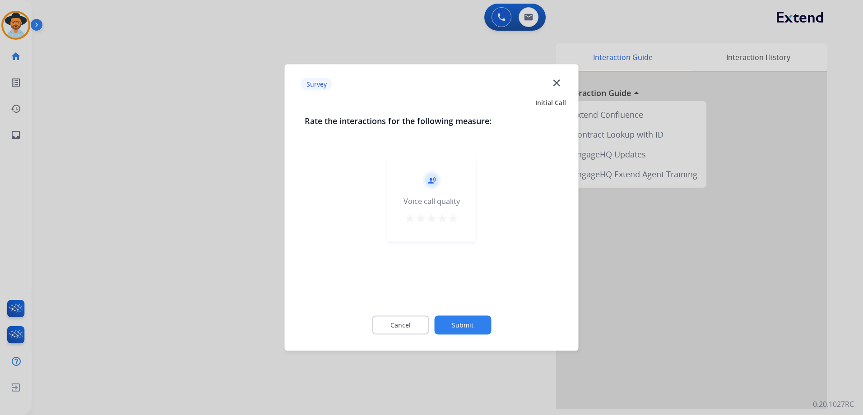
click at [458, 218] on mat-icon "star" at bounding box center [453, 218] width 11 height 11
click at [471, 323] on button "Submit" at bounding box center [462, 325] width 57 height 19
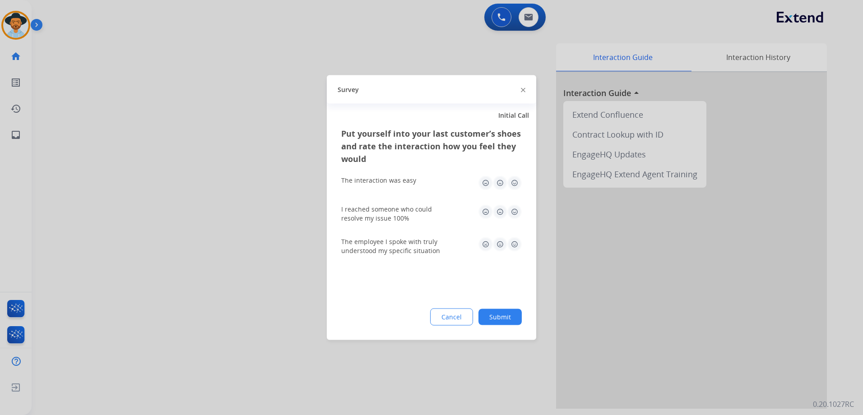
click at [516, 183] on img at bounding box center [514, 183] width 14 height 14
click at [511, 213] on img at bounding box center [514, 212] width 14 height 14
click at [515, 244] on img at bounding box center [514, 244] width 14 height 14
click at [514, 319] on button "Submit" at bounding box center [500, 317] width 43 height 16
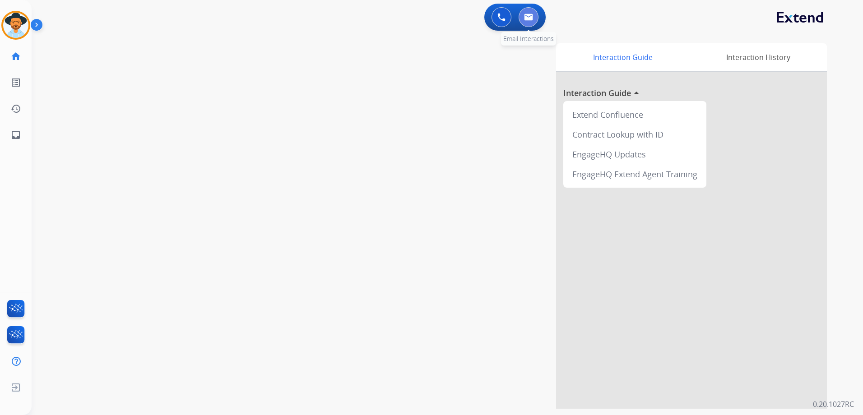
click at [530, 18] on img at bounding box center [528, 17] width 9 height 7
select select "**********"
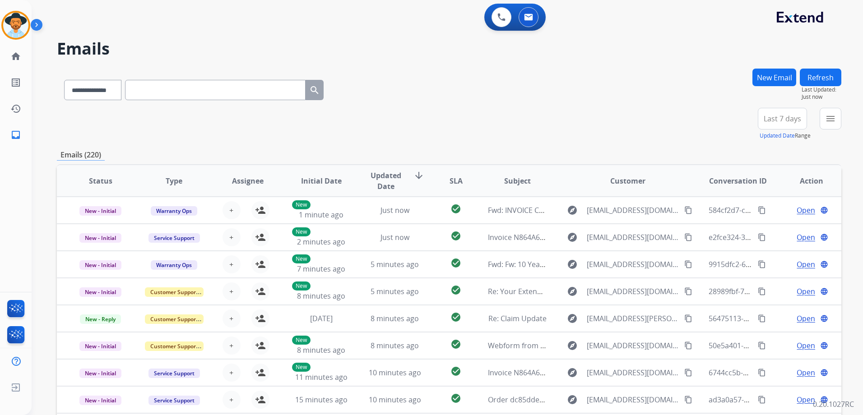
click at [787, 81] on button "New Email" at bounding box center [775, 78] width 44 height 18
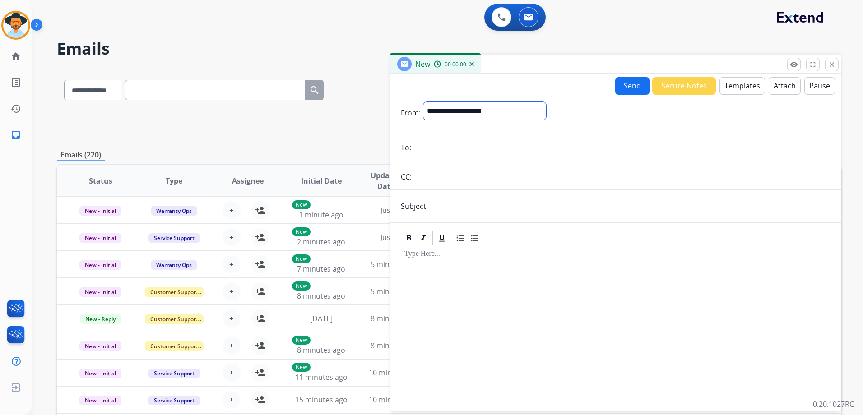
click at [519, 111] on select "**********" at bounding box center [484, 111] width 123 height 18
select select "**********"
click at [423, 102] on select "**********" at bounding box center [484, 111] width 123 height 18
click at [477, 152] on input "email" at bounding box center [622, 148] width 417 height 18
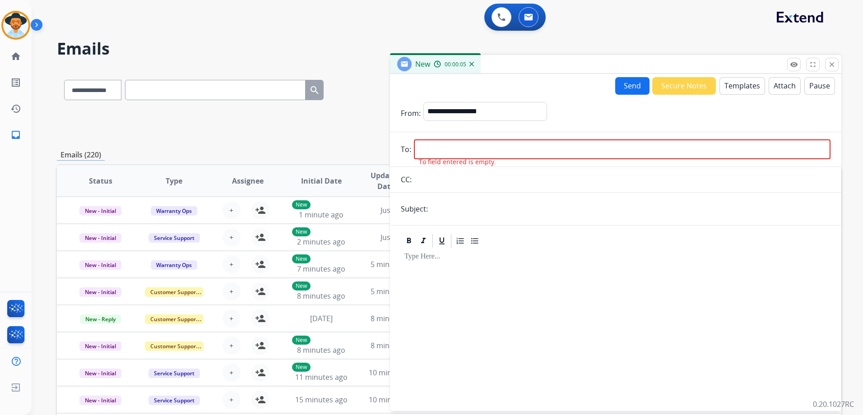
paste input "**********"
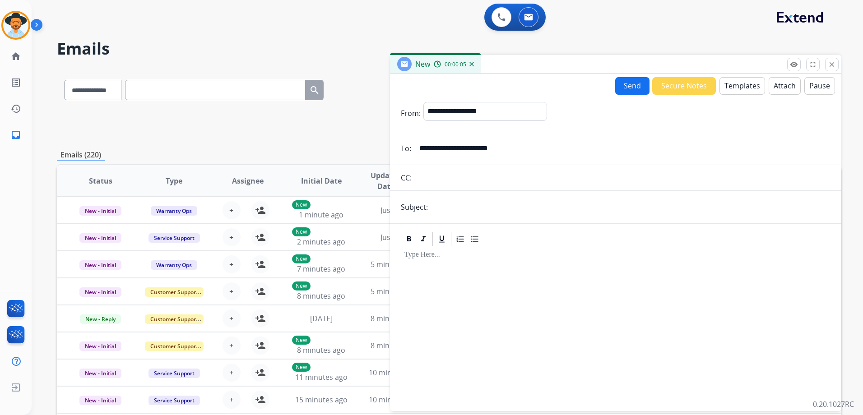
type input "**********"
drag, startPoint x: 476, startPoint y: 207, endPoint x: 481, endPoint y: 207, distance: 5.0
click at [476, 207] on input "text" at bounding box center [631, 207] width 400 height 18
type input "**********"
click at [737, 91] on button "Templates" at bounding box center [743, 86] width 46 height 18
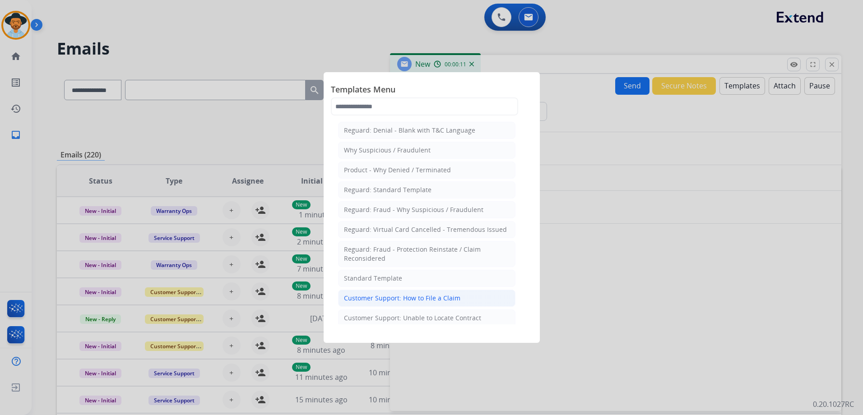
click at [438, 304] on li "Customer Support: How to File a Claim" at bounding box center [426, 298] width 177 height 17
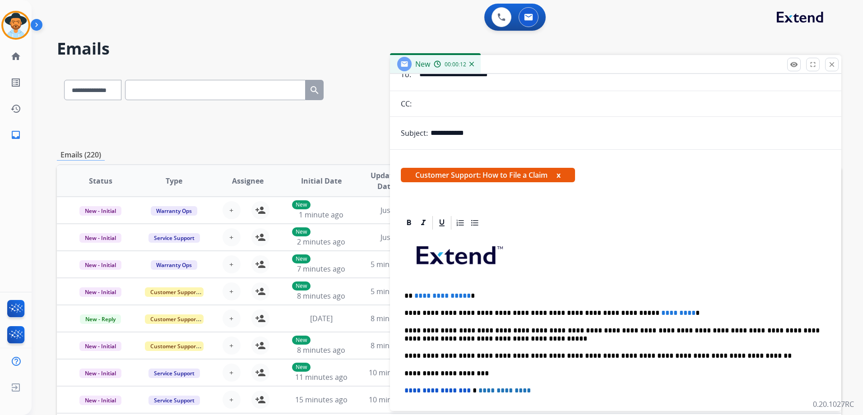
scroll to position [174, 0]
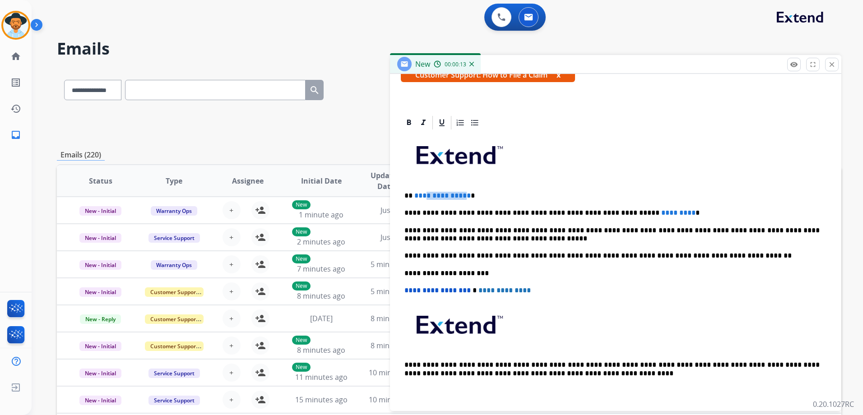
drag, startPoint x: 464, startPoint y: 194, endPoint x: 423, endPoint y: 190, distance: 41.3
click at [423, 190] on div "**********" at bounding box center [616, 269] width 430 height 276
click at [437, 192] on span "**********" at bounding box center [442, 195] width 56 height 7
drag, startPoint x: 465, startPoint y: 197, endPoint x: 414, endPoint y: 195, distance: 51.5
click at [414, 195] on p "**********" at bounding box center [611, 196] width 415 height 8
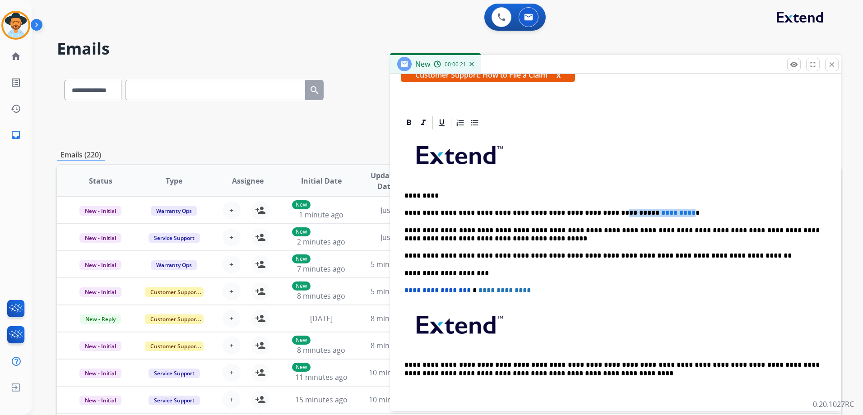
drag, startPoint x: 650, startPoint y: 213, endPoint x: 584, endPoint y: 211, distance: 65.5
click at [585, 211] on p "**********" at bounding box center [611, 213] width 415 height 8
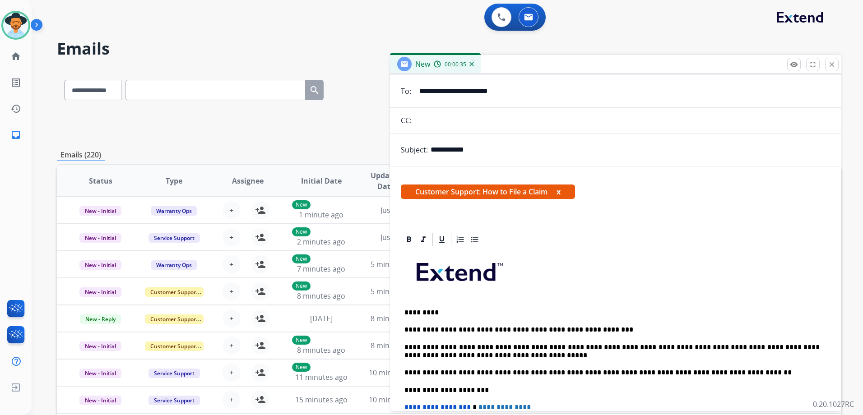
scroll to position [0, 0]
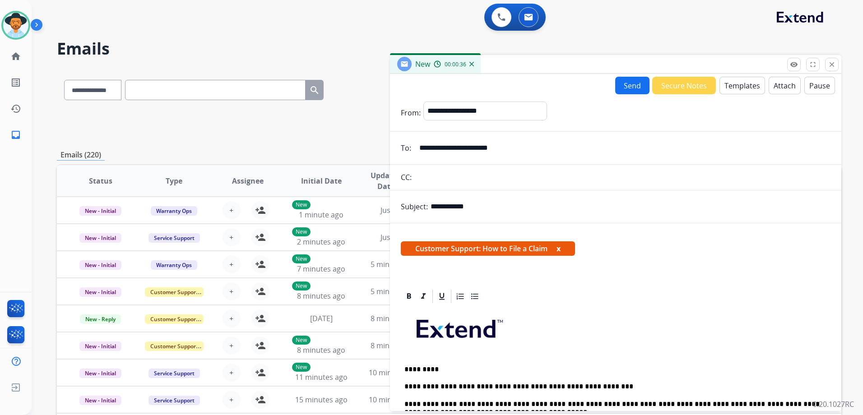
click at [631, 91] on button "Send" at bounding box center [632, 86] width 34 height 18
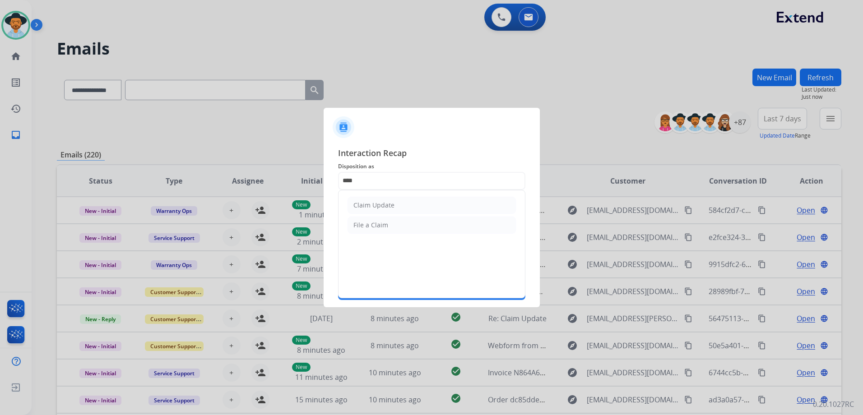
click at [390, 198] on li "Claim Update" at bounding box center [432, 205] width 168 height 17
type input "**********"
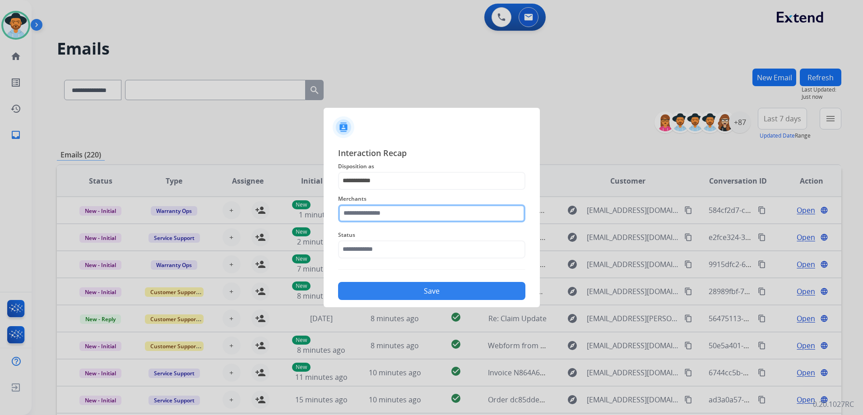
click at [382, 209] on input "text" at bounding box center [431, 213] width 187 height 18
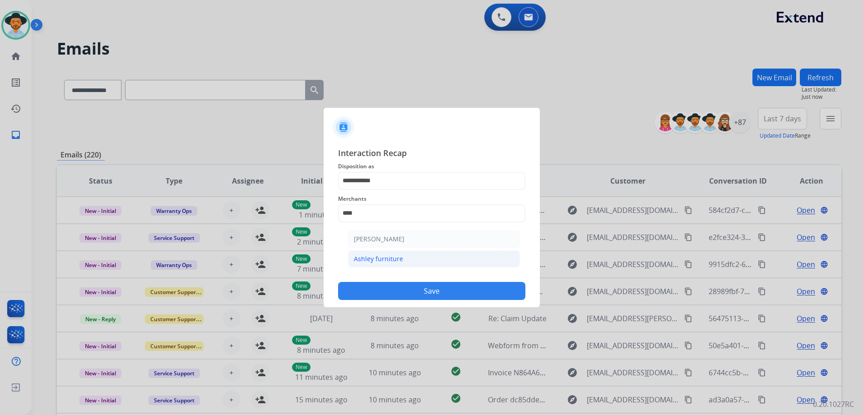
click at [404, 262] on li "Ashley furniture" at bounding box center [434, 259] width 172 height 17
type input "**********"
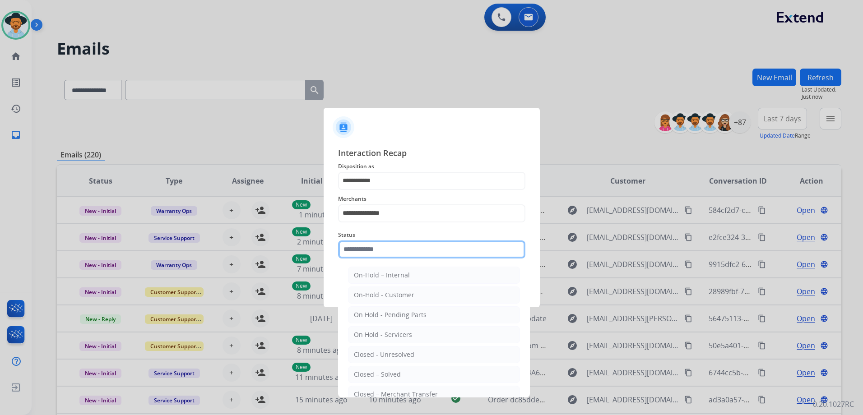
click at [380, 256] on input "text" at bounding box center [431, 250] width 187 height 18
drag, startPoint x: 392, startPoint y: 374, endPoint x: 395, endPoint y: 367, distance: 7.5
click at [392, 372] on div "Closed – Solved" at bounding box center [377, 374] width 47 height 9
type input "**********"
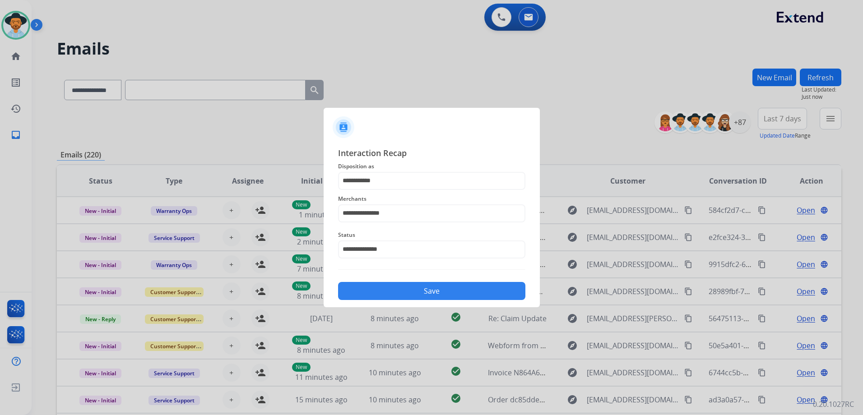
click at [420, 297] on button "Save" at bounding box center [431, 291] width 187 height 18
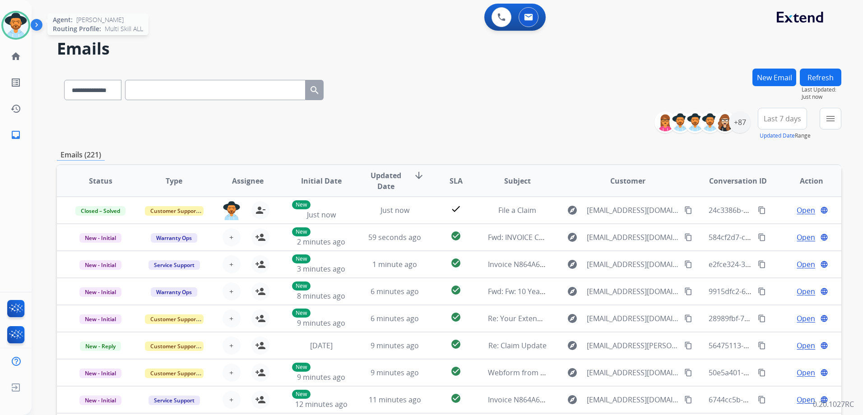
drag, startPoint x: 8, startPoint y: 31, endPoint x: 19, endPoint y: 31, distance: 10.8
click at [9, 32] on img at bounding box center [15, 25] width 25 height 25
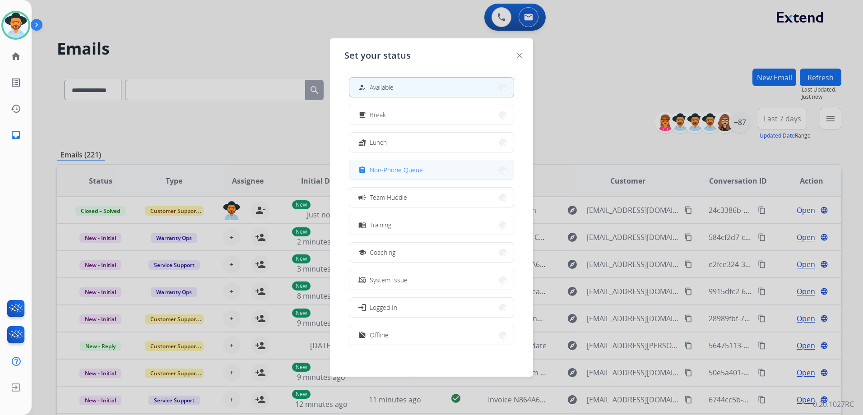
click at [453, 172] on button "assignment Non-Phone Queue" at bounding box center [431, 169] width 164 height 19
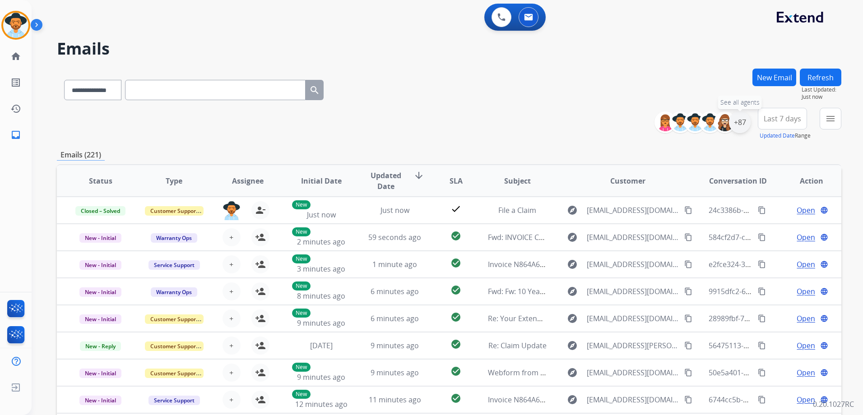
click at [745, 126] on div "+87" at bounding box center [740, 123] width 22 height 22
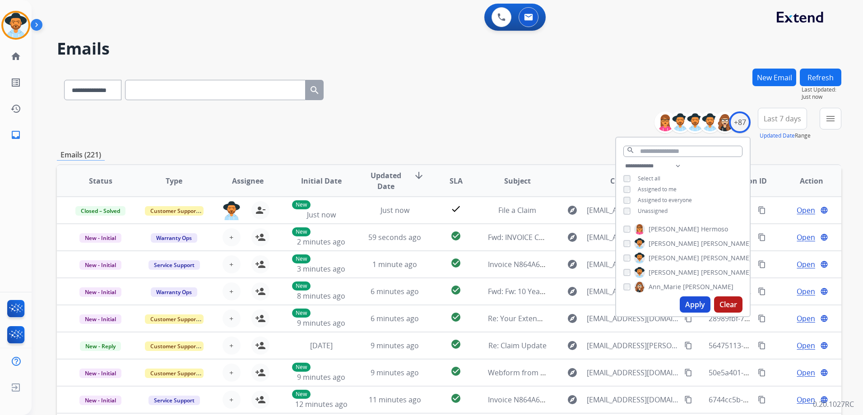
click at [657, 211] on span "Unassigned" at bounding box center [653, 211] width 30 height 8
click at [695, 306] on button "Apply" at bounding box center [695, 305] width 31 height 16
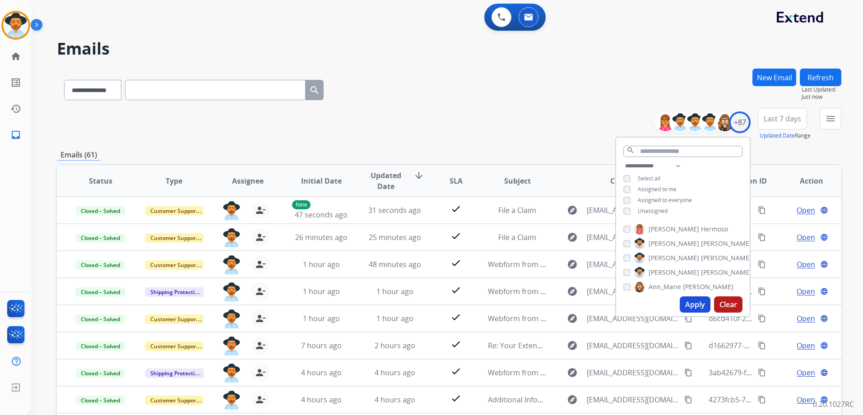
click at [553, 145] on div "**********" at bounding box center [449, 291] width 785 height 445
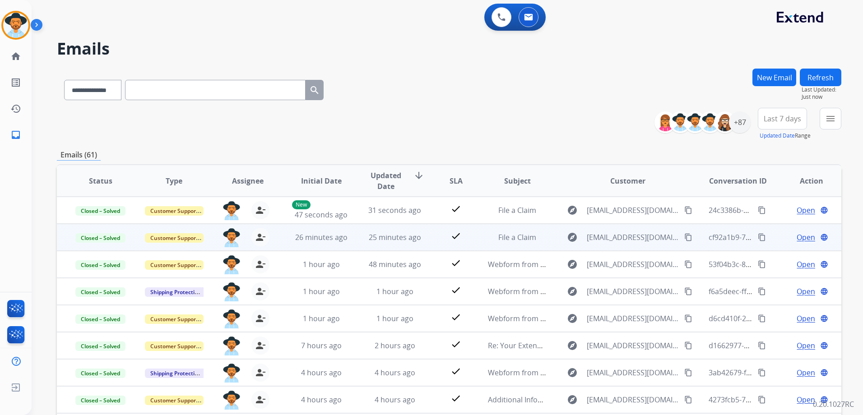
click at [684, 236] on mat-icon "content_copy" at bounding box center [688, 237] width 8 height 8
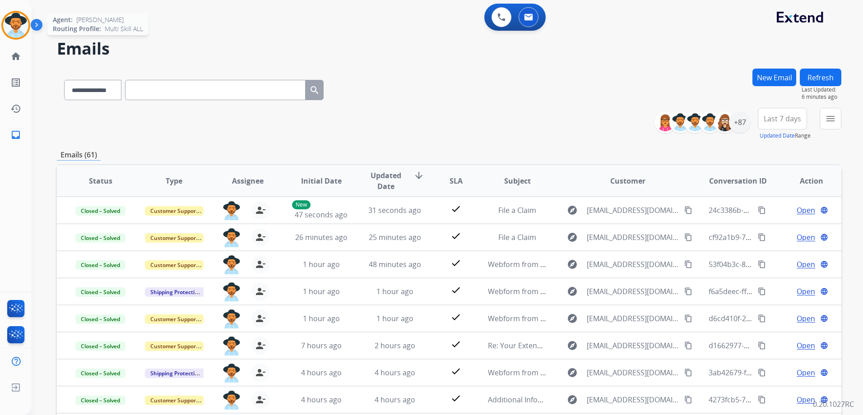
click at [18, 19] on img at bounding box center [15, 25] width 25 height 25
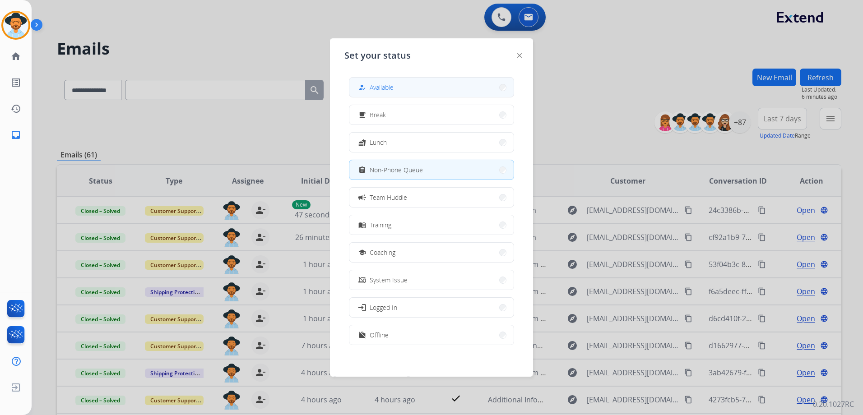
click at [434, 88] on button "how_to_reg Available" at bounding box center [431, 87] width 164 height 19
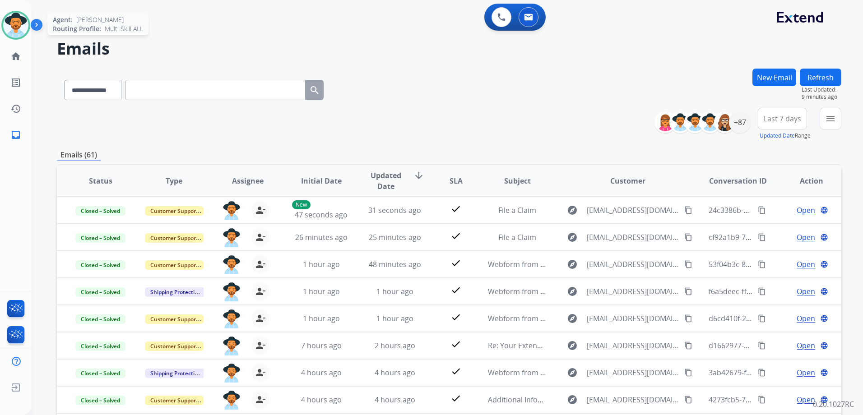
click at [16, 26] on img at bounding box center [15, 25] width 25 height 25
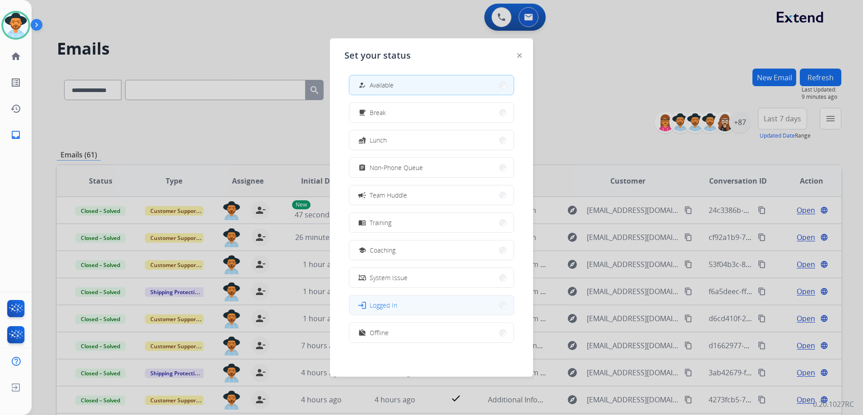
scroll to position [3, 0]
click at [426, 335] on button "work_off Offline" at bounding box center [431, 332] width 164 height 19
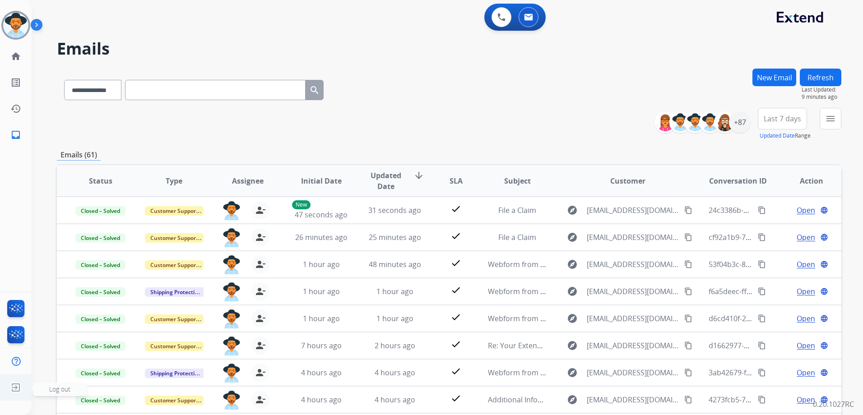
click at [8, 388] on img at bounding box center [16, 387] width 16 height 17
